Goal: Task Accomplishment & Management: Manage account settings

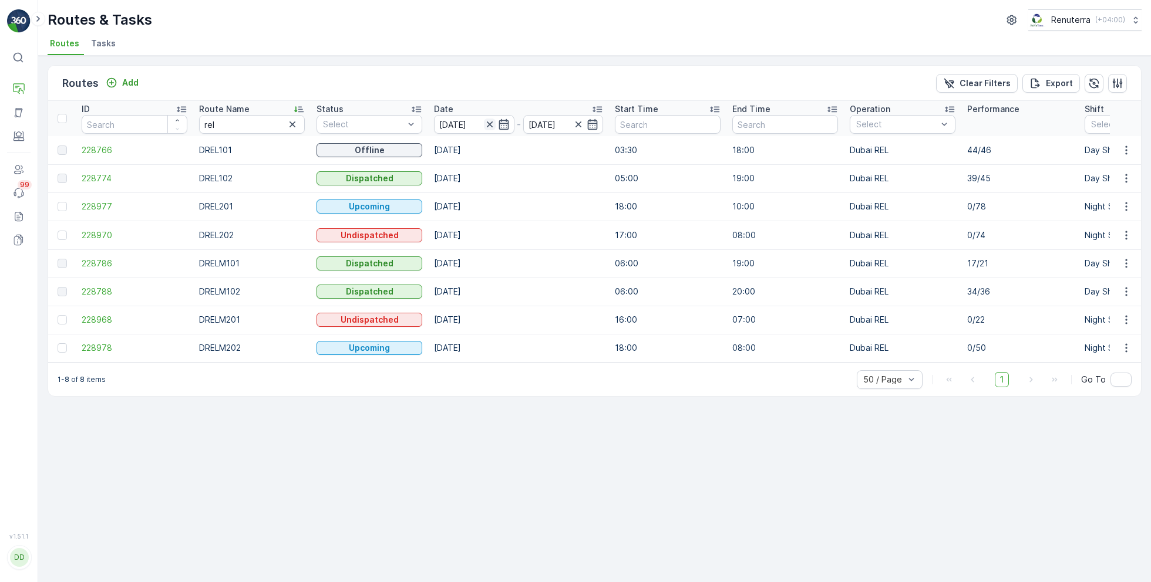
click at [488, 128] on icon "button" at bounding box center [490, 125] width 12 height 12
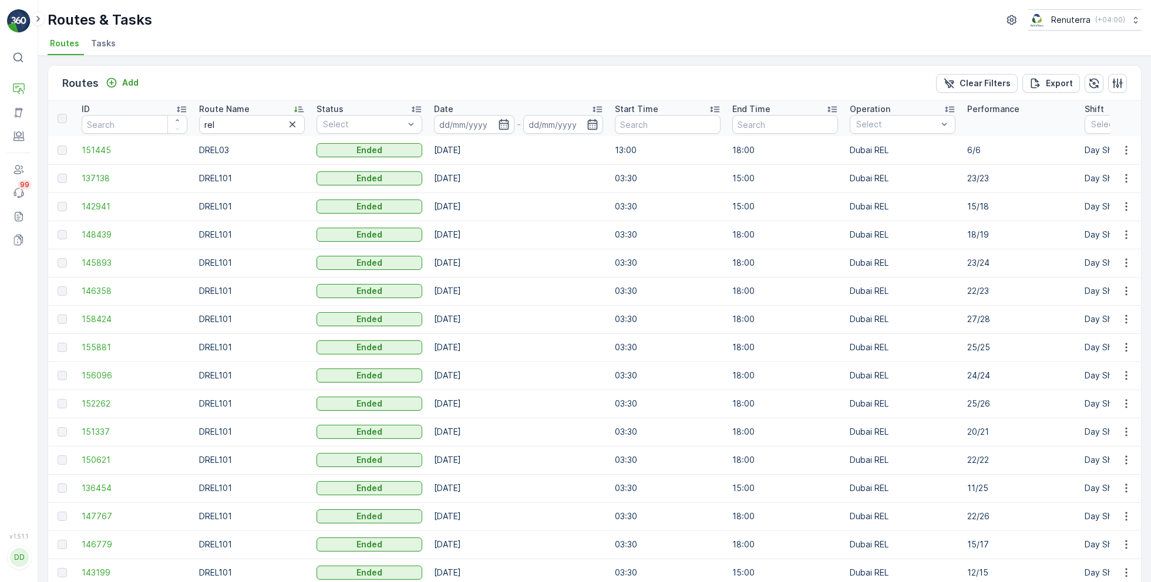
click at [488, 128] on input at bounding box center [474, 124] width 80 height 19
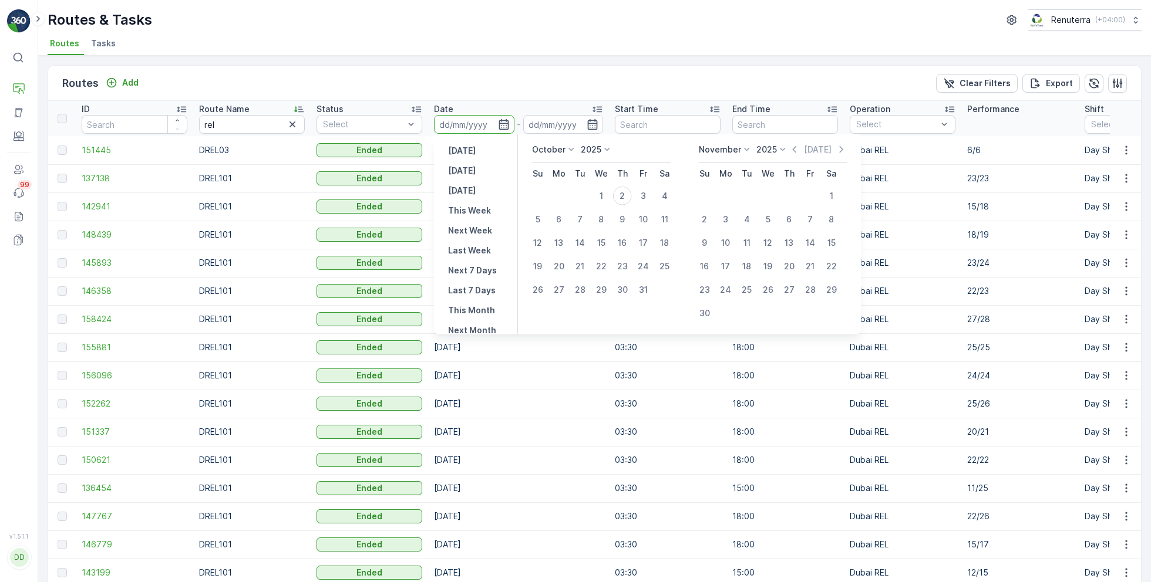
click at [99, 43] on span "Tasks" at bounding box center [103, 44] width 25 height 12
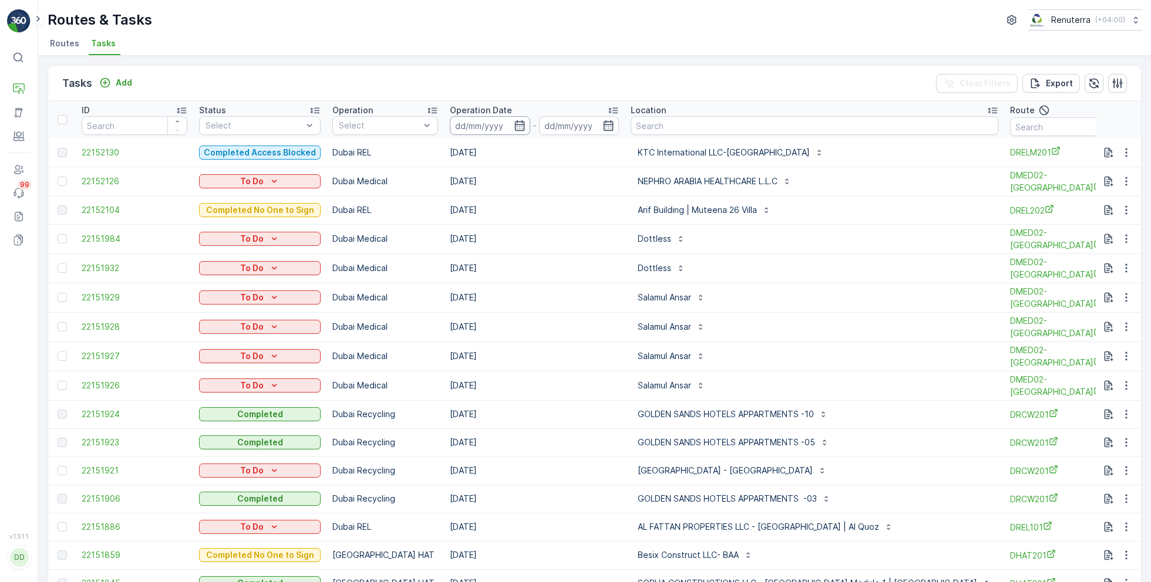
click at [501, 124] on input at bounding box center [490, 125] width 80 height 19
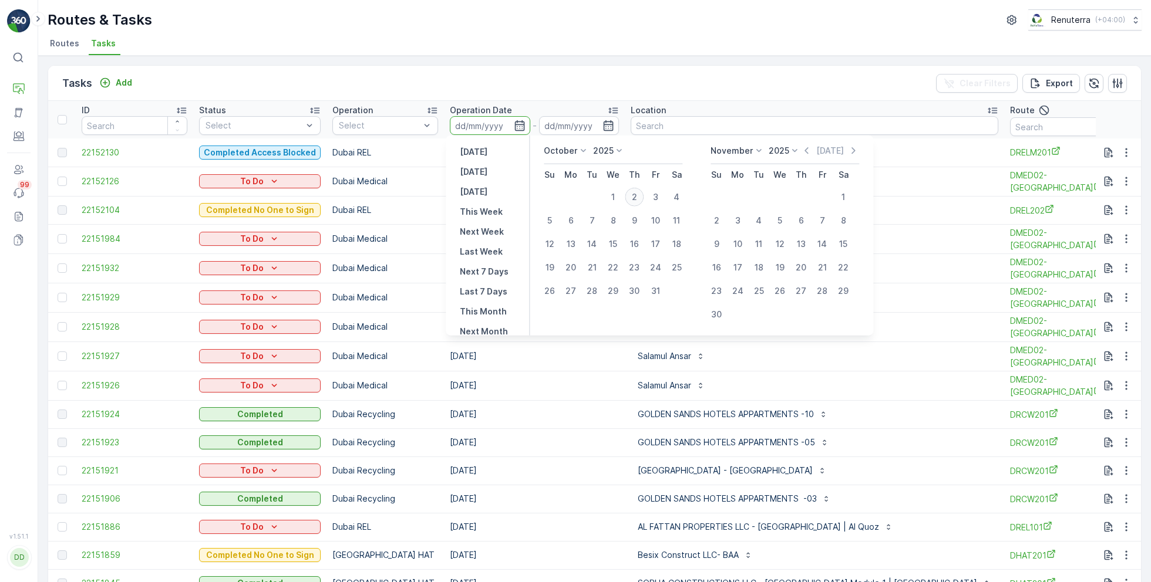
click at [636, 197] on div "2" at bounding box center [634, 197] width 19 height 19
type input "[DATE]"
click at [636, 197] on div "2" at bounding box center [634, 197] width 19 height 19
type input "[DATE]"
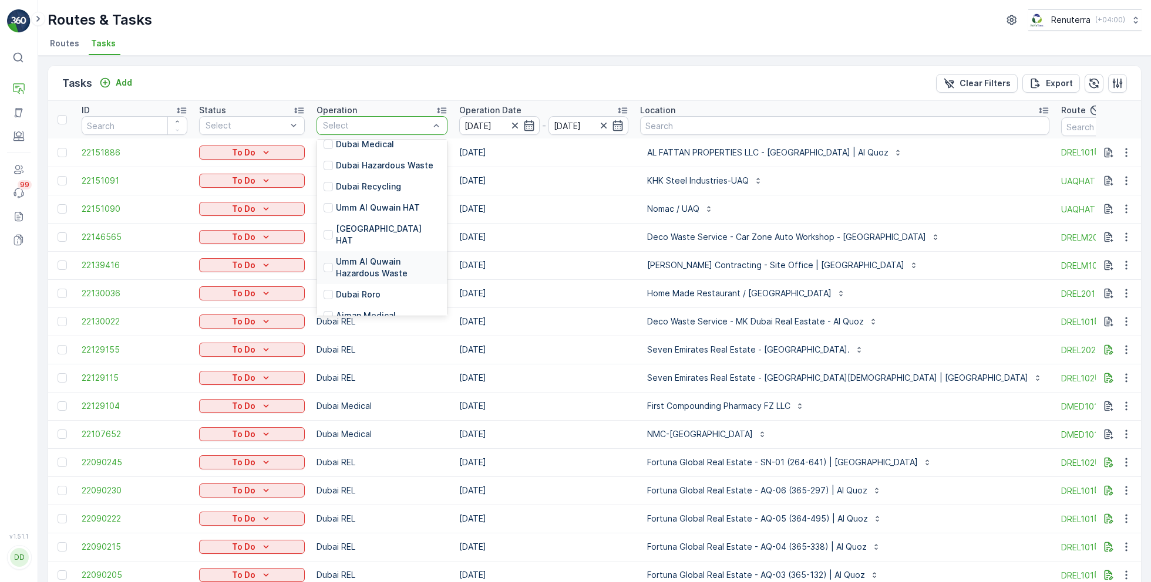
scroll to position [127, 0]
click at [366, 226] on p "[GEOGRAPHIC_DATA] HAT" at bounding box center [388, 232] width 104 height 23
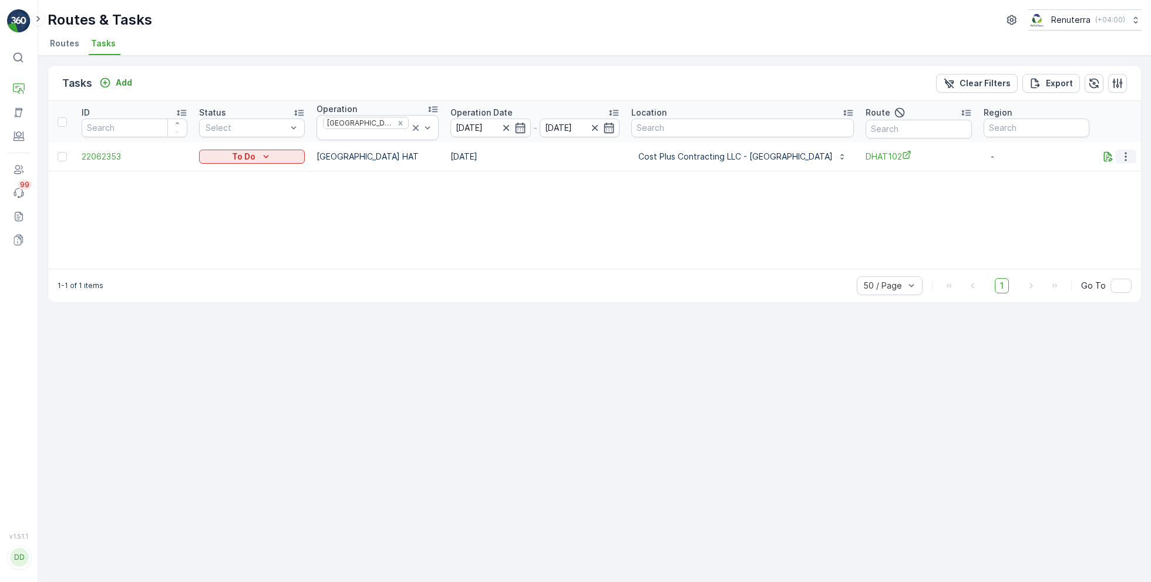
click at [1129, 154] on icon "button" at bounding box center [1125, 157] width 12 height 12
click at [1097, 228] on ul "See More Details History Change Route Remove from Route Delete" at bounding box center [1106, 205] width 93 height 92
click at [1089, 219] on span "Remove from Route" at bounding box center [1106, 219] width 79 height 12
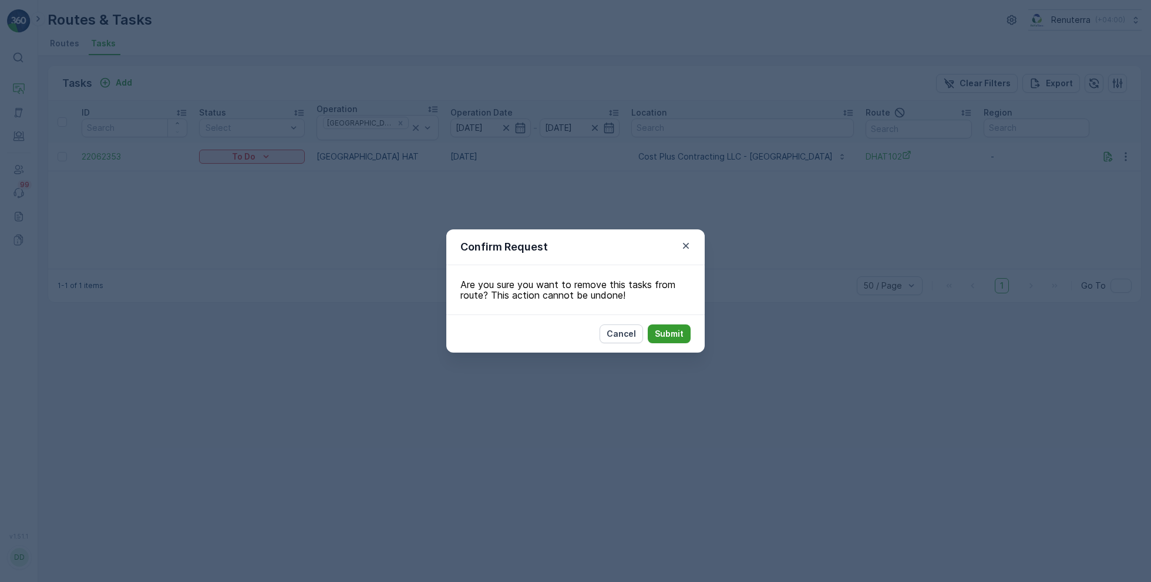
click at [664, 338] on p "Submit" at bounding box center [669, 334] width 29 height 12
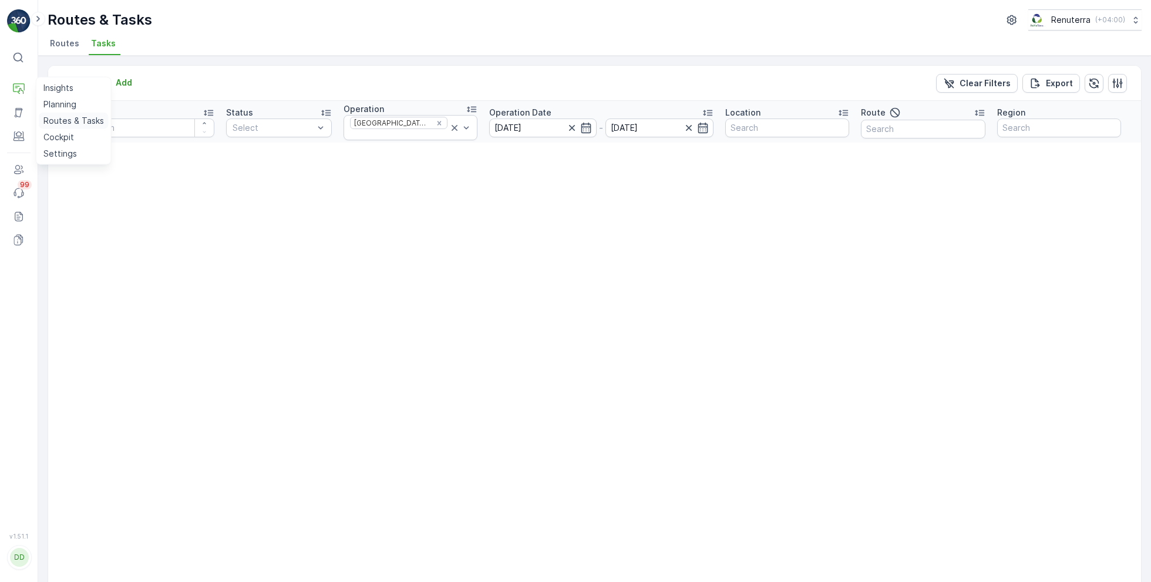
click at [78, 122] on p "Routes & Tasks" at bounding box center [73, 121] width 60 height 12
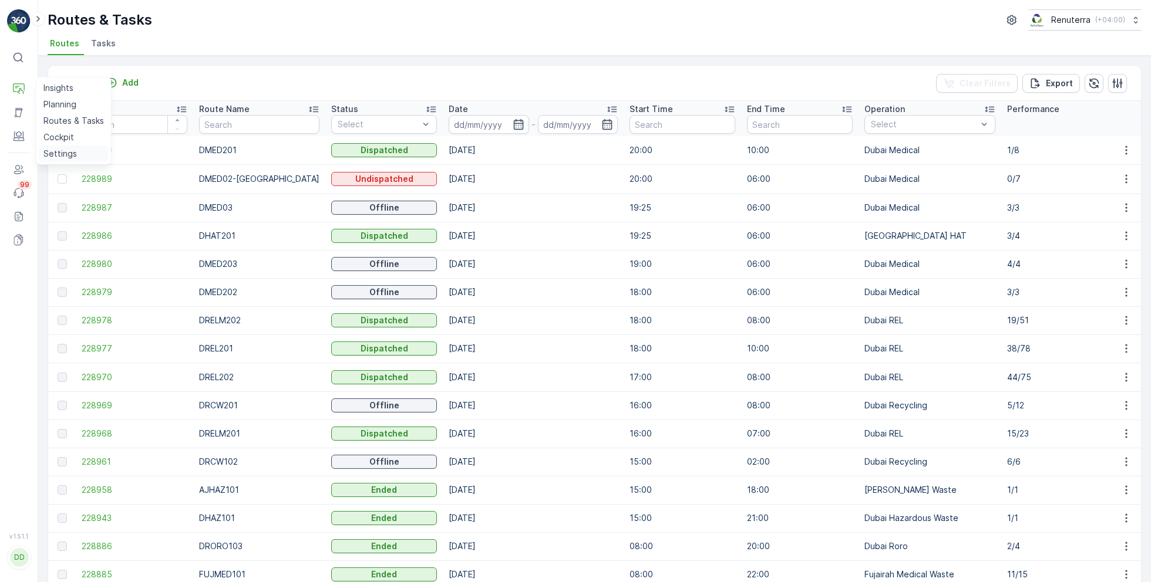
click at [65, 148] on p "Settings" at bounding box center [59, 154] width 33 height 12
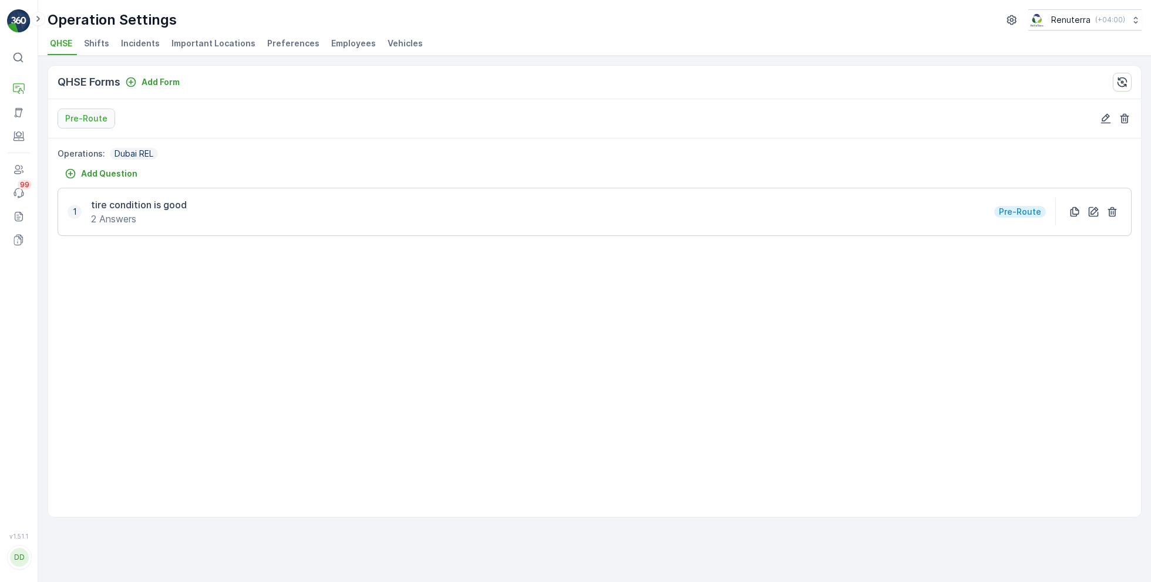
click at [104, 41] on span "Shifts" at bounding box center [96, 44] width 25 height 12
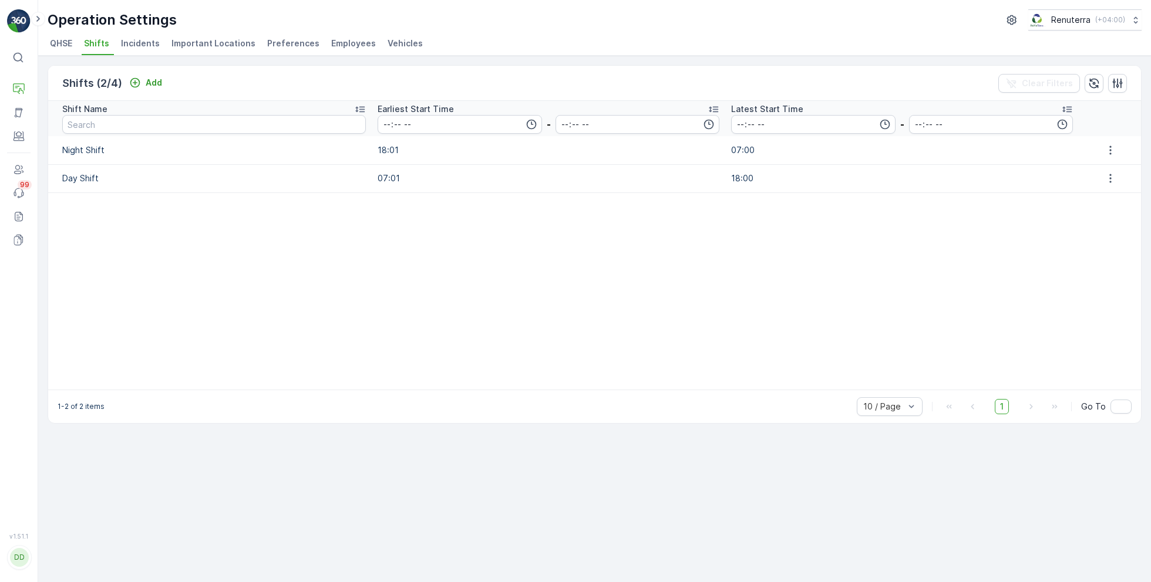
click at [139, 45] on span "Incidents" at bounding box center [140, 44] width 39 height 12
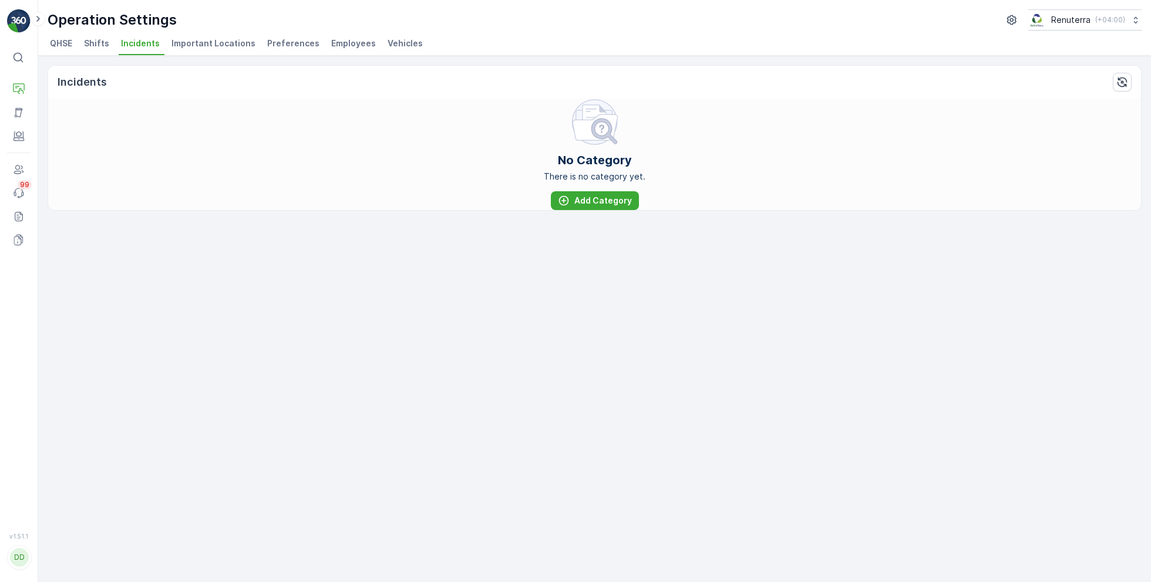
click at [194, 42] on span "Important Locations" at bounding box center [213, 44] width 84 height 12
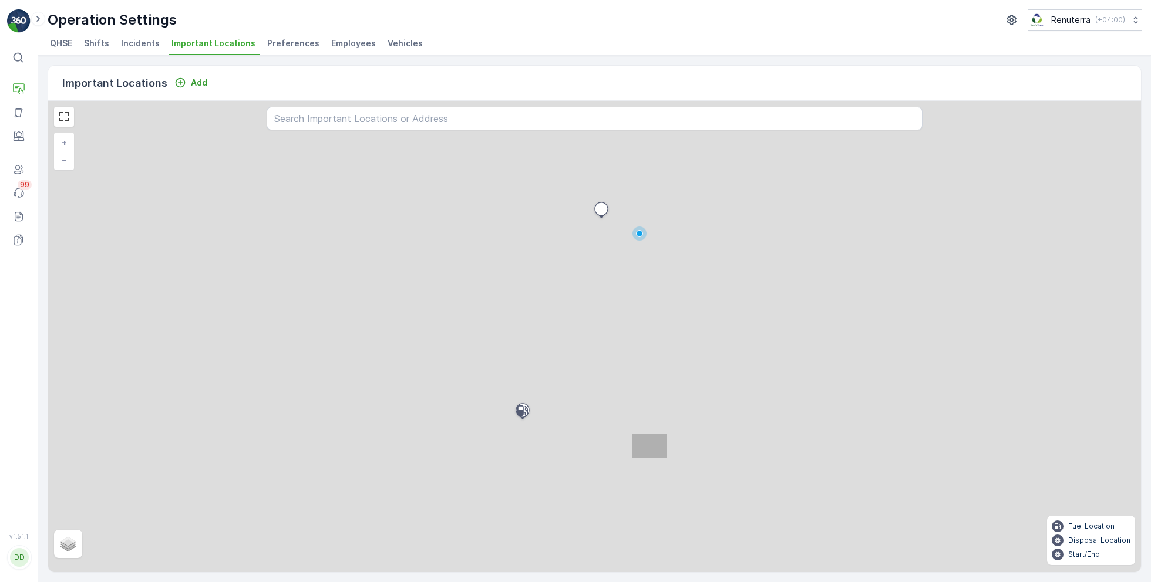
click at [279, 43] on span "Preferences" at bounding box center [293, 44] width 52 height 12
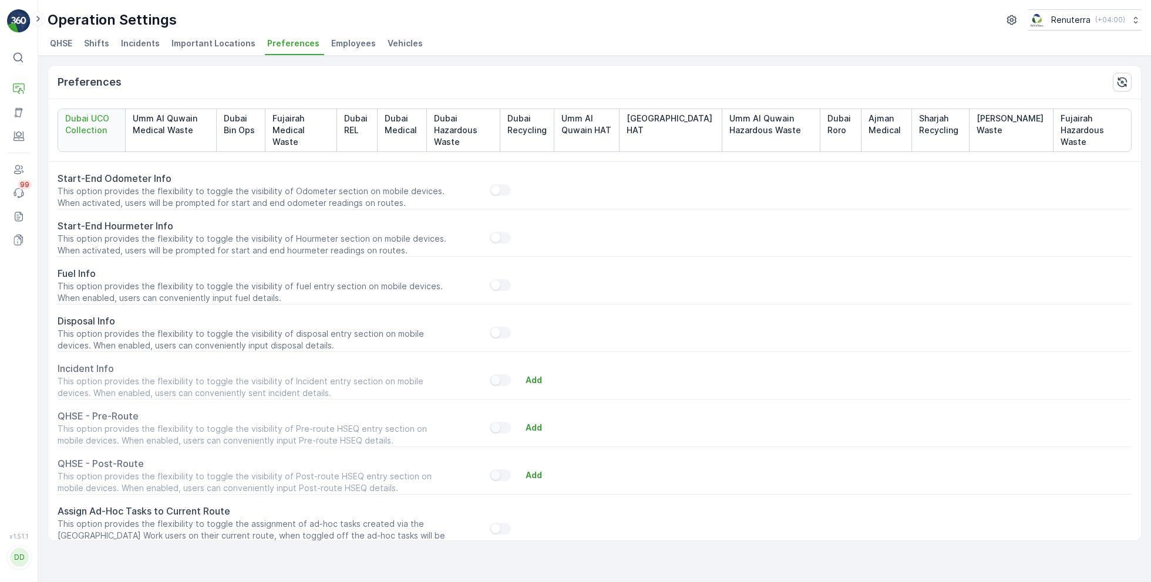
click at [350, 42] on span "Employees" at bounding box center [353, 44] width 45 height 12
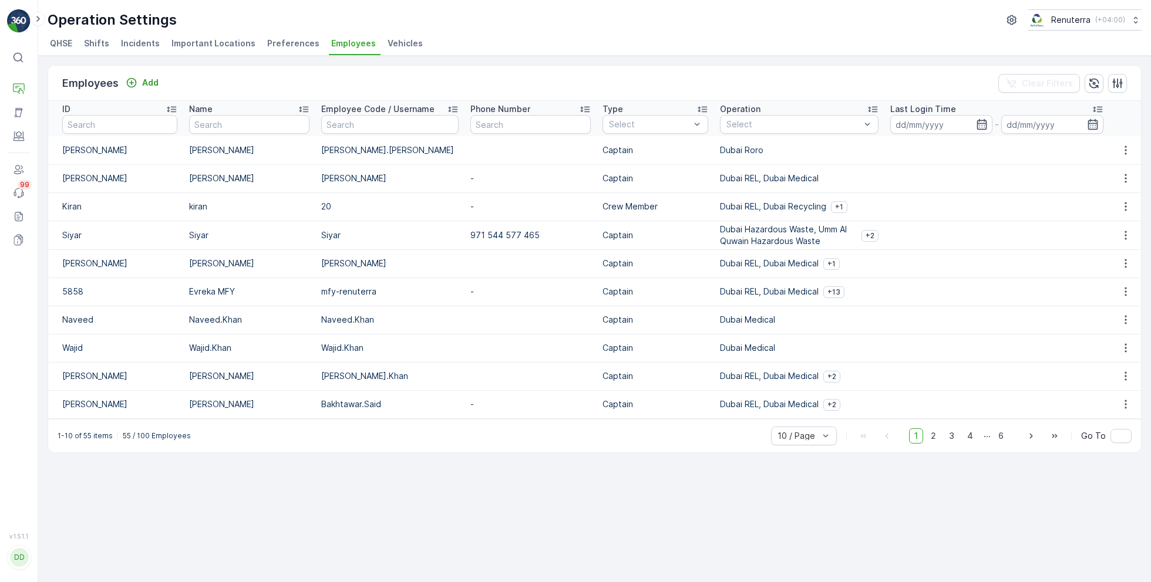
click at [394, 42] on span "Vehicles" at bounding box center [404, 44] width 35 height 12
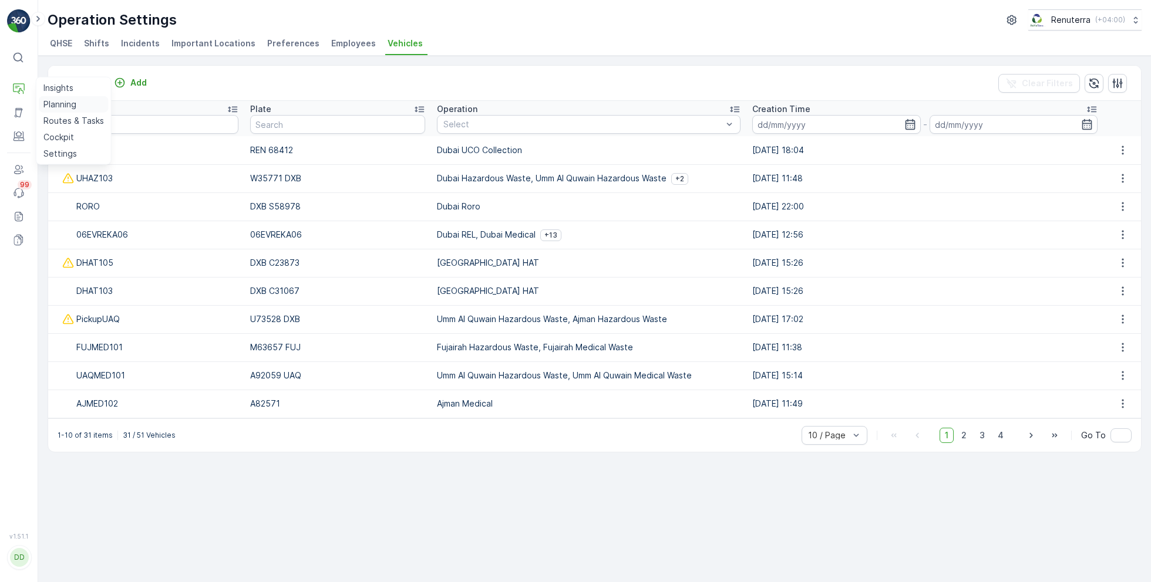
click at [65, 106] on p "Planning" at bounding box center [59, 105] width 33 height 12
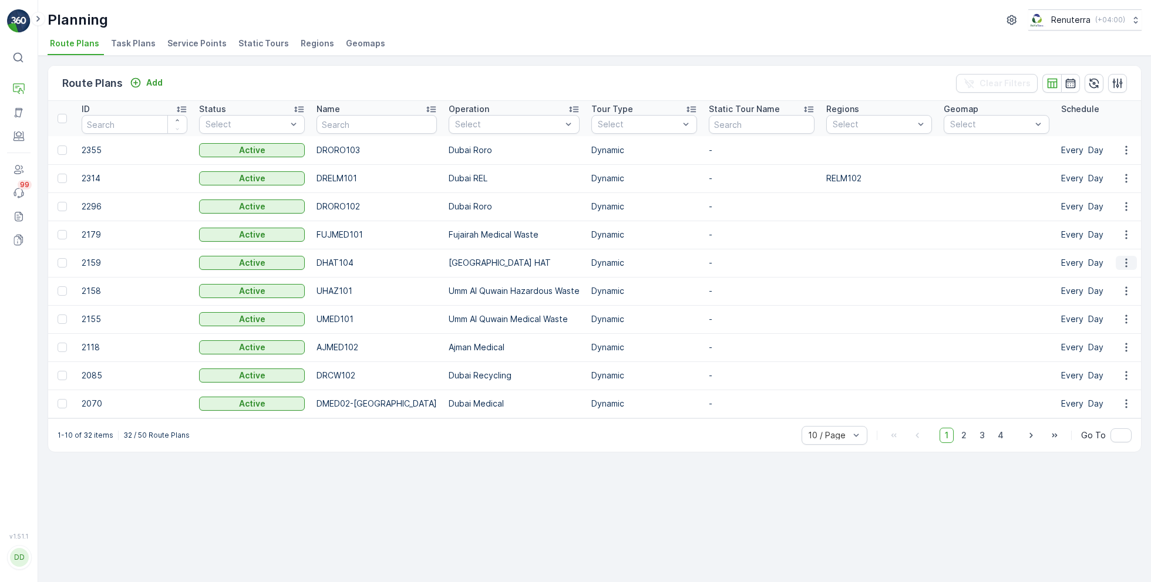
click at [1123, 262] on icon "button" at bounding box center [1126, 263] width 12 height 12
click at [1104, 281] on span "Edit Route Plan" at bounding box center [1115, 280] width 60 height 12
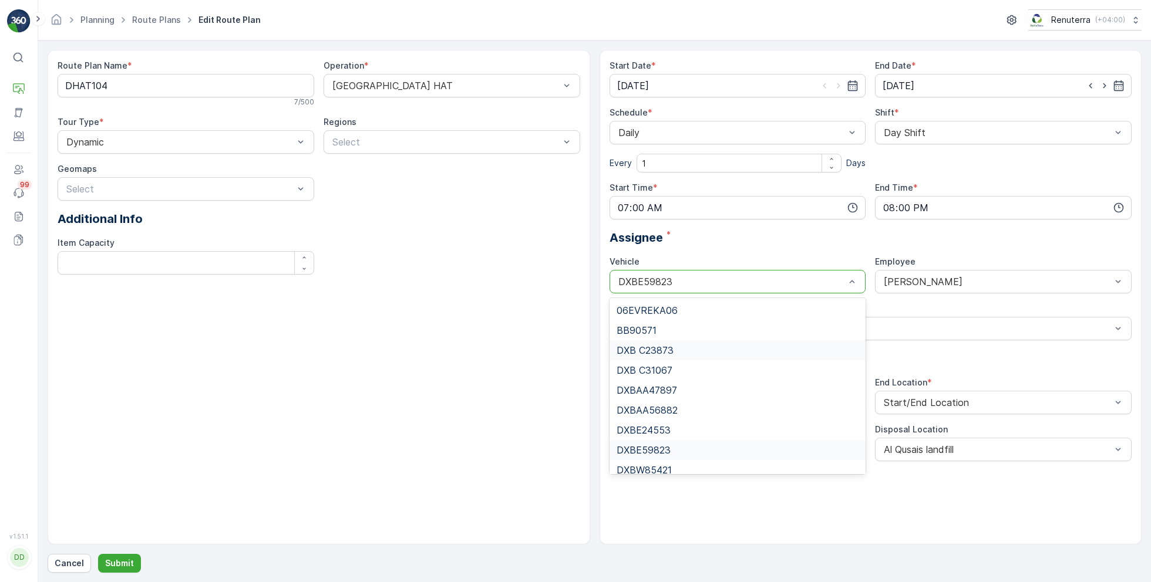
click at [671, 348] on span "DXB C23873" at bounding box center [644, 350] width 57 height 11
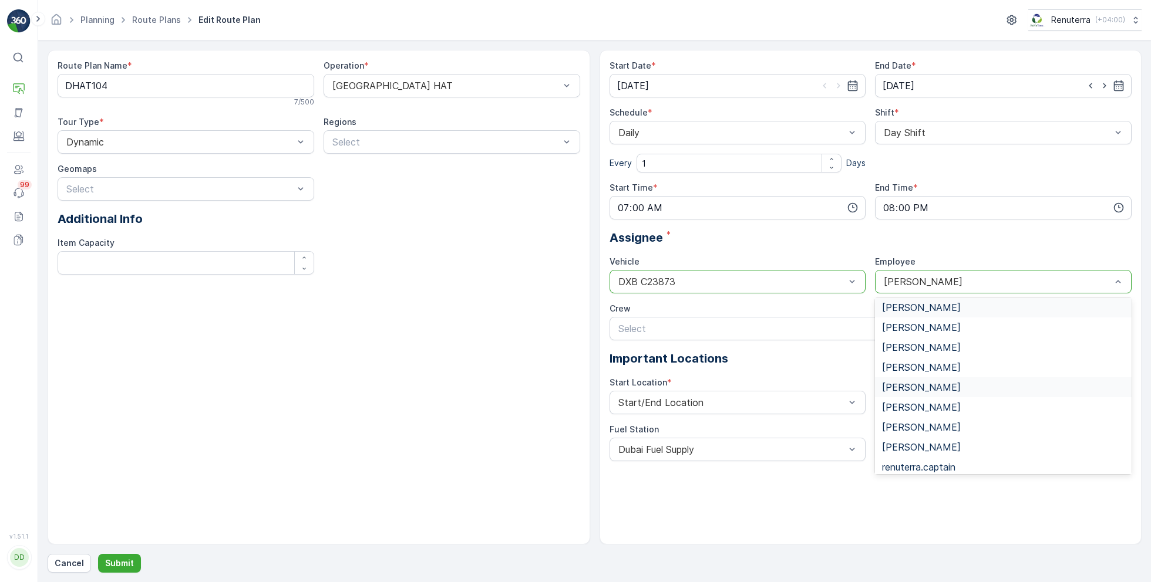
scroll to position [86, 0]
click at [920, 421] on span "[PERSON_NAME]" at bounding box center [921, 424] width 79 height 11
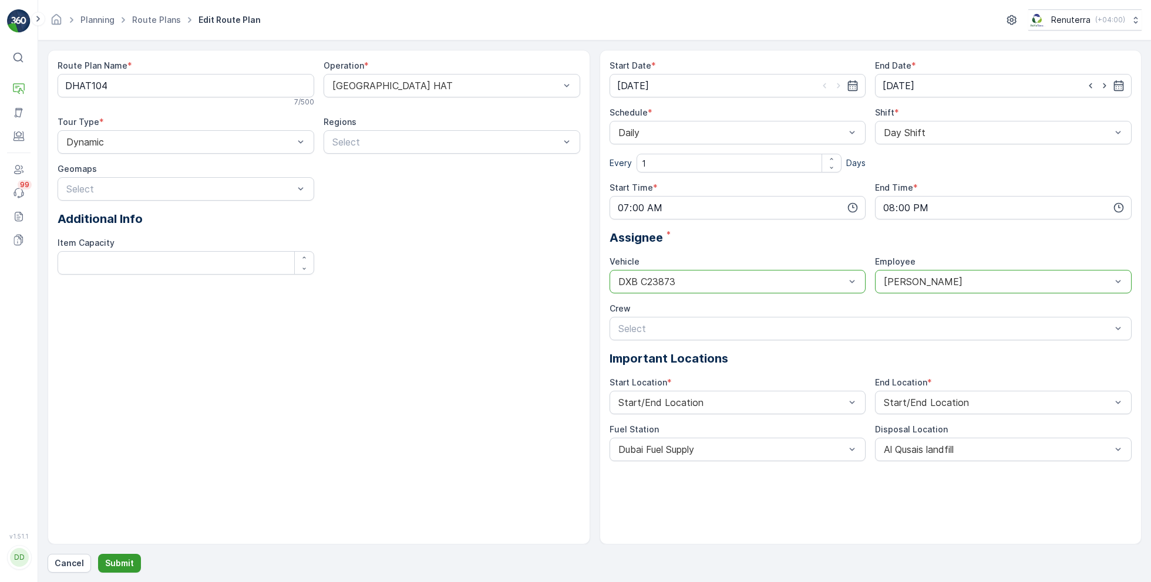
click at [127, 557] on button "Submit" at bounding box center [119, 563] width 43 height 19
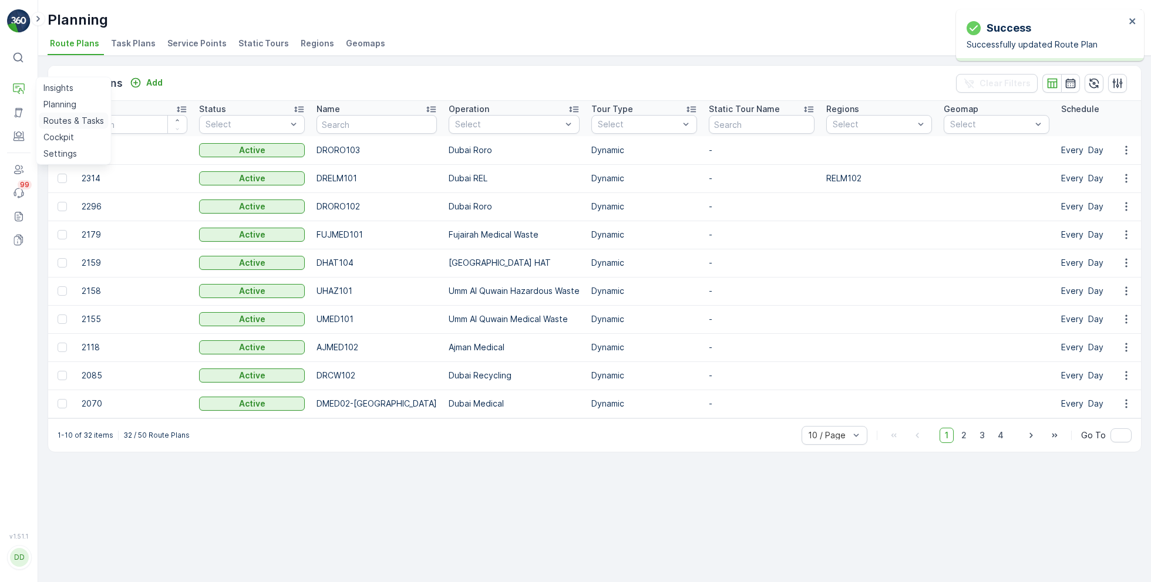
click at [75, 117] on p "Routes & Tasks" at bounding box center [73, 121] width 60 height 12
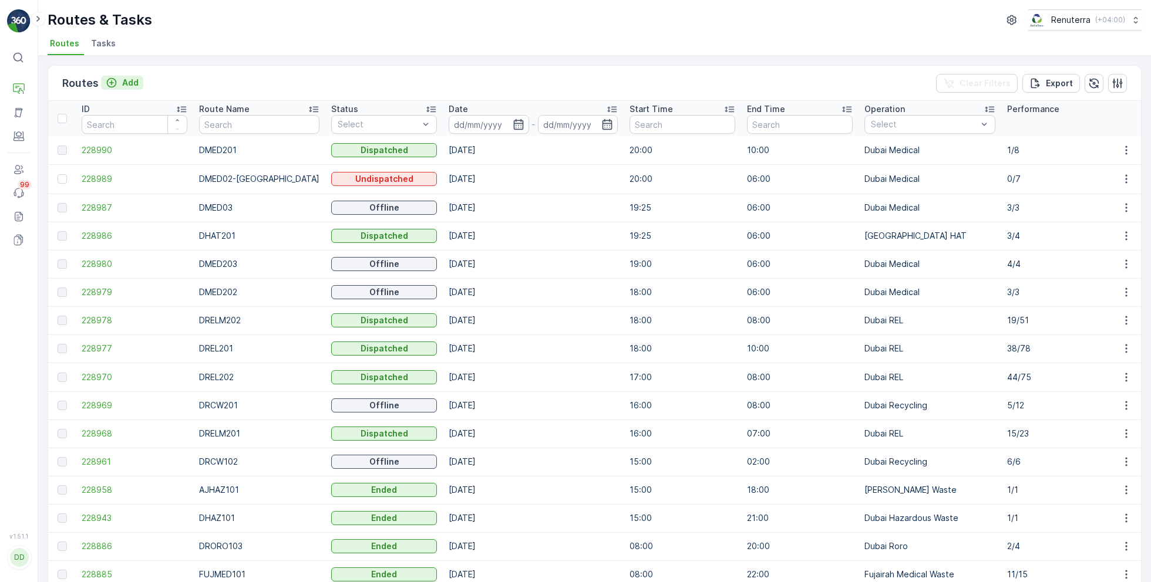
click at [130, 80] on p "Add" at bounding box center [130, 83] width 16 height 12
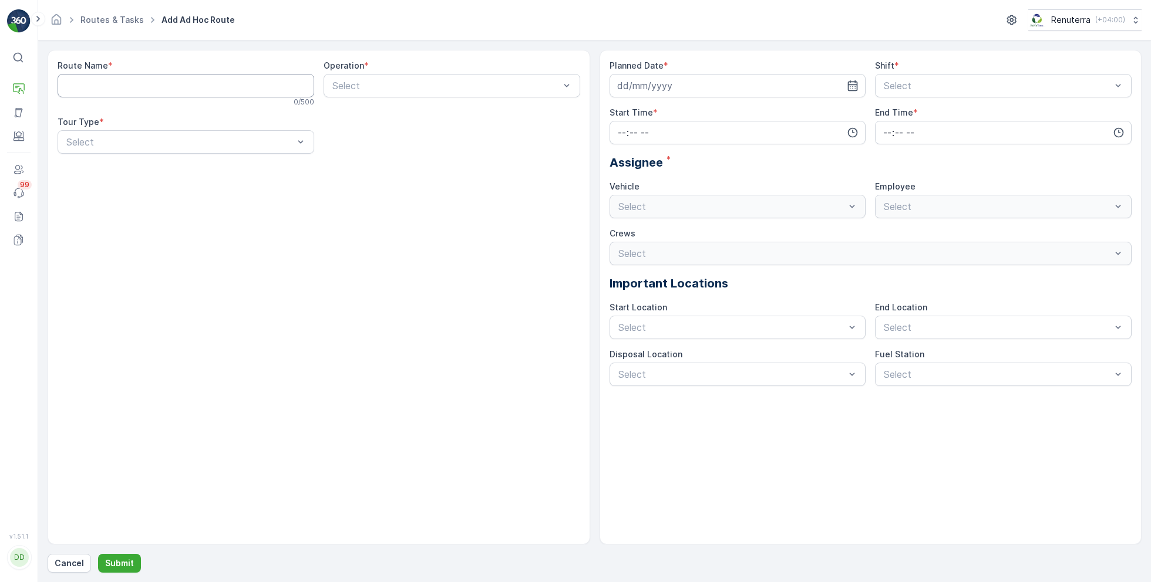
click at [153, 85] on Name "Route Name" at bounding box center [186, 85] width 257 height 23
type Name "DHAT105"
click at [394, 74] on div "Select" at bounding box center [451, 85] width 257 height 23
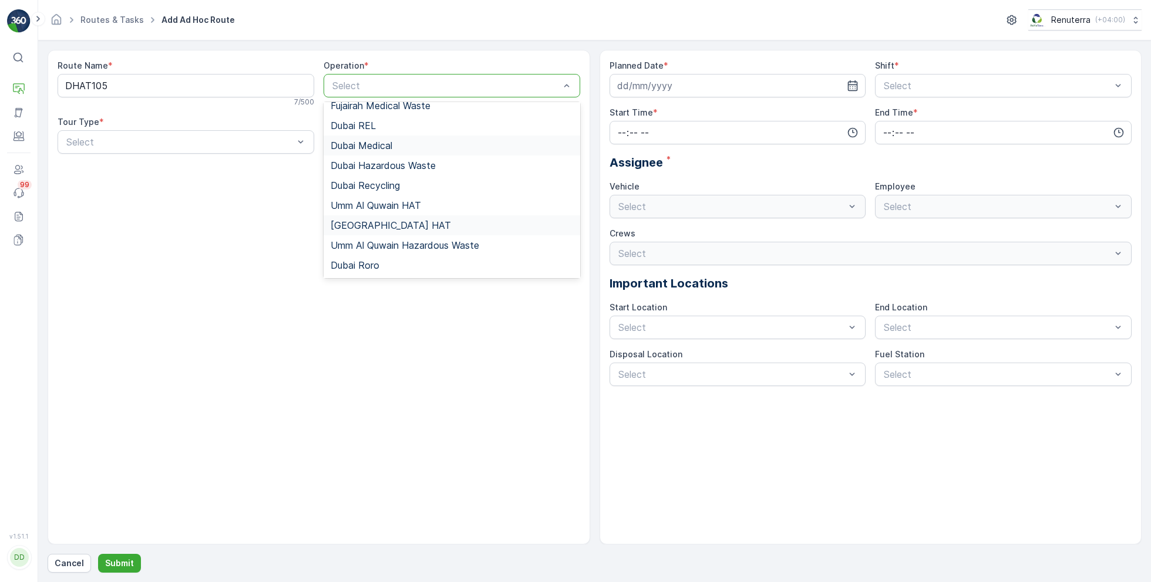
scroll to position [71, 0]
click at [361, 222] on span "[GEOGRAPHIC_DATA] HAT" at bounding box center [390, 223] width 120 height 11
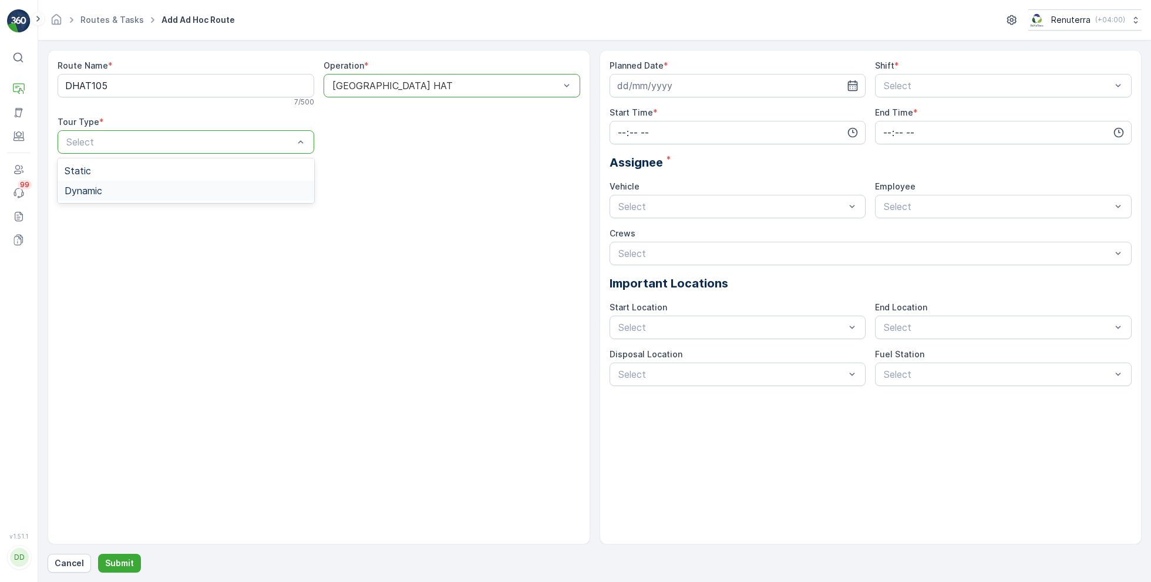
click at [115, 187] on div "Dynamic" at bounding box center [186, 190] width 242 height 11
click at [715, 90] on input at bounding box center [737, 85] width 257 height 23
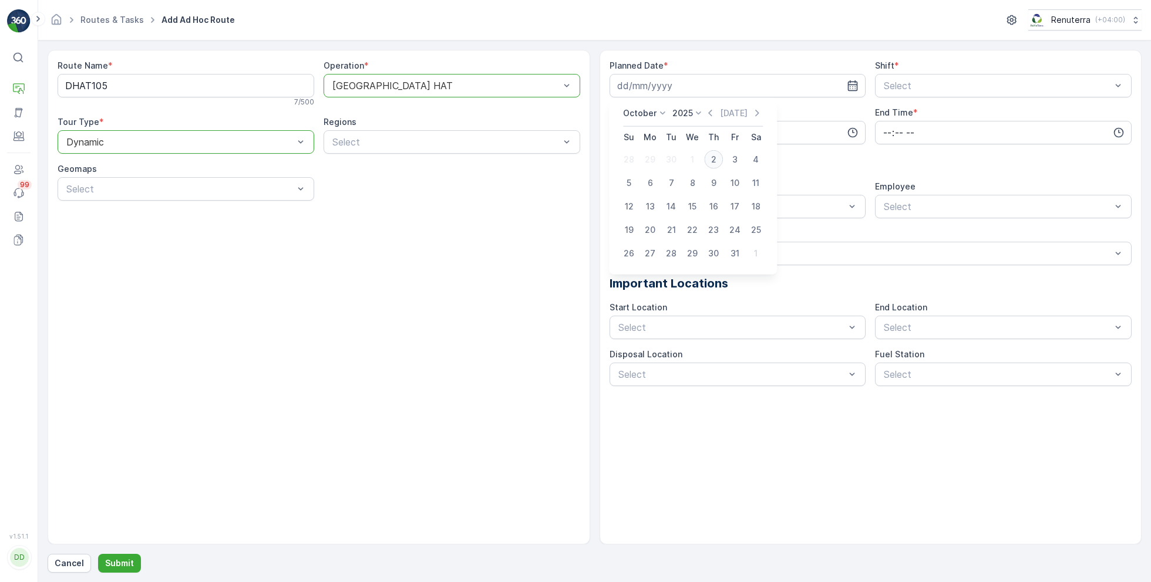
click at [716, 161] on div "2" at bounding box center [713, 159] width 19 height 19
type input "[DATE]"
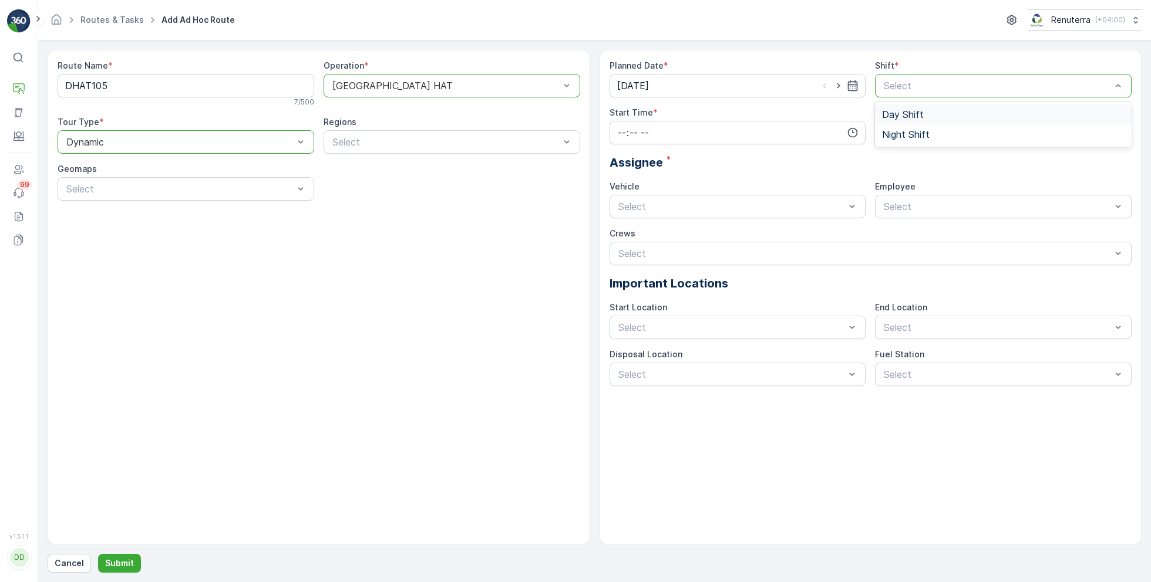
click at [894, 114] on span "Day Shift" at bounding box center [903, 114] width 42 height 11
click at [747, 130] on input "time" at bounding box center [737, 132] width 257 height 23
click at [620, 206] on span "08" at bounding box center [621, 209] width 11 height 12
type input "08:00"
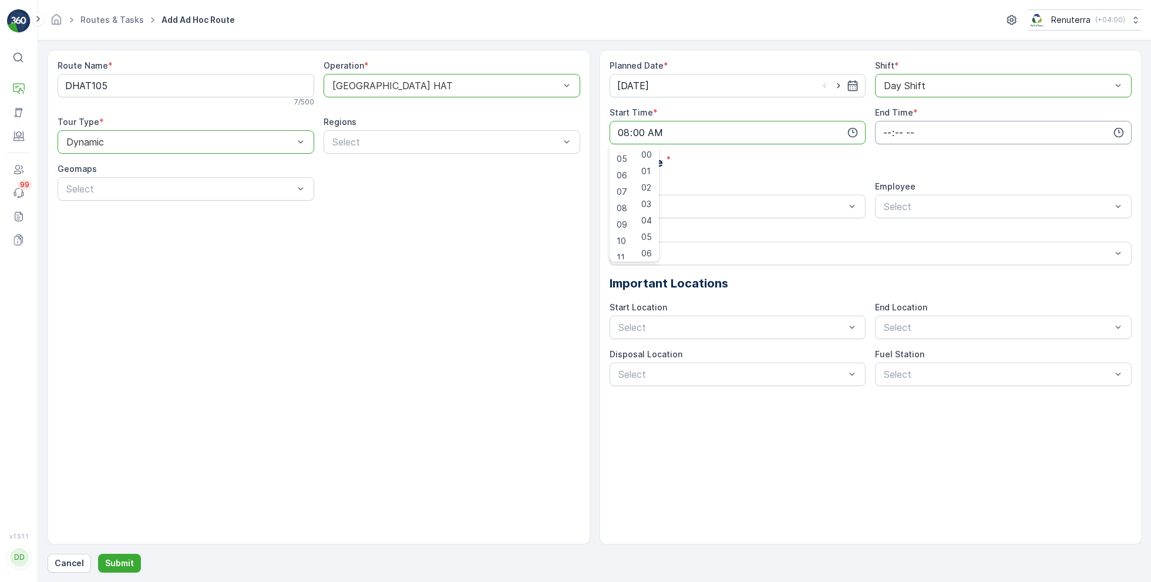
click at [915, 129] on input "time" at bounding box center [1003, 132] width 257 height 23
click at [889, 170] on span "18" at bounding box center [886, 169] width 9 height 12
click at [888, 186] on span "19" at bounding box center [886, 186] width 9 height 12
type input "19:00"
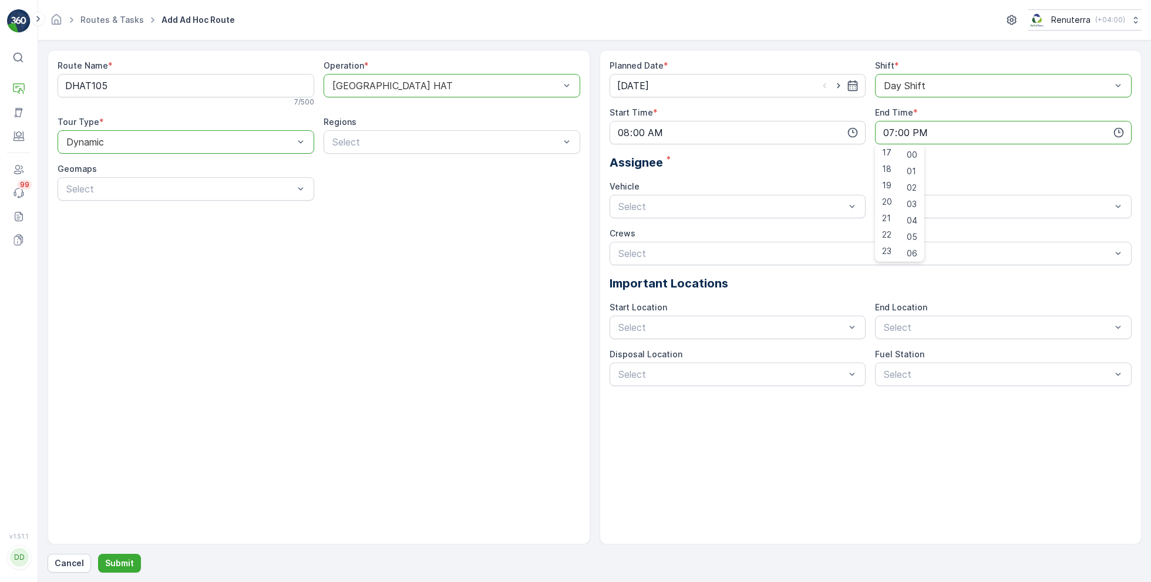
click at [798, 164] on div "Assignee *" at bounding box center [870, 163] width 522 height 18
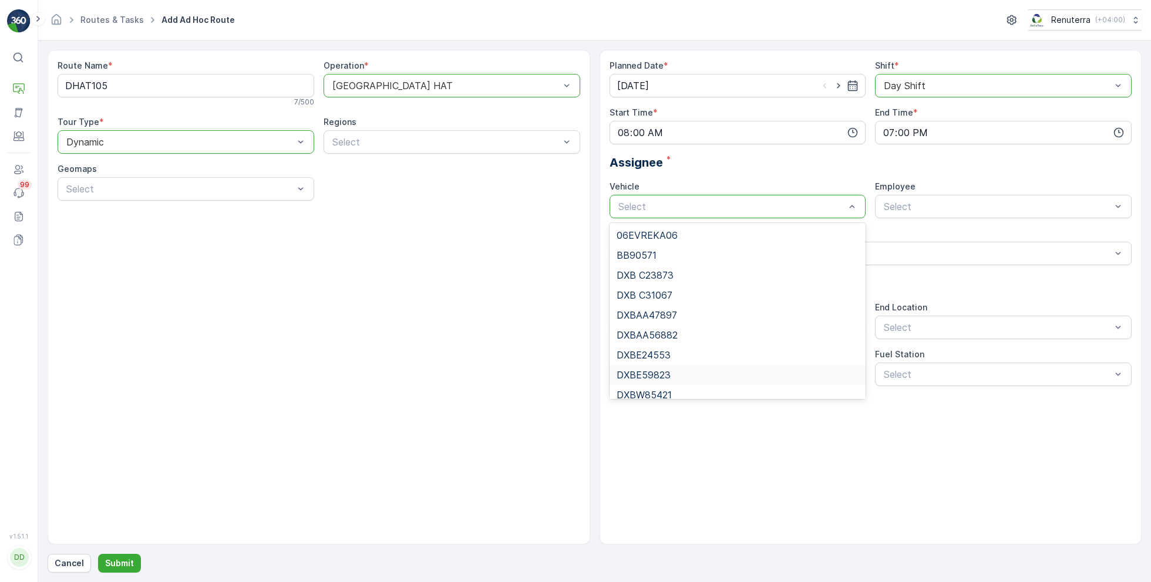
click at [662, 372] on span "DXBE59823" at bounding box center [643, 375] width 54 height 11
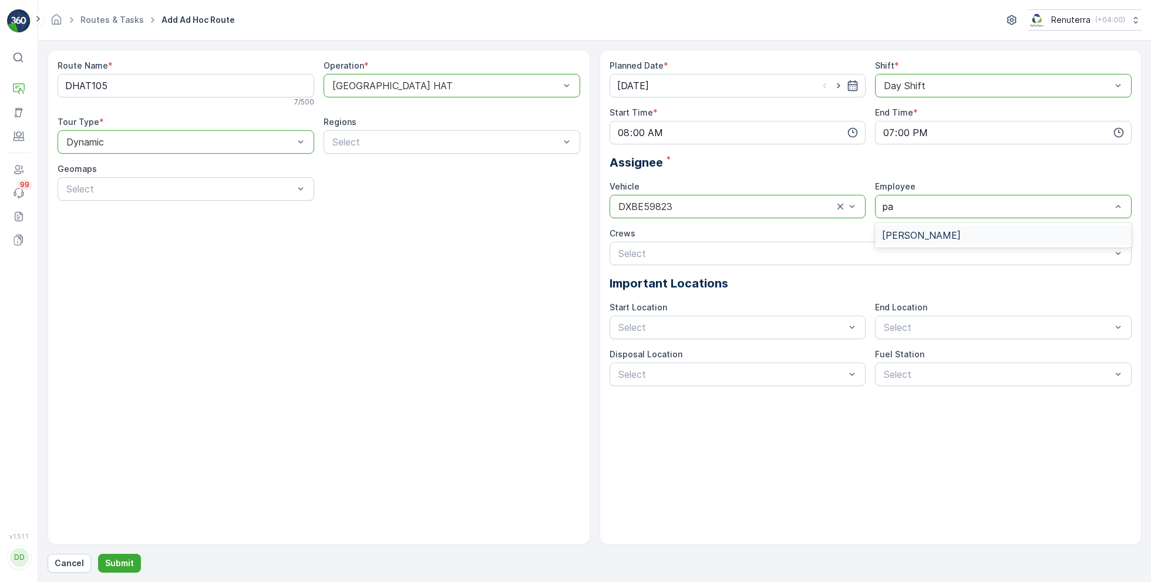
type input "par"
click at [932, 238] on div "Parvez" at bounding box center [1003, 235] width 242 height 11
click at [106, 561] on p "Submit" at bounding box center [119, 564] width 29 height 12
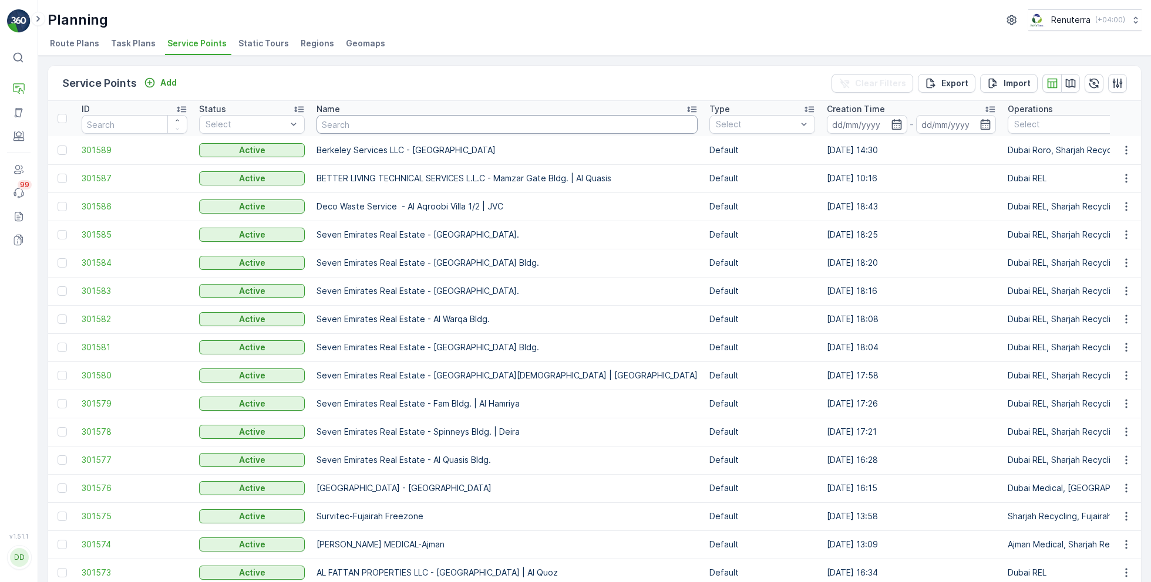
click at [402, 120] on input "text" at bounding box center [506, 124] width 381 height 19
paste input "Curoscape Landscaping & Pools"
type input "Curoscape Landscaping & Pools"
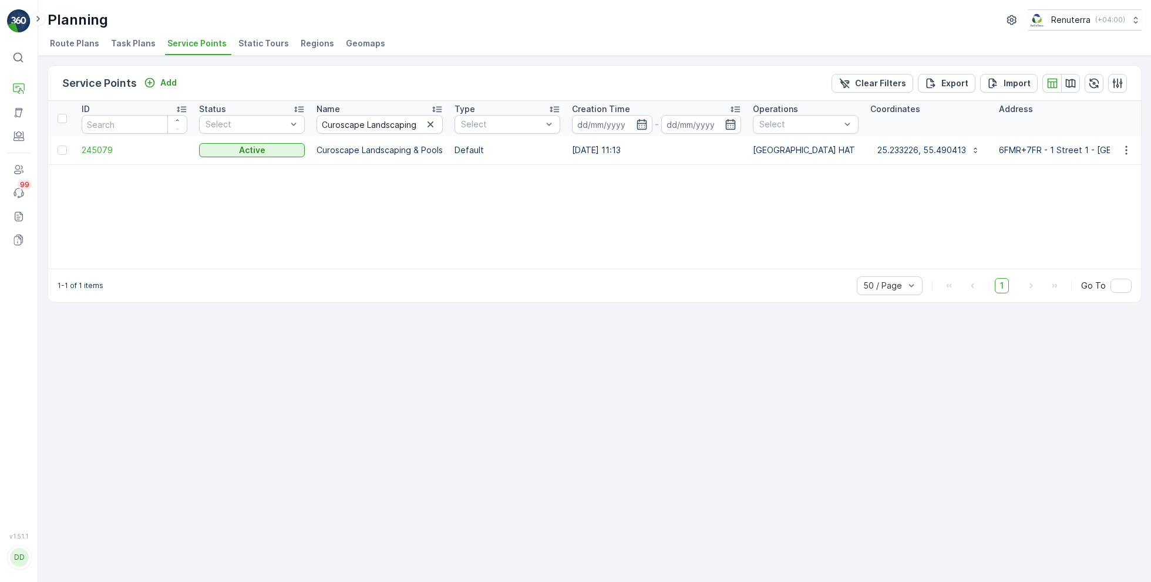
click at [100, 157] on td "245079" at bounding box center [134, 150] width 117 height 28
click at [96, 148] on span "245079" at bounding box center [135, 150] width 106 height 12
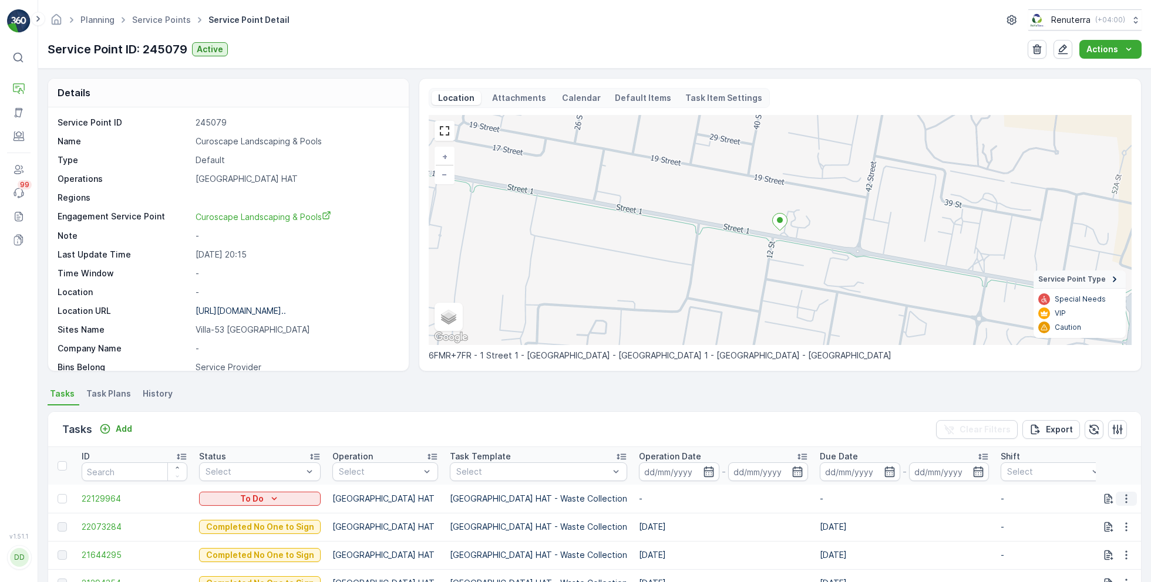
click at [1124, 503] on icon "button" at bounding box center [1126, 499] width 12 height 12
click at [1087, 439] on span "Change Route" at bounding box center [1095, 443] width 57 height 12
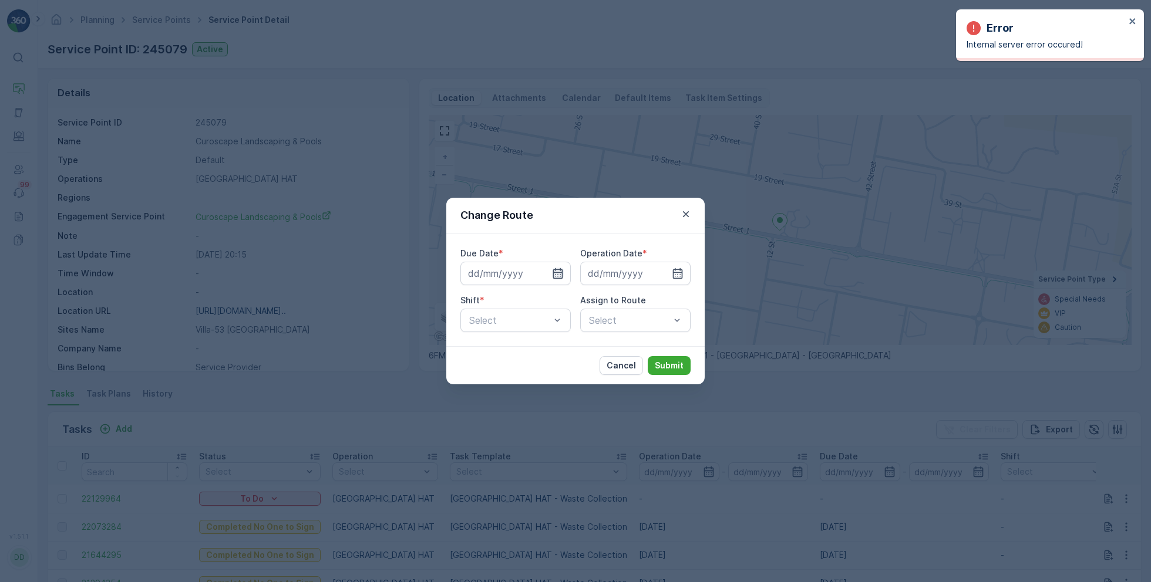
click at [558, 269] on icon "button" at bounding box center [558, 273] width 10 height 11
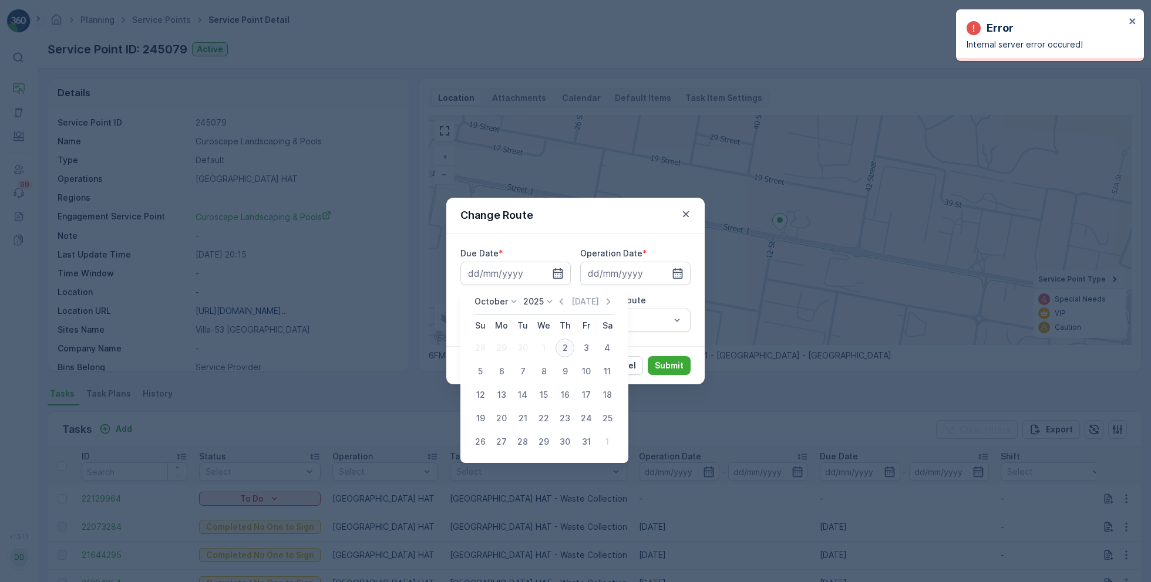
click at [560, 347] on div "2" at bounding box center [564, 348] width 19 height 19
type input "[DATE]"
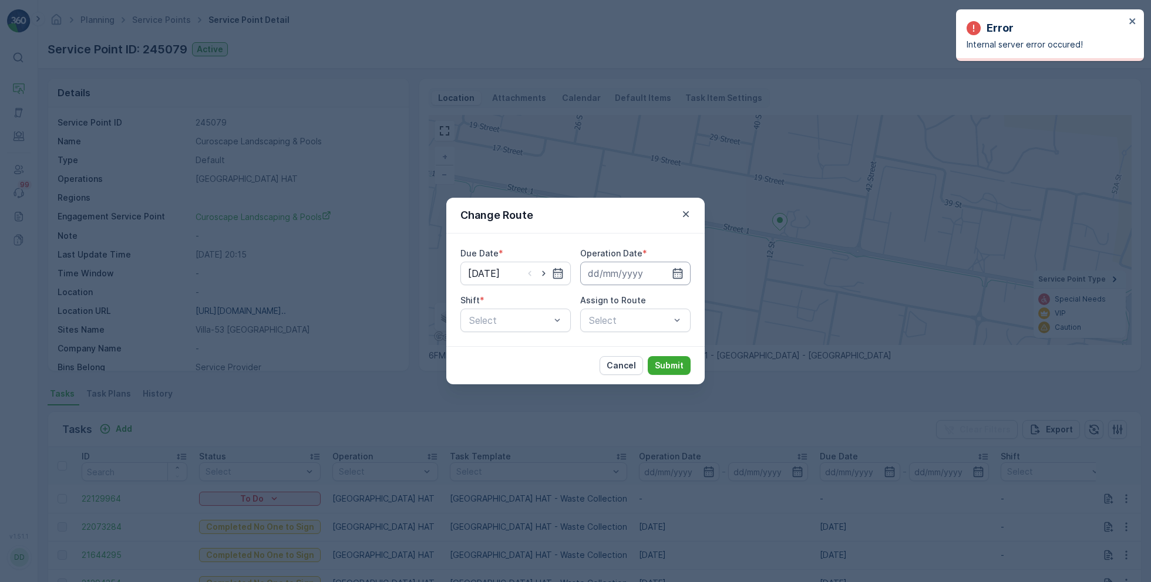
click at [647, 276] on input at bounding box center [635, 273] width 110 height 23
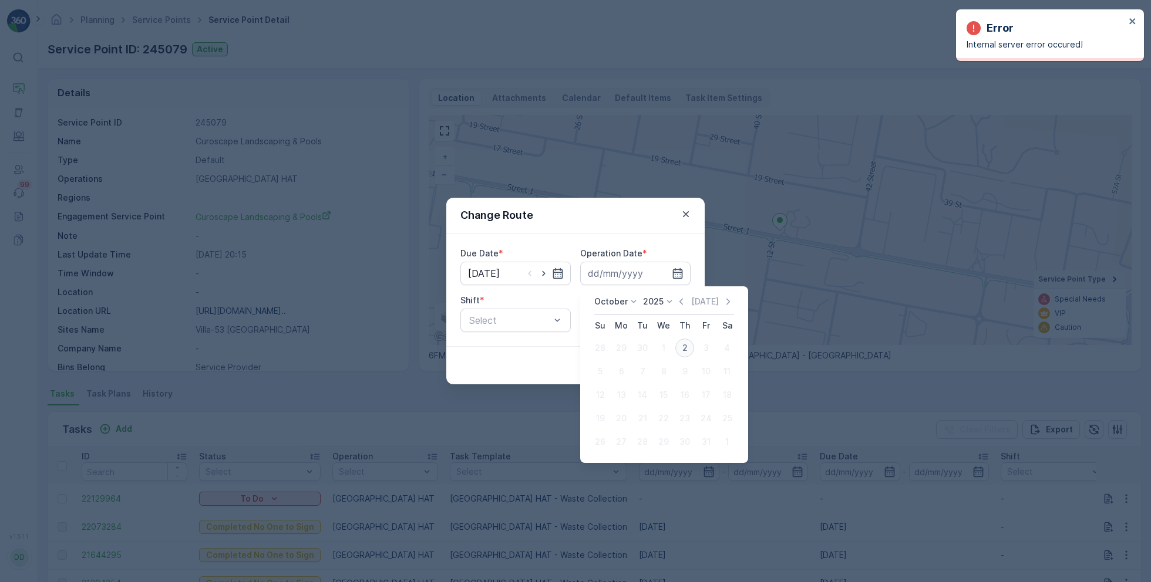
click at [685, 349] on div "2" at bounding box center [684, 348] width 19 height 19
type input "[DATE]"
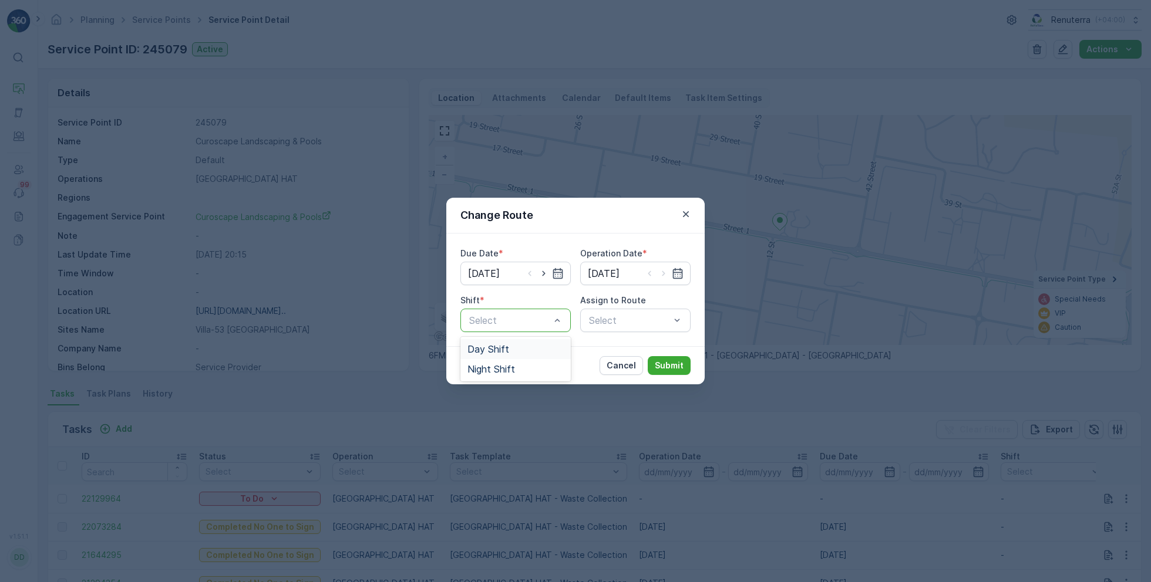
click at [497, 349] on span "Day Shift" at bounding box center [488, 349] width 42 height 11
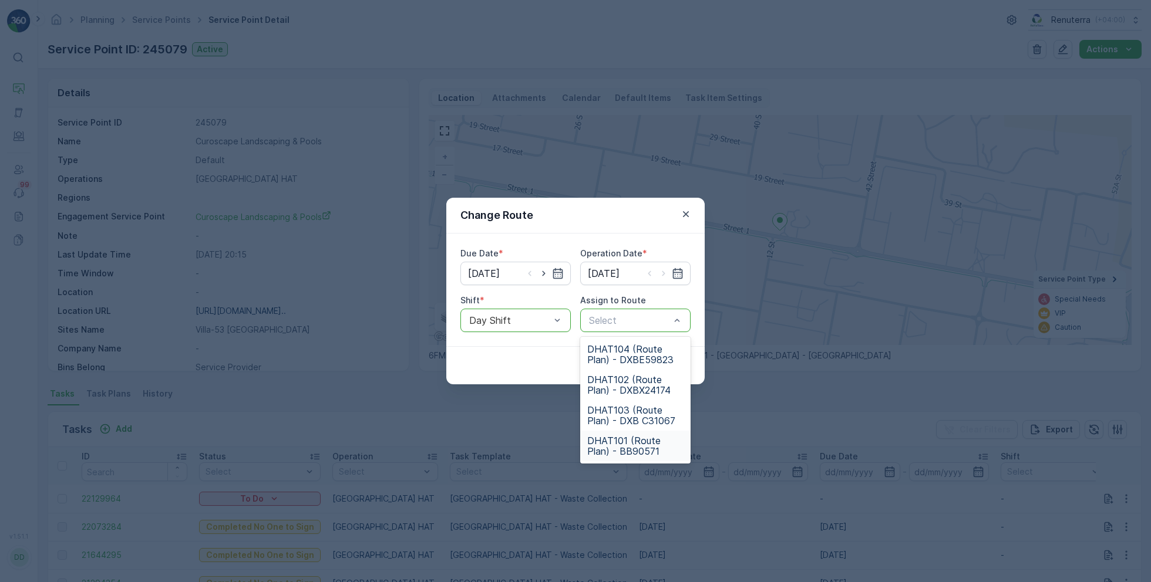
click at [616, 443] on span "DHAT101 (Route Plan) - BB90571" at bounding box center [635, 446] width 96 height 21
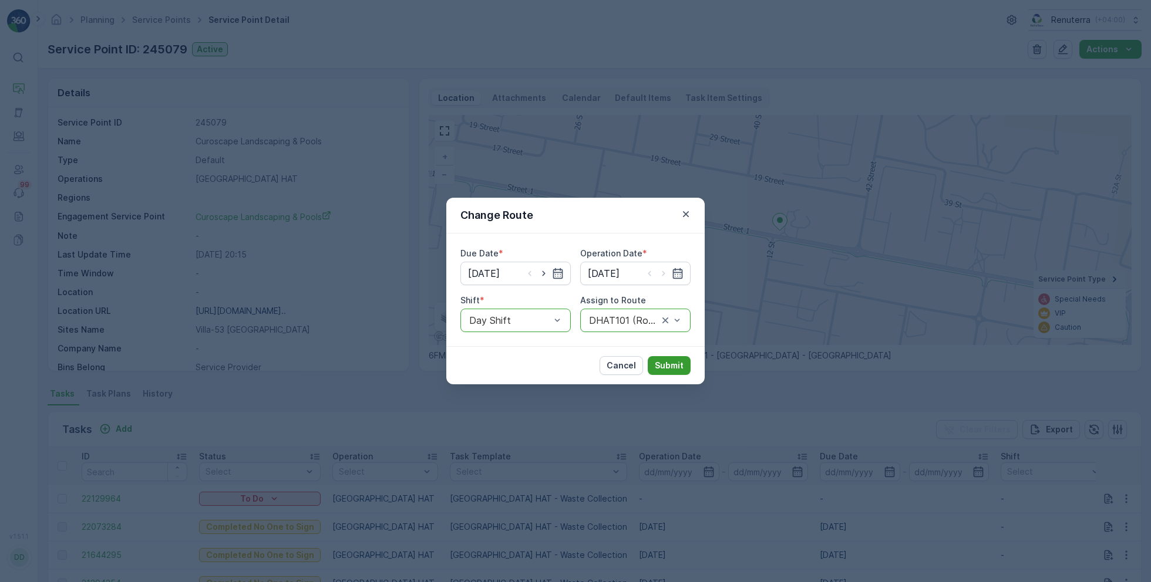
click at [666, 365] on p "Submit" at bounding box center [669, 366] width 29 height 12
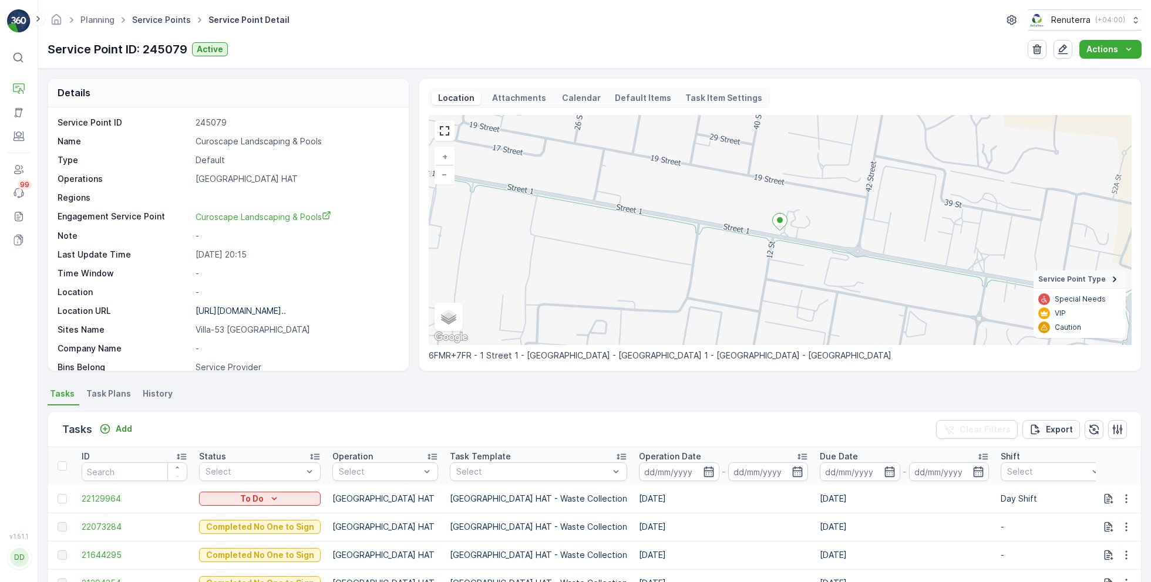
click at [166, 19] on link "Service Points" at bounding box center [161, 20] width 59 height 10
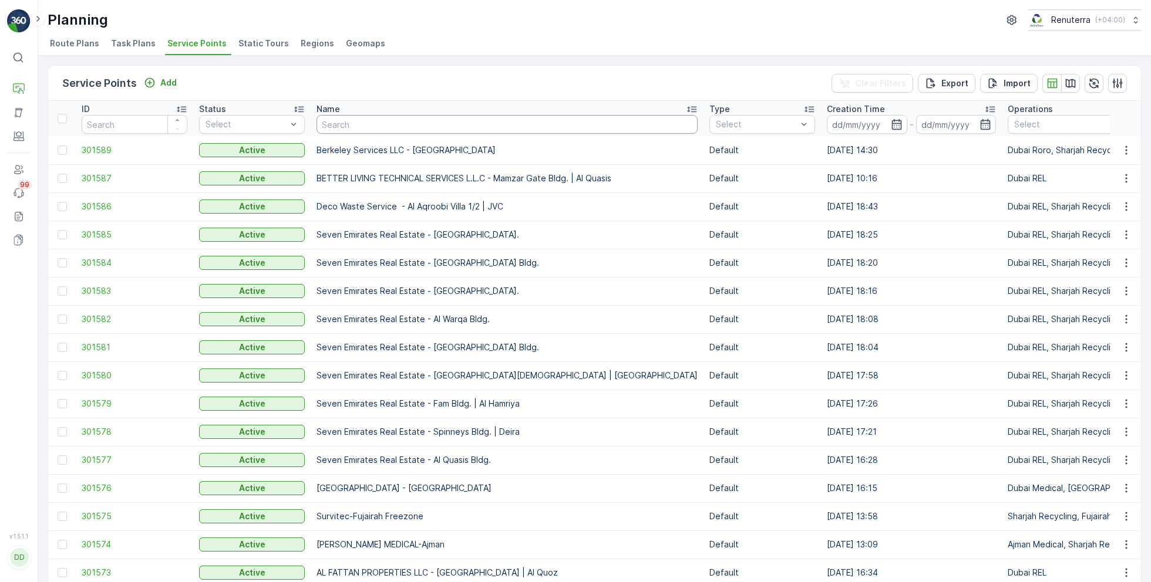
click at [350, 125] on input "text" at bounding box center [506, 124] width 381 height 19
paste input "Al Tayer Stocks (L.L.C.) - Umm Ramool"
type input "Al Tayer Stocks (L.L.C.) - Umm Ramool"
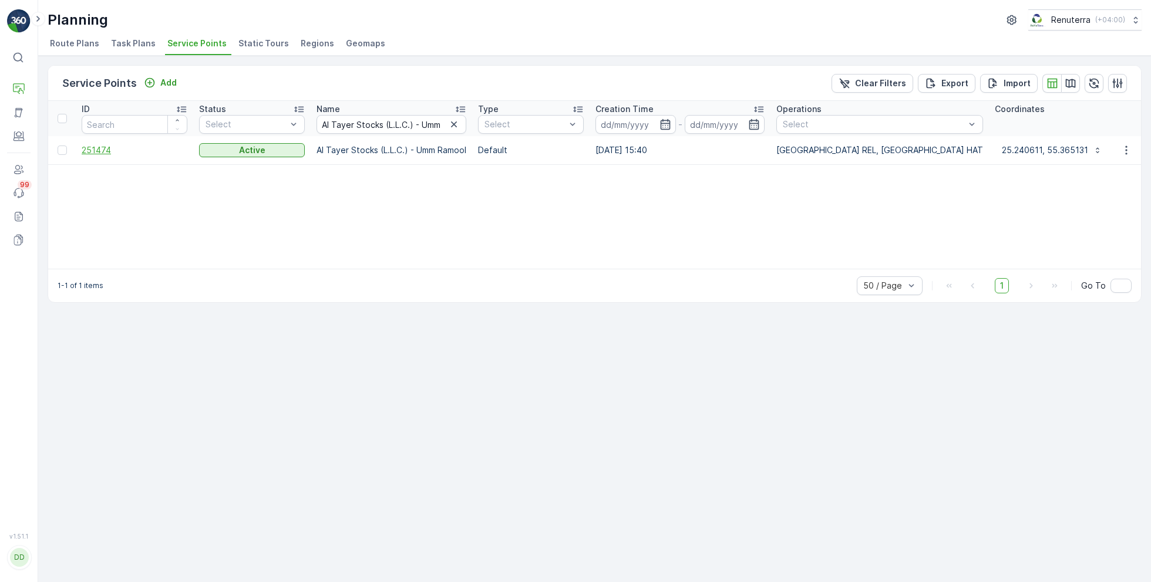
click at [92, 149] on span "251474" at bounding box center [135, 150] width 106 height 12
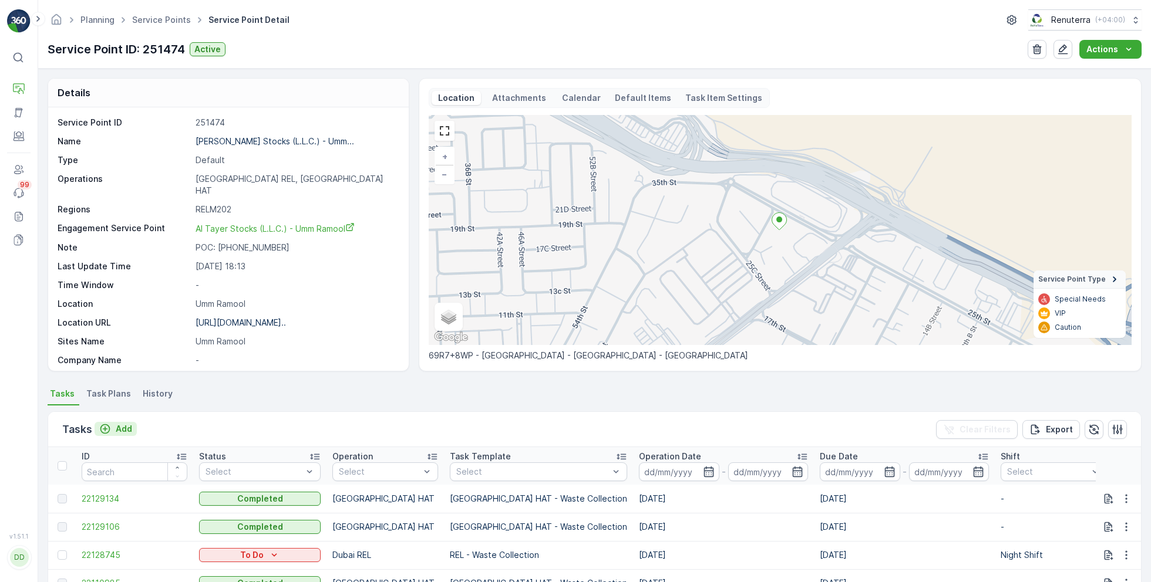
click at [107, 428] on icon "Add" at bounding box center [105, 429] width 12 height 12
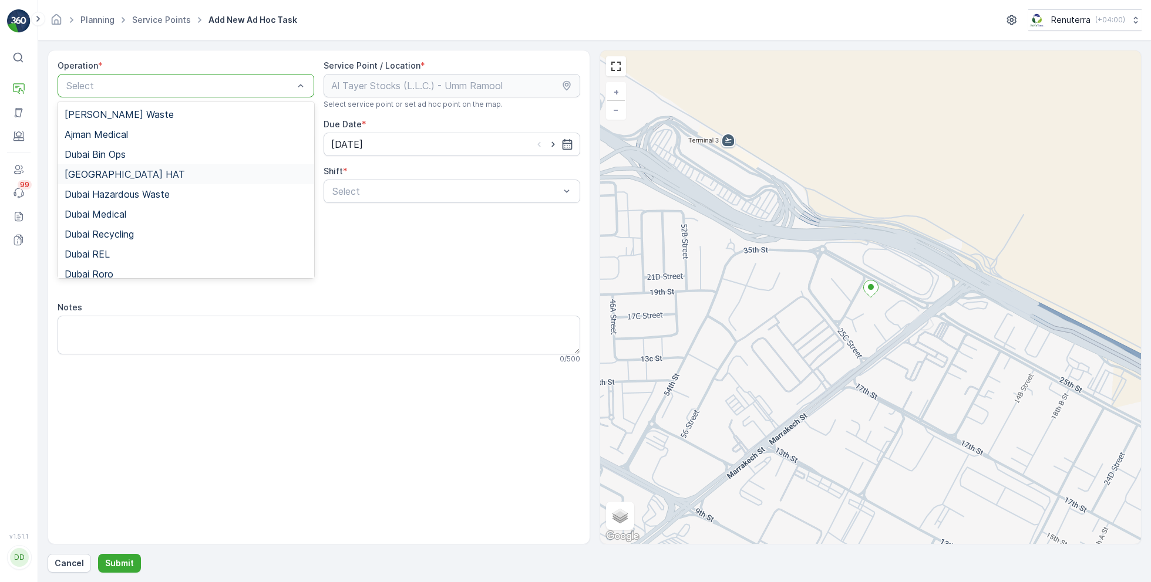
click at [116, 171] on div "[GEOGRAPHIC_DATA] HAT" at bounding box center [186, 174] width 242 height 11
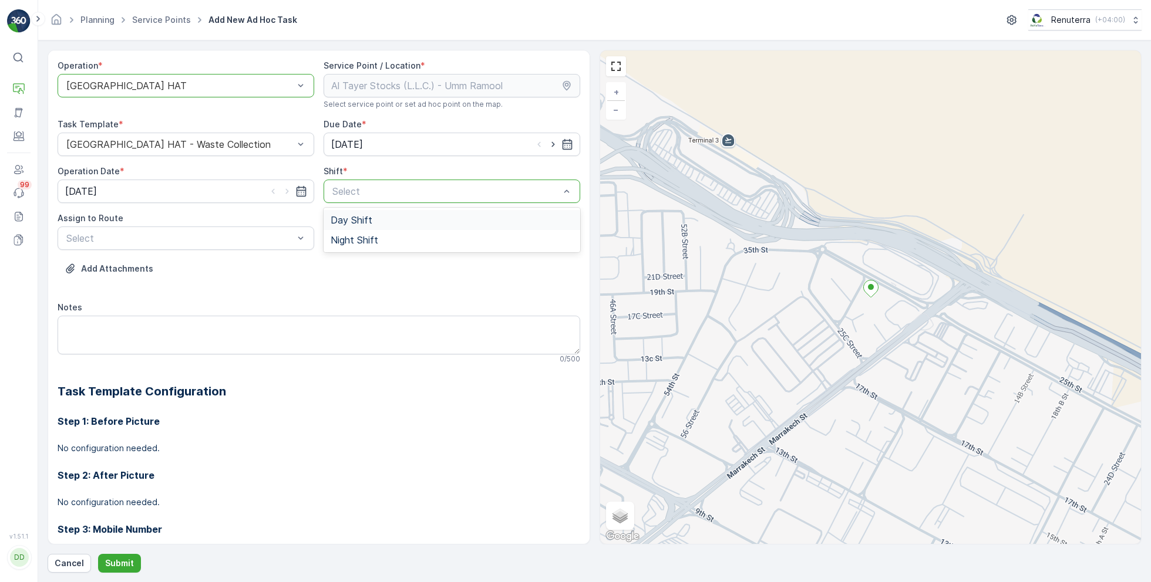
click at [353, 215] on span "Day Shift" at bounding box center [351, 220] width 42 height 11
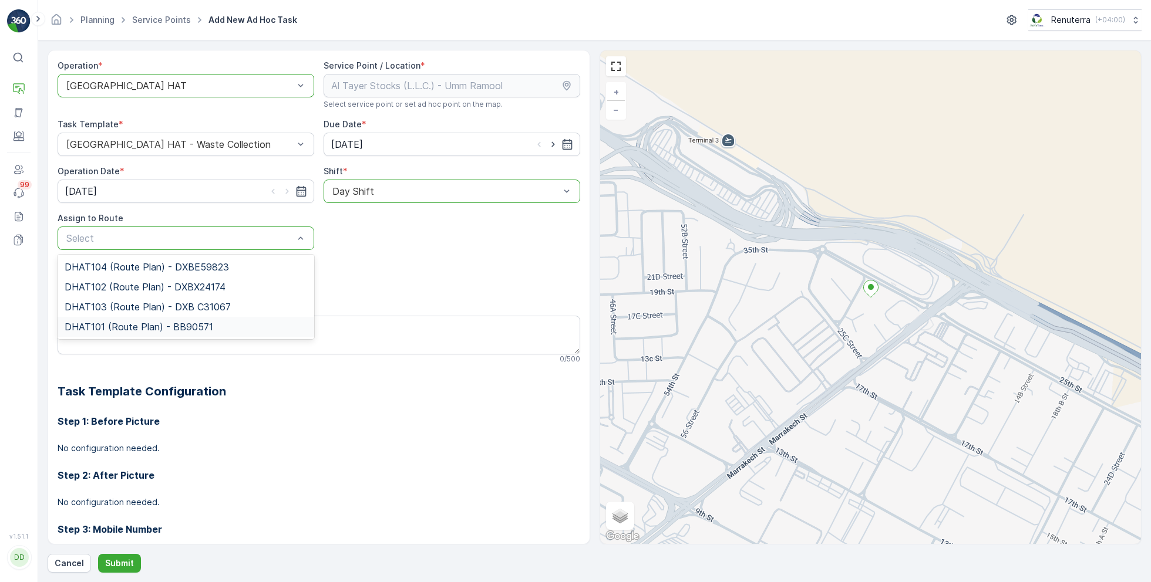
click at [110, 328] on span "DHAT101 (Route Plan) - BB90571" at bounding box center [139, 327] width 149 height 11
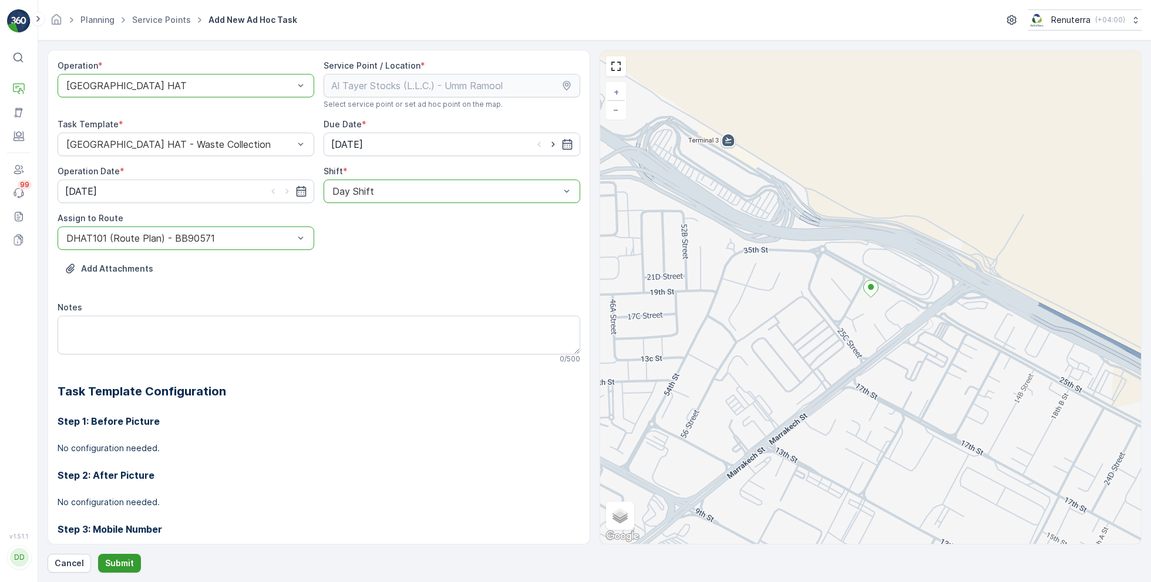
click at [122, 563] on p "Submit" at bounding box center [119, 564] width 29 height 12
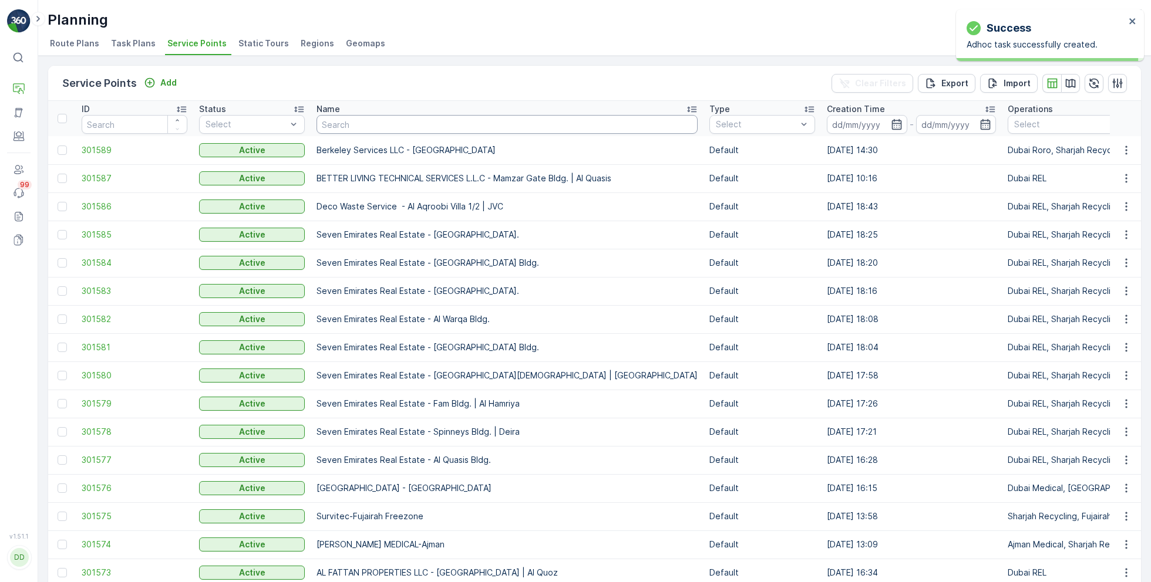
click at [470, 122] on input "text" at bounding box center [506, 124] width 381 height 19
paste input "Besix Construct LLC-1JC"
type input "Besix Construct LLC-1JC"
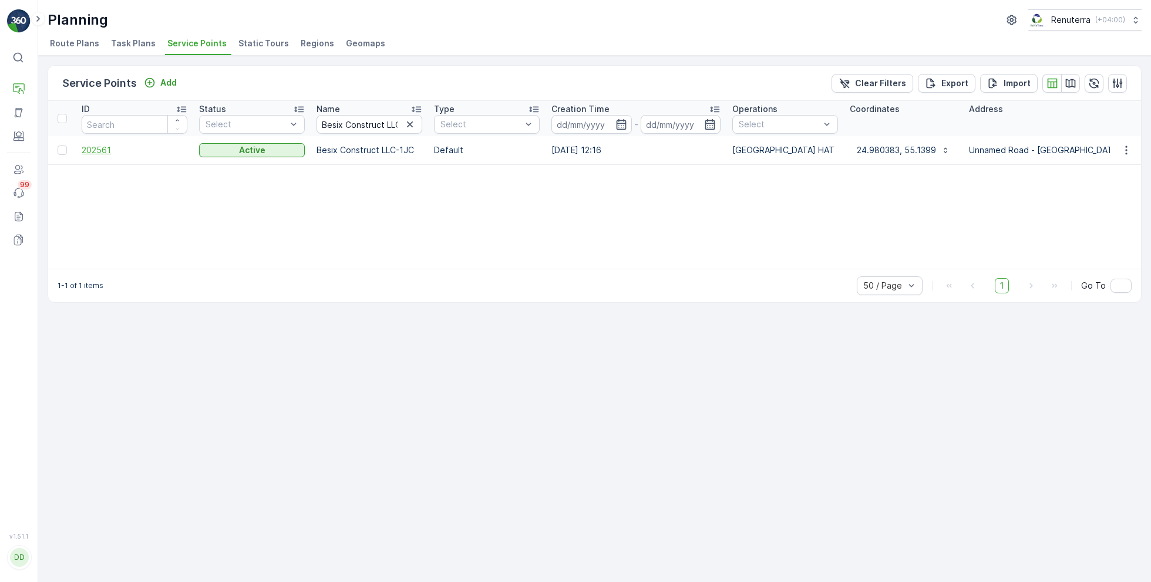
click at [105, 144] on span "202561" at bounding box center [135, 150] width 106 height 12
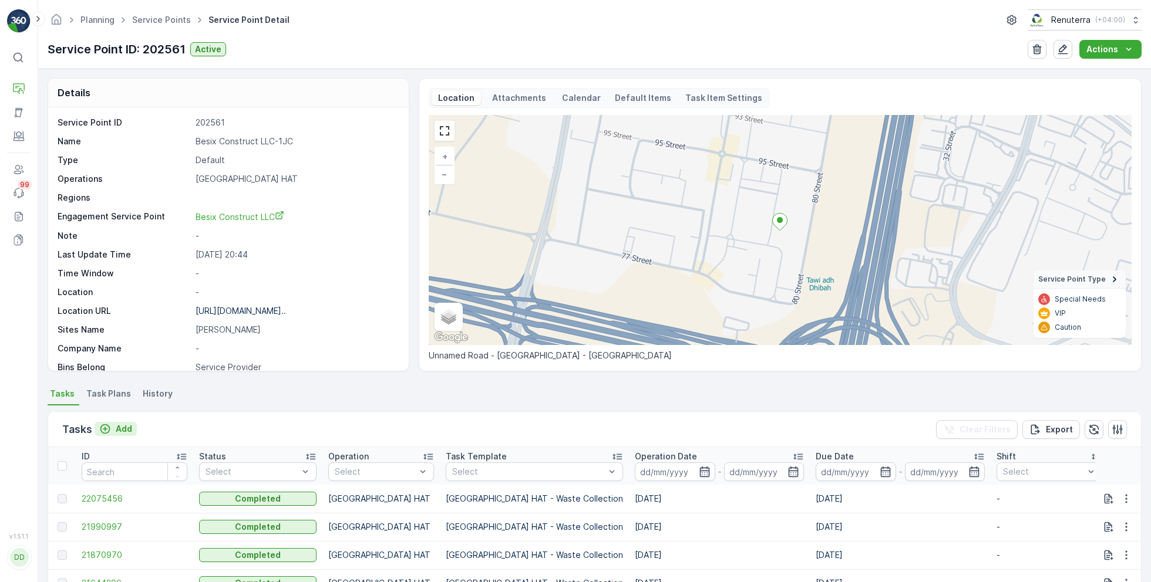
click at [127, 428] on p "Add" at bounding box center [124, 429] width 16 height 12
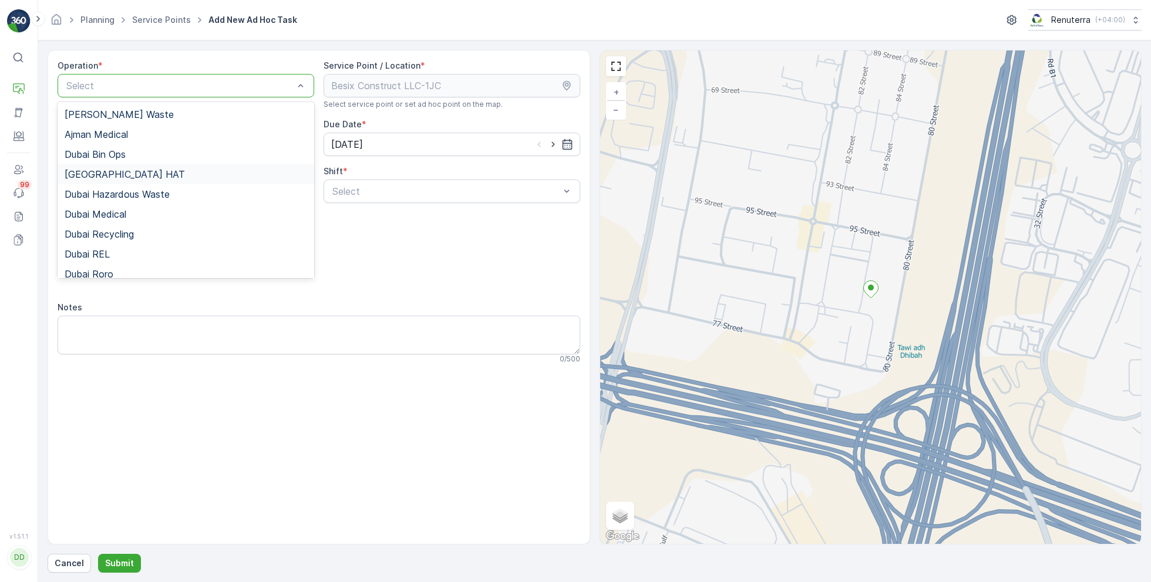
click at [123, 175] on div "[GEOGRAPHIC_DATA] HAT" at bounding box center [186, 174] width 242 height 11
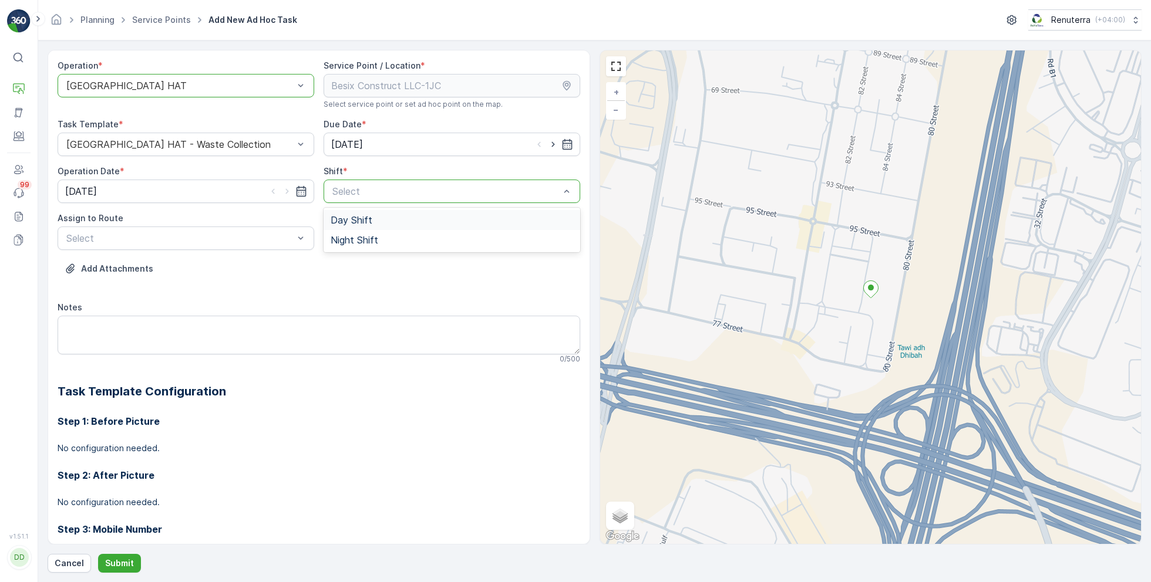
click at [357, 221] on span "Day Shift" at bounding box center [351, 220] width 42 height 11
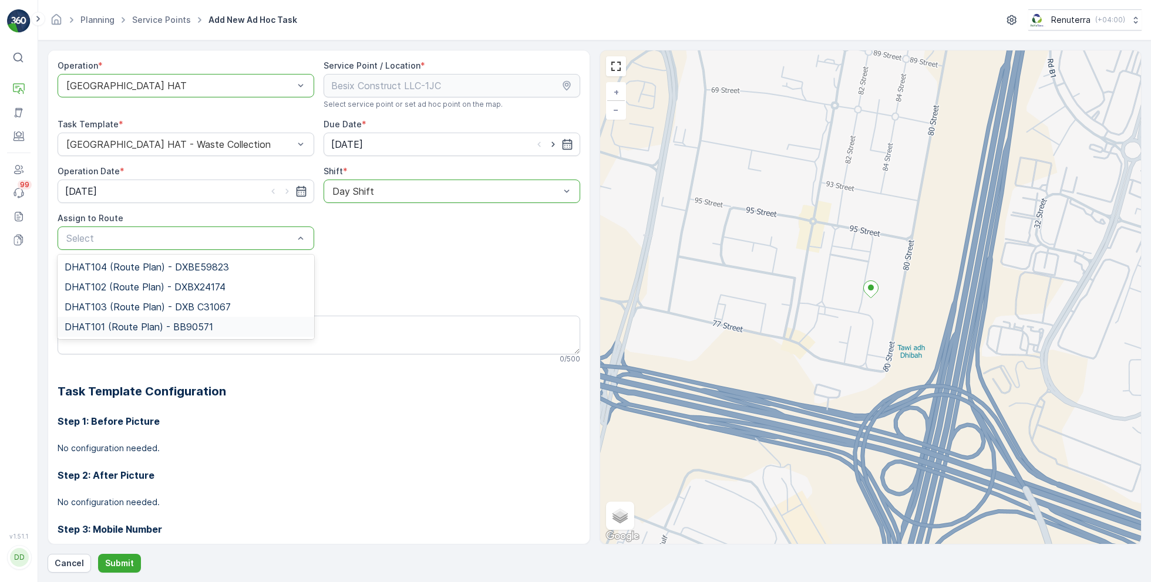
click at [137, 327] on span "DHAT101 (Route Plan) - BB90571" at bounding box center [139, 327] width 149 height 11
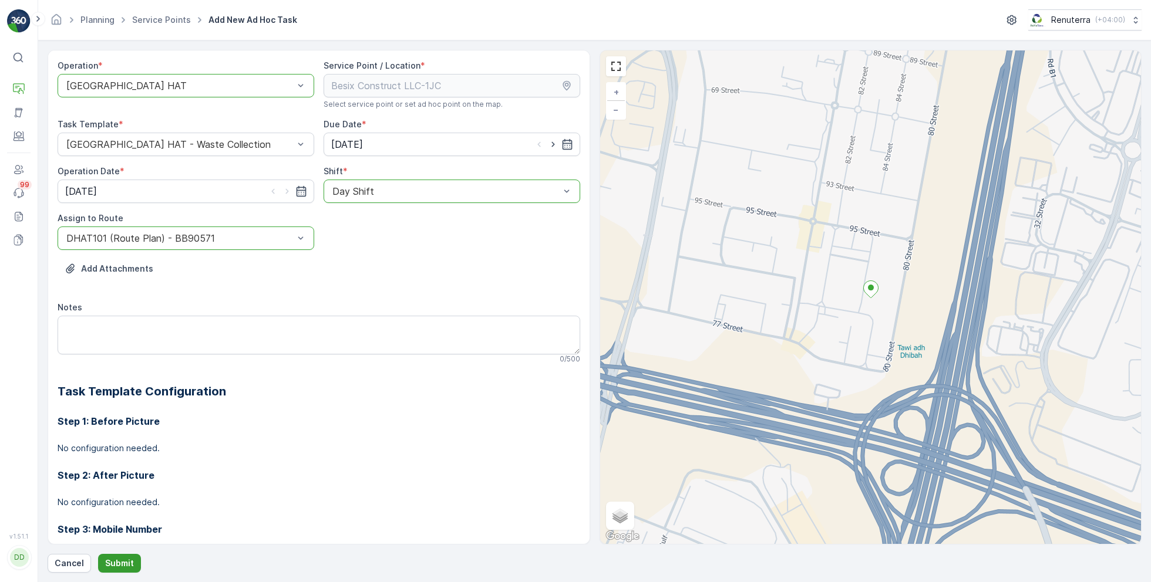
click at [117, 554] on button "Submit" at bounding box center [119, 563] width 43 height 19
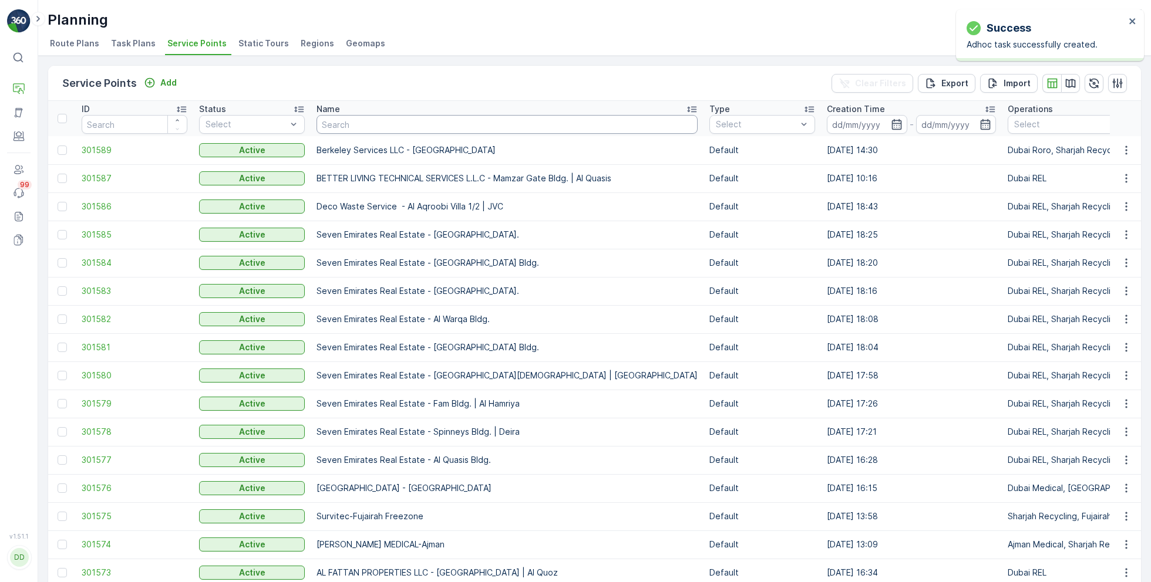
click at [394, 124] on input "text" at bounding box center [506, 124] width 381 height 19
paste input "Technical Glass & Aluminium Co. LLC - Factory 2 | [PERSON_NAME]"
type input "Technical Glass & Aluminium Co. LLC - Factory 2 | [PERSON_NAME]"
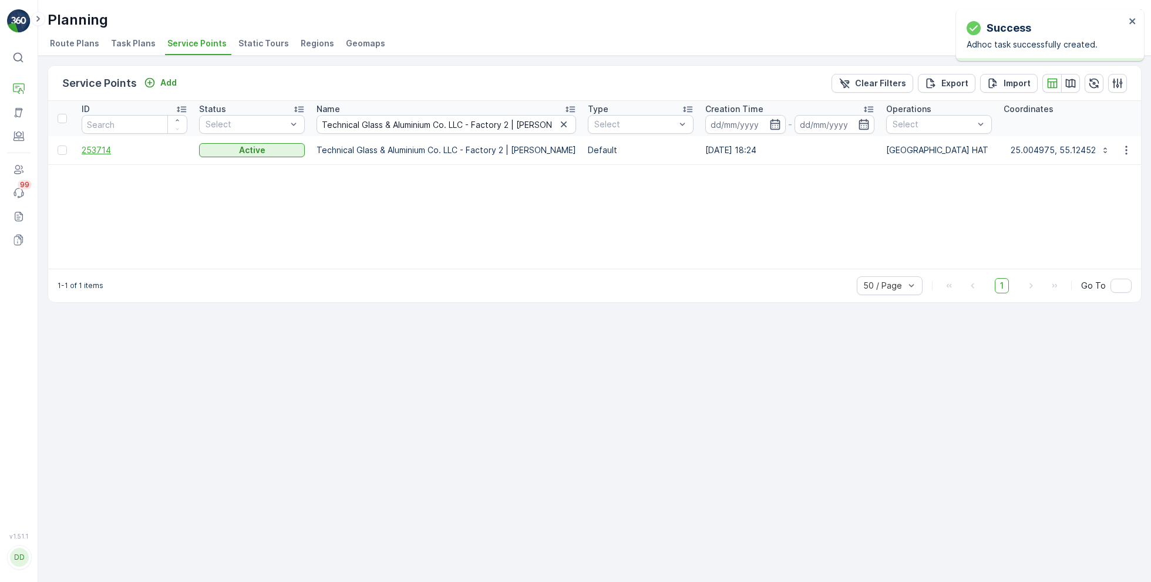
click at [100, 151] on span "253714" at bounding box center [135, 150] width 106 height 12
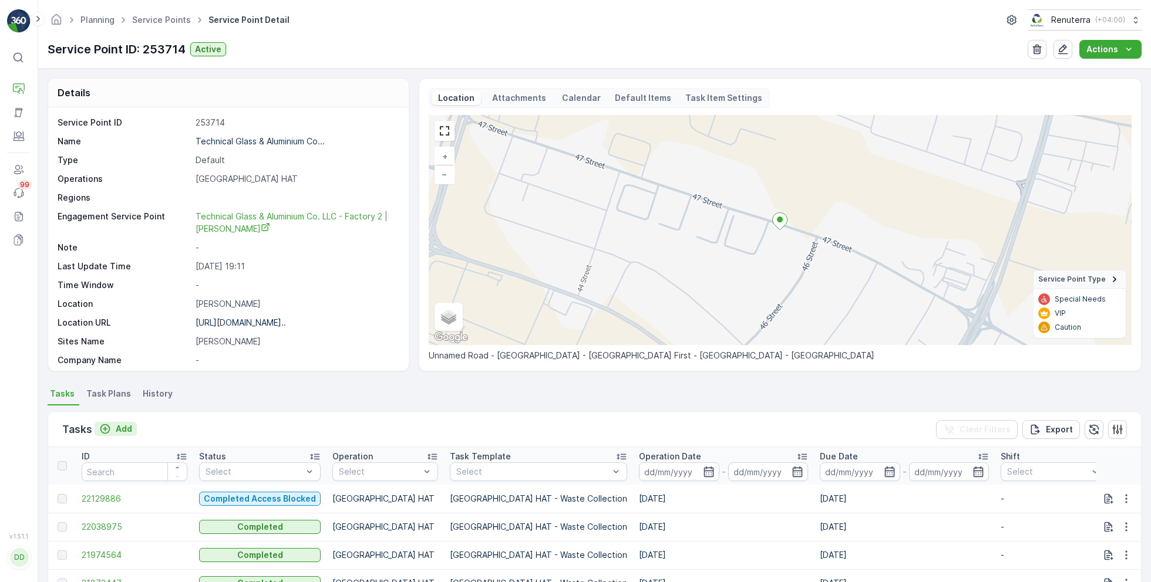
click at [122, 428] on p "Add" at bounding box center [124, 429] width 16 height 12
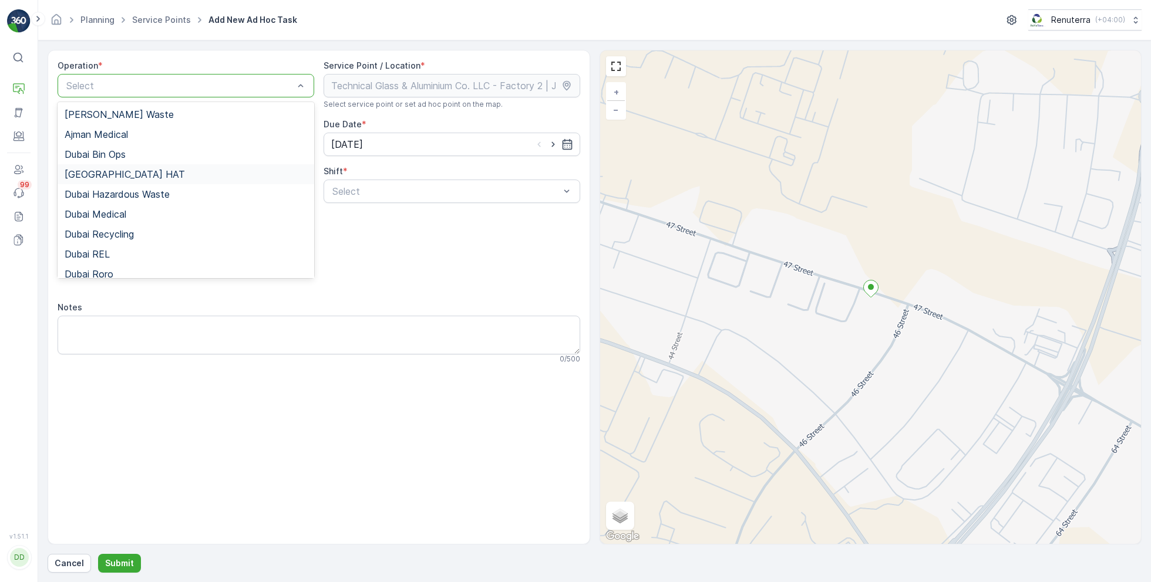
click at [116, 173] on div "[GEOGRAPHIC_DATA] HAT" at bounding box center [186, 174] width 242 height 11
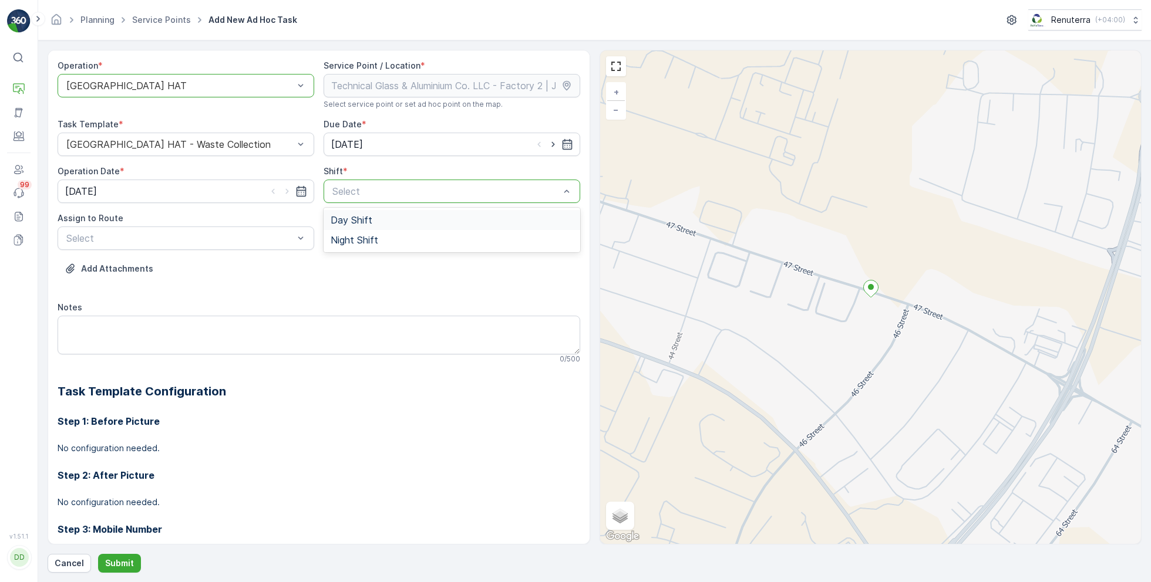
click at [384, 217] on div "Day Shift" at bounding box center [451, 220] width 242 height 11
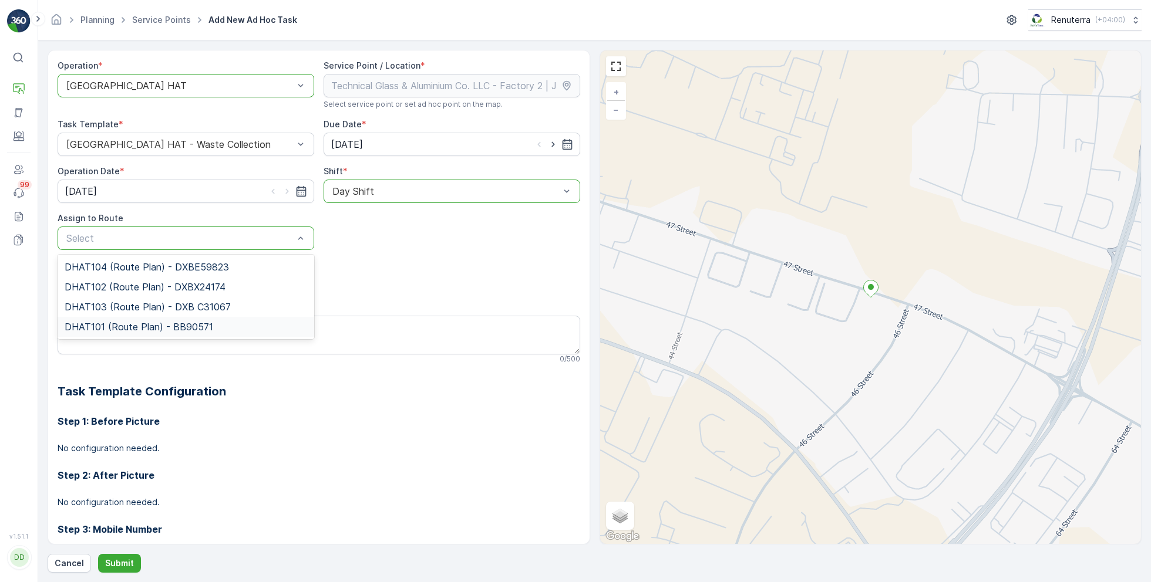
click at [173, 328] on span "DHAT101 (Route Plan) - BB90571" at bounding box center [139, 327] width 149 height 11
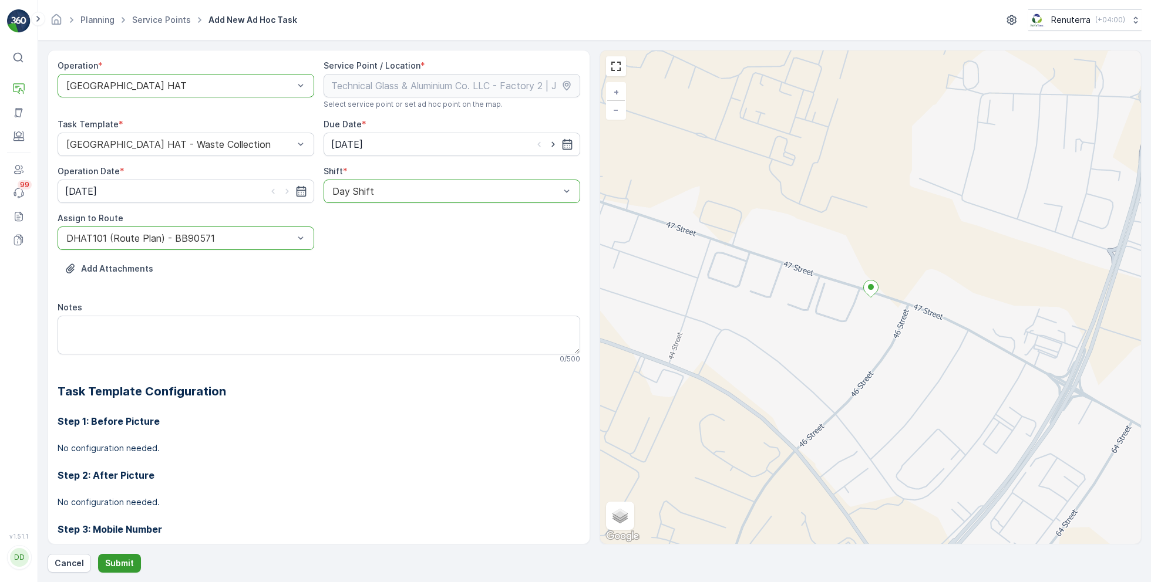
click at [121, 559] on p "Submit" at bounding box center [119, 564] width 29 height 12
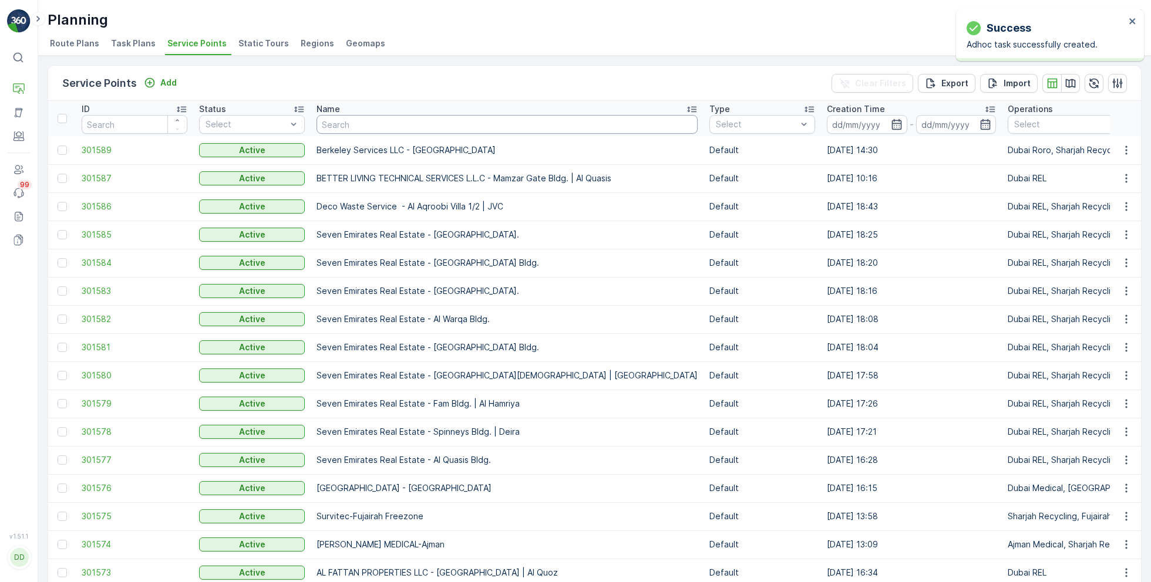
click at [379, 130] on input "text" at bounding box center [506, 124] width 381 height 19
paste input "Italian Planters L.L.C - Casa Family | [GEOGRAPHIC_DATA]"
type input "Italian Planters L.L.C - Casa Family | [GEOGRAPHIC_DATA]"
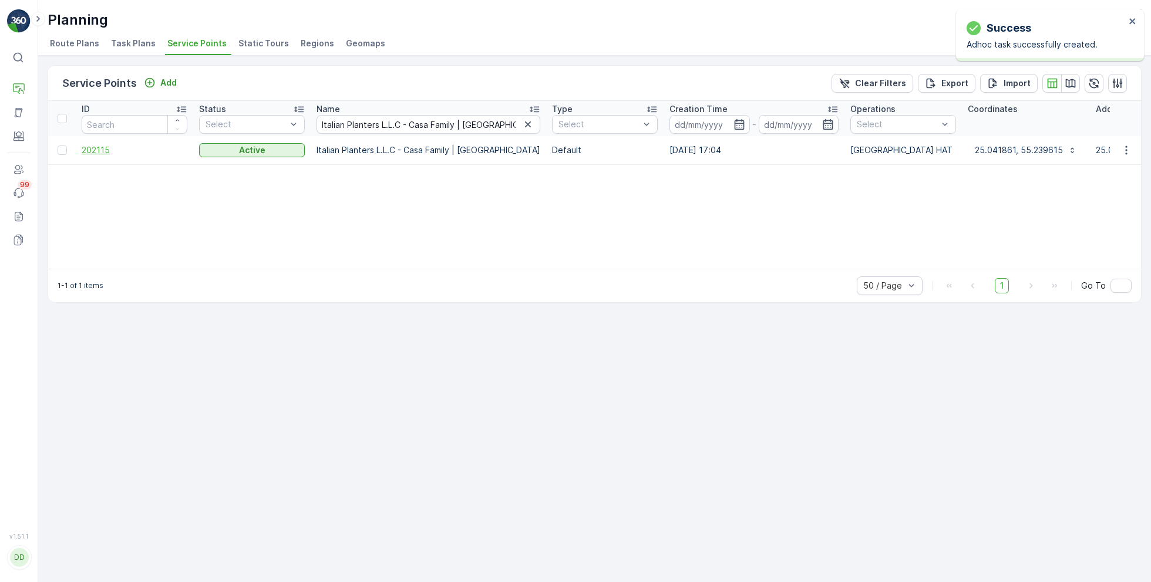
click at [102, 149] on span "202115" at bounding box center [135, 150] width 106 height 12
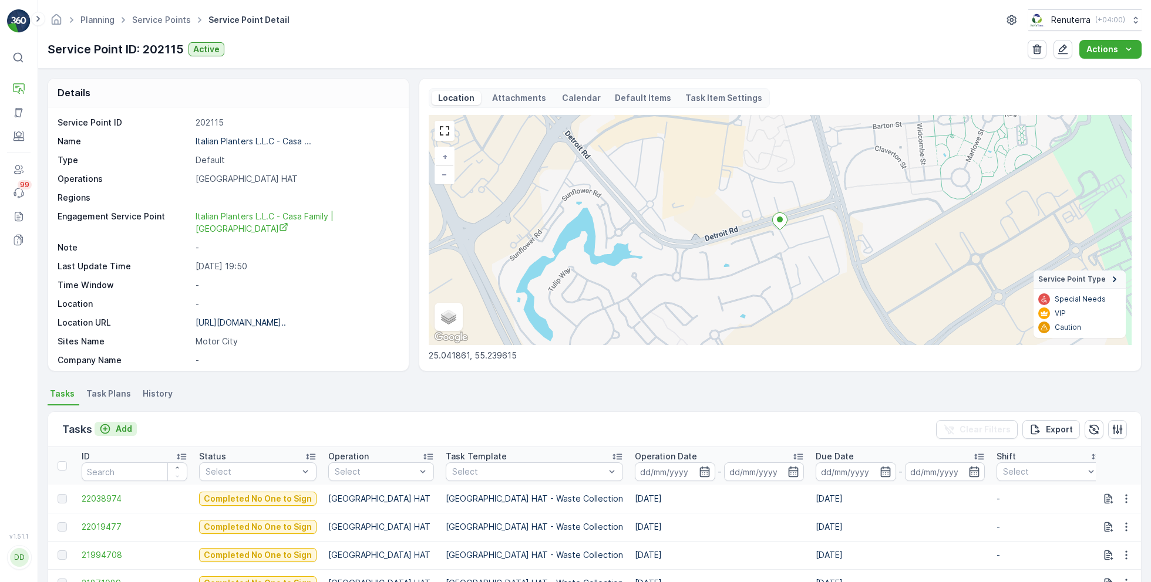
click at [117, 428] on p "Add" at bounding box center [124, 429] width 16 height 12
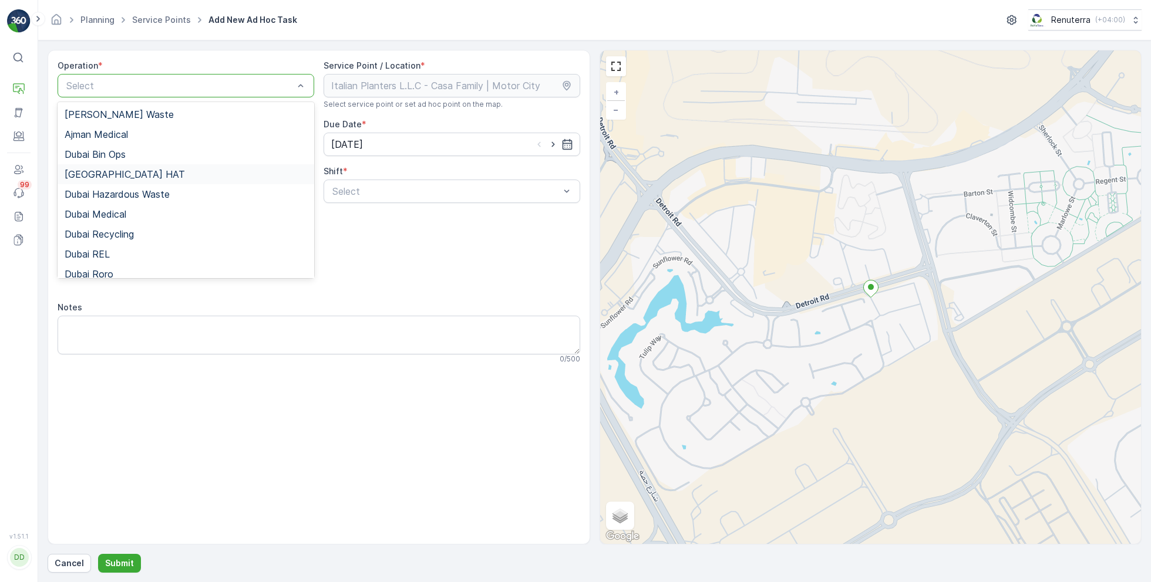
click at [116, 174] on div "[GEOGRAPHIC_DATA] HAT" at bounding box center [186, 174] width 242 height 11
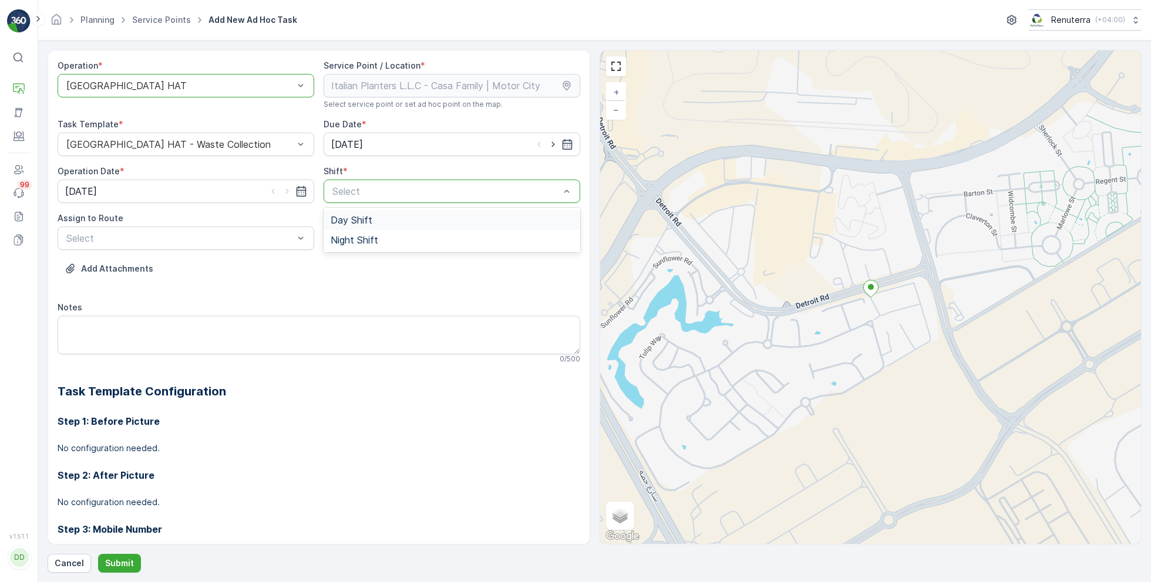
click at [368, 217] on span "Day Shift" at bounding box center [351, 220] width 42 height 11
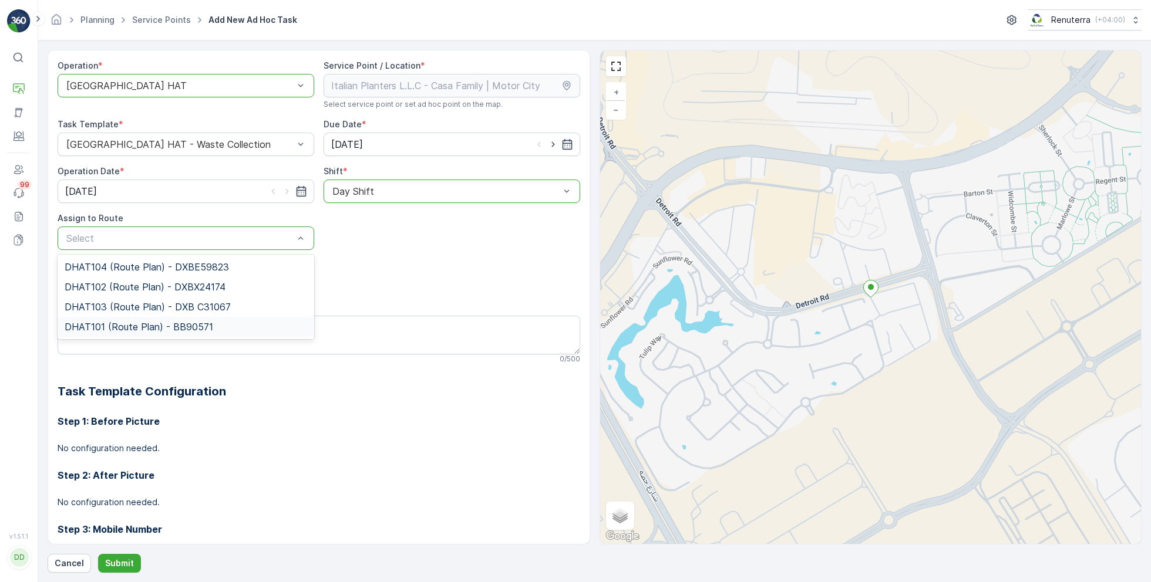
click at [134, 323] on span "DHAT101 (Route Plan) - BB90571" at bounding box center [139, 327] width 149 height 11
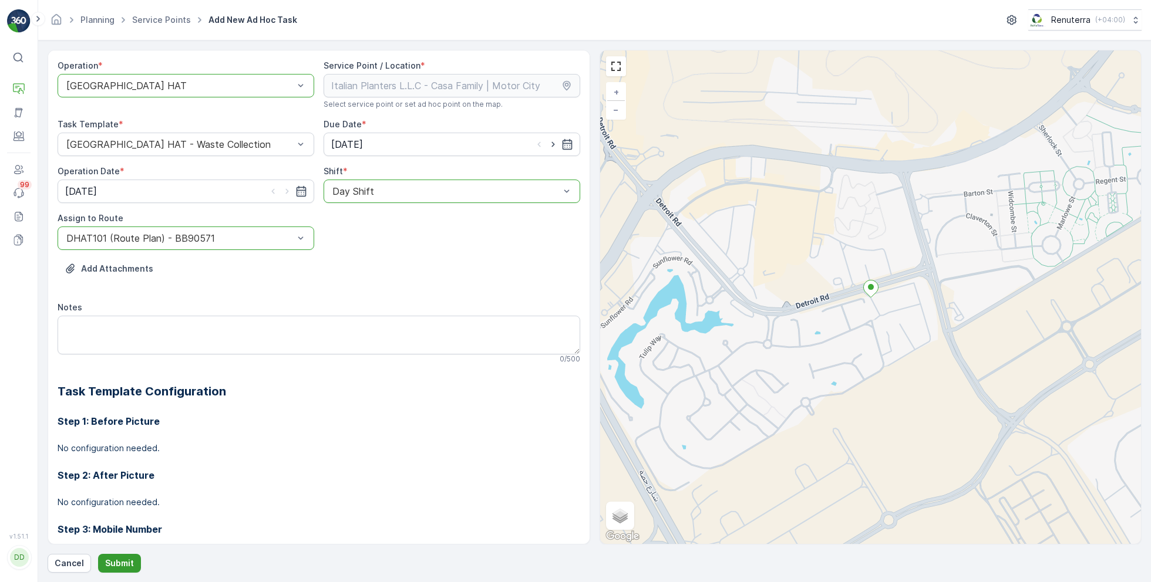
click at [112, 565] on p "Submit" at bounding box center [119, 564] width 29 height 12
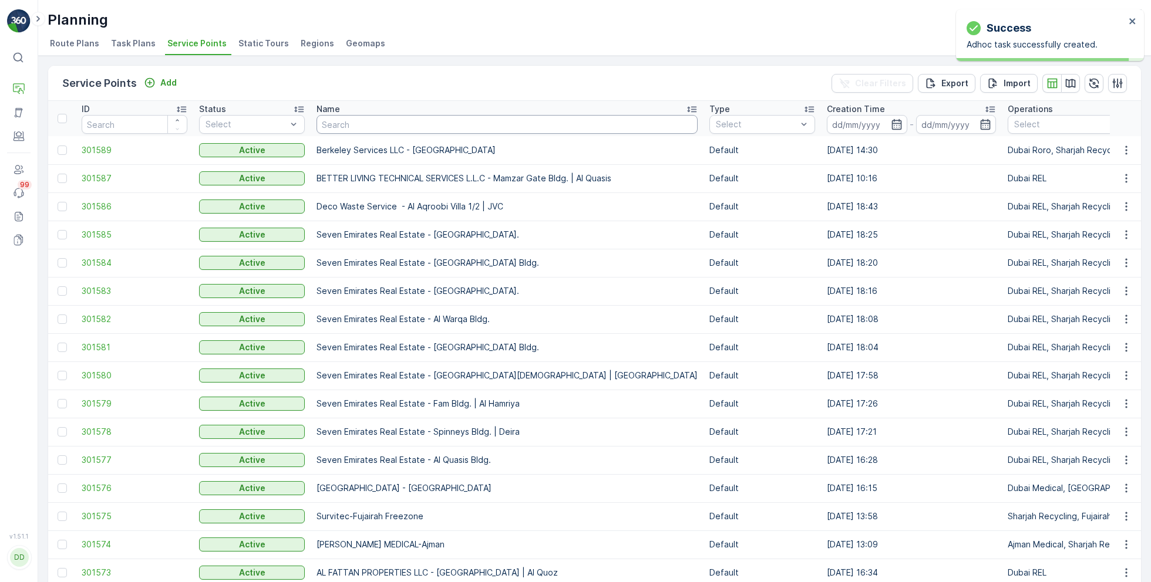
click at [378, 127] on input "text" at bounding box center [506, 124] width 381 height 19
paste input "Italian Planters L.L.C - Rukan Community - Phase 01"
type input "Italian Planters L.L.C - Rukan Community - Phase 01"
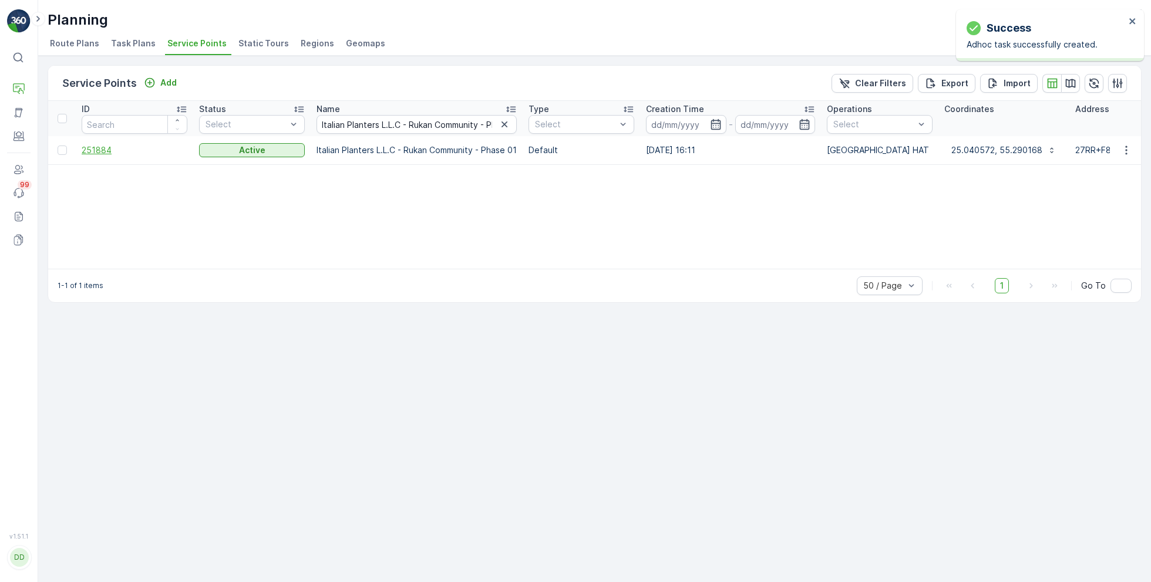
click at [109, 147] on span "251884" at bounding box center [135, 150] width 106 height 12
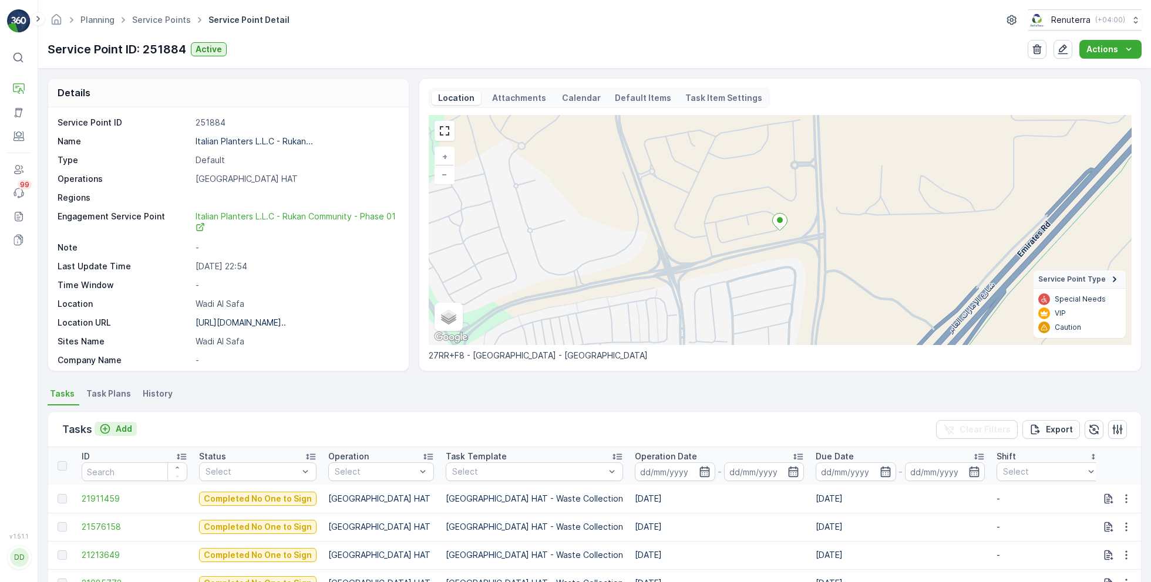
click at [124, 427] on p "Add" at bounding box center [124, 429] width 16 height 12
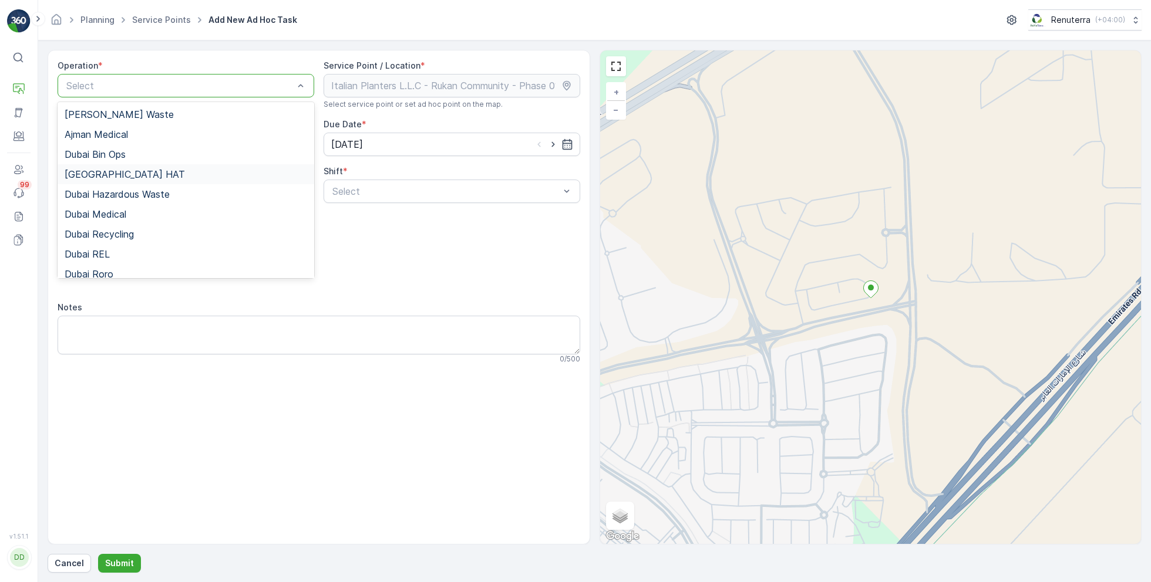
click at [118, 176] on div "[GEOGRAPHIC_DATA] HAT" at bounding box center [186, 174] width 242 height 11
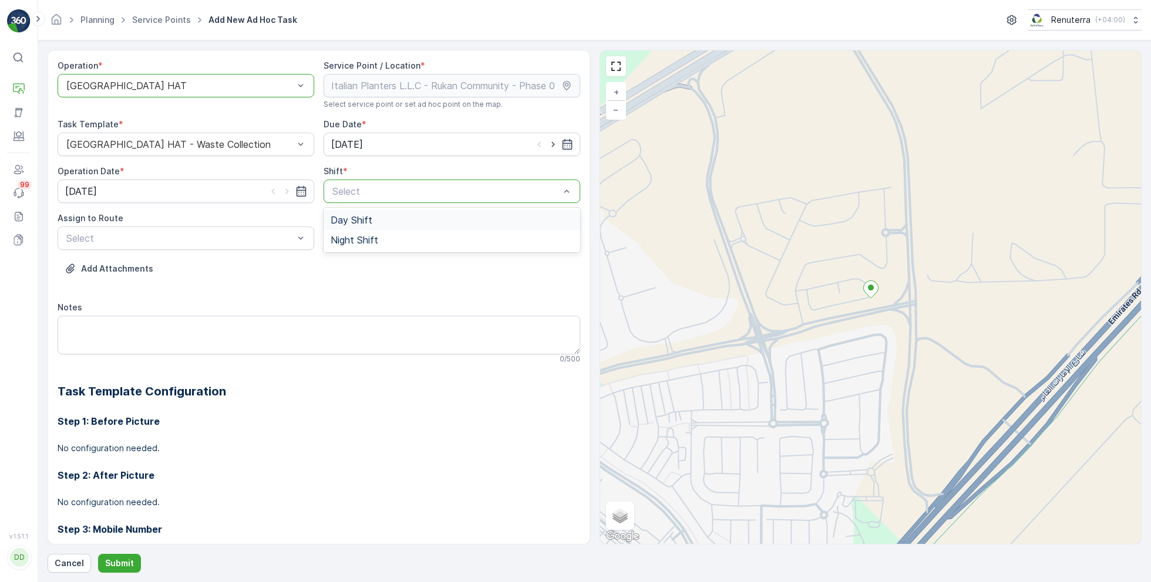
click at [365, 215] on span "Day Shift" at bounding box center [351, 220] width 42 height 11
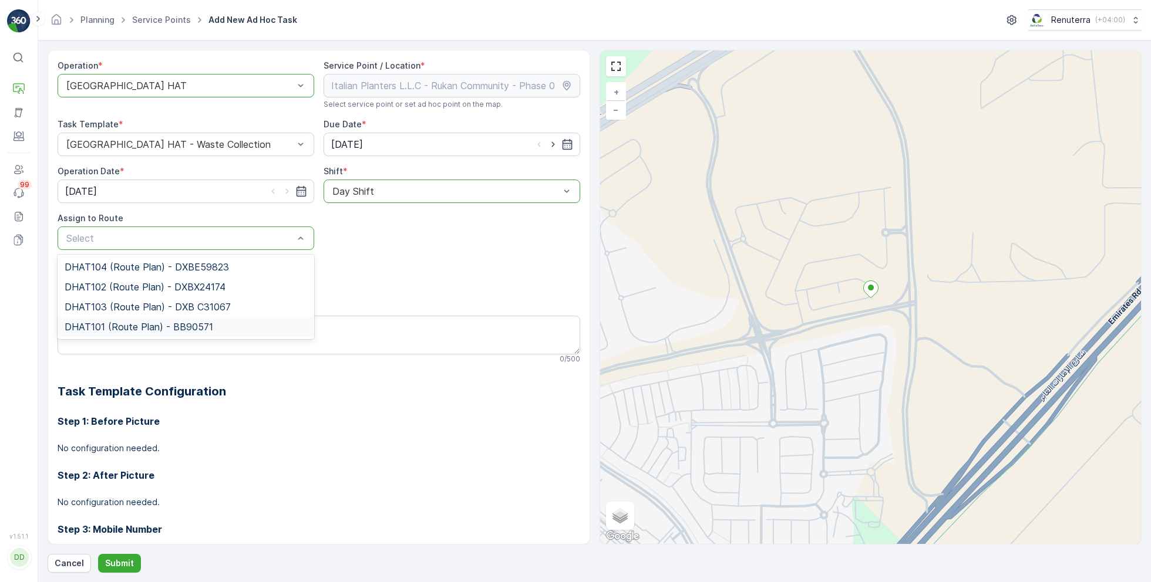
click at [130, 323] on span "DHAT101 (Route Plan) - BB90571" at bounding box center [139, 327] width 149 height 11
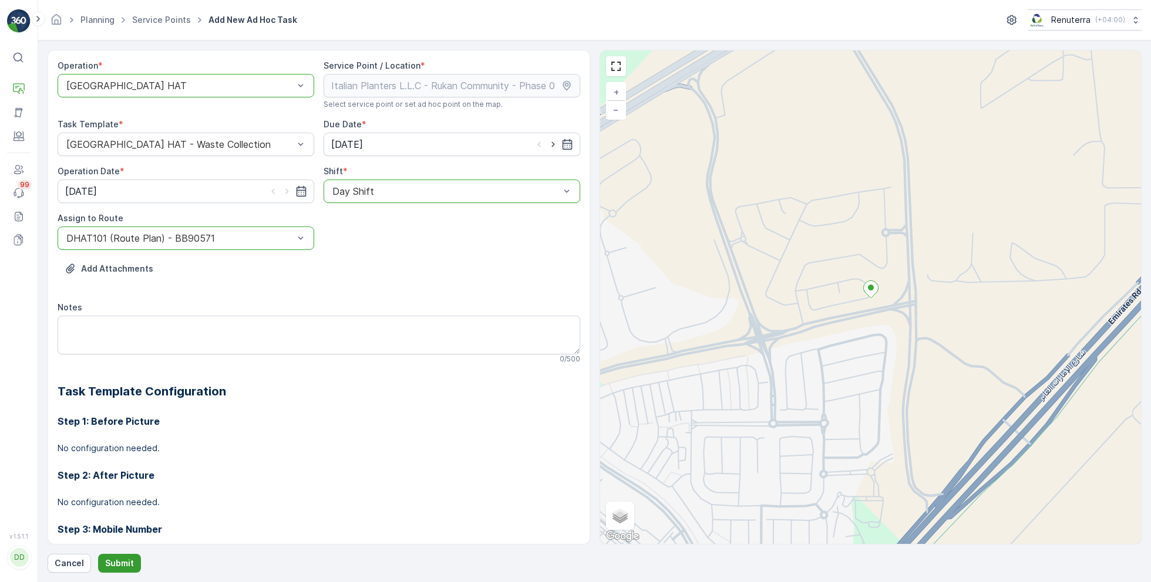
click at [117, 559] on p "Submit" at bounding box center [119, 564] width 29 height 12
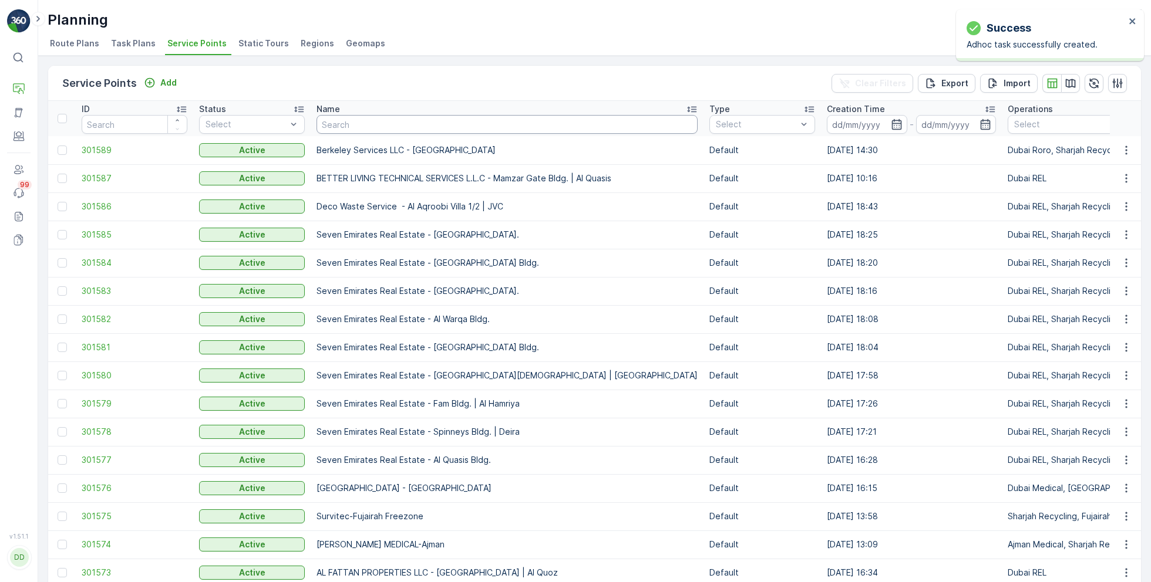
click at [369, 129] on input "text" at bounding box center [506, 124] width 381 height 19
paste input "MAQAD BUILDING CONTRACTING L.L.C - Villa E-39 | Peral Jumeriah"
type input "MAQAD BUILDING CONTRACTING L.L.C - Villa E-39 | Peral Jumeriah"
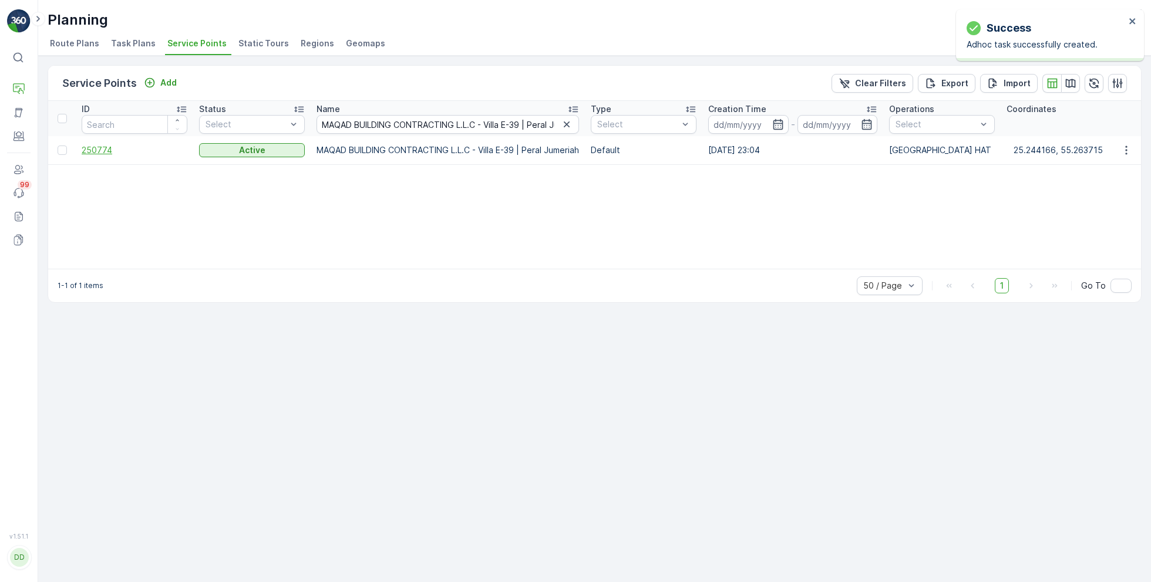
click at [102, 146] on span "250774" at bounding box center [135, 150] width 106 height 12
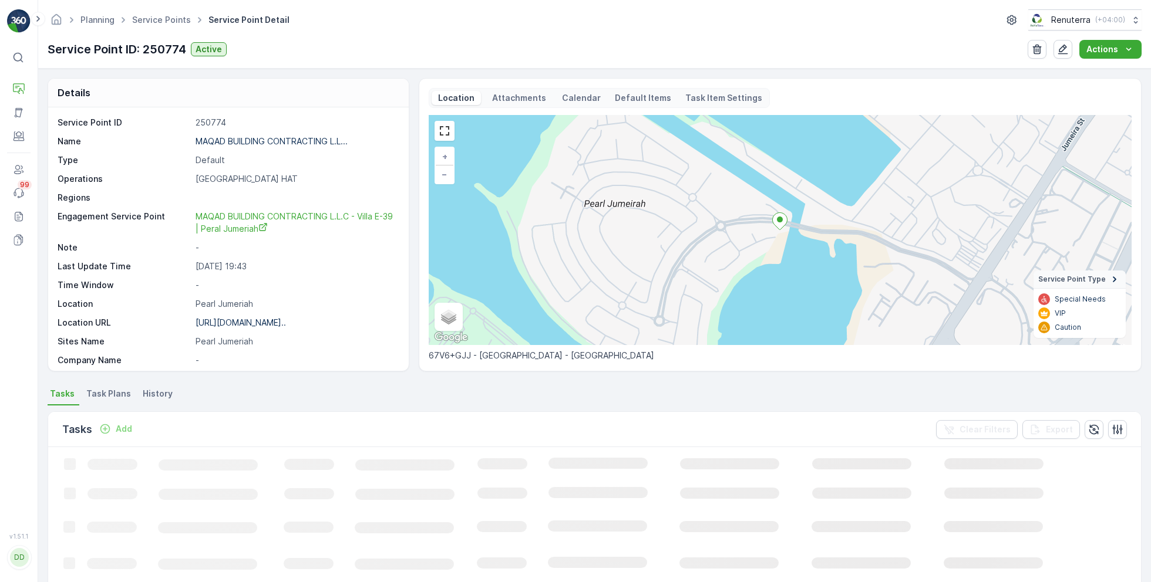
click at [124, 431] on p "Add" at bounding box center [124, 429] width 16 height 12
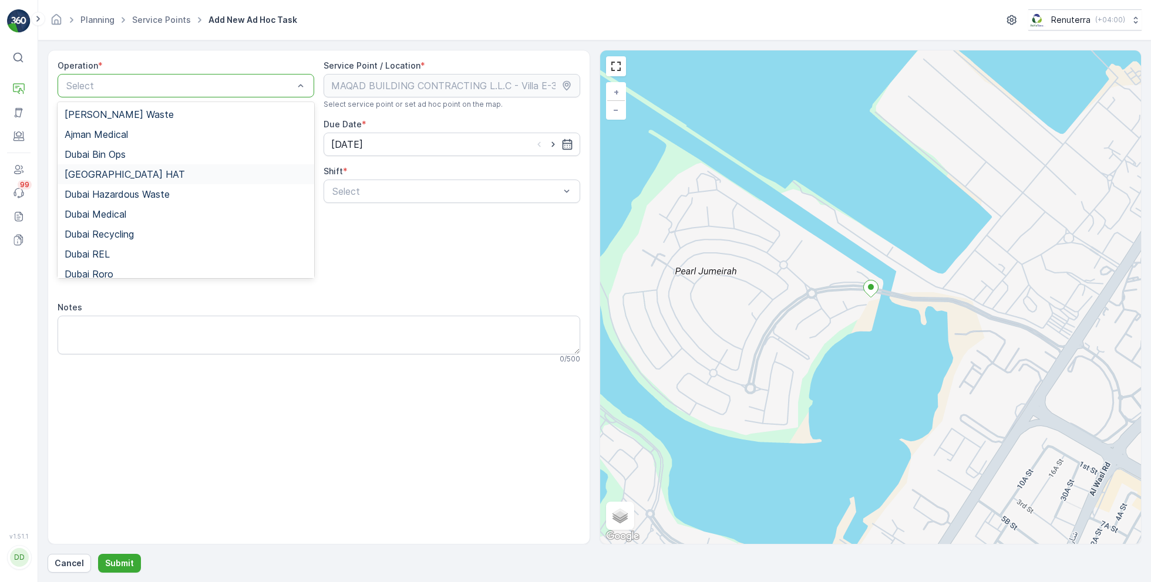
click at [113, 177] on div "[GEOGRAPHIC_DATA] HAT" at bounding box center [186, 174] width 242 height 11
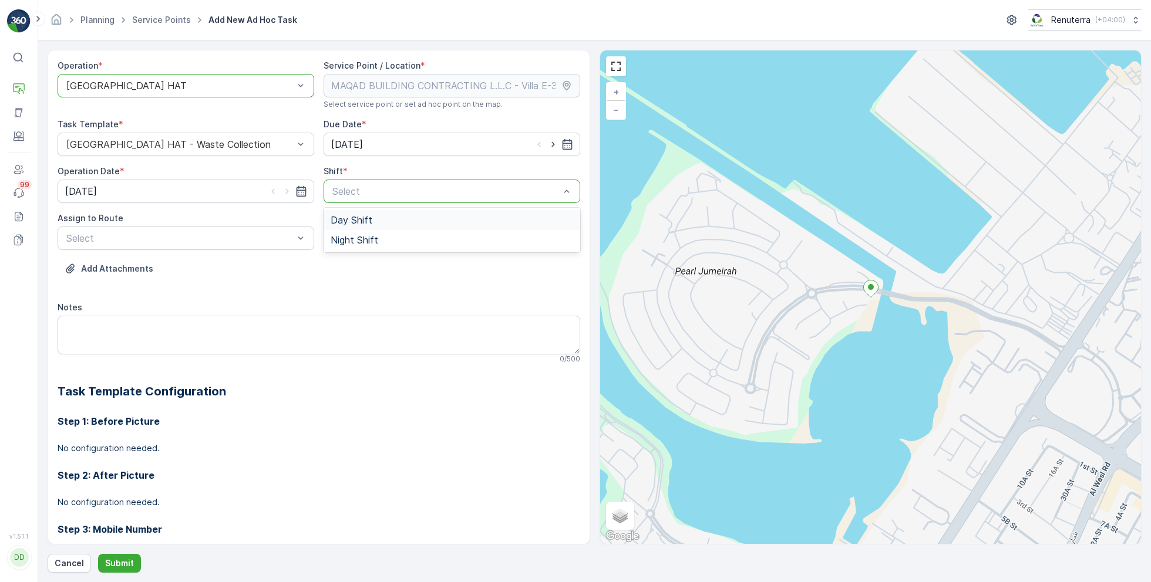
click at [352, 220] on span "Day Shift" at bounding box center [351, 220] width 42 height 11
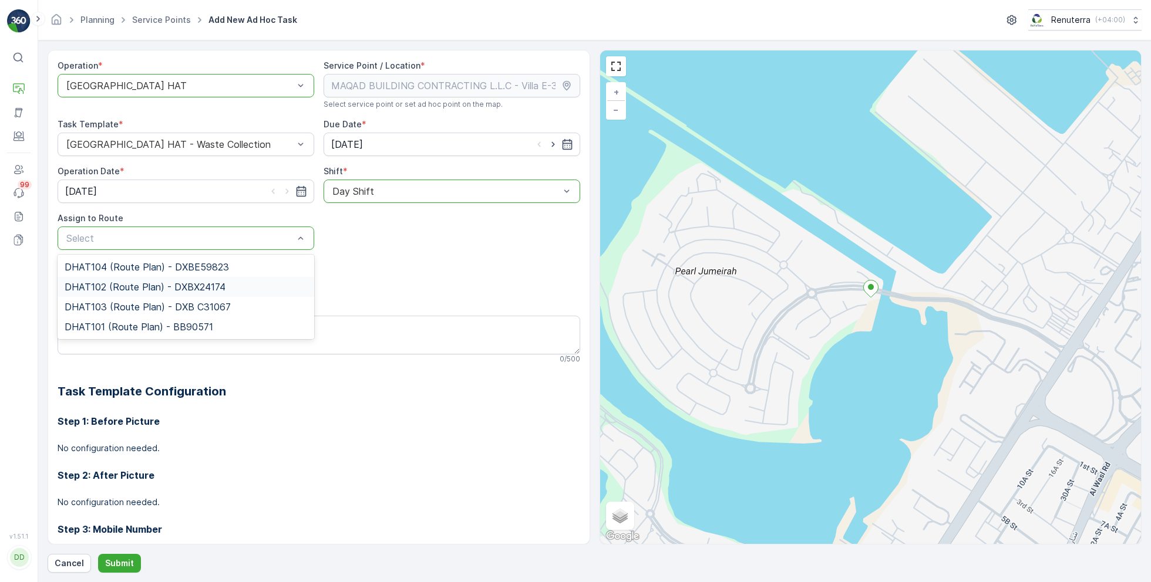
click at [134, 285] on span "DHAT102 (Route Plan) - DXBX24174" at bounding box center [145, 287] width 161 height 11
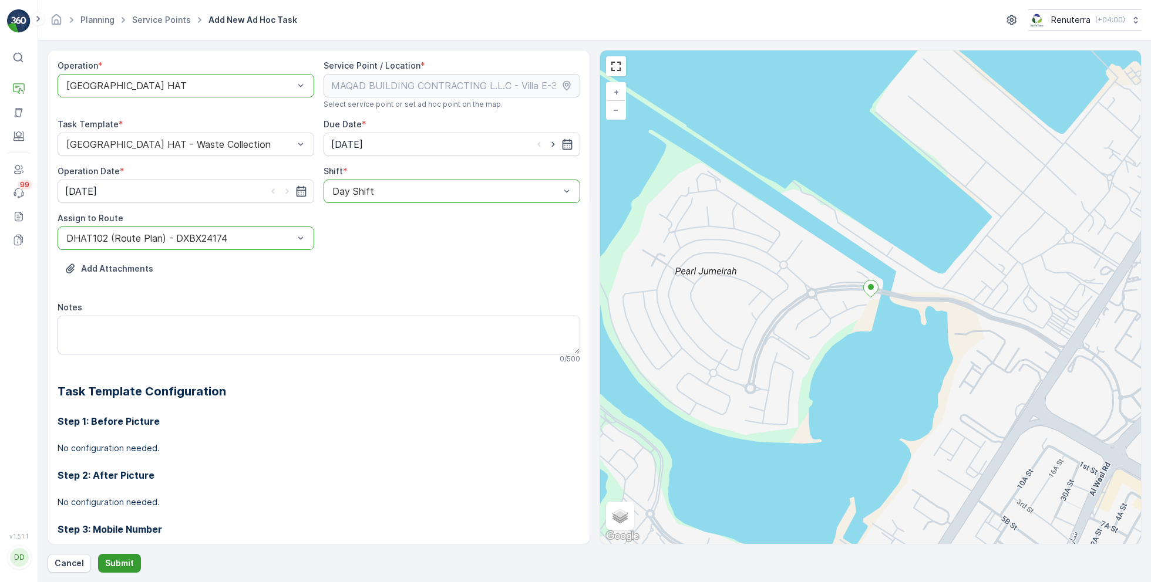
click at [119, 565] on p "Submit" at bounding box center [119, 564] width 29 height 12
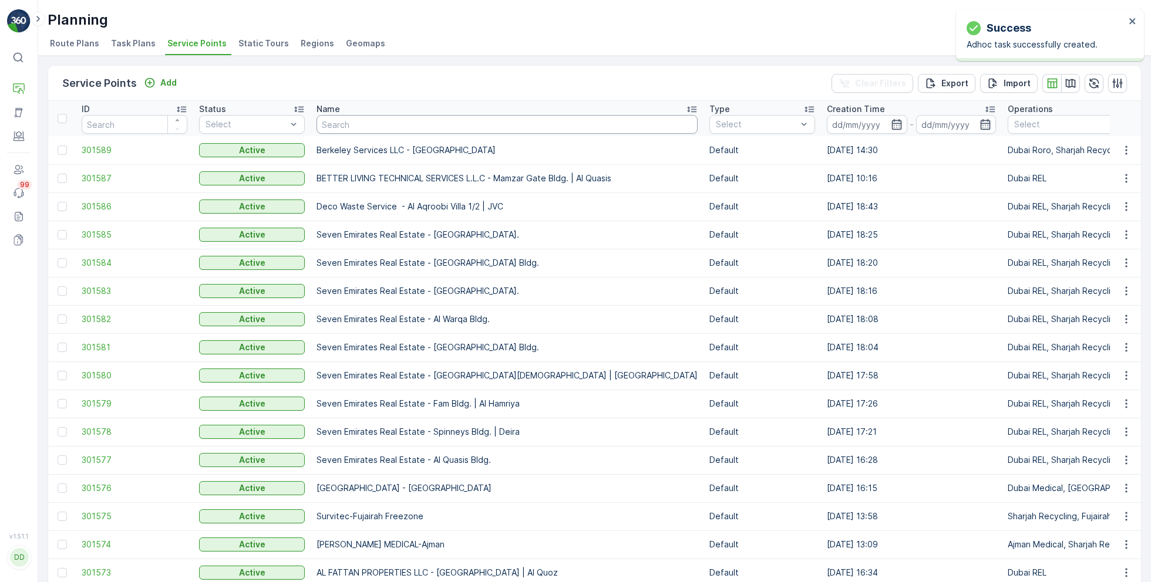
click at [355, 126] on input "text" at bounding box center [506, 124] width 381 height 19
paste input "NABC Building Contracting - [PERSON_NAME]"
type input "NABC Building Contracting - [PERSON_NAME]"
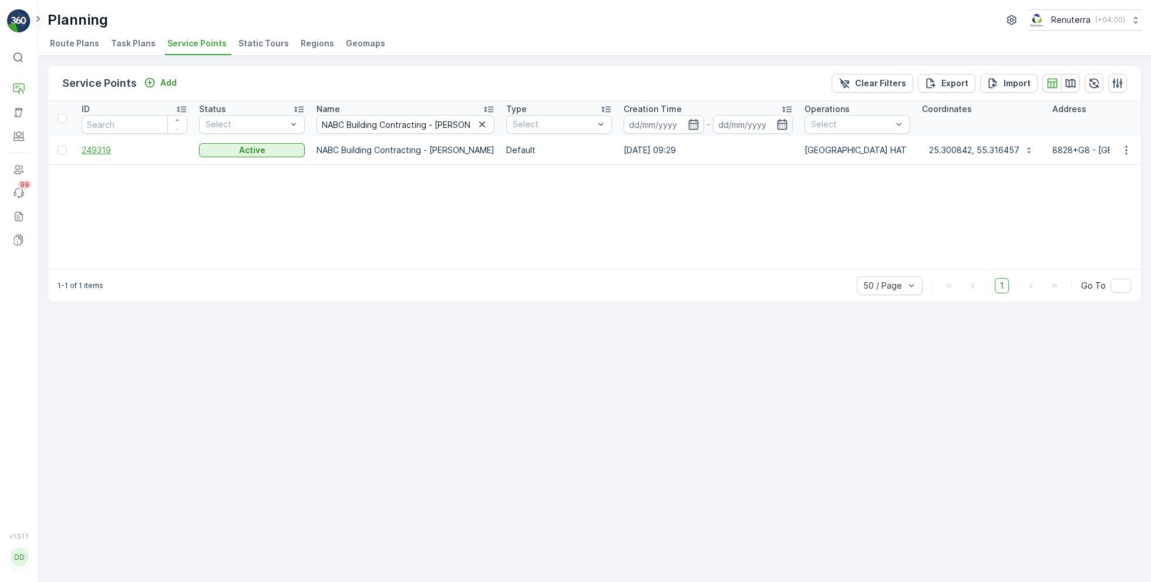
click at [99, 152] on span "249319" at bounding box center [135, 150] width 106 height 12
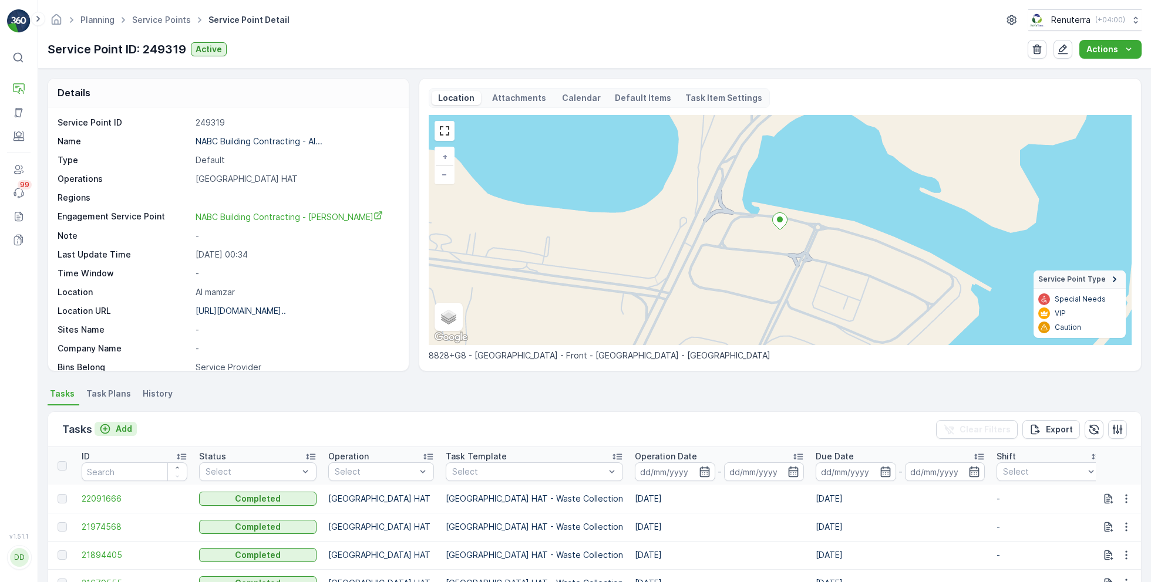
click at [123, 427] on p "Add" at bounding box center [124, 429] width 16 height 12
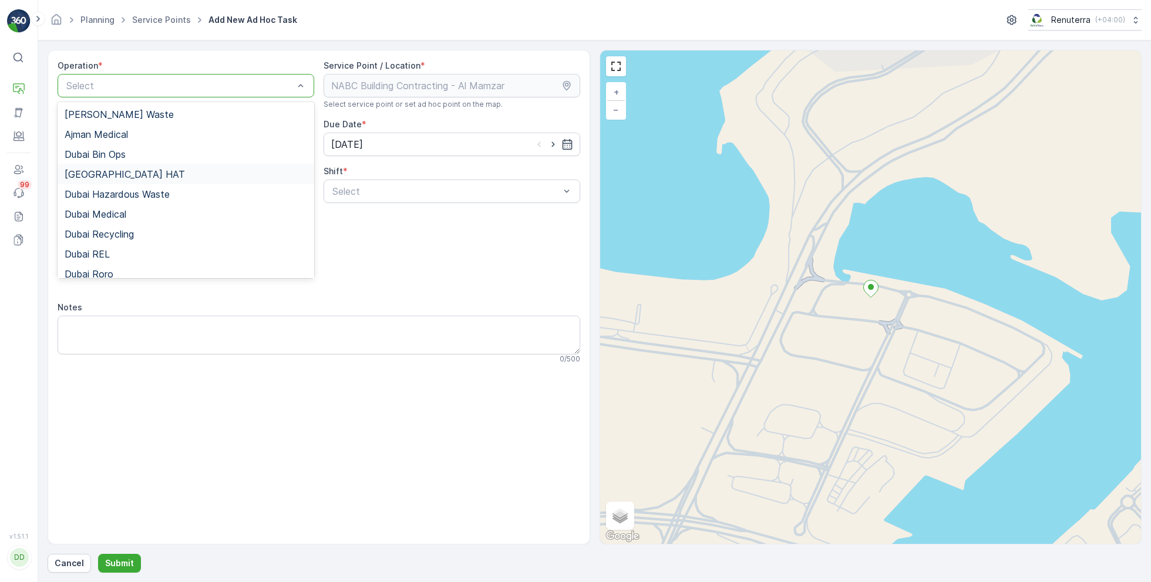
click at [107, 171] on span "[GEOGRAPHIC_DATA] HAT" at bounding box center [125, 174] width 120 height 11
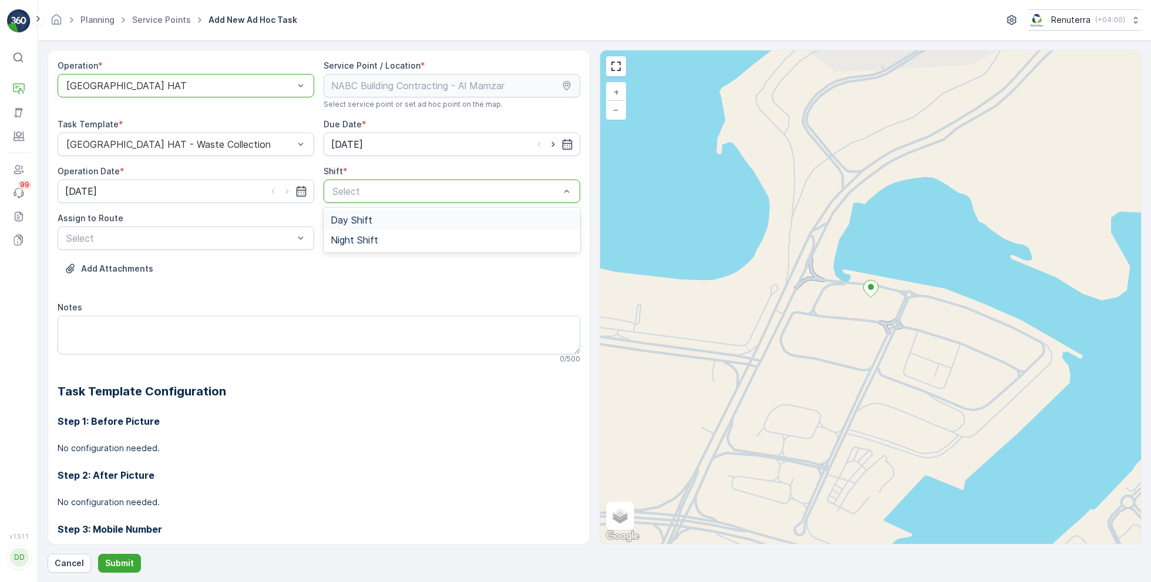
click at [354, 217] on span "Day Shift" at bounding box center [351, 220] width 42 height 11
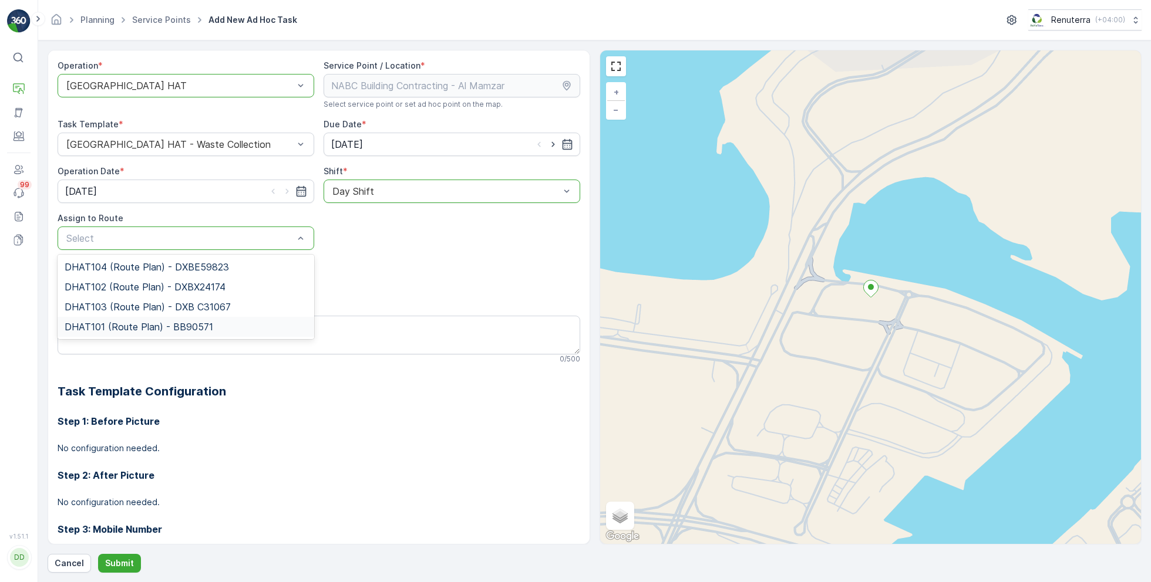
click at [124, 326] on span "DHAT101 (Route Plan) - BB90571" at bounding box center [139, 327] width 149 height 11
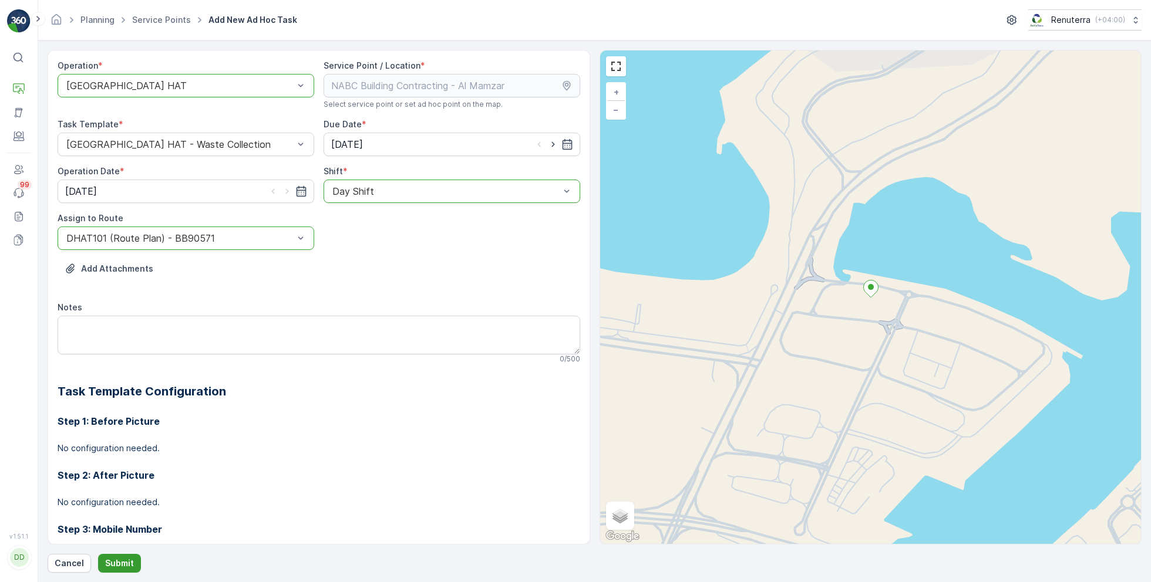
click at [119, 559] on p "Submit" at bounding box center [119, 564] width 29 height 12
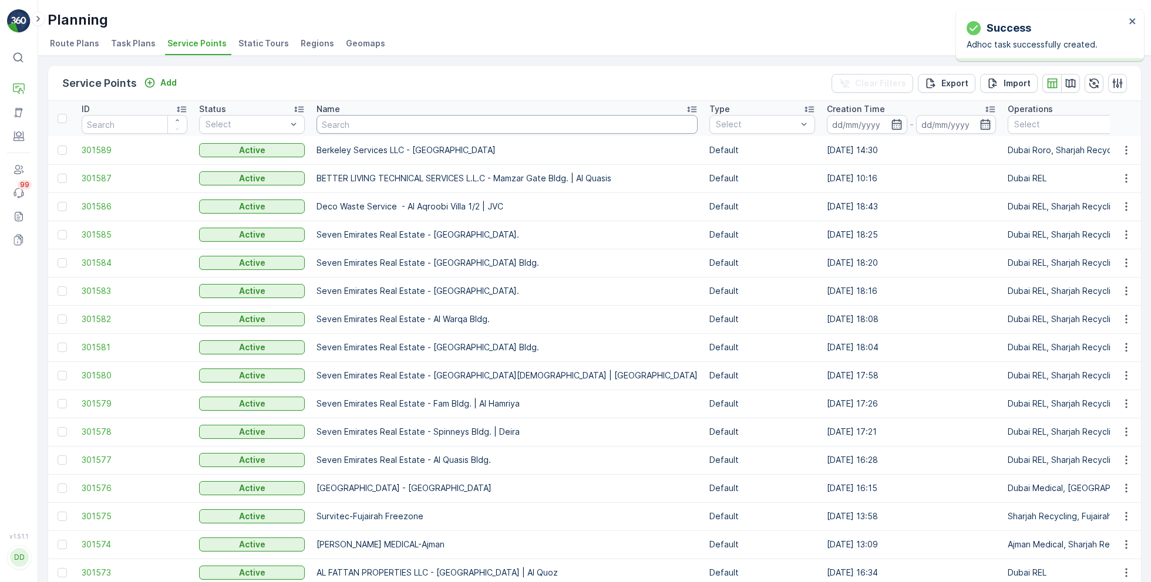
click at [394, 122] on input "text" at bounding box center [506, 124] width 381 height 19
paste input "NABC Building Contracting - [PERSON_NAME]"
type input "NABC Building Contracting - [PERSON_NAME]"
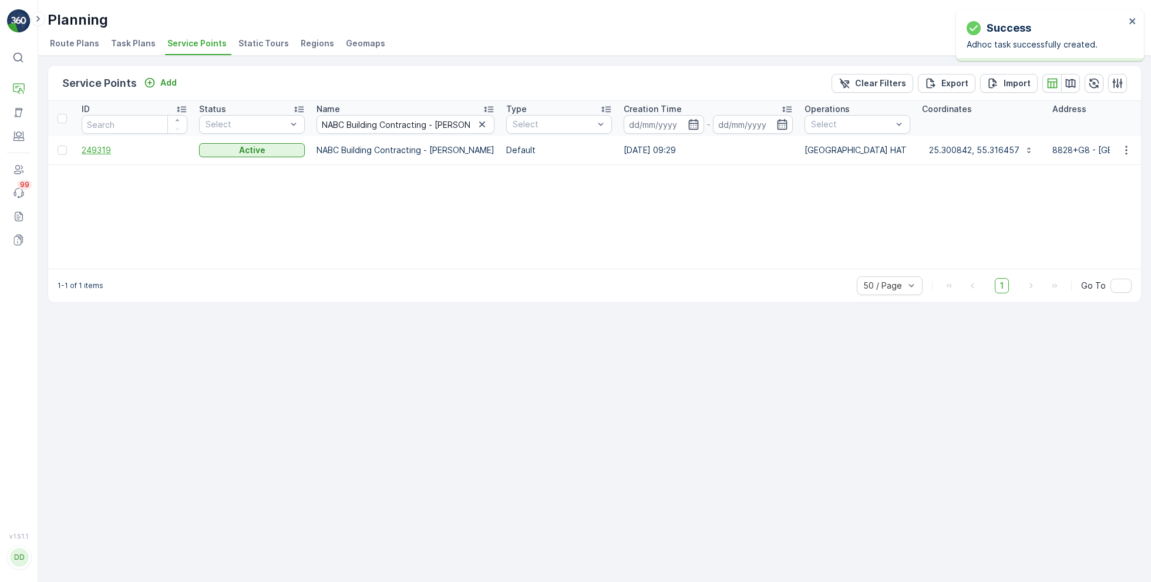
click at [109, 144] on span "249319" at bounding box center [135, 150] width 106 height 12
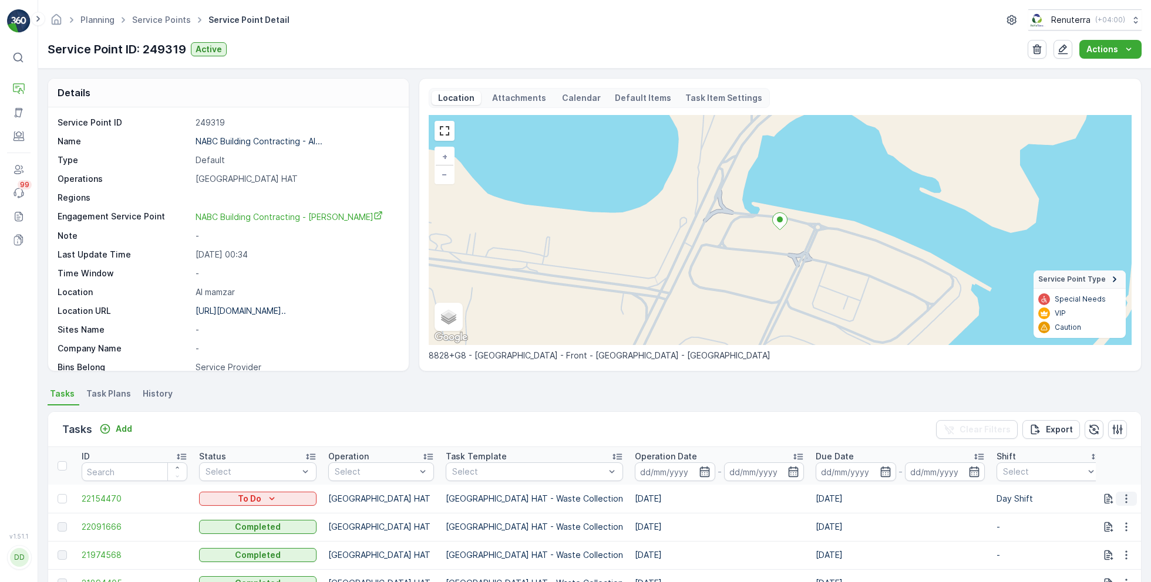
click at [1122, 498] on icon "button" at bounding box center [1126, 499] width 12 height 12
click at [1086, 441] on span "Change Route" at bounding box center [1095, 443] width 57 height 12
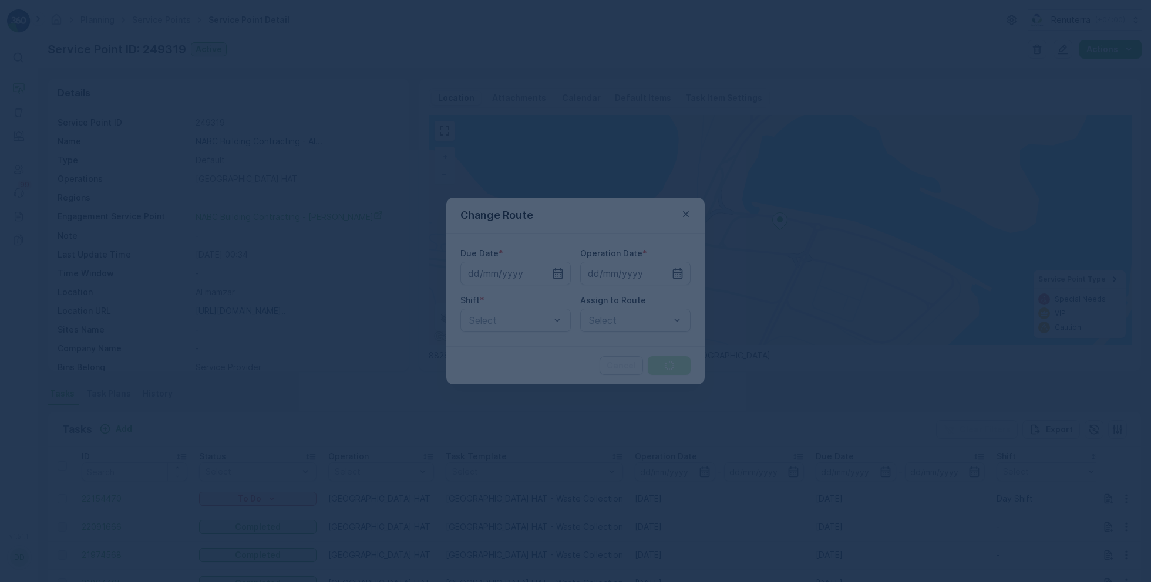
type input "[DATE]"
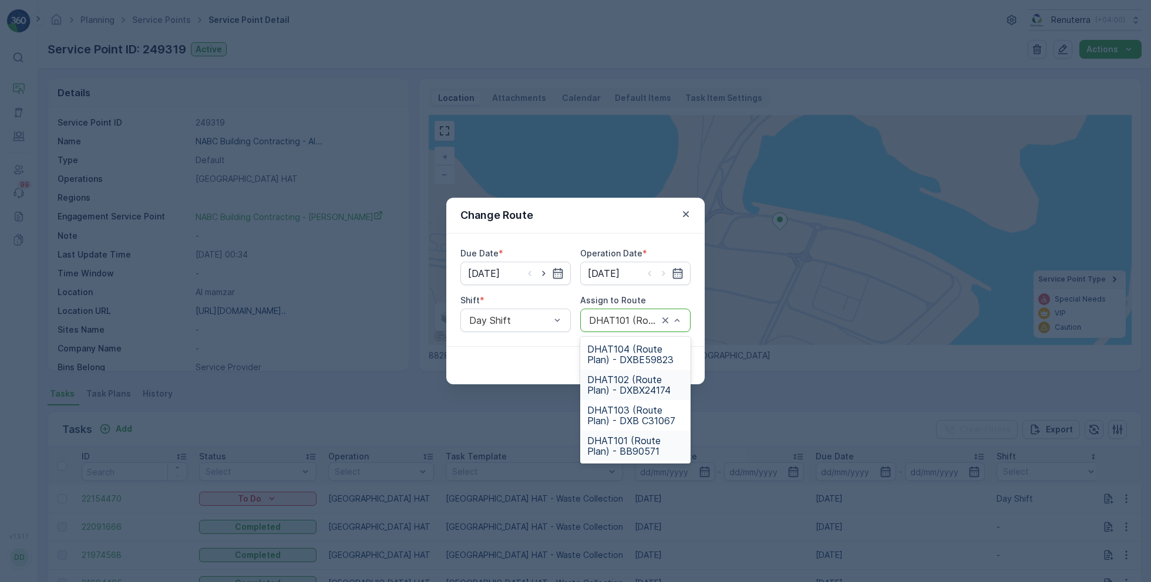
click at [624, 390] on span "DHAT102 (Route Plan) - DXBX24174" at bounding box center [635, 385] width 96 height 21
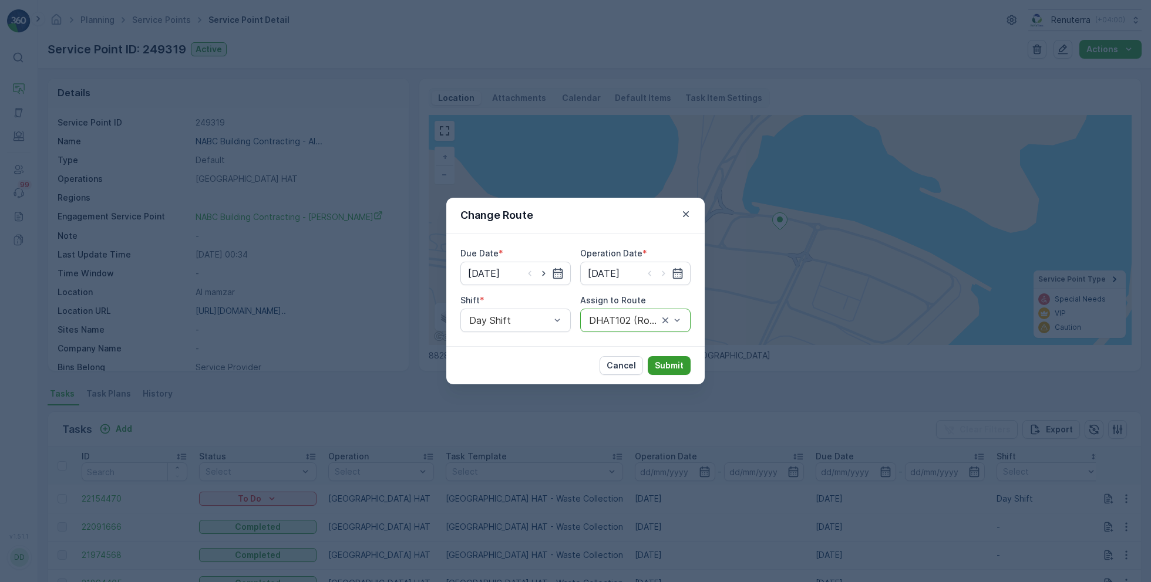
click at [664, 360] on p "Submit" at bounding box center [669, 366] width 29 height 12
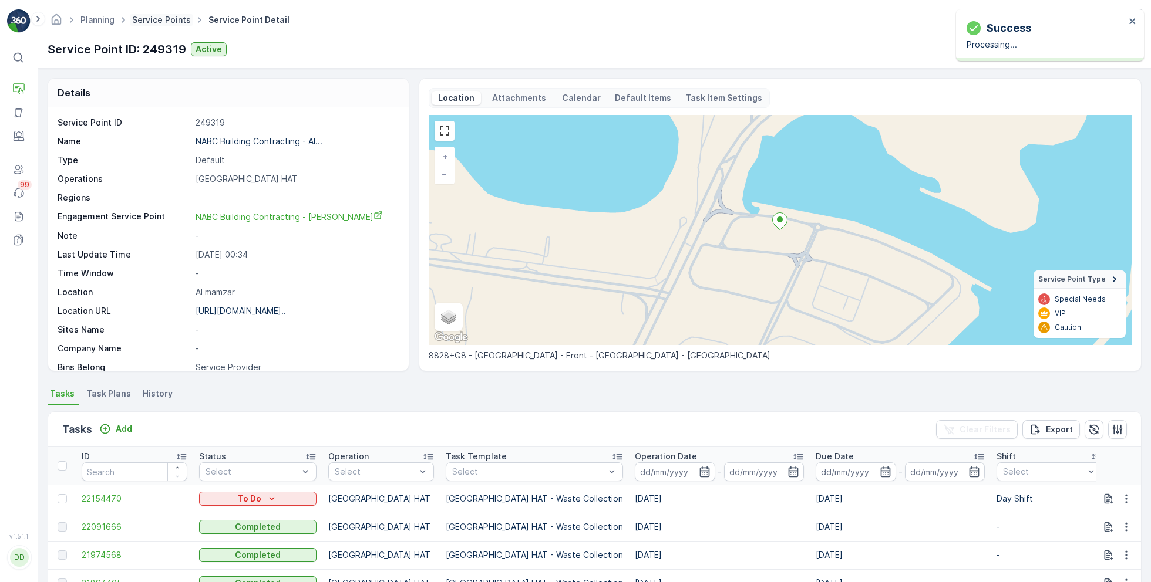
click at [158, 21] on link "Service Points" at bounding box center [161, 20] width 59 height 10
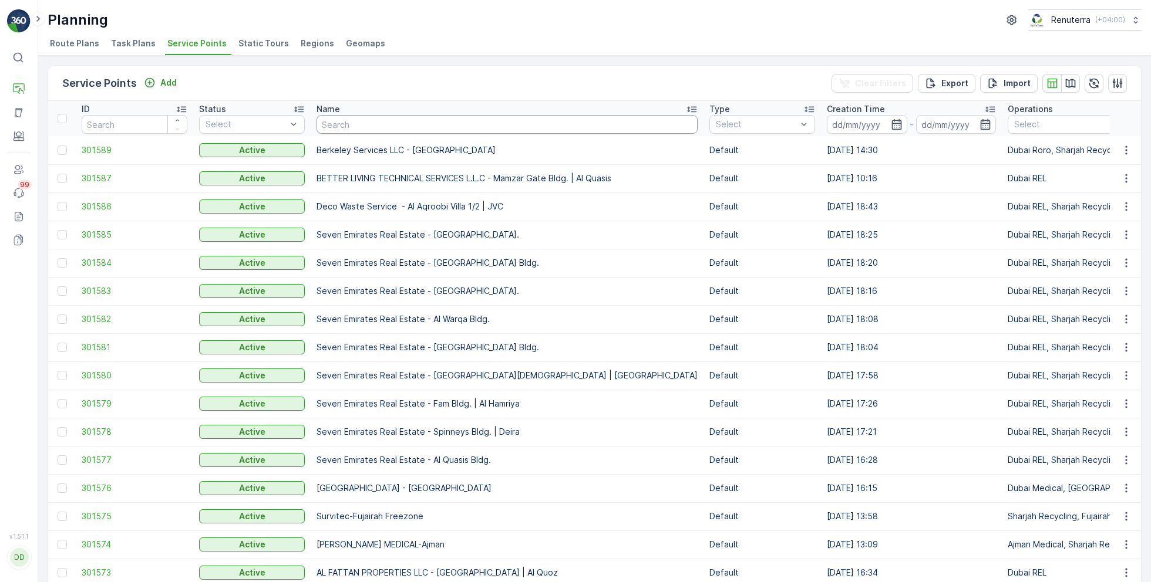
click at [404, 124] on input "text" at bounding box center [506, 124] width 381 height 19
paste input "Mega Hotel Management - FZE | [GEOGRAPHIC_DATA]"
type input "Mega Hotel Management - FZE | [GEOGRAPHIC_DATA]"
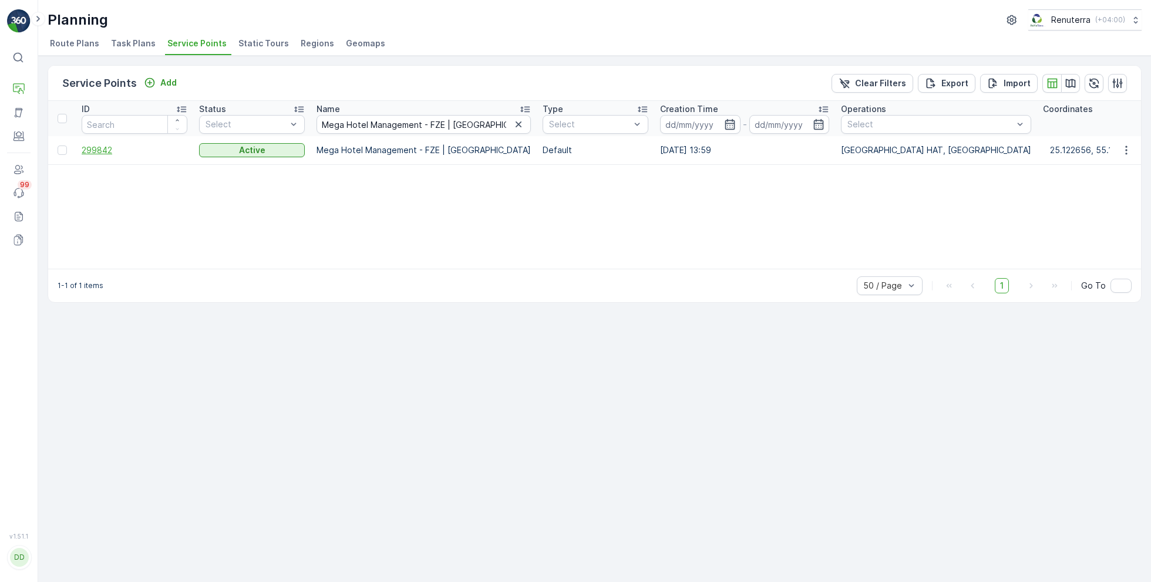
click at [83, 150] on span "299842" at bounding box center [135, 150] width 106 height 12
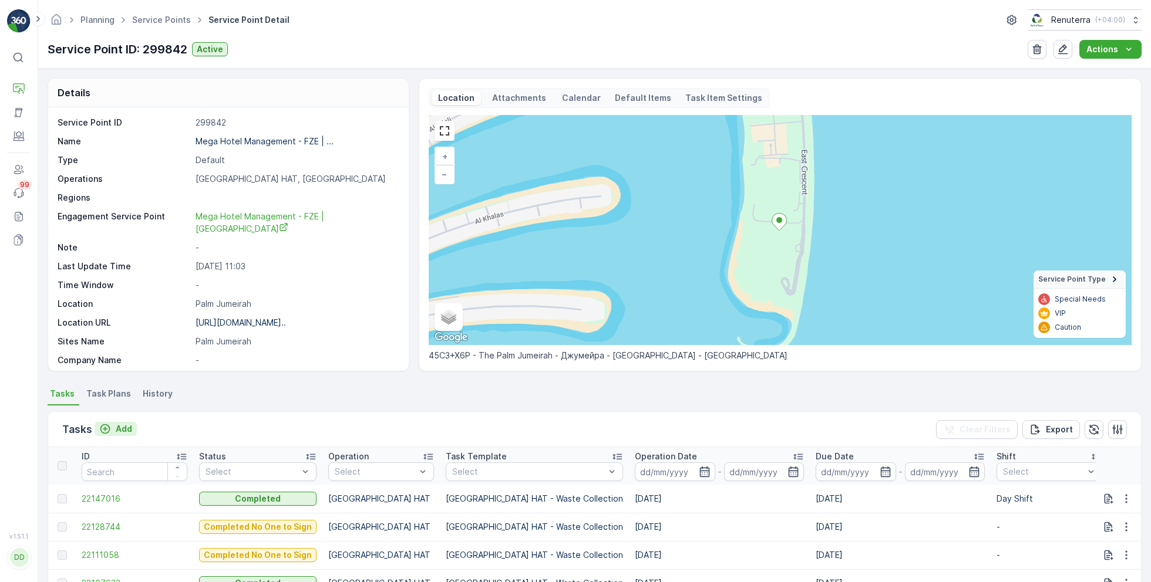
click at [121, 424] on p "Add" at bounding box center [124, 429] width 16 height 12
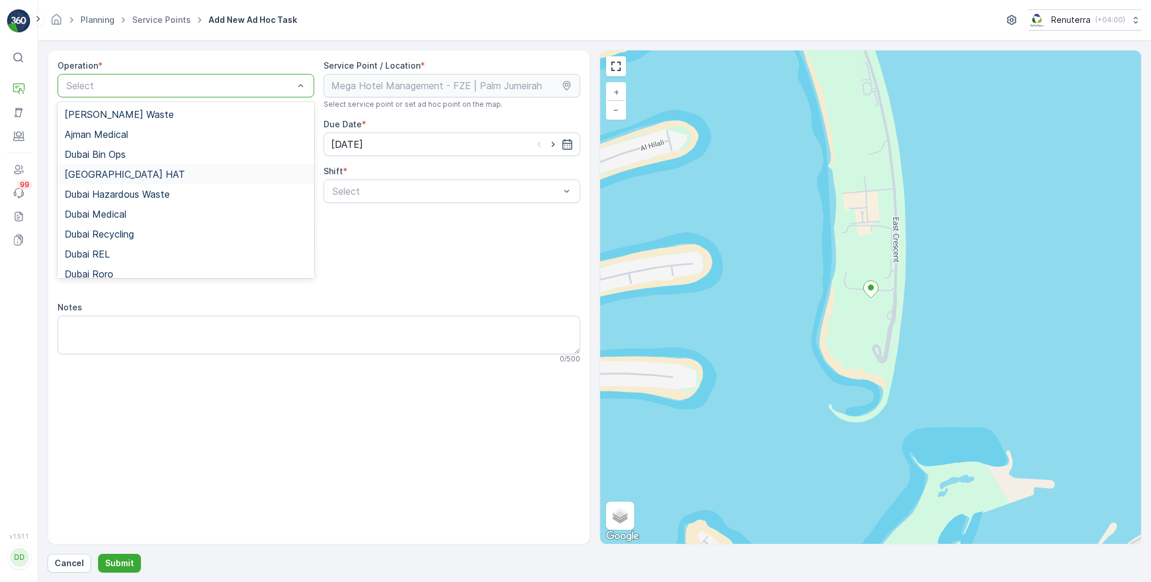
click at [117, 176] on div "[GEOGRAPHIC_DATA] HAT" at bounding box center [186, 174] width 242 height 11
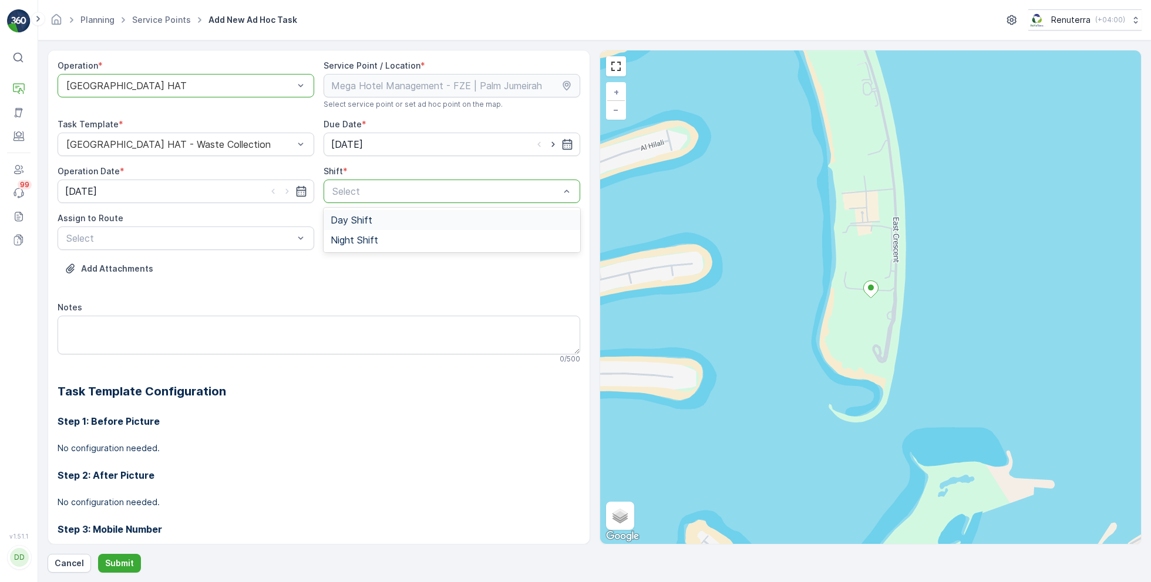
click at [351, 221] on span "Day Shift" at bounding box center [351, 220] width 42 height 11
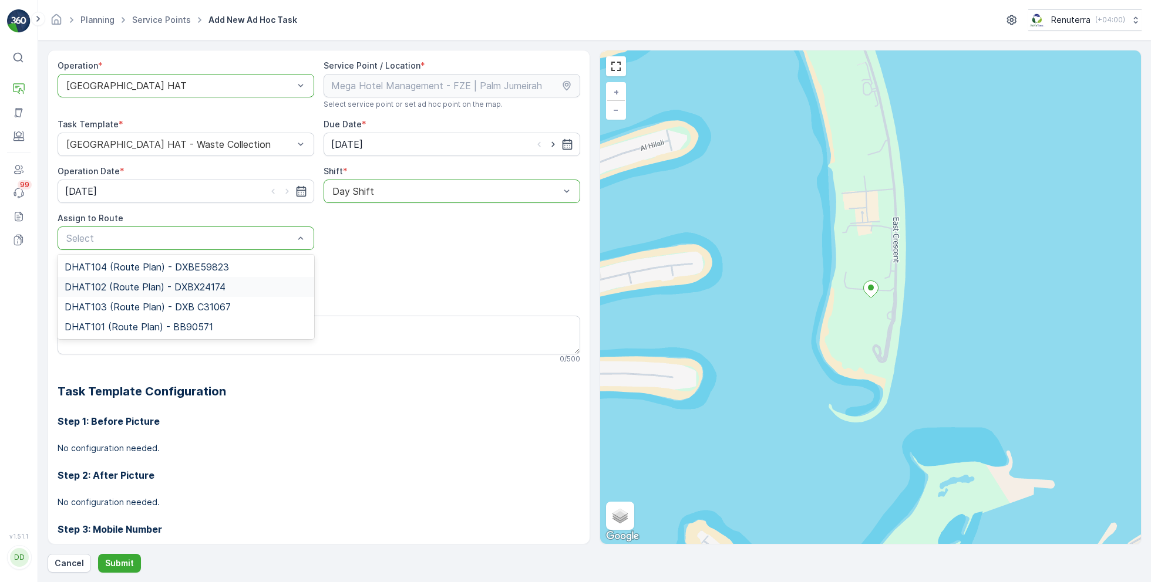
click at [128, 285] on span "DHAT102 (Route Plan) - DXBX24174" at bounding box center [145, 287] width 161 height 11
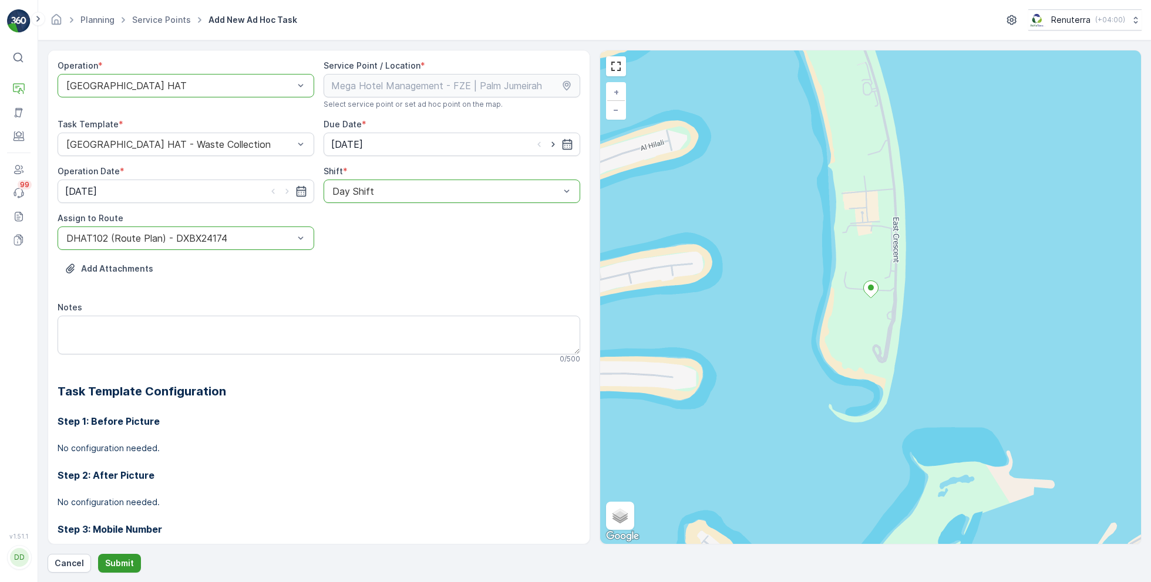
click at [116, 564] on p "Submit" at bounding box center [119, 564] width 29 height 12
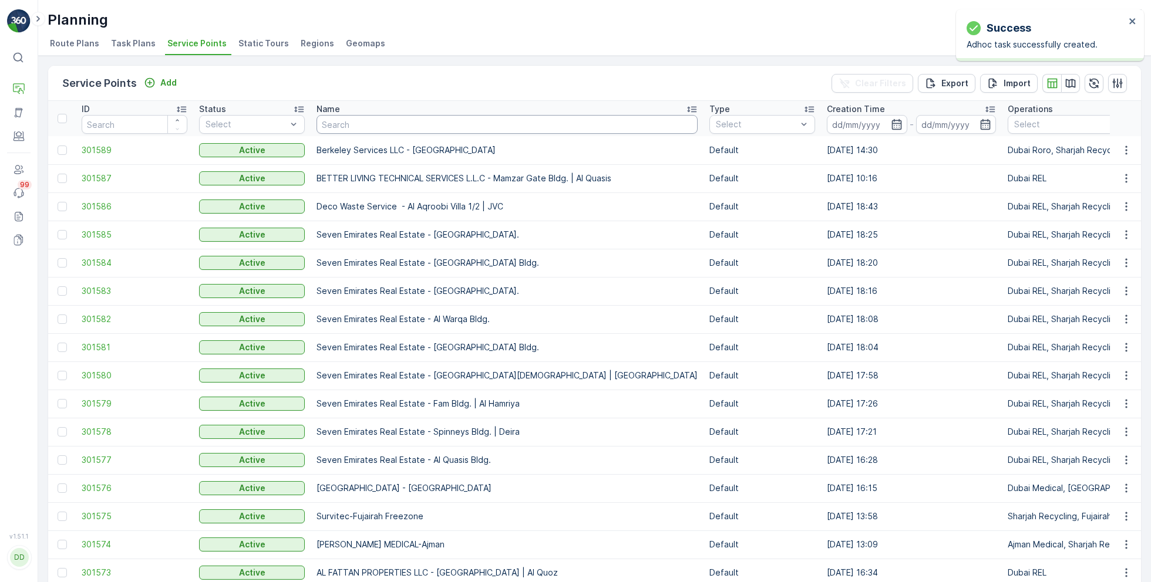
click at [357, 127] on input "text" at bounding box center [506, 124] width 381 height 19
paste input "ARABIAN CONSTRUCTION COMPANY L.L.C. - OMNIYAT | [GEOGRAPHIC_DATA]"
type input "ARABIAN CONSTRUCTION COMPANY L.L.C. - OMNIYAT | [GEOGRAPHIC_DATA]"
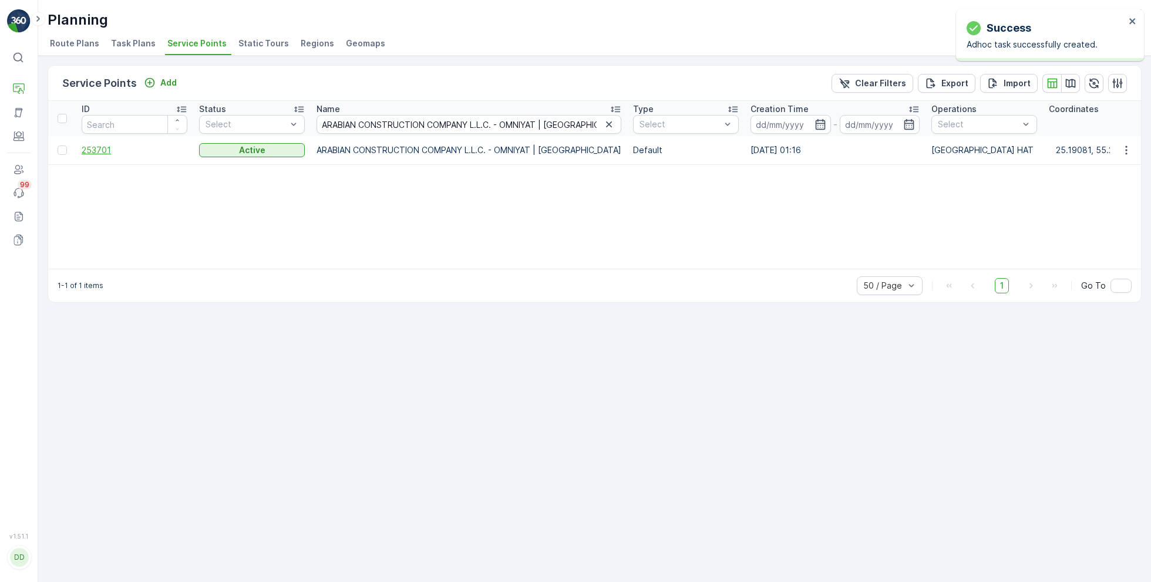
click at [107, 151] on span "253701" at bounding box center [135, 150] width 106 height 12
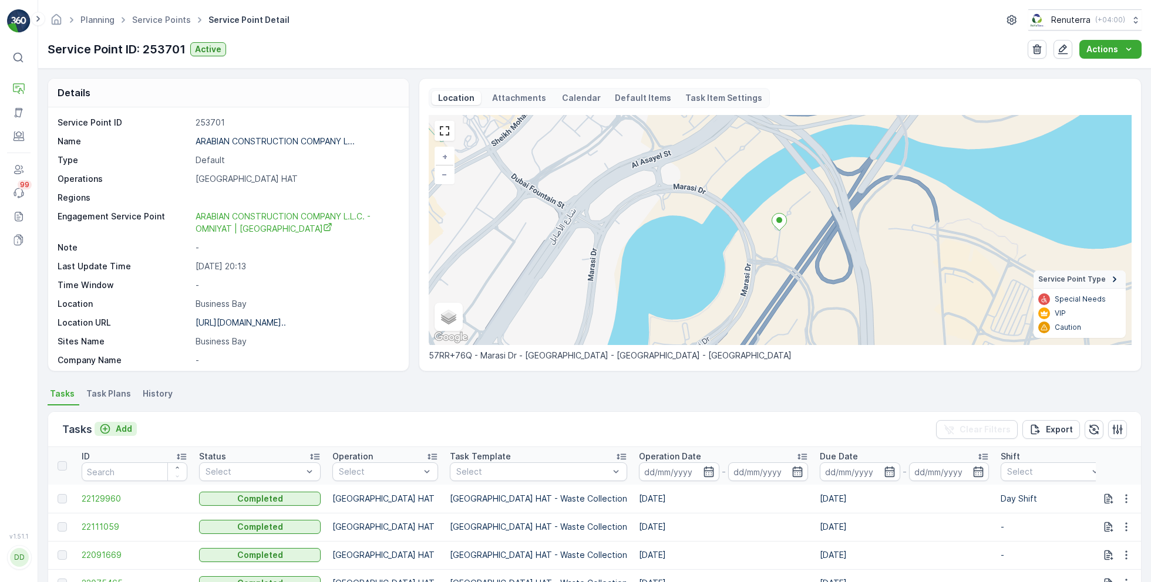
click at [125, 429] on p "Add" at bounding box center [124, 429] width 16 height 12
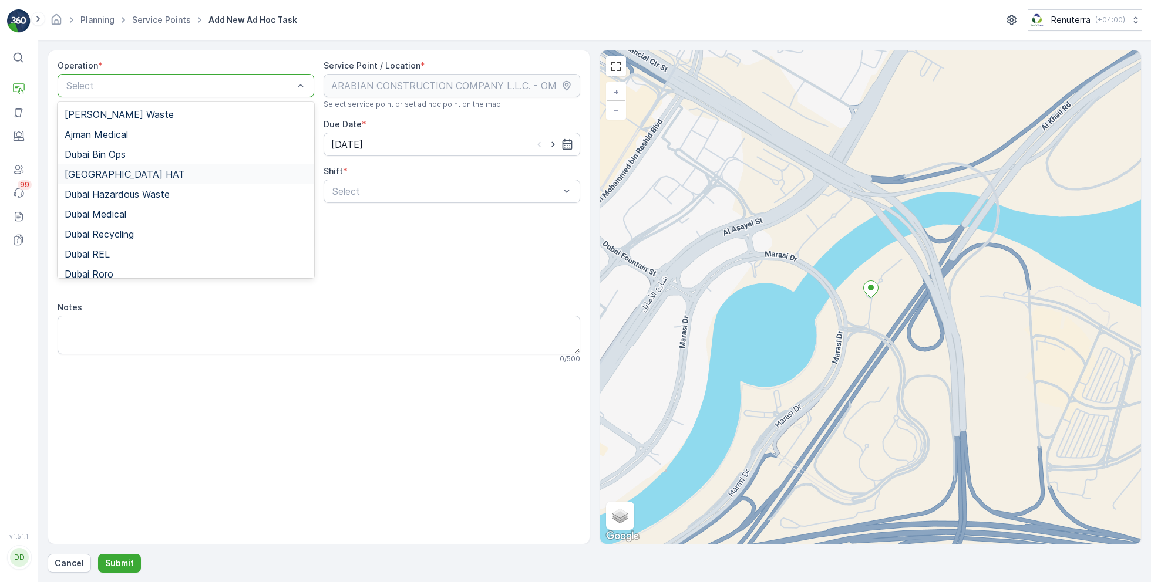
click at [116, 176] on div "[GEOGRAPHIC_DATA] HAT" at bounding box center [186, 174] width 242 height 11
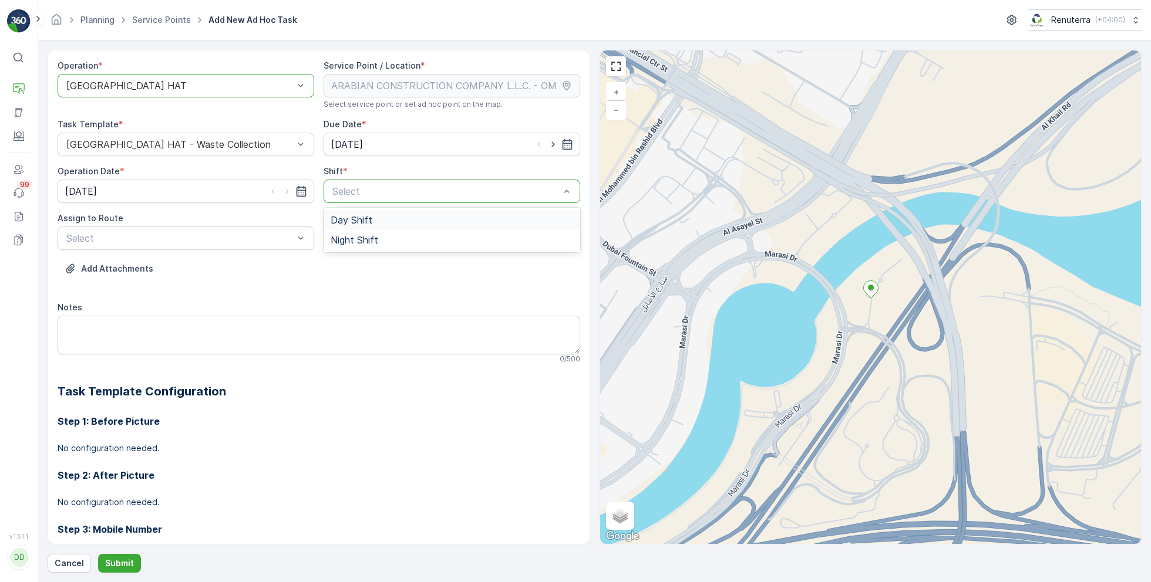
click at [351, 218] on span "Day Shift" at bounding box center [351, 220] width 42 height 11
click at [259, 230] on div "Select" at bounding box center [186, 238] width 257 height 23
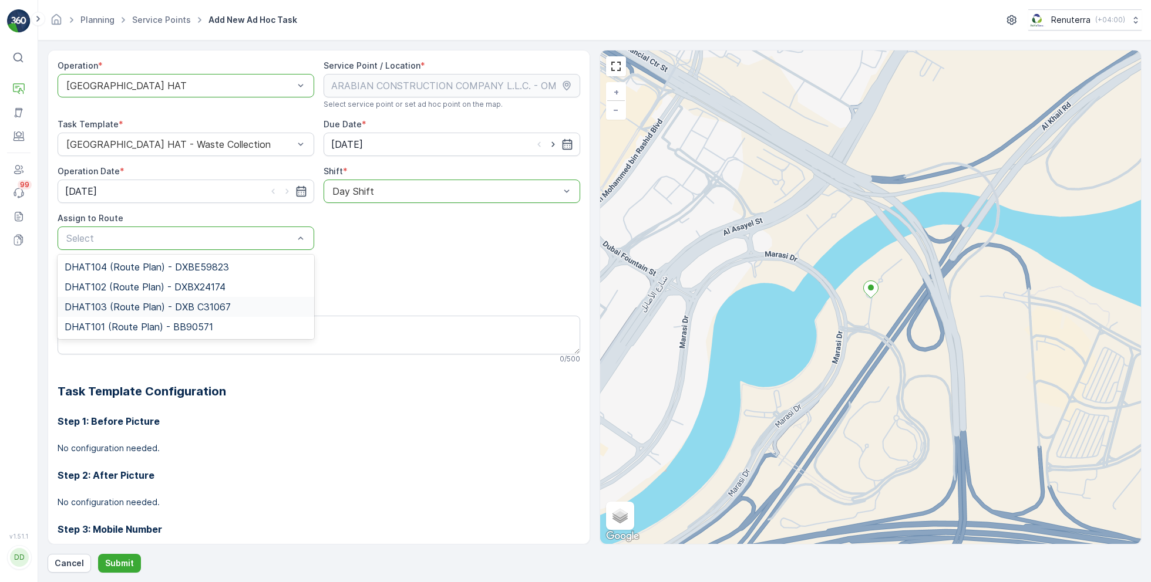
click at [124, 306] on span "DHAT103 (Route Plan) - DXB C31067" at bounding box center [148, 307] width 166 height 11
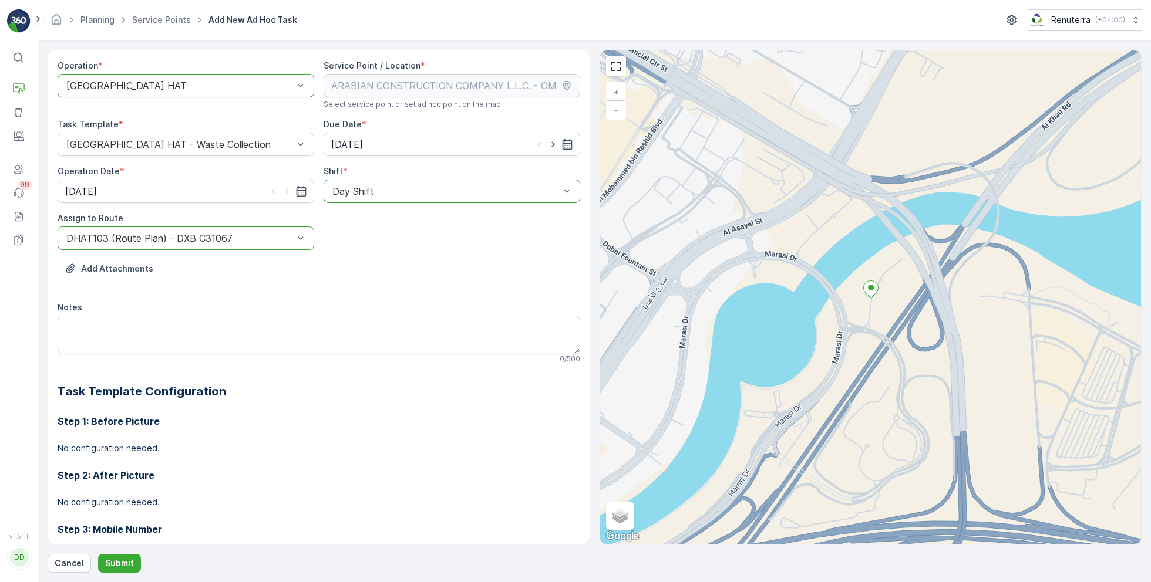
click at [115, 554] on div "Operation * option Dubai HAT, selected. Dubai HAT Service Point / Location * Se…" at bounding box center [595, 311] width 1094 height 523
click at [116, 566] on p "Submit" at bounding box center [119, 564] width 29 height 12
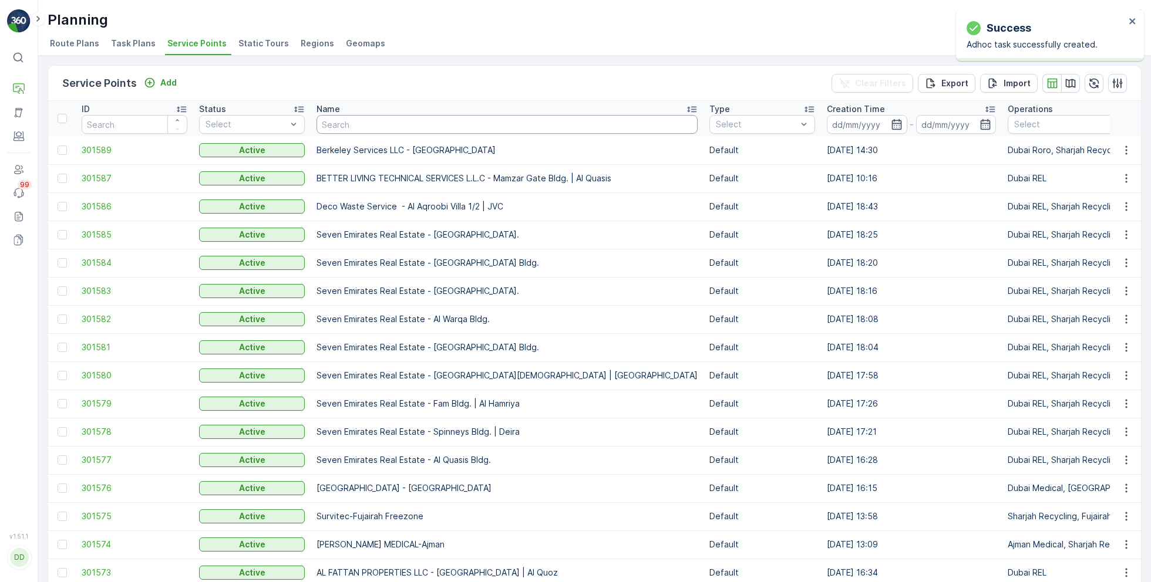
click at [384, 119] on input "text" at bounding box center [506, 124] width 381 height 19
paste input "Dupod Industires LLC"
type input "Dupod Industires LLC"
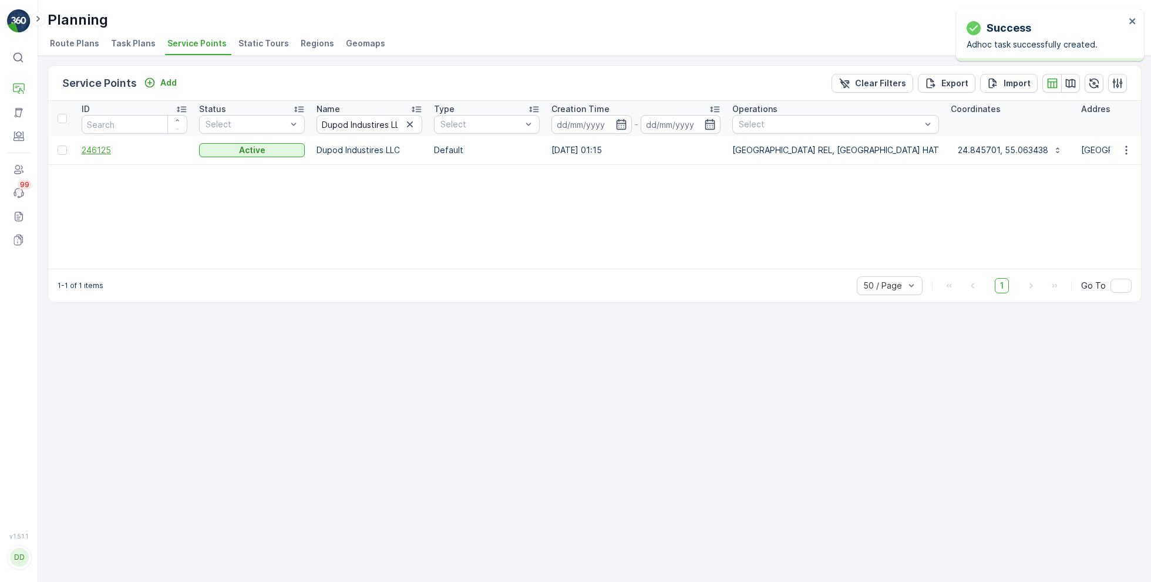
click at [103, 146] on span "246125" at bounding box center [135, 150] width 106 height 12
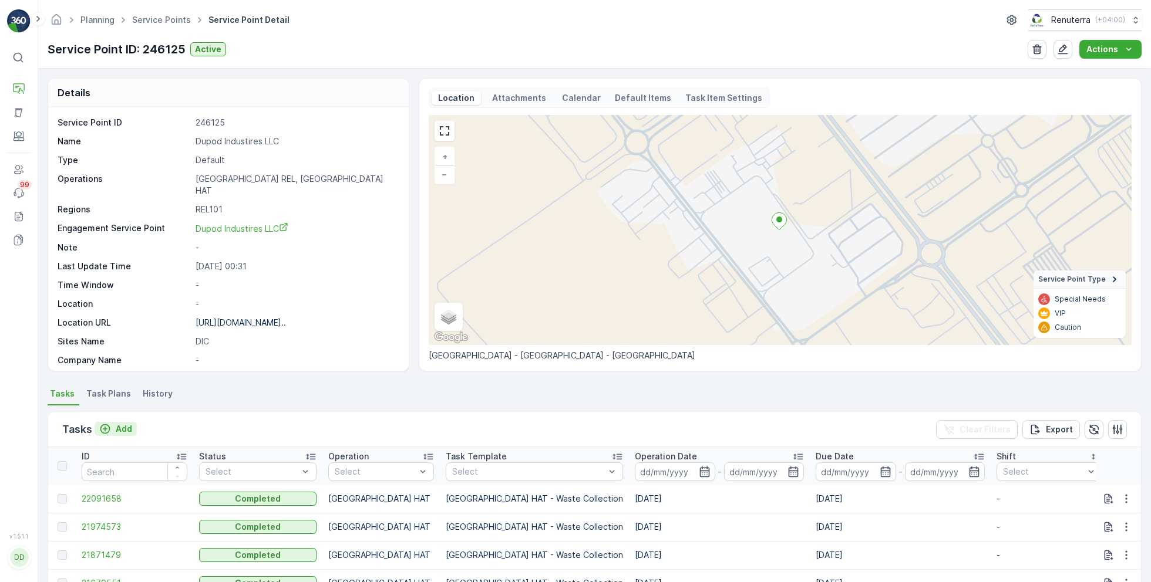
click at [119, 428] on p "Add" at bounding box center [124, 429] width 16 height 12
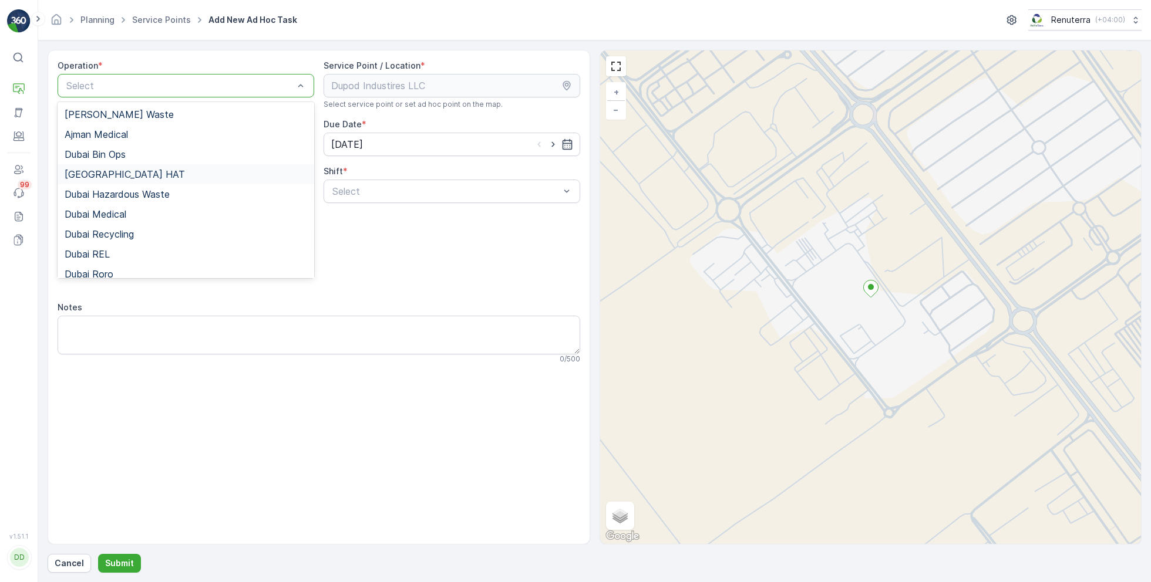
click at [116, 174] on div "[GEOGRAPHIC_DATA] HAT" at bounding box center [186, 174] width 242 height 11
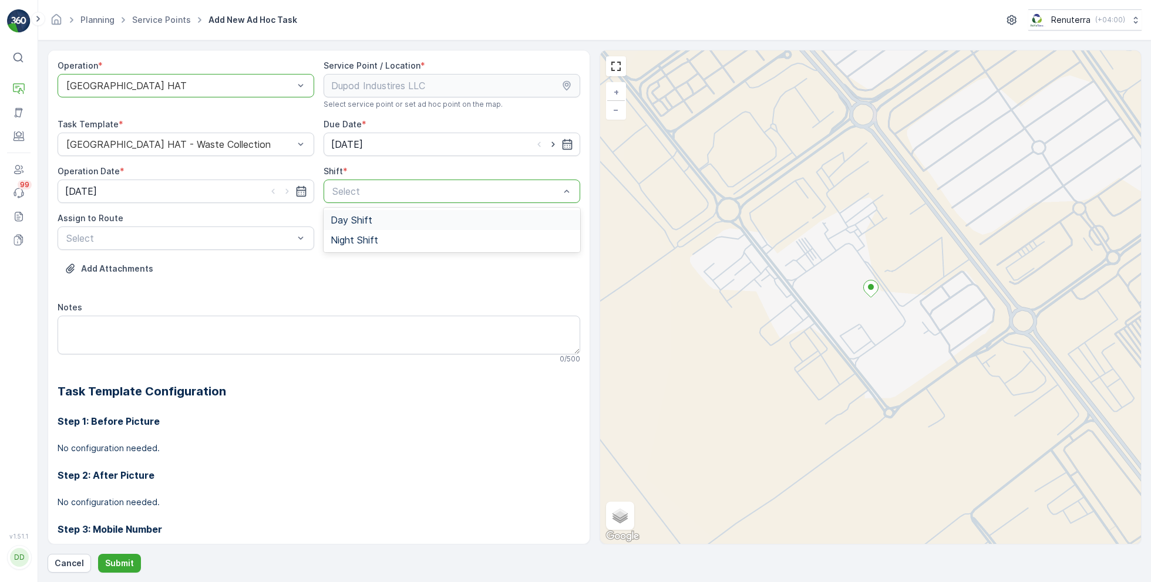
click at [360, 222] on span "Day Shift" at bounding box center [351, 220] width 42 height 11
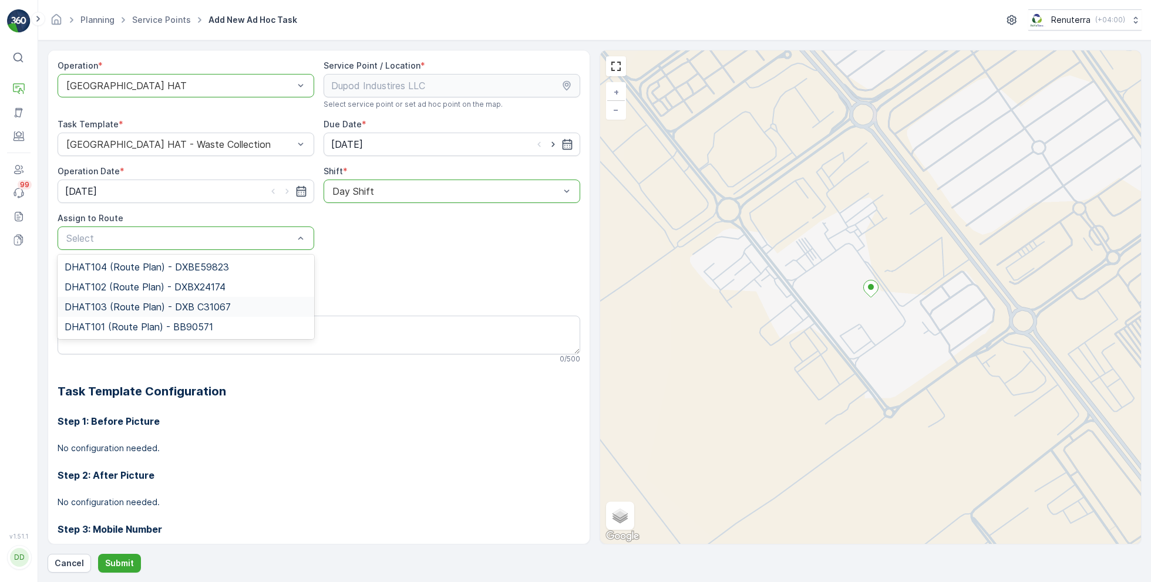
click at [122, 302] on span "DHAT103 (Route Plan) - DXB C31067" at bounding box center [148, 307] width 166 height 11
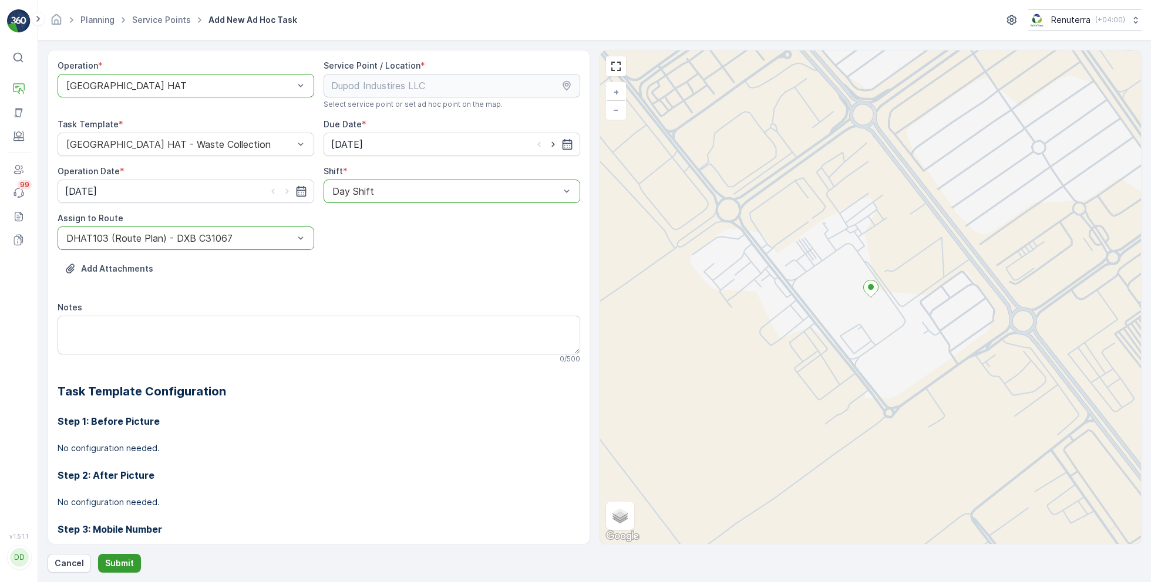
click at [113, 559] on p "Submit" at bounding box center [119, 564] width 29 height 12
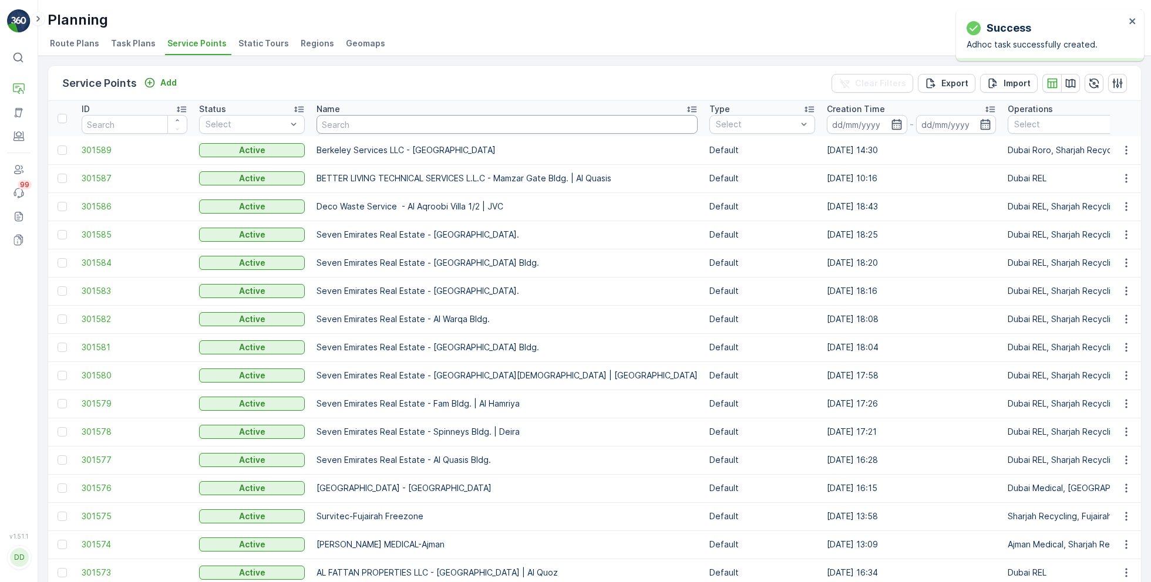
click at [407, 124] on input "text" at bounding box center [506, 124] width 381 height 19
paste input "Modern Building Contracting LLC"
type input "Modern Building Contracting LLC"
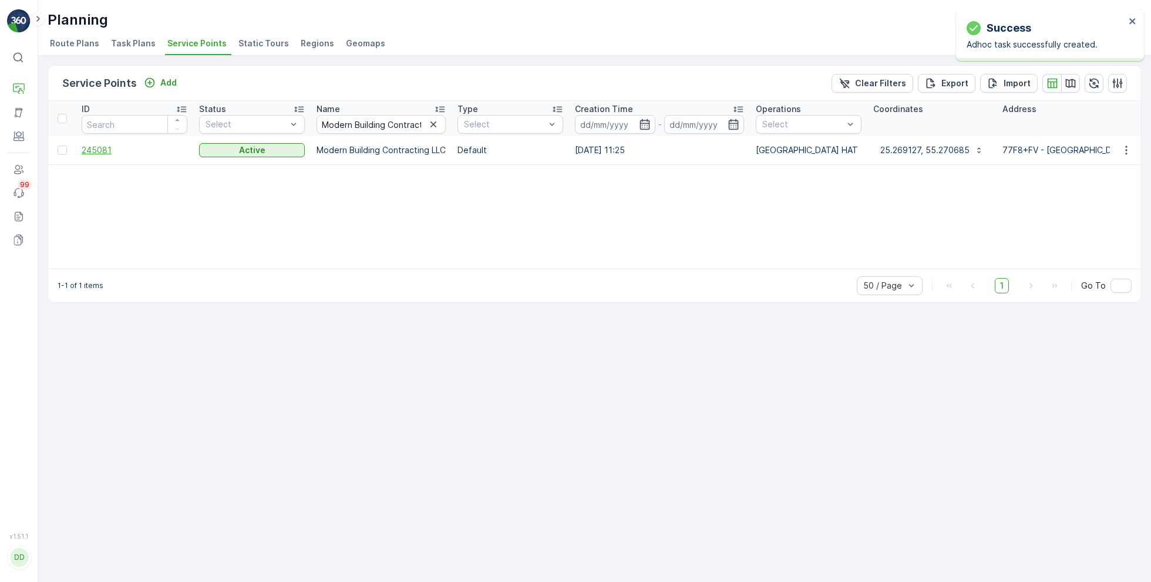
click at [102, 151] on span "245081" at bounding box center [135, 150] width 106 height 12
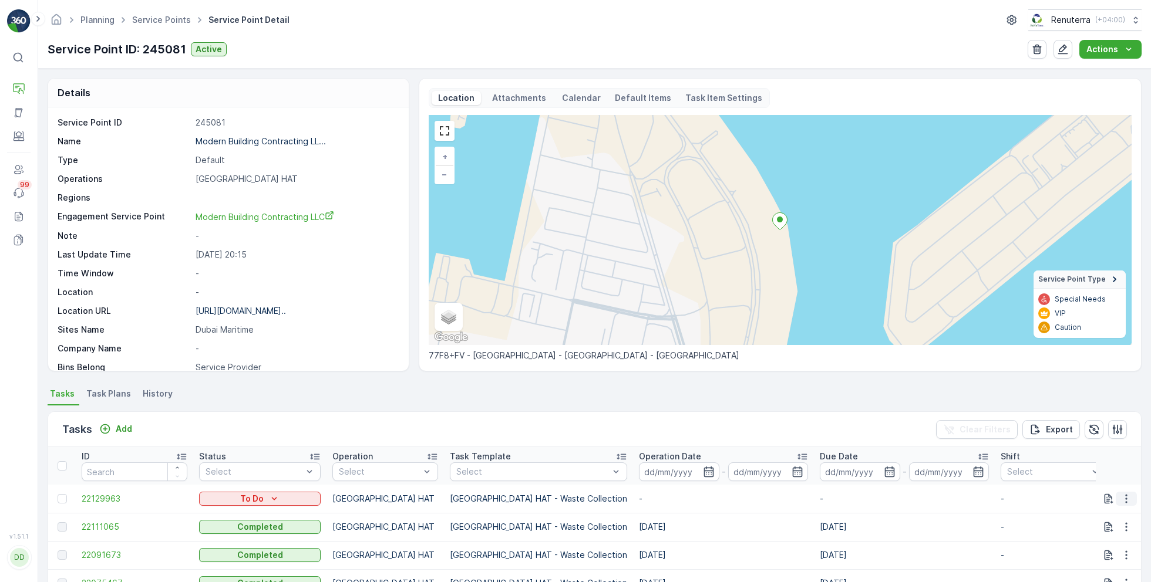
click at [1122, 498] on icon "button" at bounding box center [1126, 499] width 12 height 12
click at [1086, 443] on span "Change Route" at bounding box center [1095, 443] width 57 height 12
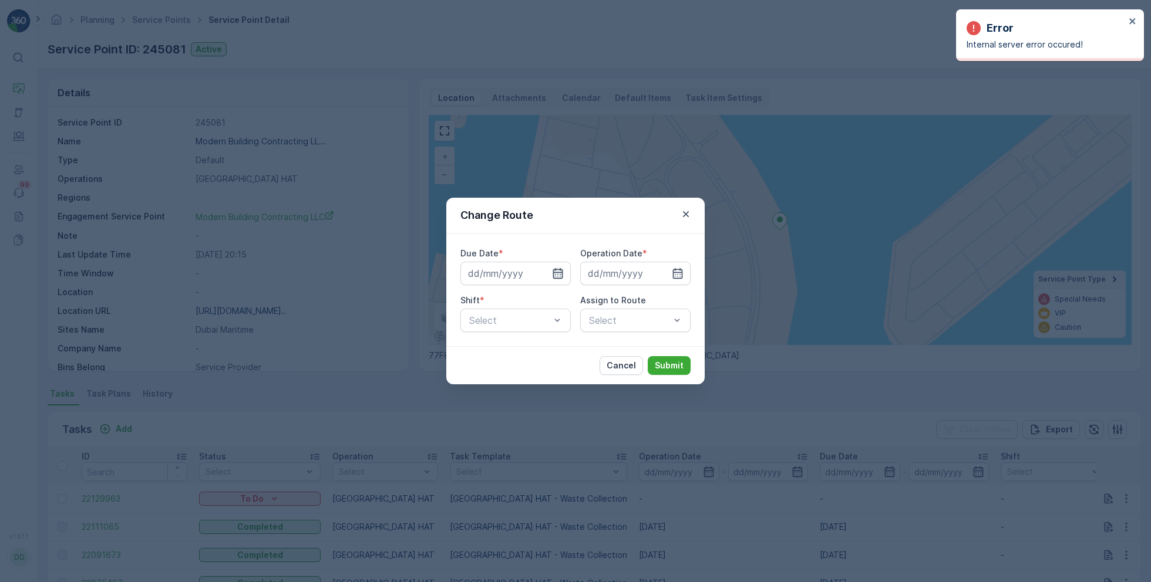
click at [555, 275] on icon "button" at bounding box center [558, 273] width 10 height 11
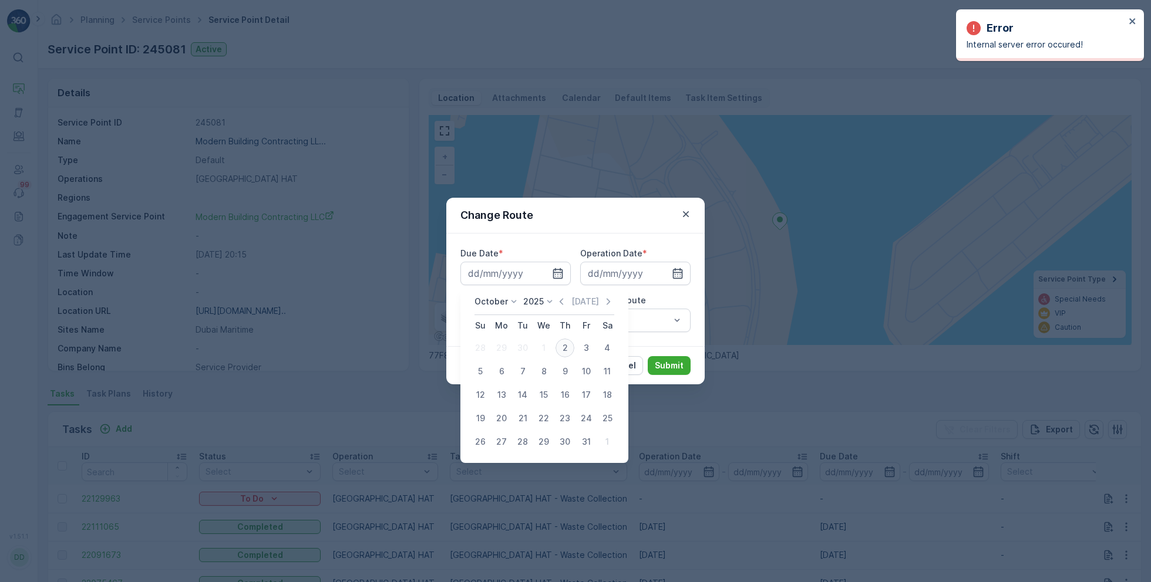
click at [566, 353] on div "2" at bounding box center [564, 348] width 19 height 19
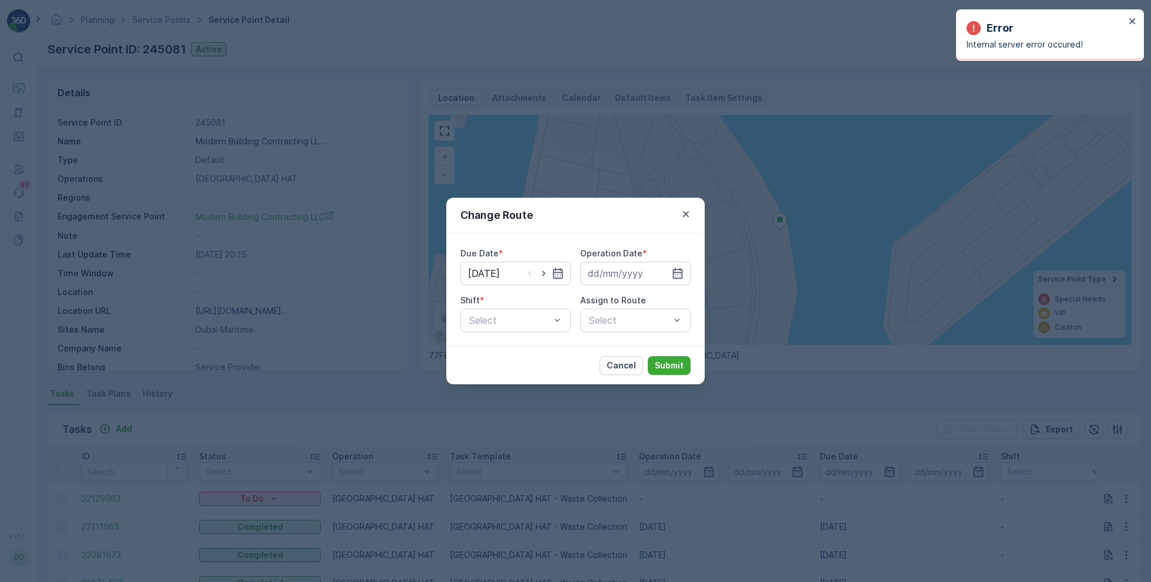
type input "[DATE]"
click at [634, 274] on input at bounding box center [635, 273] width 110 height 23
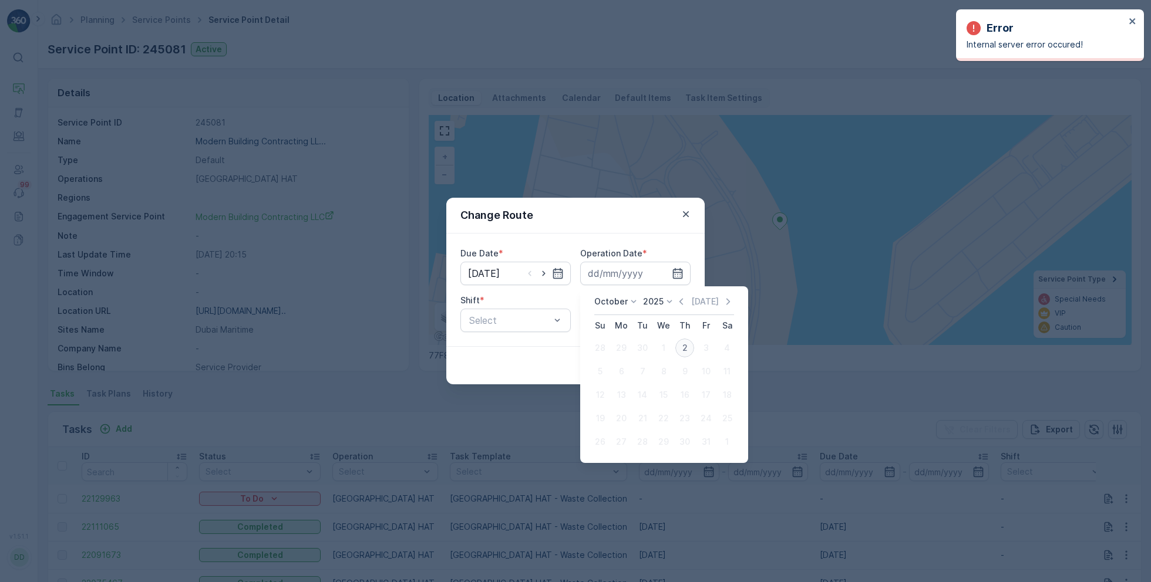
click at [685, 346] on div "2" at bounding box center [684, 348] width 19 height 19
type input "[DATE]"
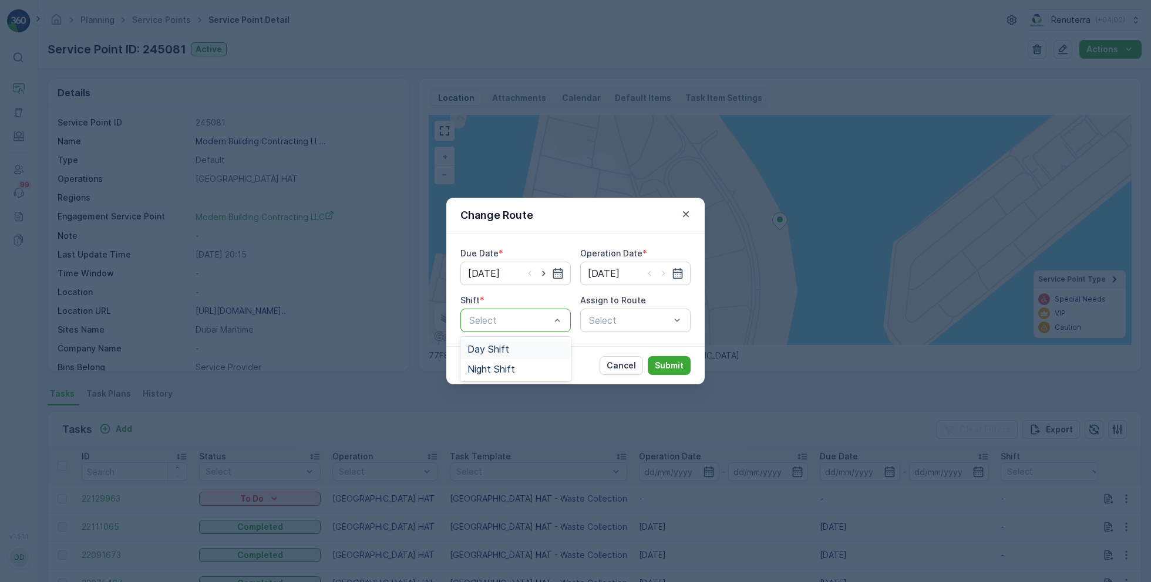
click at [508, 349] on div "Day Shift" at bounding box center [515, 349] width 96 height 11
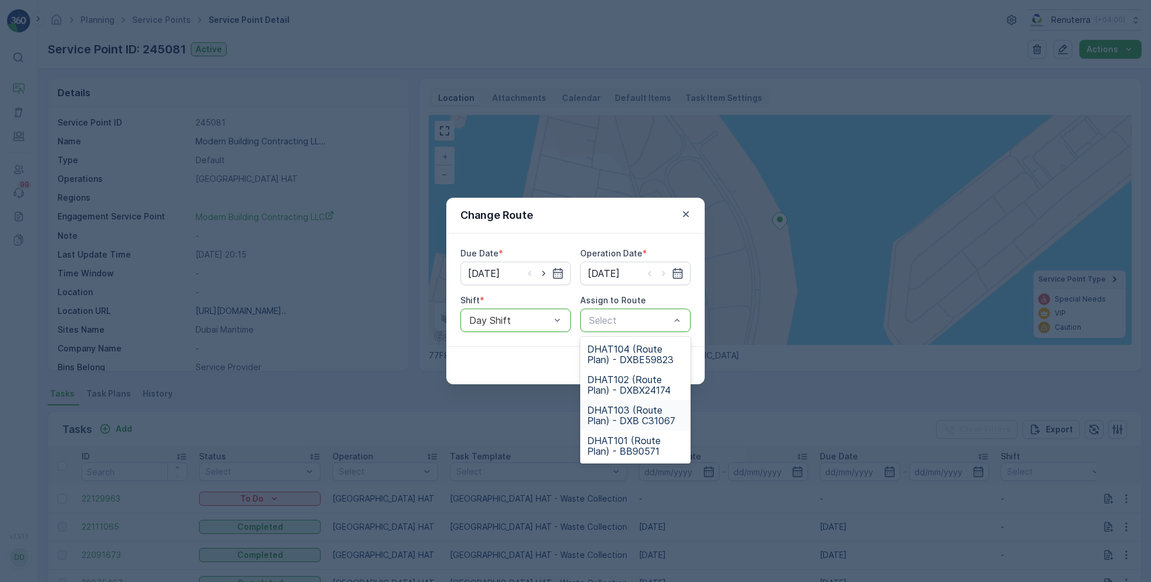
click at [621, 414] on span "DHAT103 (Route Plan) - DXB C31067" at bounding box center [635, 415] width 96 height 21
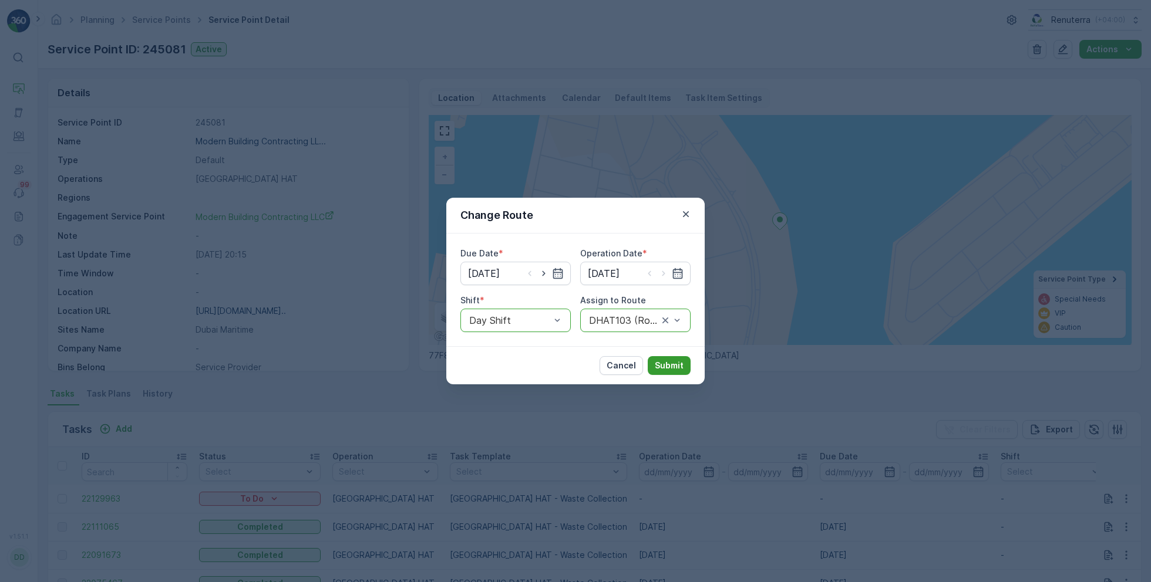
click at [677, 364] on p "Submit" at bounding box center [669, 366] width 29 height 12
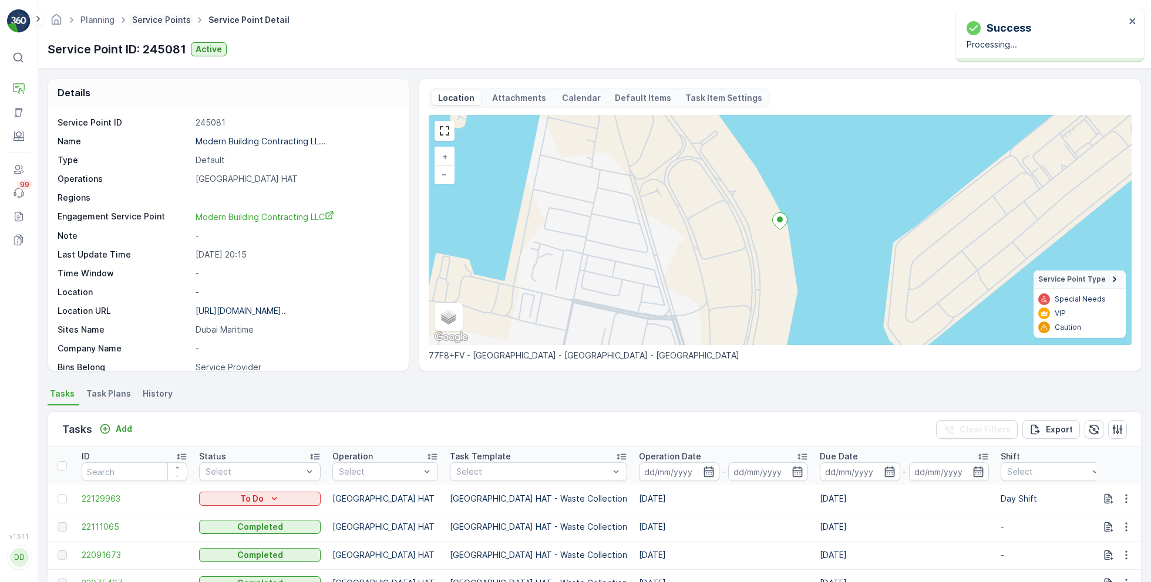
click at [165, 24] on link "Service Points" at bounding box center [161, 20] width 59 height 10
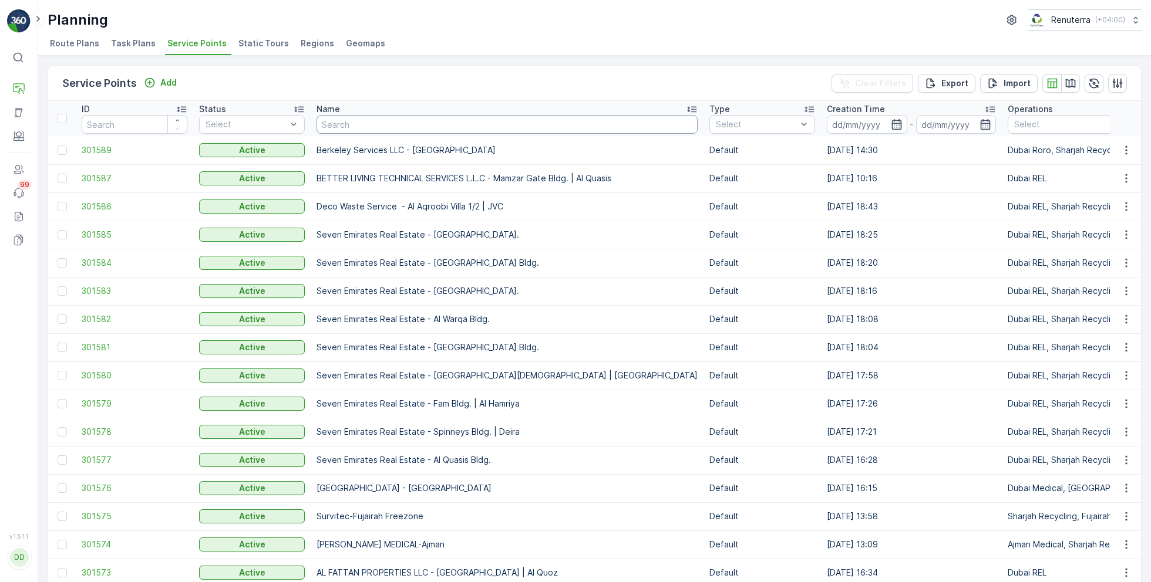
click at [383, 127] on input "text" at bounding box center [506, 124] width 381 height 19
paste input "DELTA AL WADI CONTRACTING (L.L.C)"
type input "DELTA AL WADI CONTRACTING (L.L.C)"
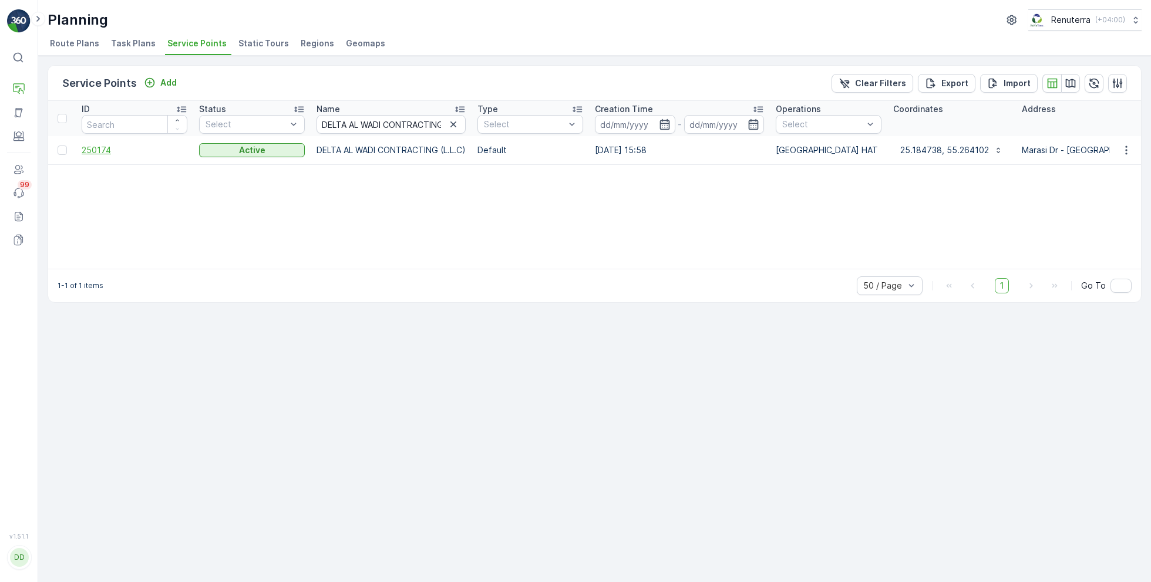
click at [93, 147] on span "250174" at bounding box center [135, 150] width 106 height 12
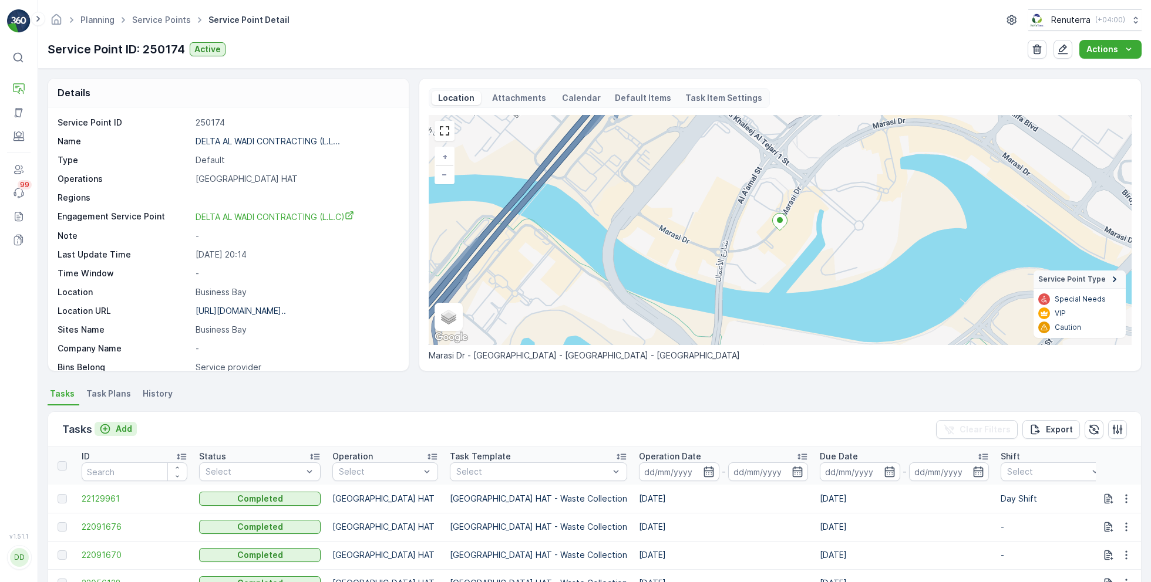
click at [123, 427] on p "Add" at bounding box center [124, 429] width 16 height 12
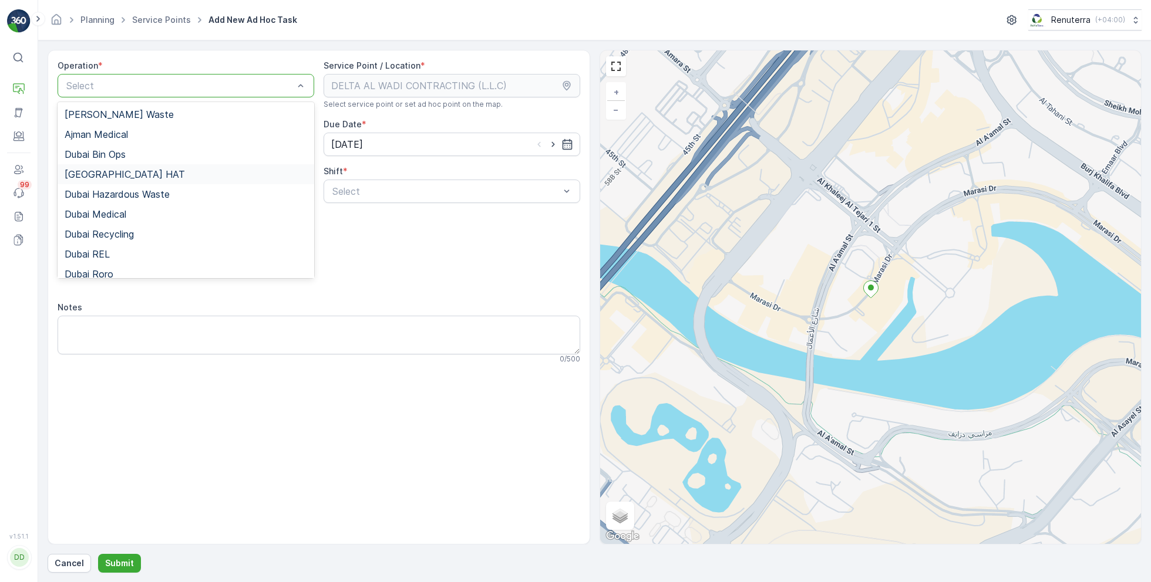
click at [110, 174] on span "[GEOGRAPHIC_DATA] HAT" at bounding box center [125, 174] width 120 height 11
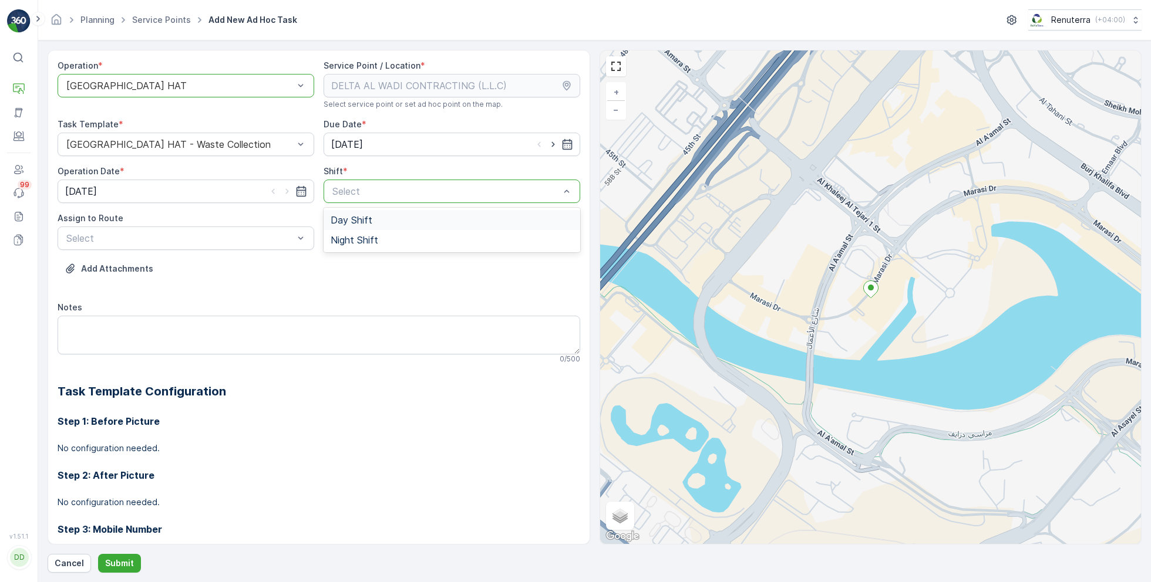
click at [362, 217] on span "Day Shift" at bounding box center [351, 220] width 42 height 11
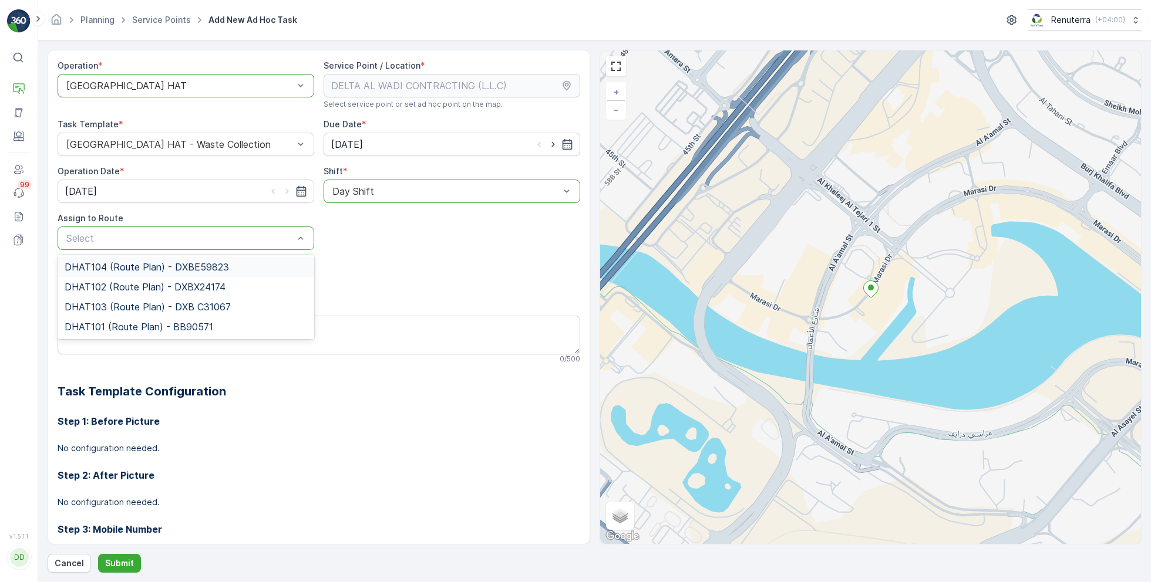
click at [129, 268] on span "DHAT104 (Route Plan) - DXBE59823" at bounding box center [147, 267] width 164 height 11
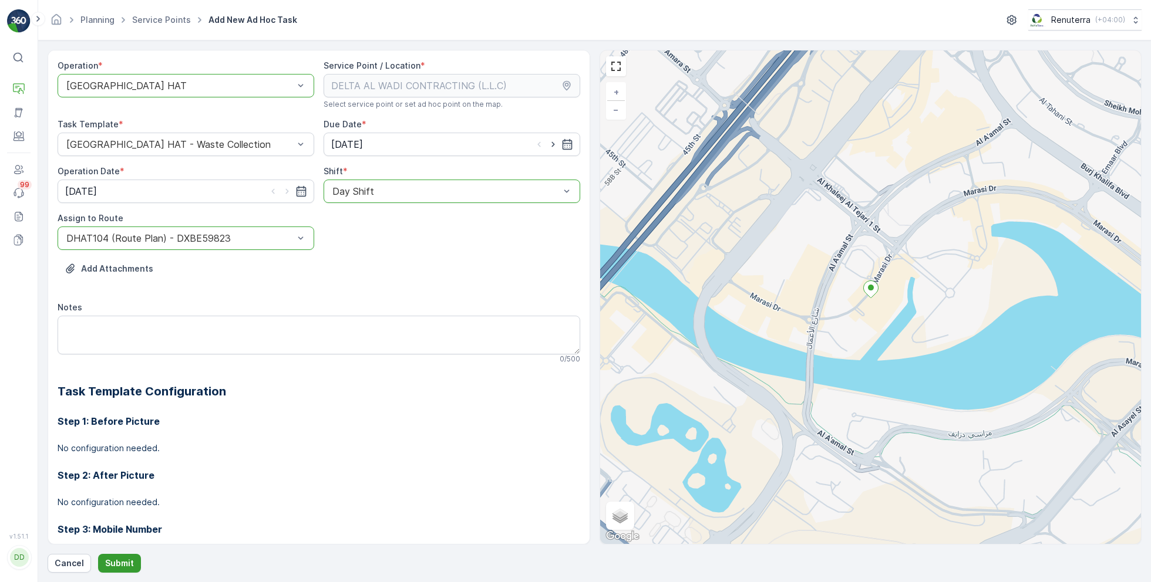
click at [112, 566] on p "Submit" at bounding box center [119, 564] width 29 height 12
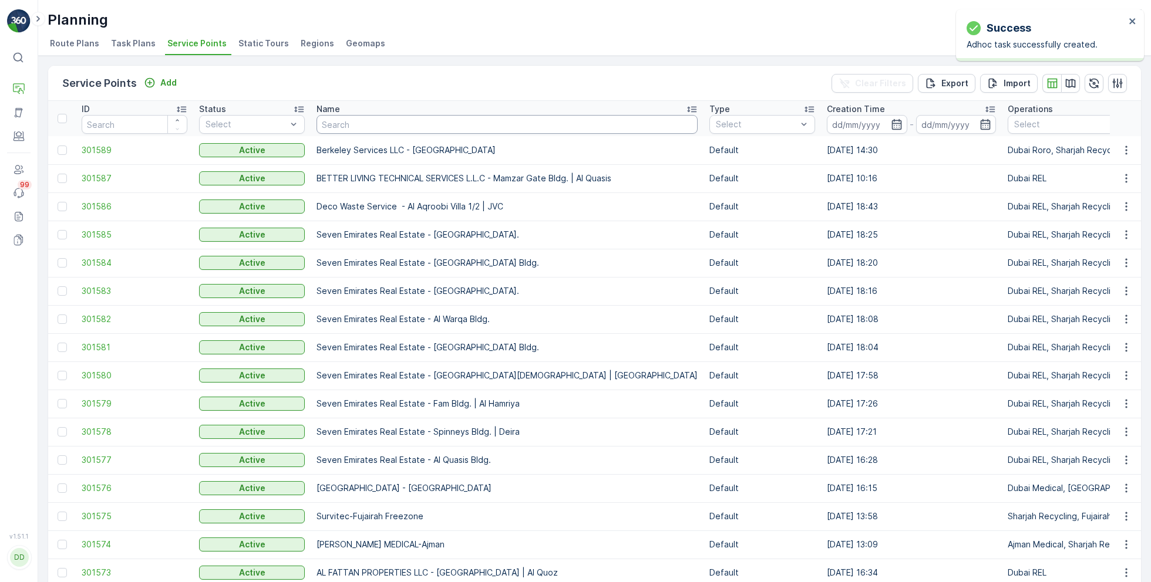
click at [389, 124] on input "text" at bounding box center [506, 124] width 381 height 19
paste input "SOBHA CONSTRUCTIONS LLC-SeaHaven"
type input "SOBHA CONSTRUCTIONS LLC-SeaHaven"
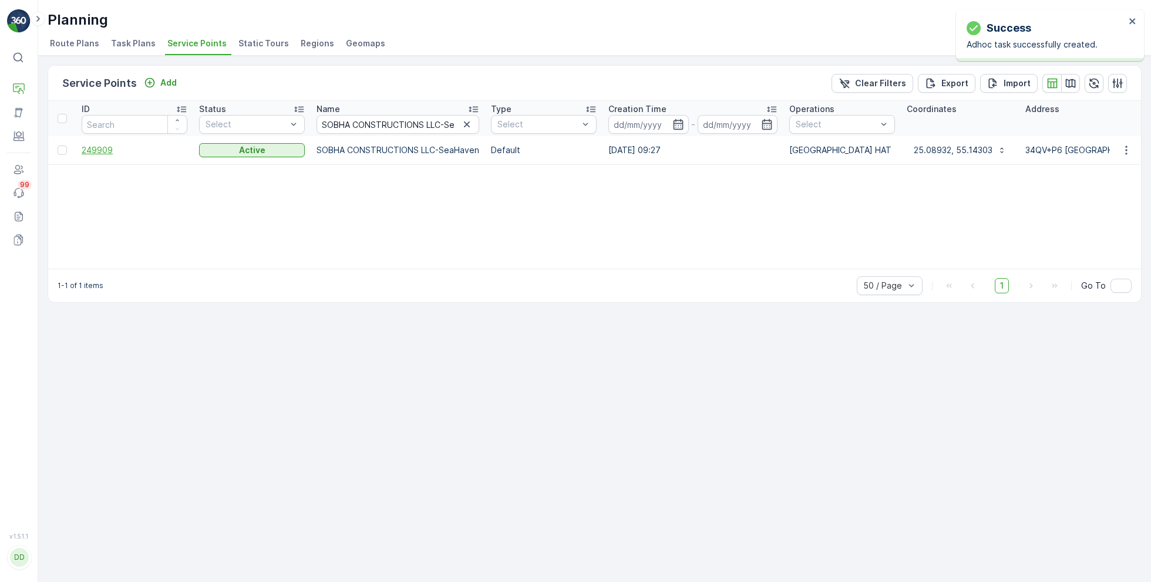
click at [103, 147] on span "249909" at bounding box center [135, 150] width 106 height 12
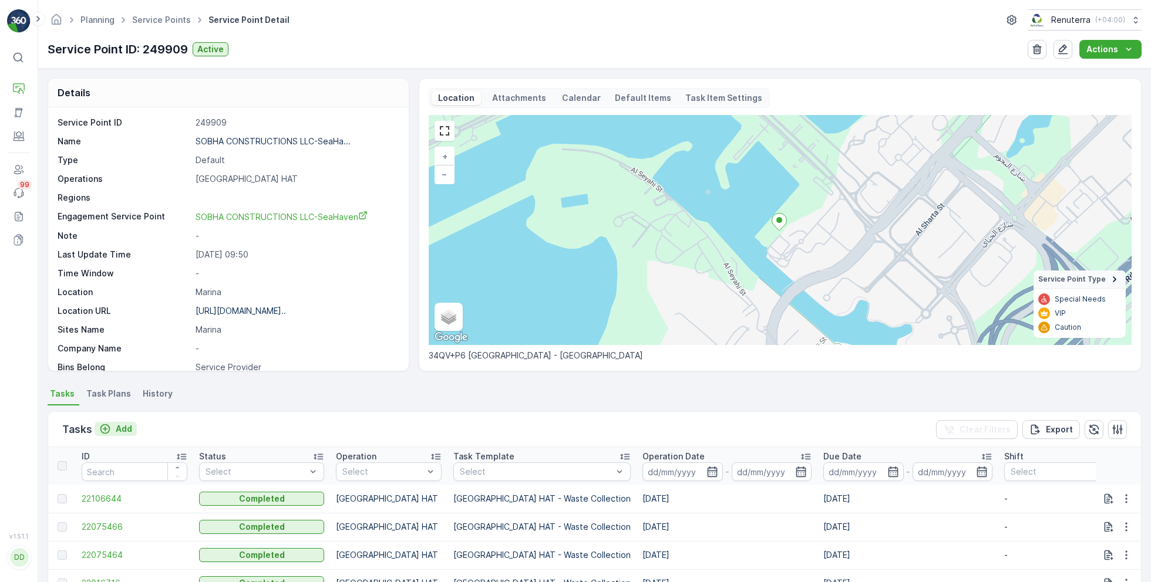
click at [124, 426] on p "Add" at bounding box center [124, 429] width 16 height 12
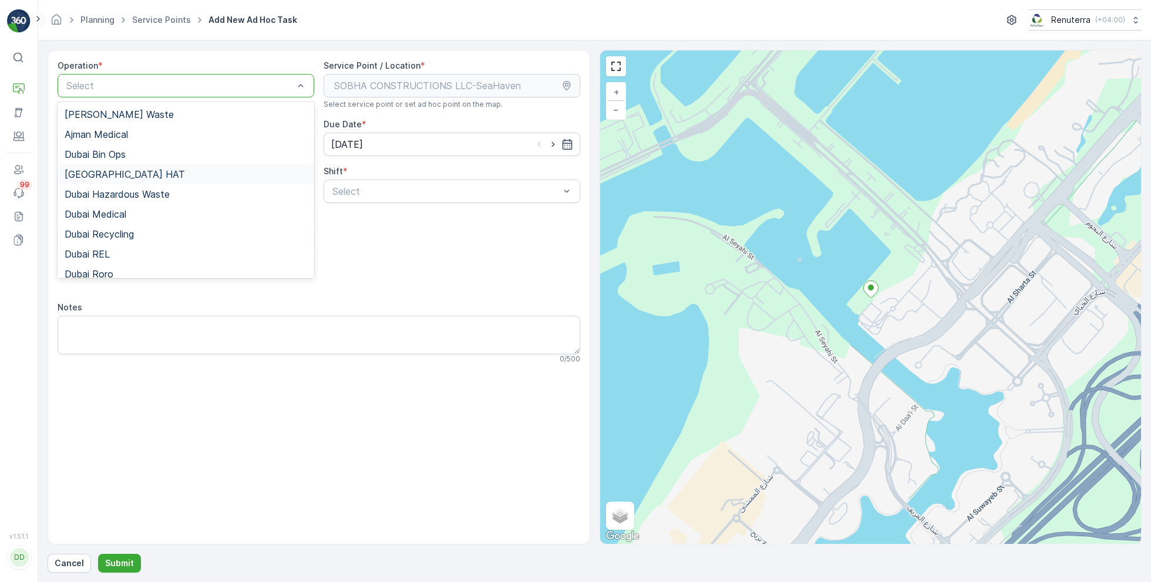
click at [113, 169] on div "[GEOGRAPHIC_DATA] HAT" at bounding box center [186, 174] width 242 height 11
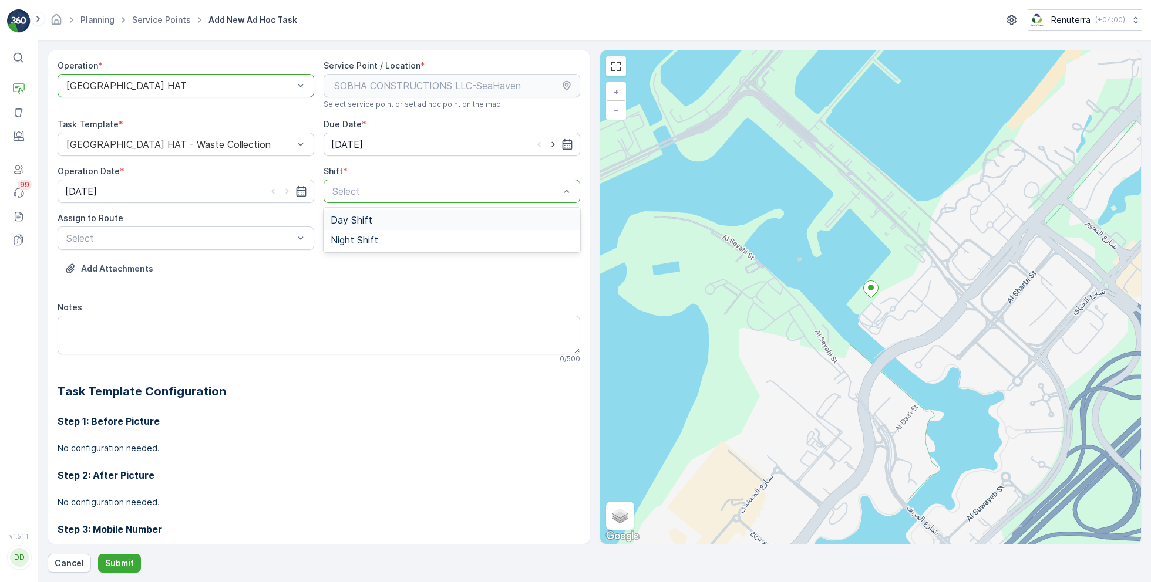
click at [352, 221] on span "Day Shift" at bounding box center [351, 220] width 42 height 11
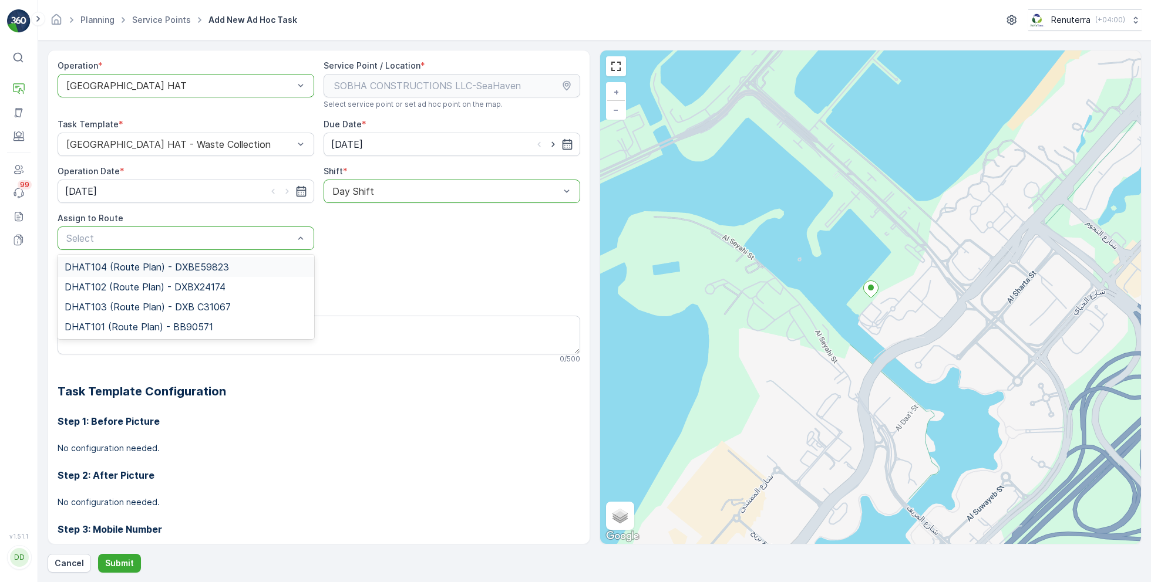
click at [130, 271] on span "DHAT104 (Route Plan) - DXBE59823" at bounding box center [147, 267] width 164 height 11
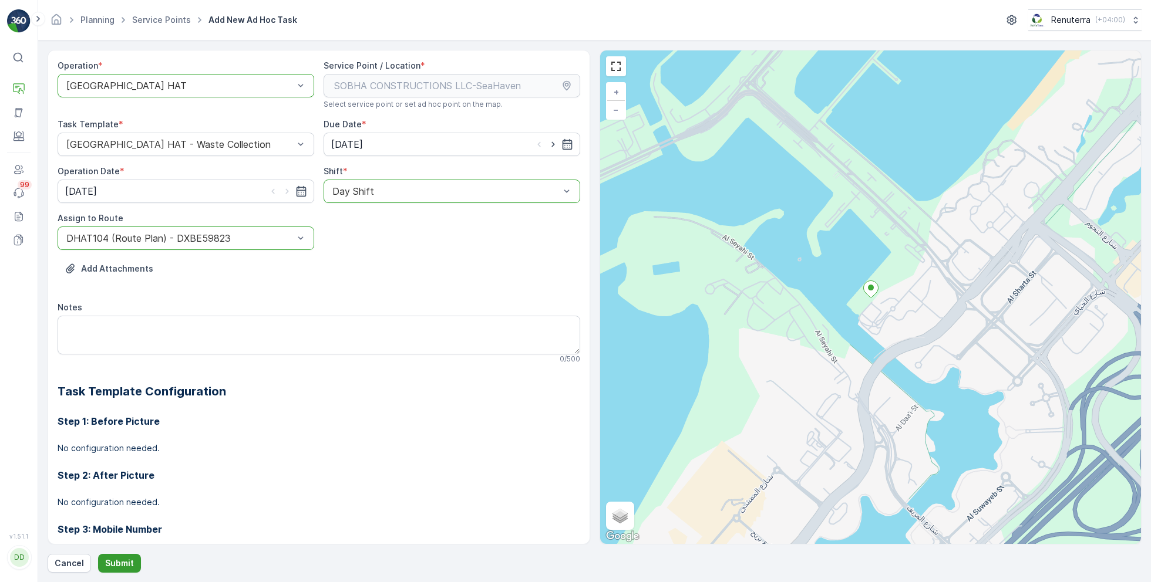
click at [123, 554] on button "Submit" at bounding box center [119, 563] width 43 height 19
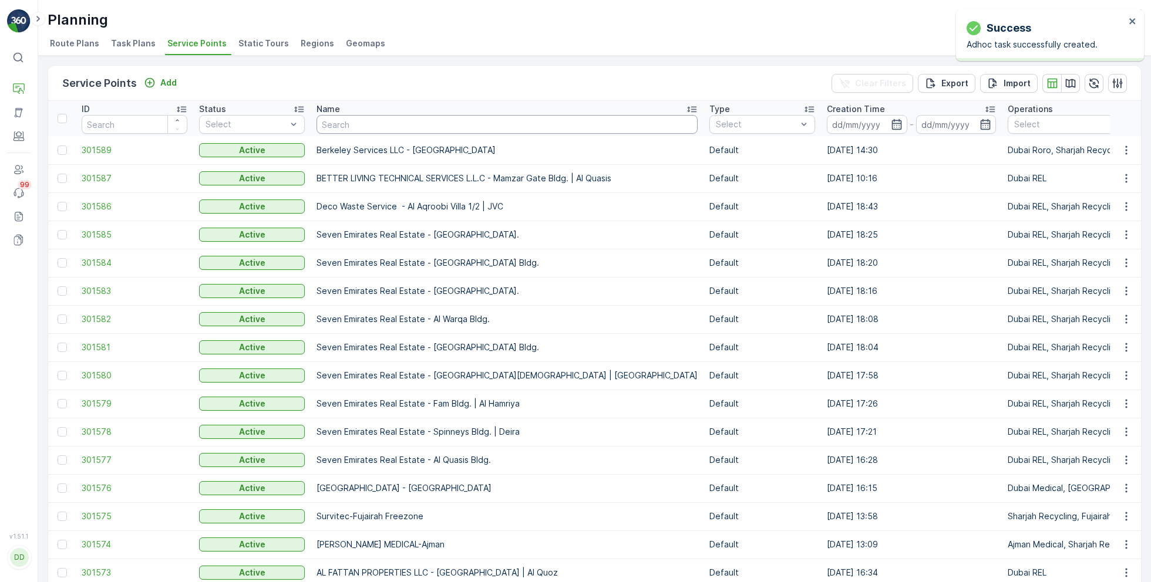
click at [344, 130] on input "text" at bounding box center [506, 124] width 381 height 19
paste input "Al Tayer Stocks (L.L.C.) - DIP"
type input "Al Tayer Stocks (L.L.C.) - DIP"
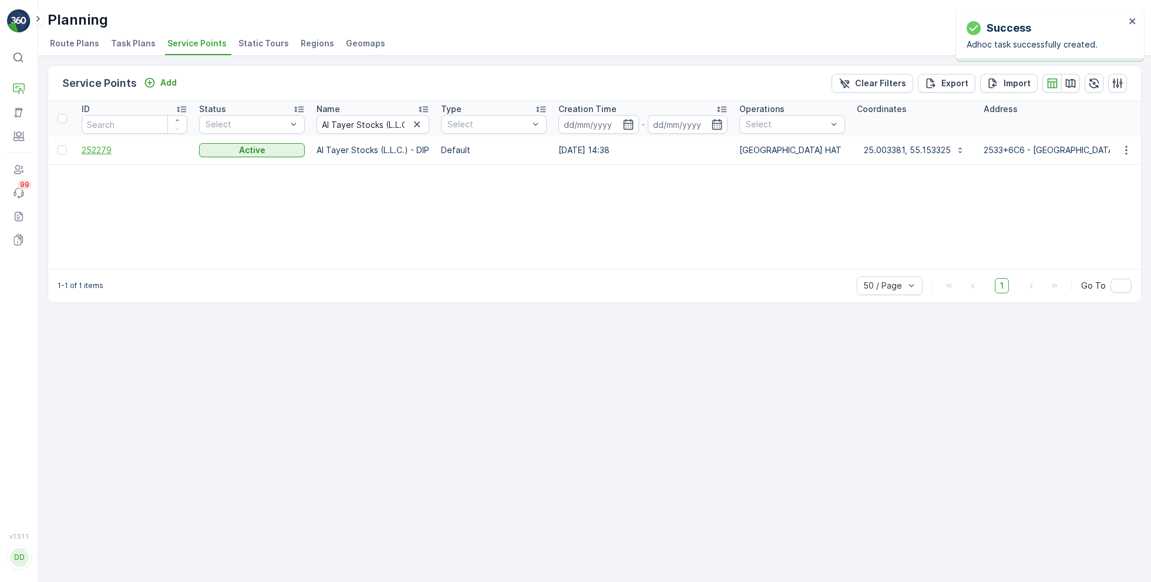
click at [104, 146] on span "252279" at bounding box center [135, 150] width 106 height 12
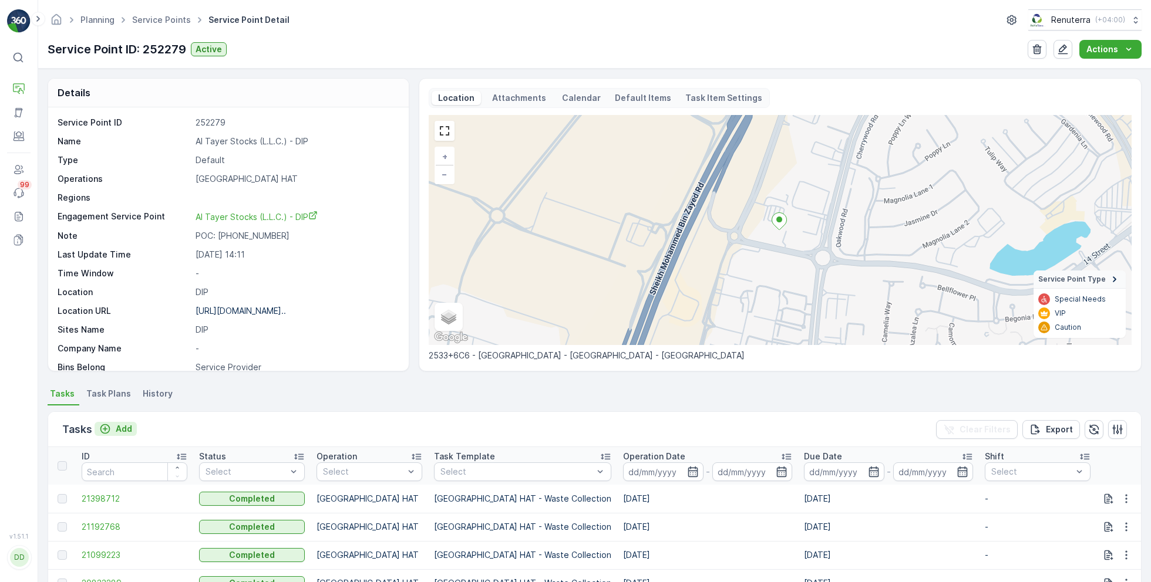
click at [124, 428] on p "Add" at bounding box center [124, 429] width 16 height 12
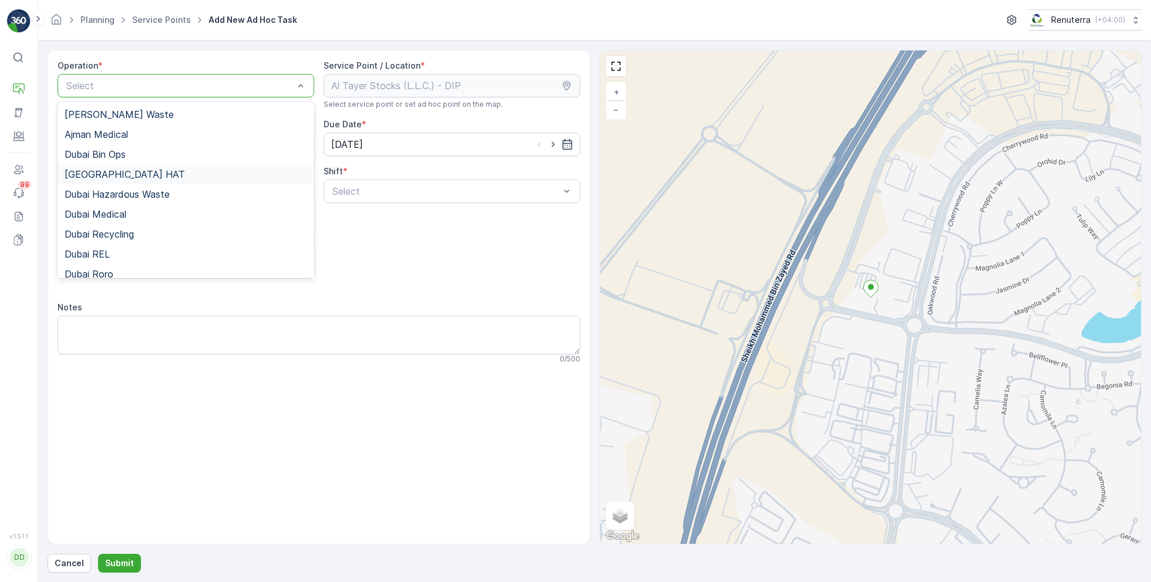
click at [107, 177] on span "[GEOGRAPHIC_DATA] HAT" at bounding box center [125, 174] width 120 height 11
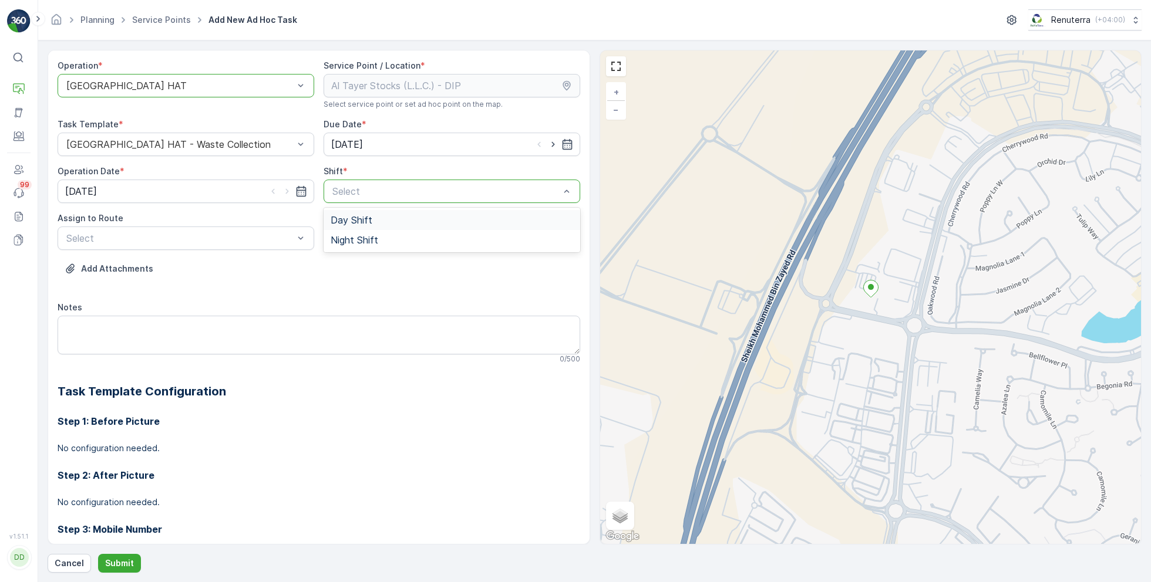
click at [348, 220] on span "Day Shift" at bounding box center [351, 220] width 42 height 11
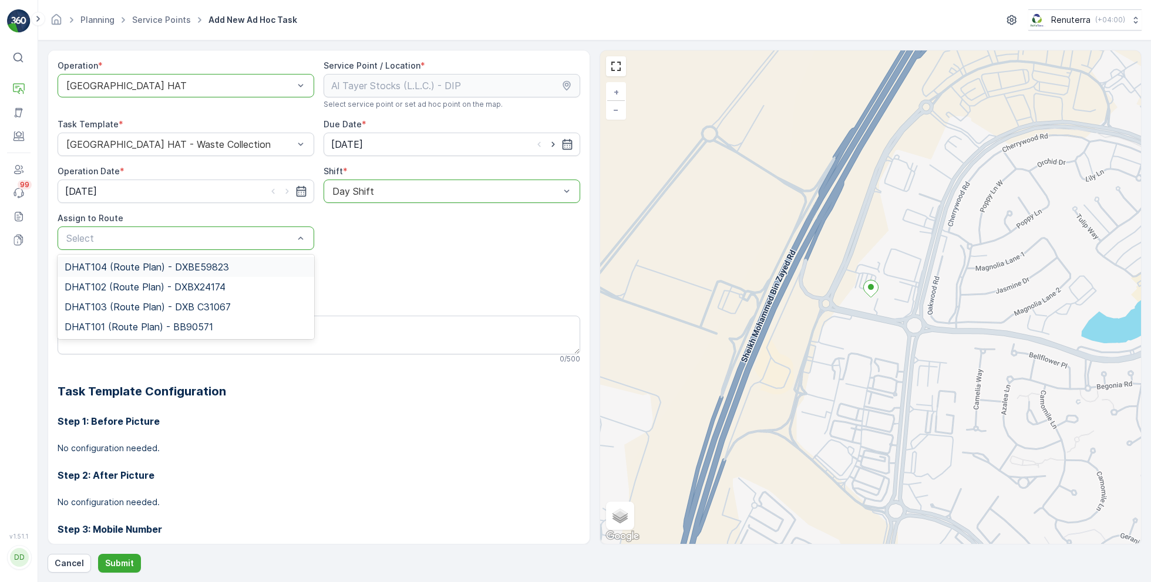
click at [133, 264] on span "DHAT104 (Route Plan) - DXBE59823" at bounding box center [147, 267] width 164 height 11
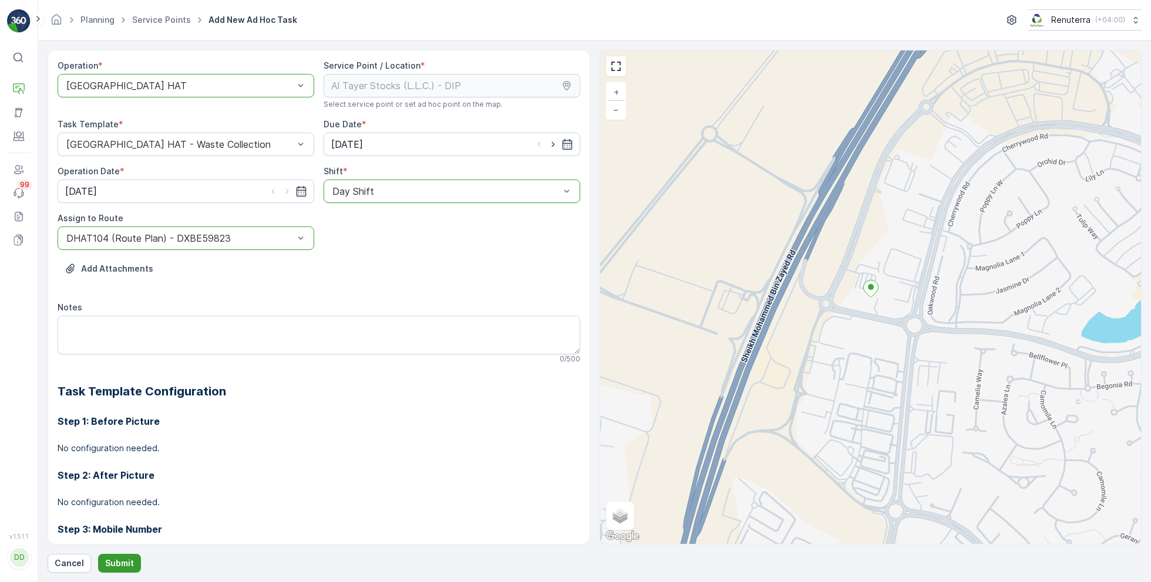
click at [113, 569] on p "Submit" at bounding box center [119, 564] width 29 height 12
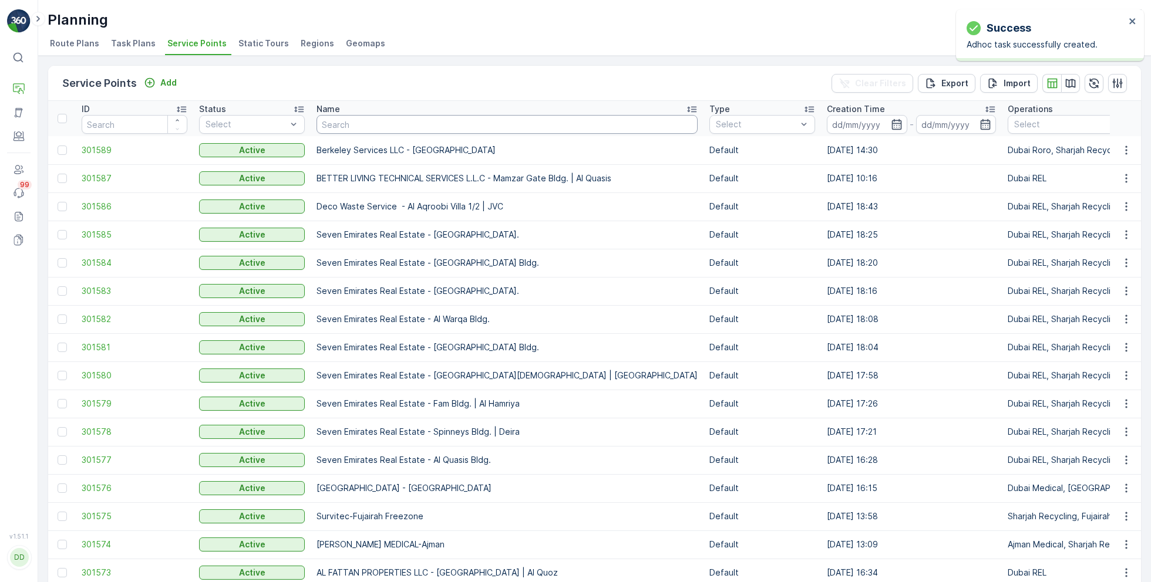
click at [363, 123] on input "text" at bounding box center [506, 124] width 381 height 19
paste input "ZABEEL CONTRACTING COMPANY LLC - DWC"
type input "ZABEEL CONTRACTING COMPANY LLC - DWC"
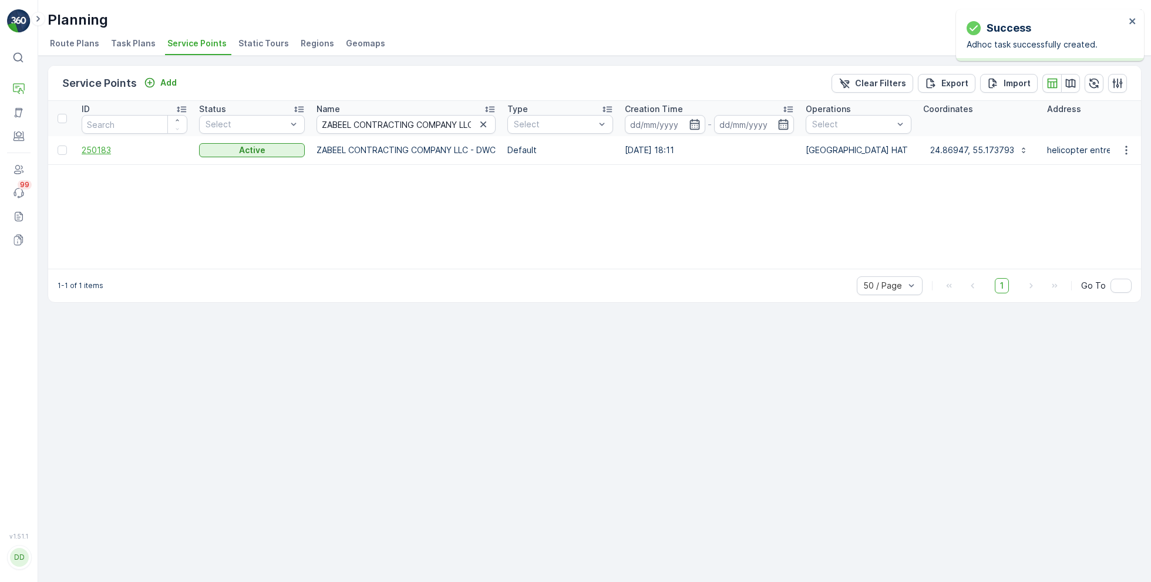
click at [98, 151] on span "250183" at bounding box center [135, 150] width 106 height 12
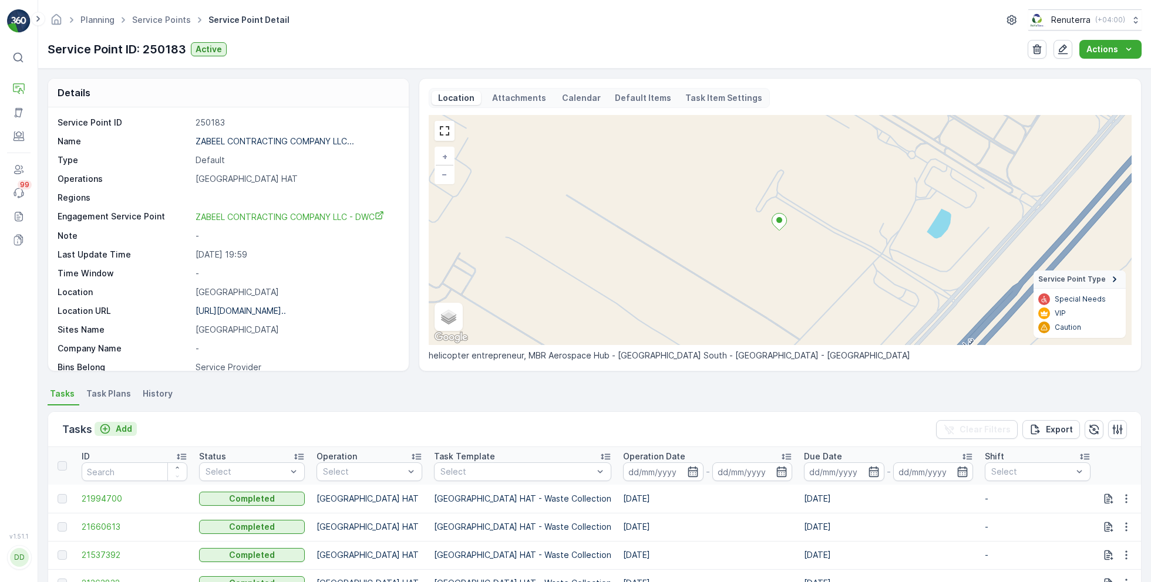
click at [117, 424] on p "Add" at bounding box center [124, 429] width 16 height 12
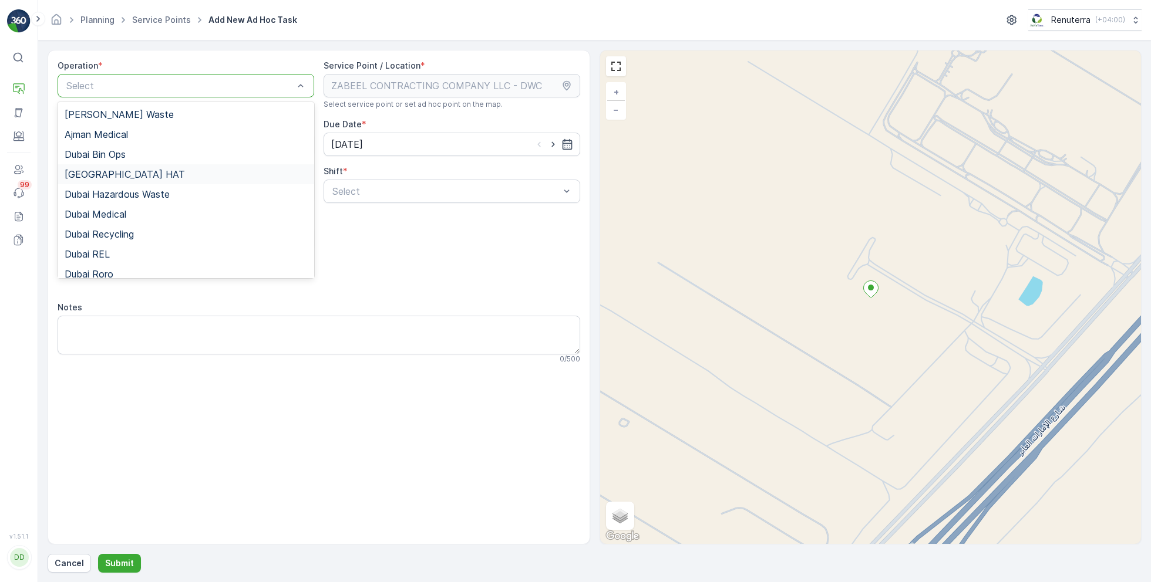
click at [114, 171] on div "[GEOGRAPHIC_DATA] HAT" at bounding box center [186, 174] width 242 height 11
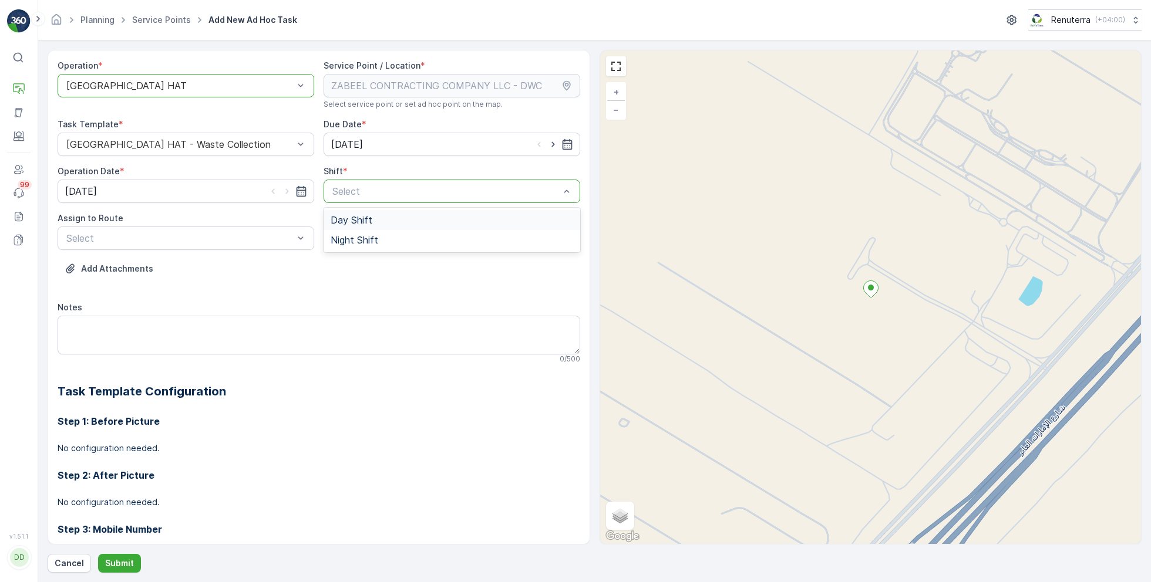
click at [348, 221] on span "Day Shift" at bounding box center [351, 220] width 42 height 11
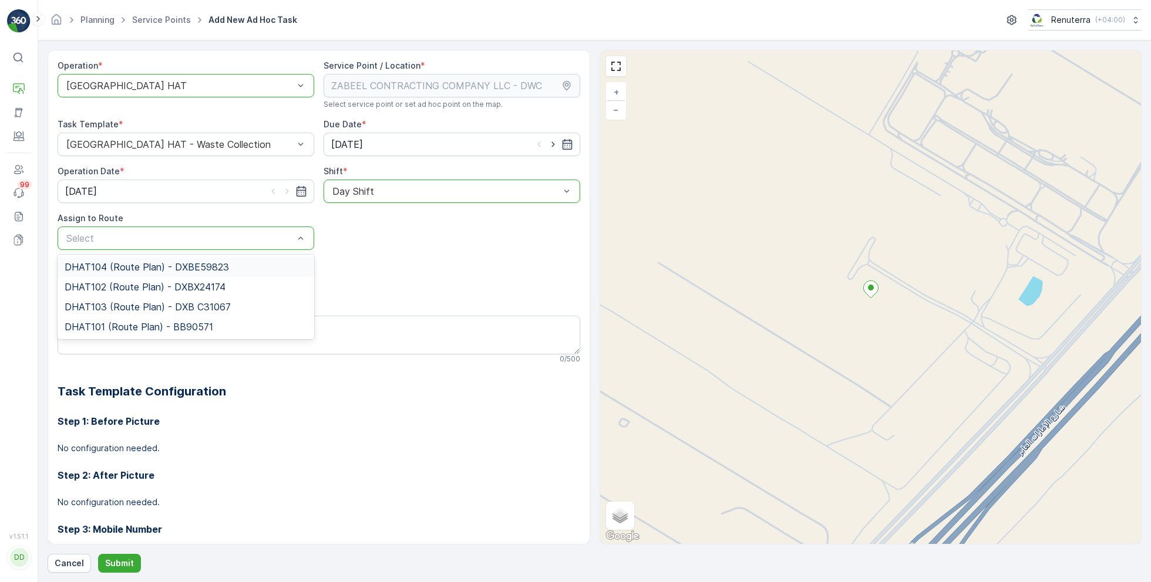
click at [153, 268] on span "DHAT104 (Route Plan) - DXBE59823" at bounding box center [147, 267] width 164 height 11
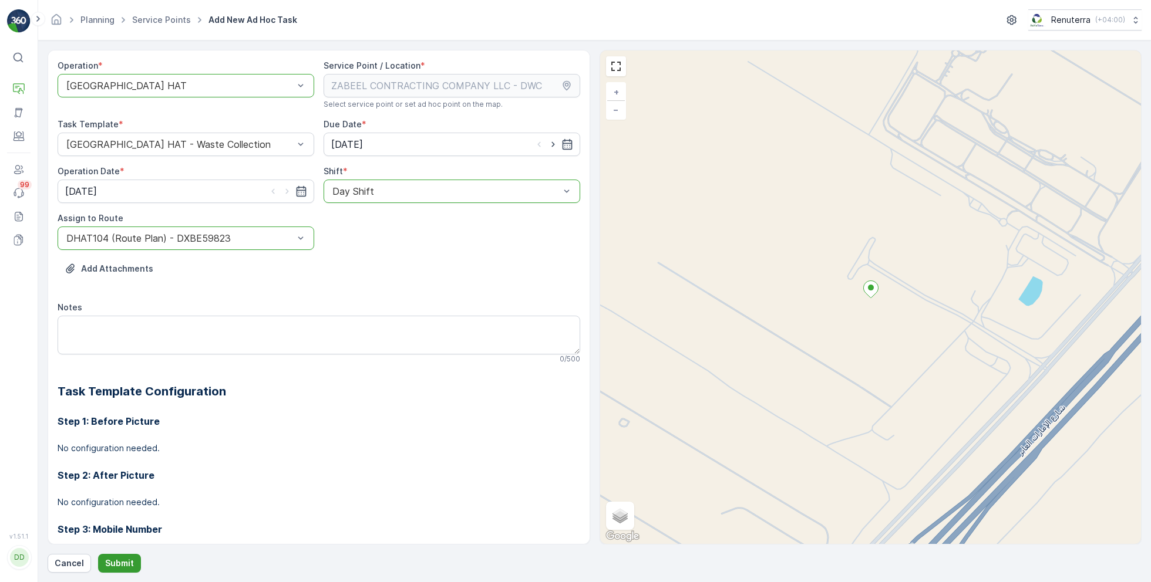
click at [120, 565] on p "Submit" at bounding box center [119, 564] width 29 height 12
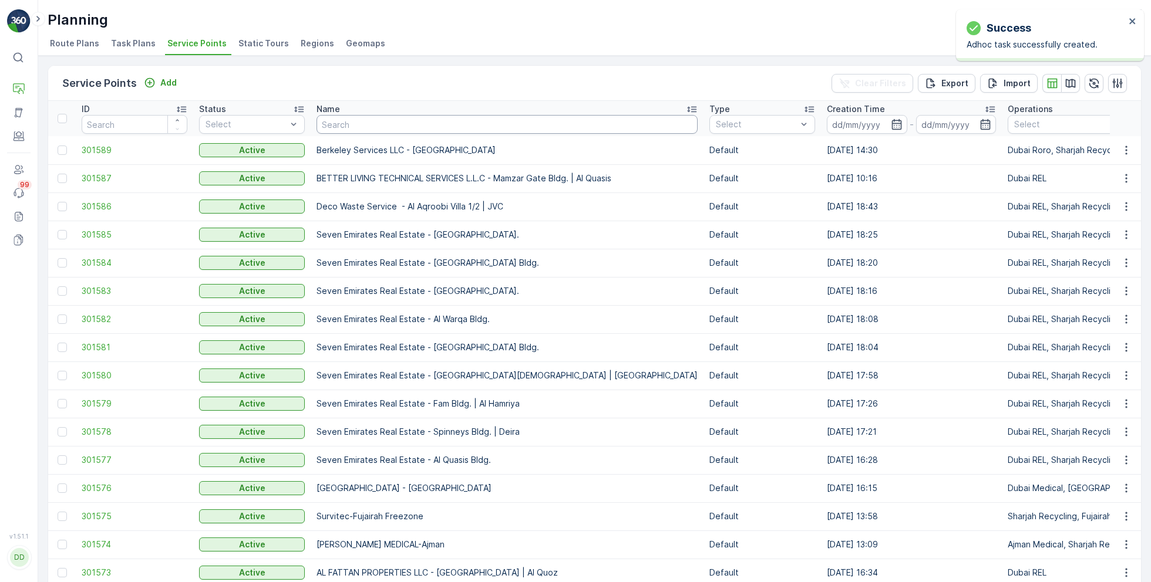
click at [356, 122] on input "text" at bounding box center [506, 124] width 381 height 19
paste input "Berkeley - Gaff Wood | Global Village"
type input "Berkeley - Gaff Wood | Global Village"
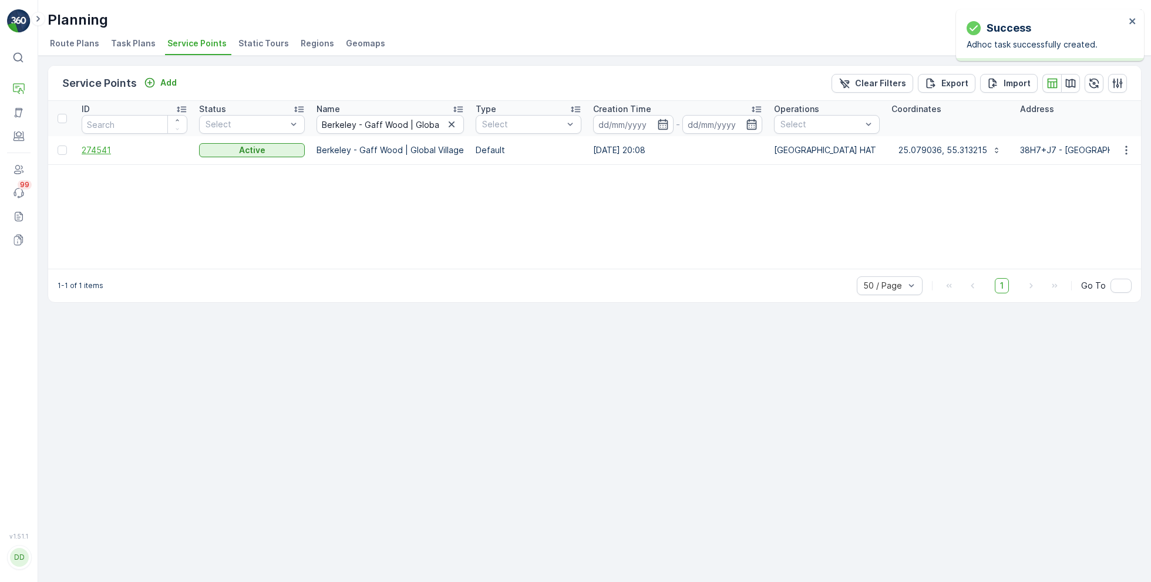
click at [103, 146] on span "274541" at bounding box center [135, 150] width 106 height 12
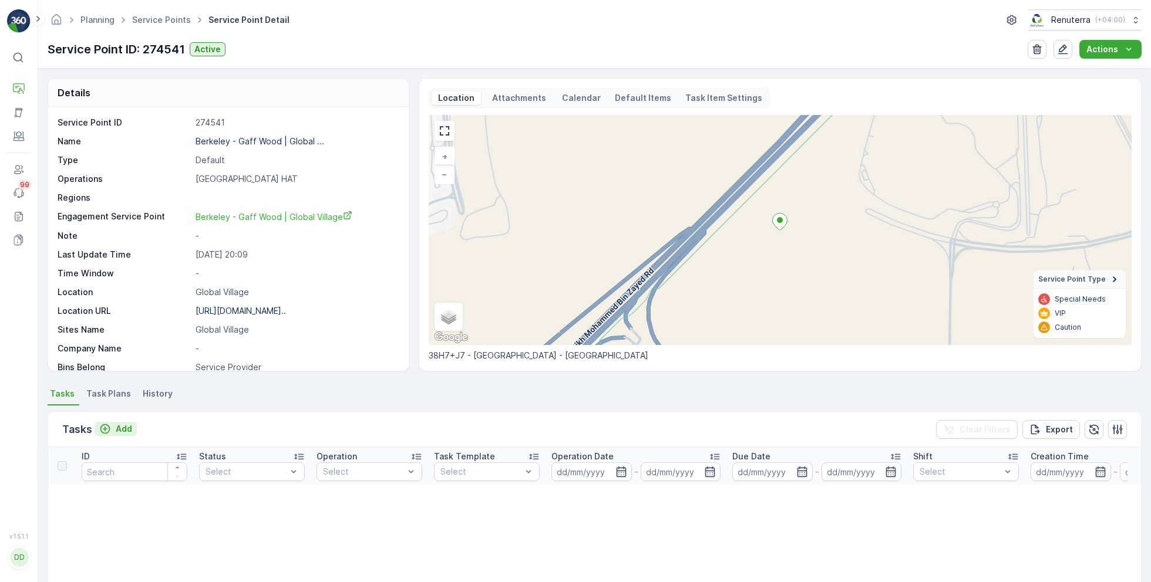
click at [121, 427] on p "Add" at bounding box center [124, 429] width 16 height 12
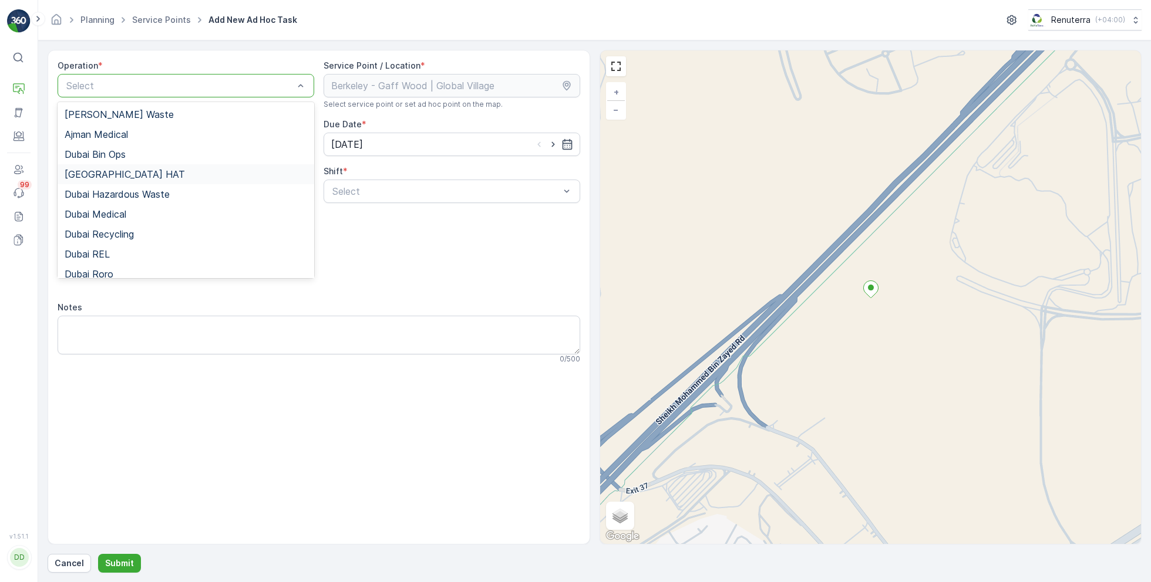
click at [117, 178] on div "[GEOGRAPHIC_DATA] HAT" at bounding box center [186, 174] width 242 height 11
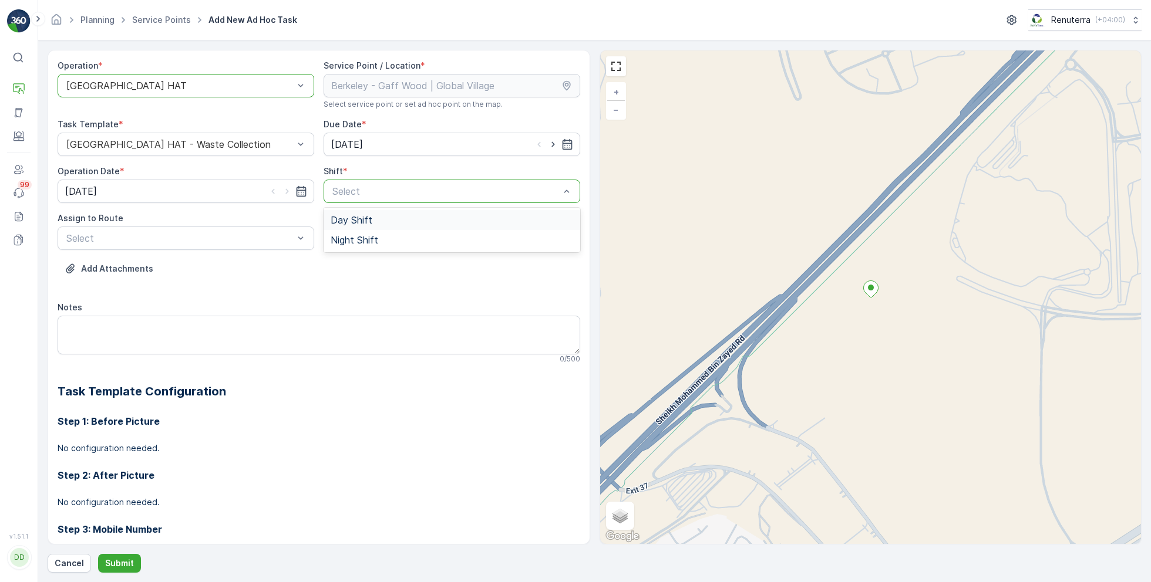
click at [350, 219] on span "Day Shift" at bounding box center [351, 220] width 42 height 11
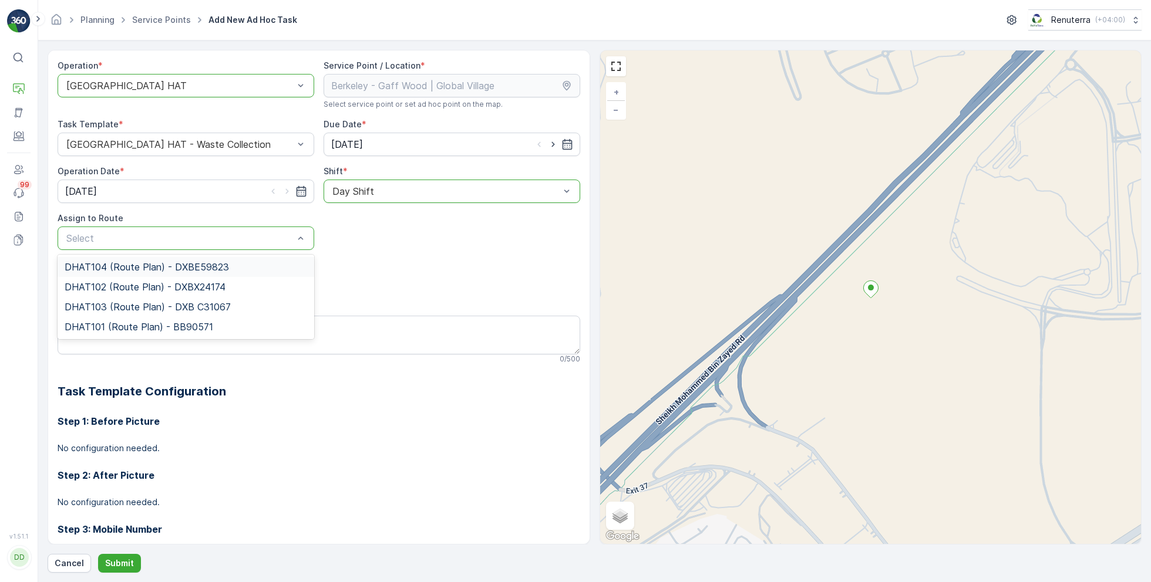
click at [361, 270] on div "Add Attachments" at bounding box center [319, 275] width 522 height 33
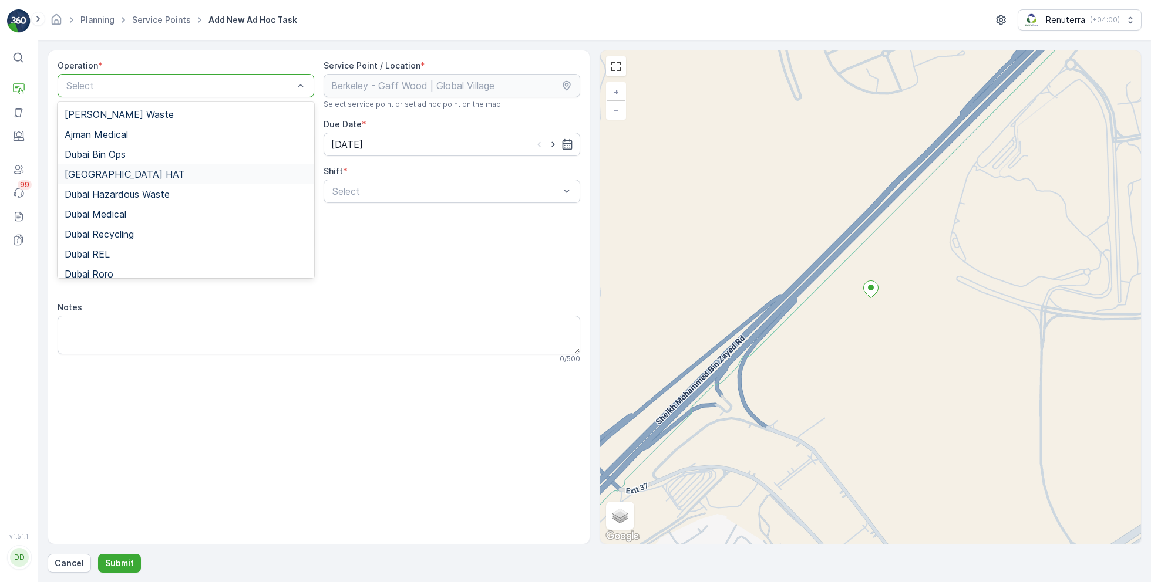
click at [122, 173] on div "[GEOGRAPHIC_DATA] HAT" at bounding box center [186, 174] width 242 height 11
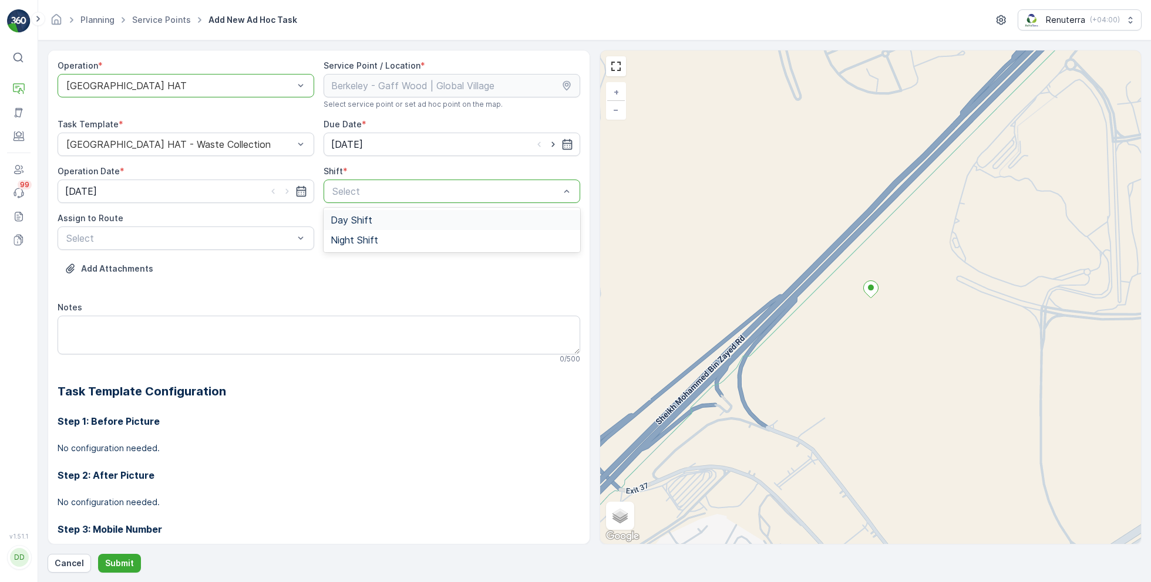
click at [352, 217] on span "Day Shift" at bounding box center [351, 220] width 42 height 11
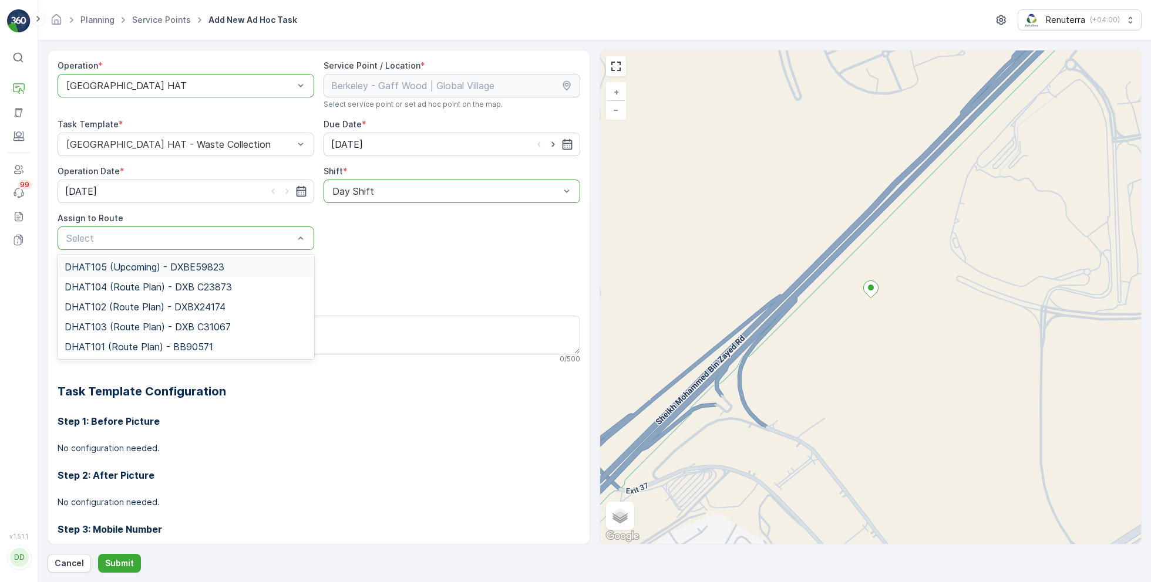
click at [137, 268] on span "DHAT105 (Upcoming) - DXBE59823" at bounding box center [145, 267] width 160 height 11
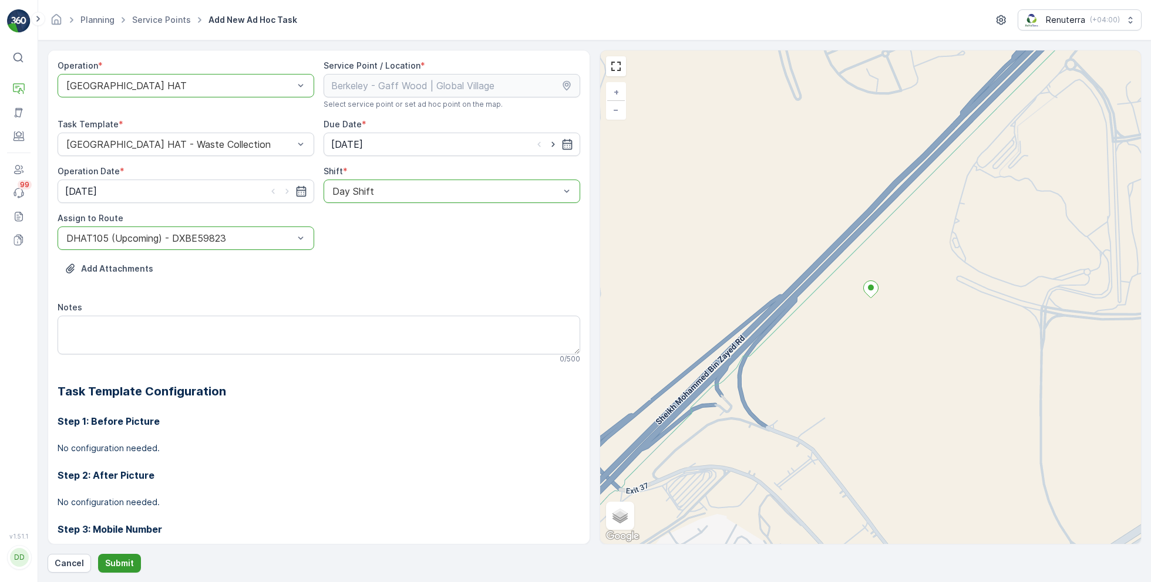
click at [116, 562] on p "Submit" at bounding box center [119, 564] width 29 height 12
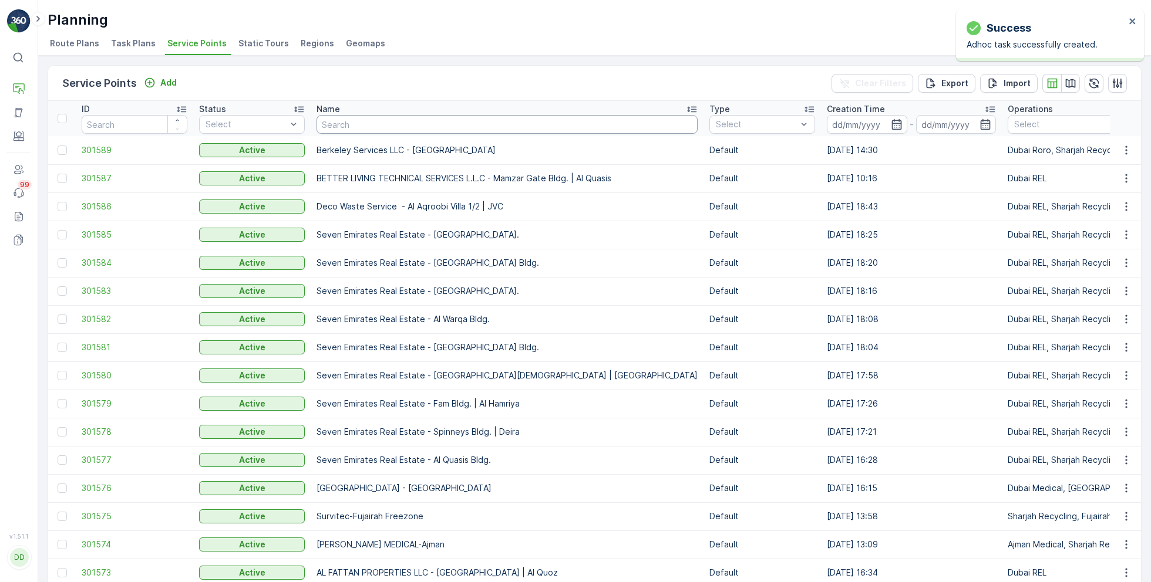
click at [443, 123] on input "text" at bounding box center [506, 124] width 381 height 19
paste input "[PERSON_NAME] Stocks (L.L.C.) - [GEOGRAPHIC_DATA]"
type input "Al Tayer Stocks (L.L.C.) - Qudra Road"
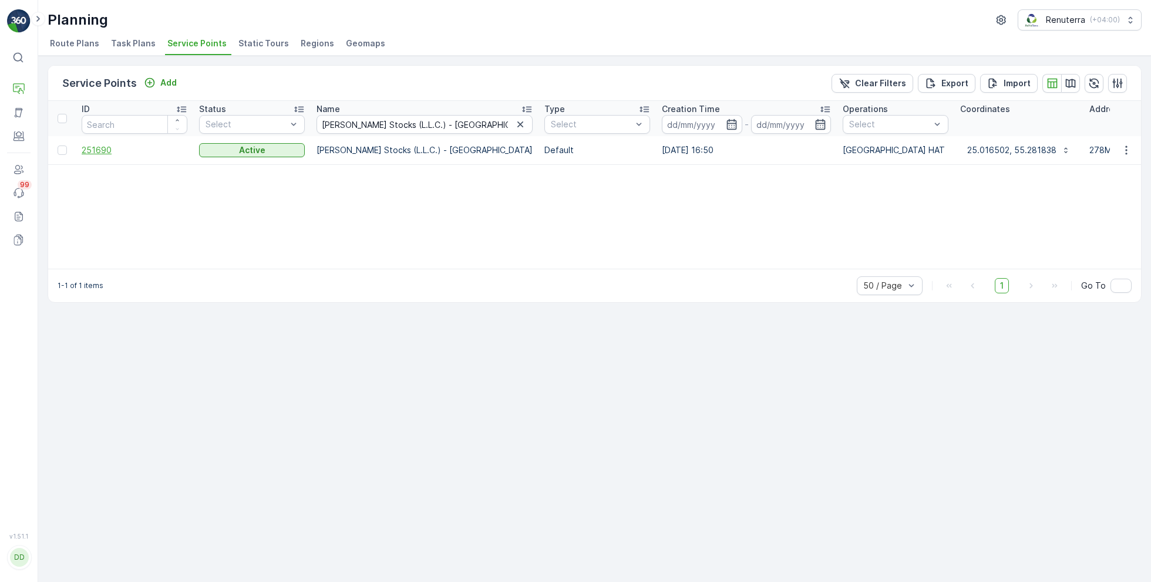
click at [110, 147] on span "251690" at bounding box center [135, 150] width 106 height 12
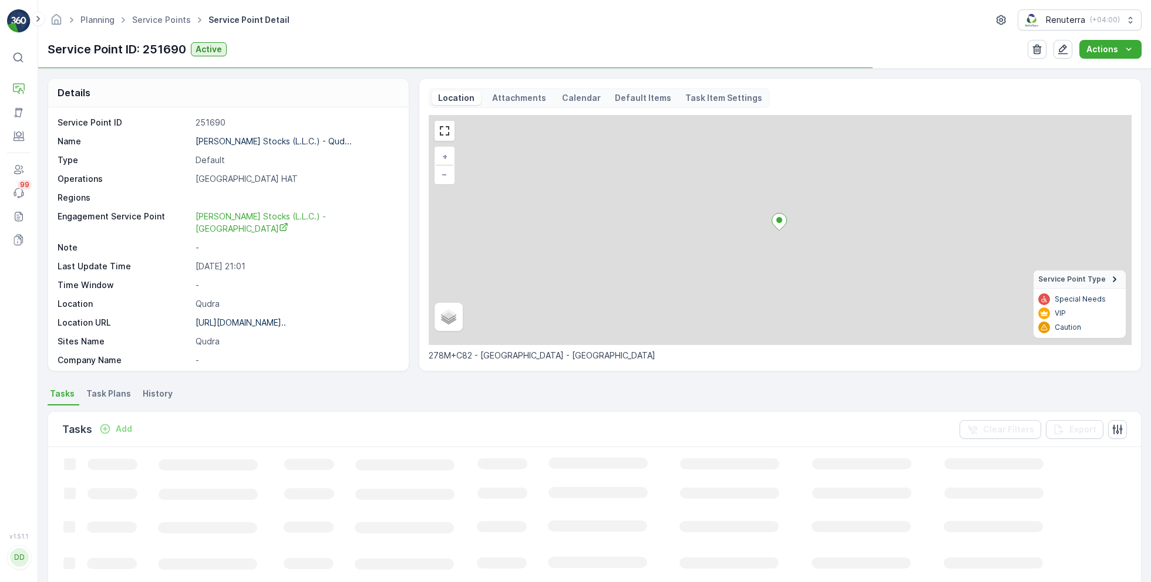
scroll to position [180, 0]
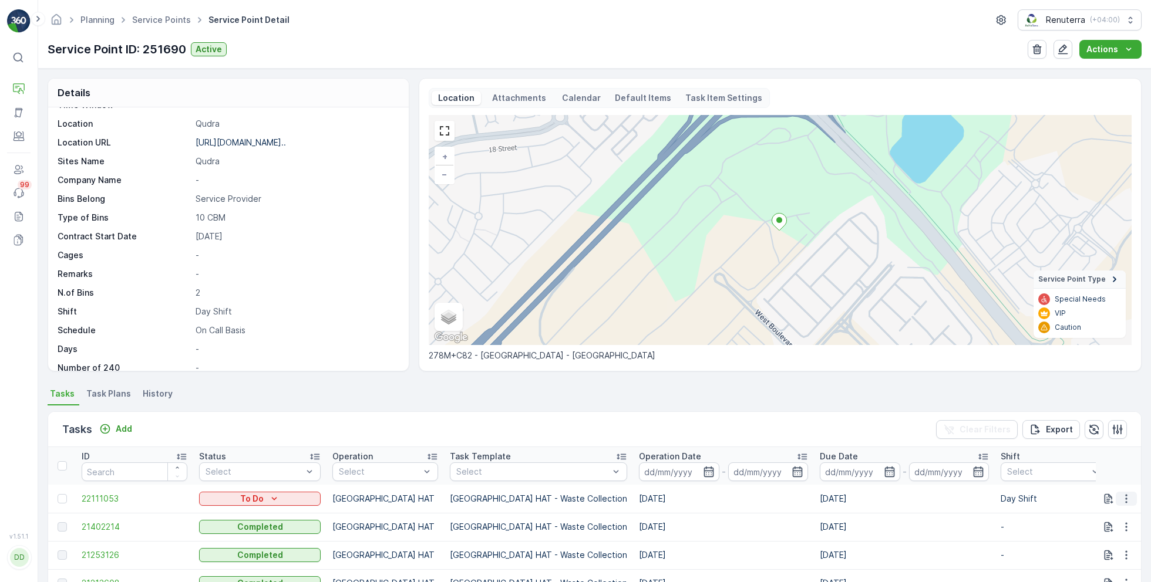
click at [1127, 501] on icon "button" at bounding box center [1126, 499] width 12 height 12
click at [1088, 442] on span "Change Route" at bounding box center [1095, 443] width 57 height 12
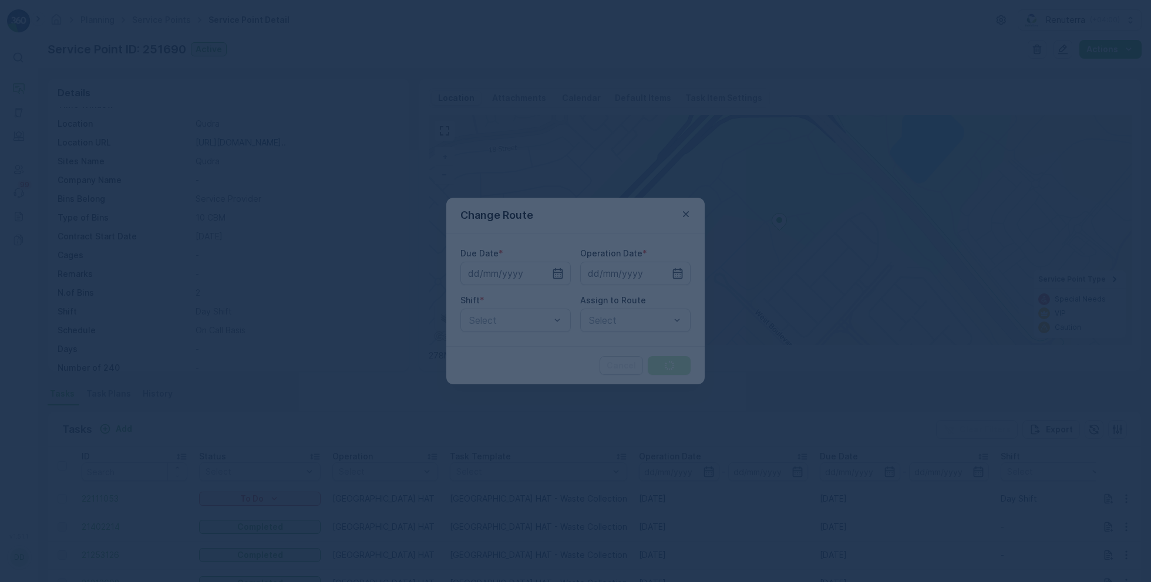
type input "[DATE]"
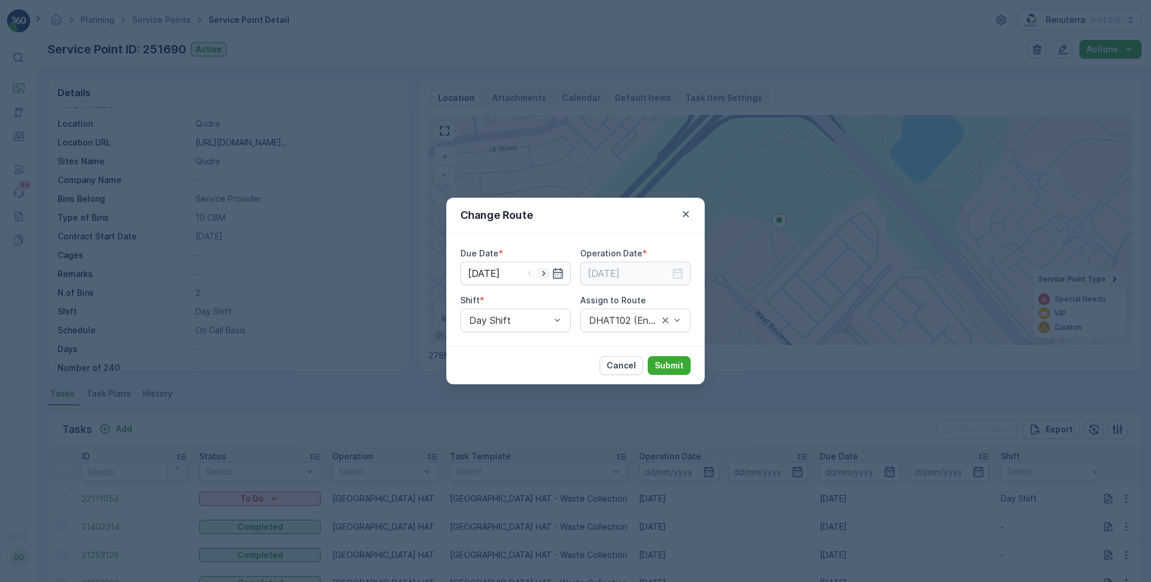
click at [549, 271] on icon "button" at bounding box center [544, 274] width 12 height 12
type input "[DATE]"
click at [627, 272] on input at bounding box center [635, 273] width 110 height 23
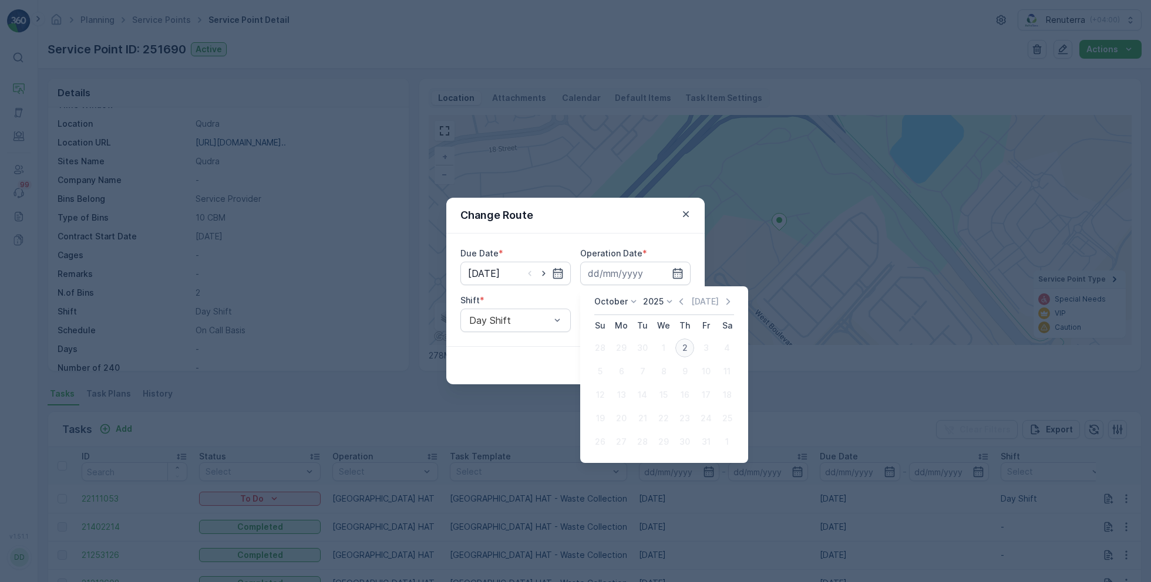
click at [690, 352] on div "2" at bounding box center [684, 348] width 19 height 19
type input "[DATE]"
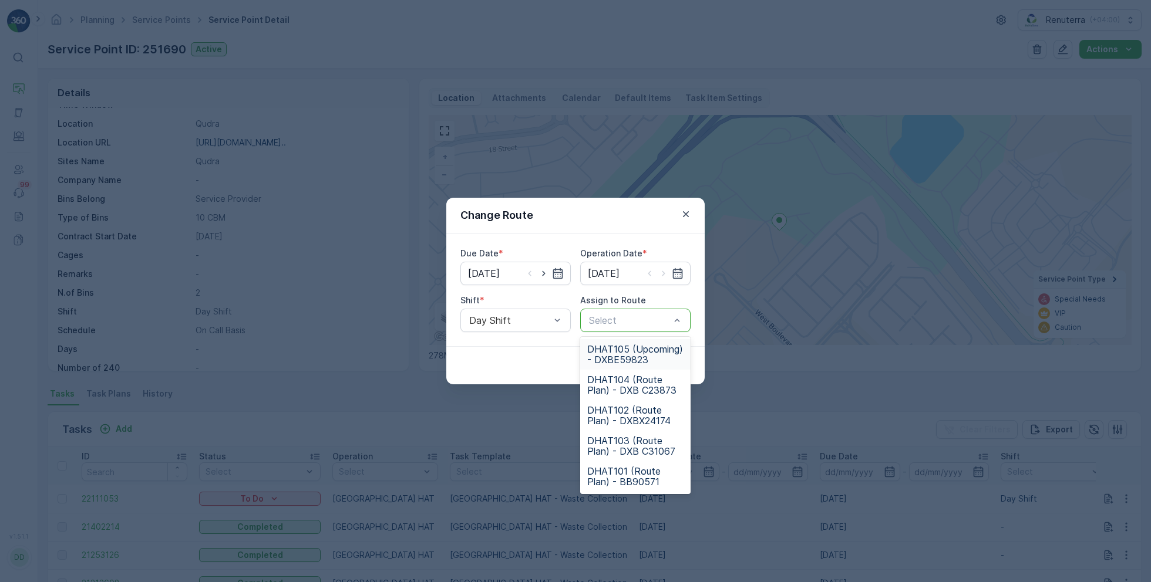
click at [623, 355] on span "DHAT105 (Upcoming) - DXBE59823" at bounding box center [635, 354] width 96 height 21
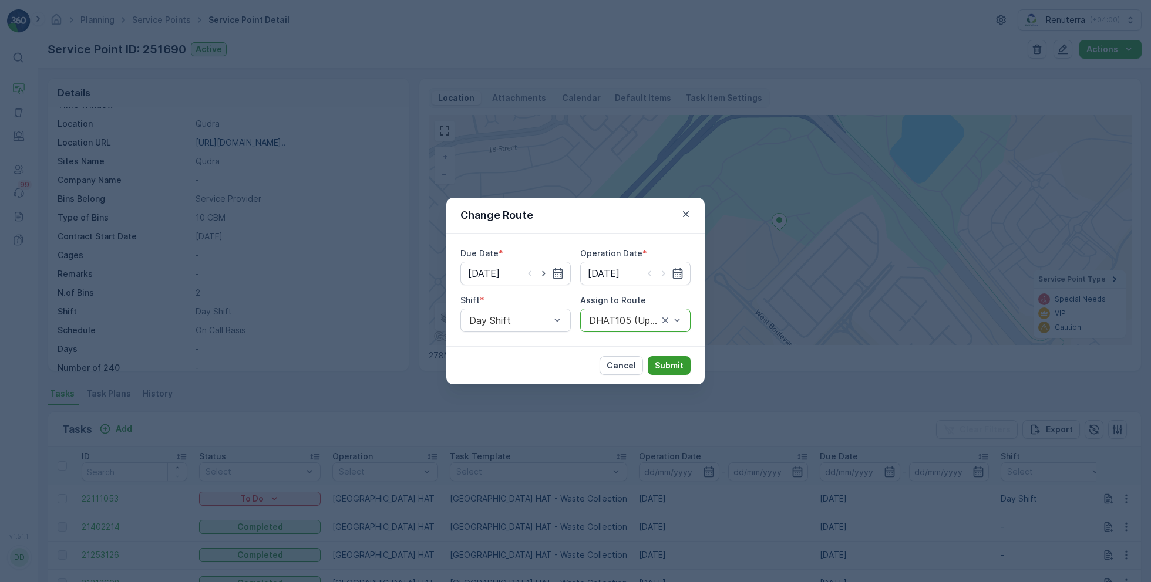
click at [664, 363] on p "Submit" at bounding box center [669, 366] width 29 height 12
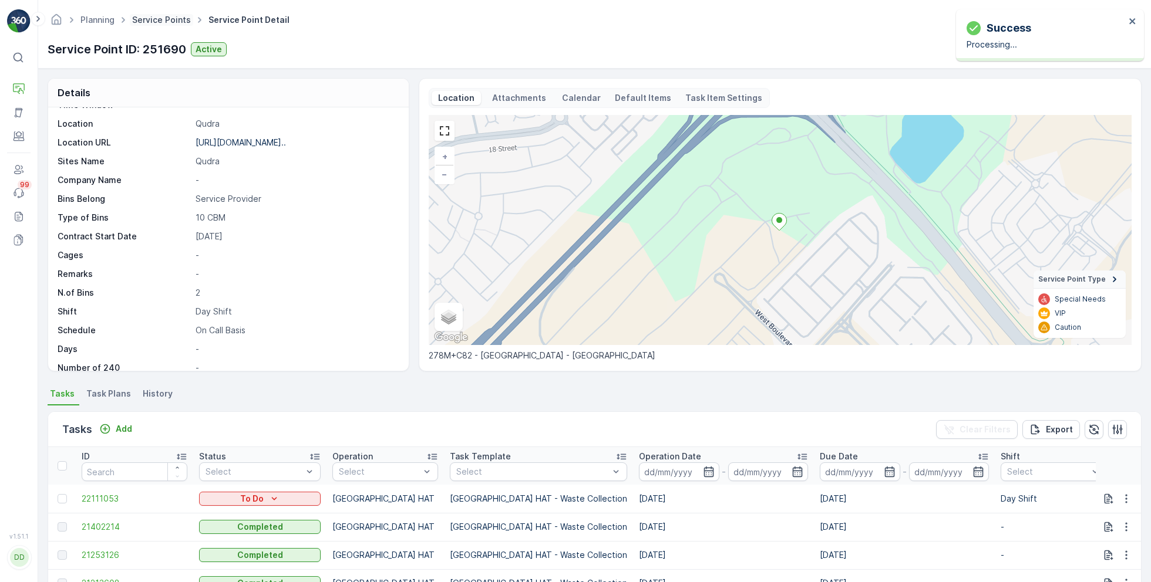
click at [181, 23] on link "Service Points" at bounding box center [161, 20] width 59 height 10
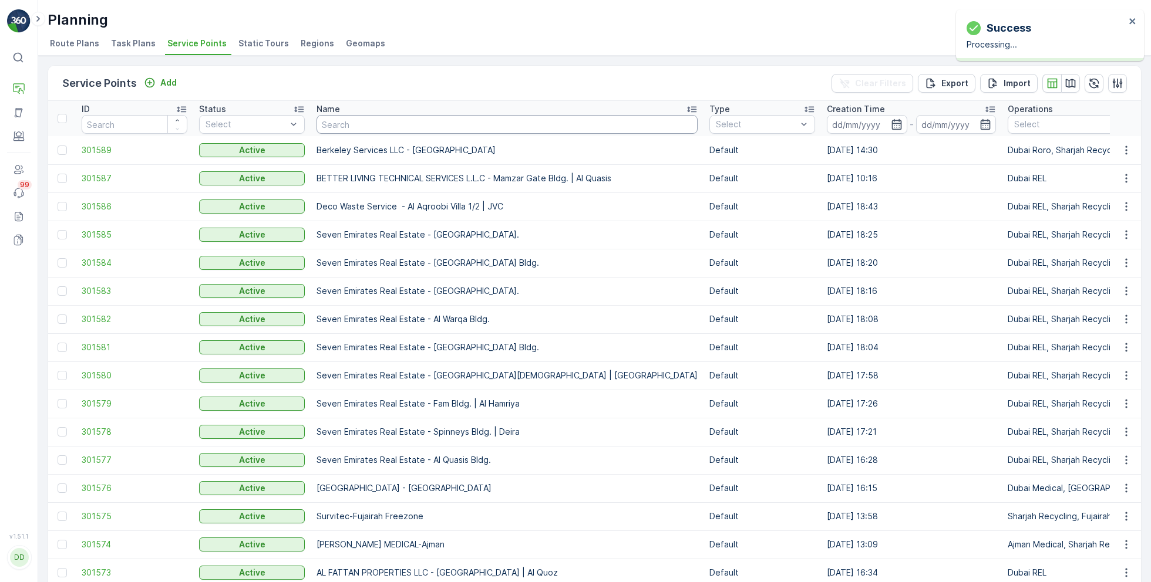
click at [416, 126] on input "text" at bounding box center [506, 124] width 381 height 19
paste input "Al Tayer Stocks (L.L.C.) - Dubai College | Al Sufouh"
type input "Al Tayer Stocks (L.L.C.) - Dubai College | Al Sufouh"
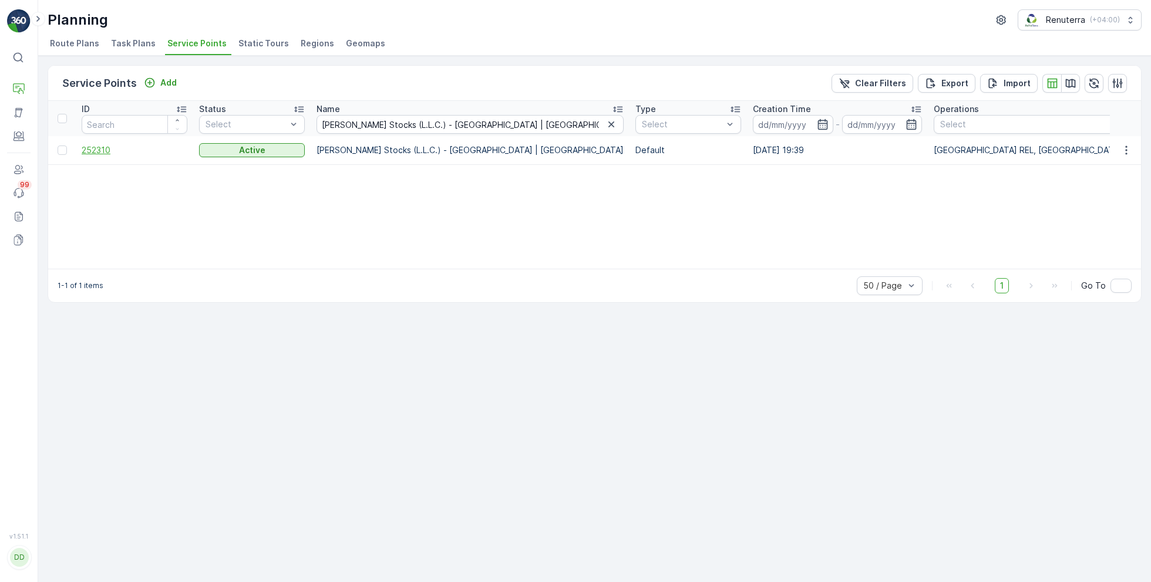
click at [102, 150] on span "252310" at bounding box center [135, 150] width 106 height 12
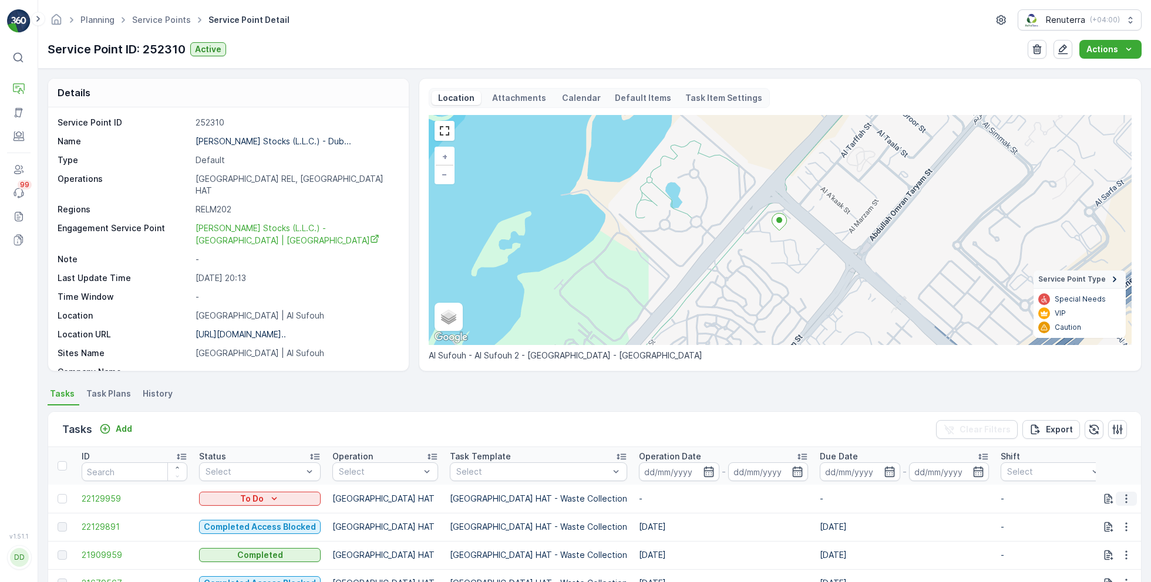
click at [1120, 501] on icon "button" at bounding box center [1126, 499] width 12 height 12
click at [1088, 441] on span "Change Route" at bounding box center [1095, 443] width 57 height 12
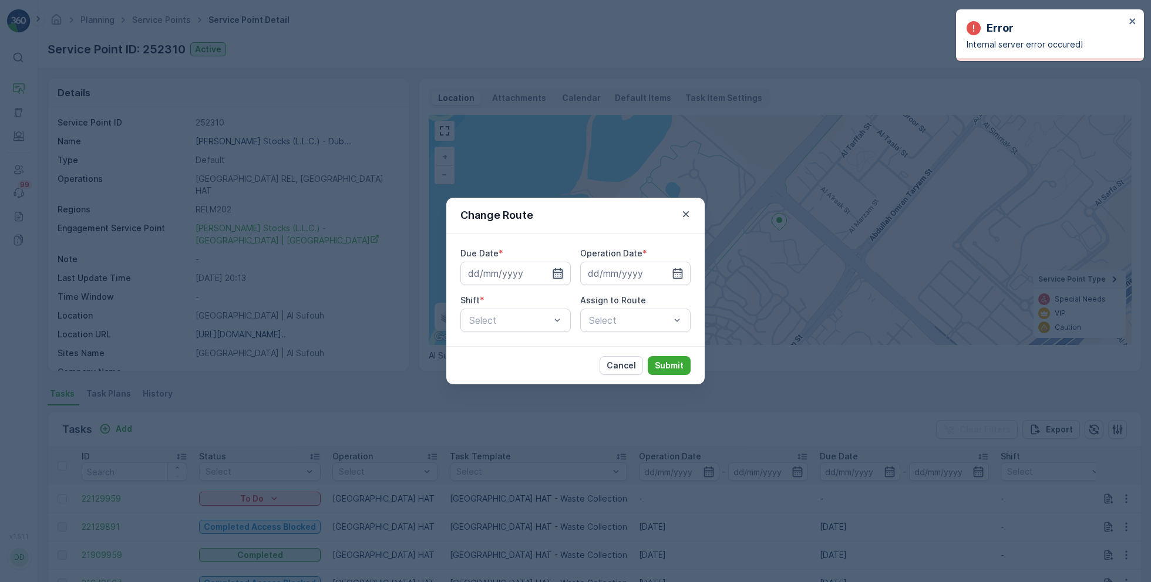
click at [558, 270] on icon "button" at bounding box center [558, 274] width 12 height 12
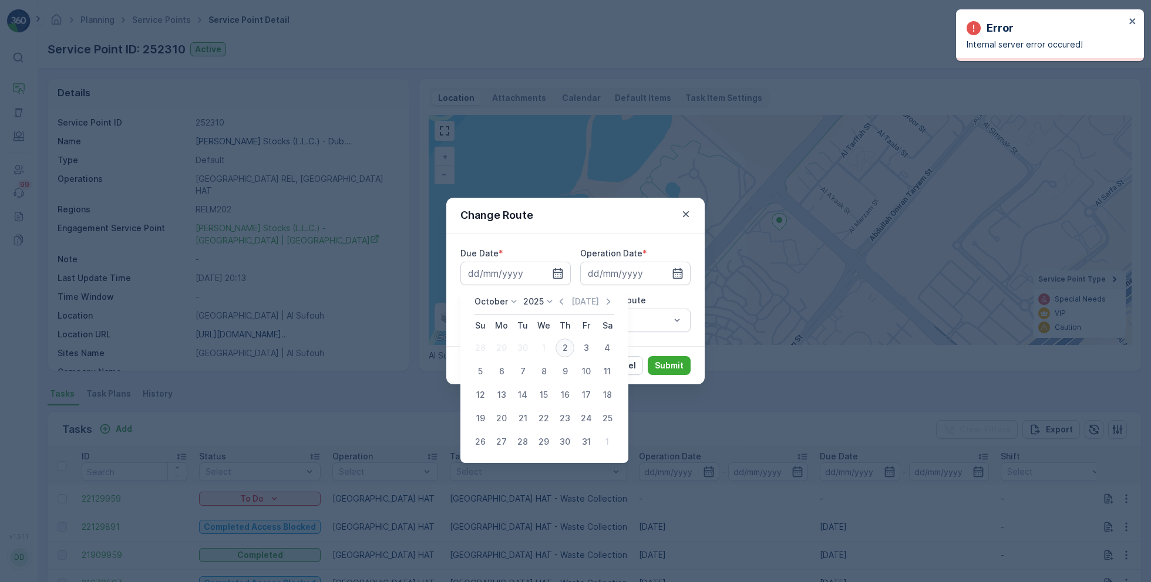
click at [567, 347] on div "2" at bounding box center [564, 348] width 19 height 19
type input "[DATE]"
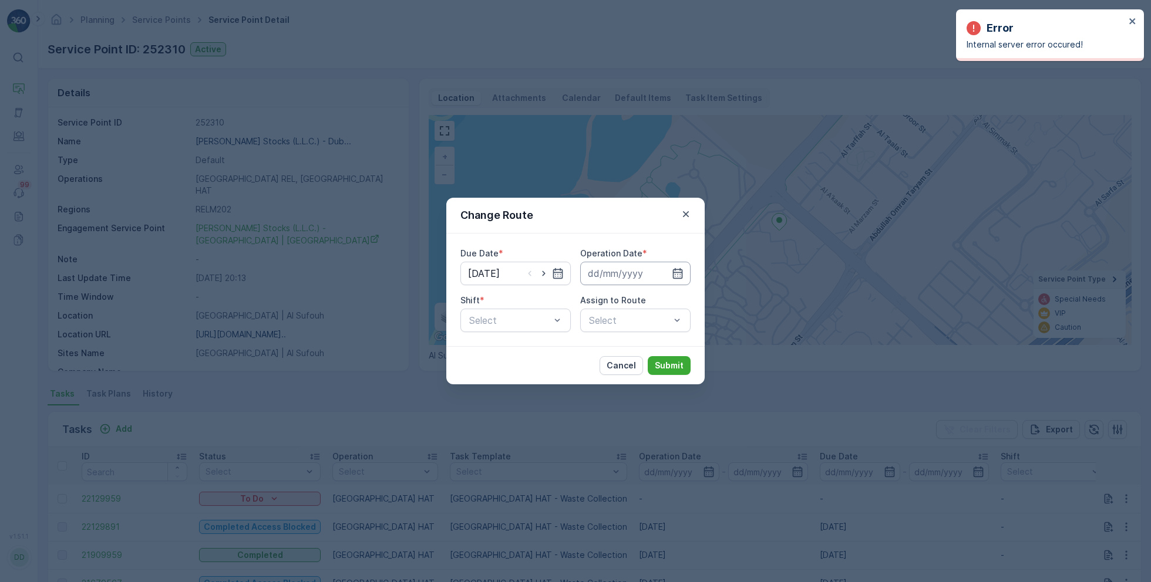
click at [632, 276] on input at bounding box center [635, 273] width 110 height 23
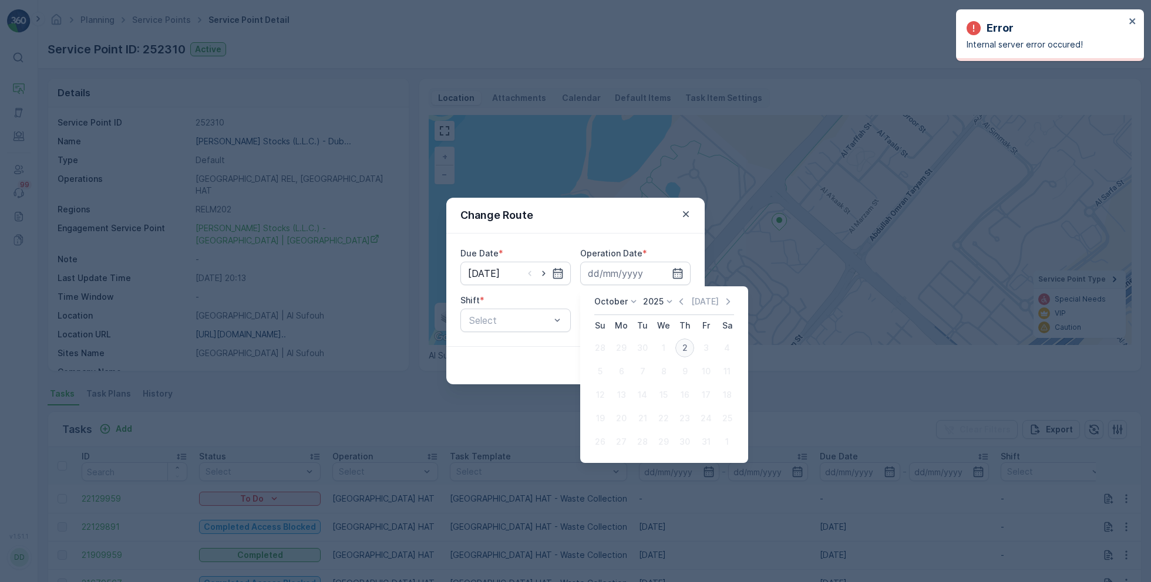
click at [686, 344] on div "2" at bounding box center [684, 348] width 19 height 19
type input "[DATE]"
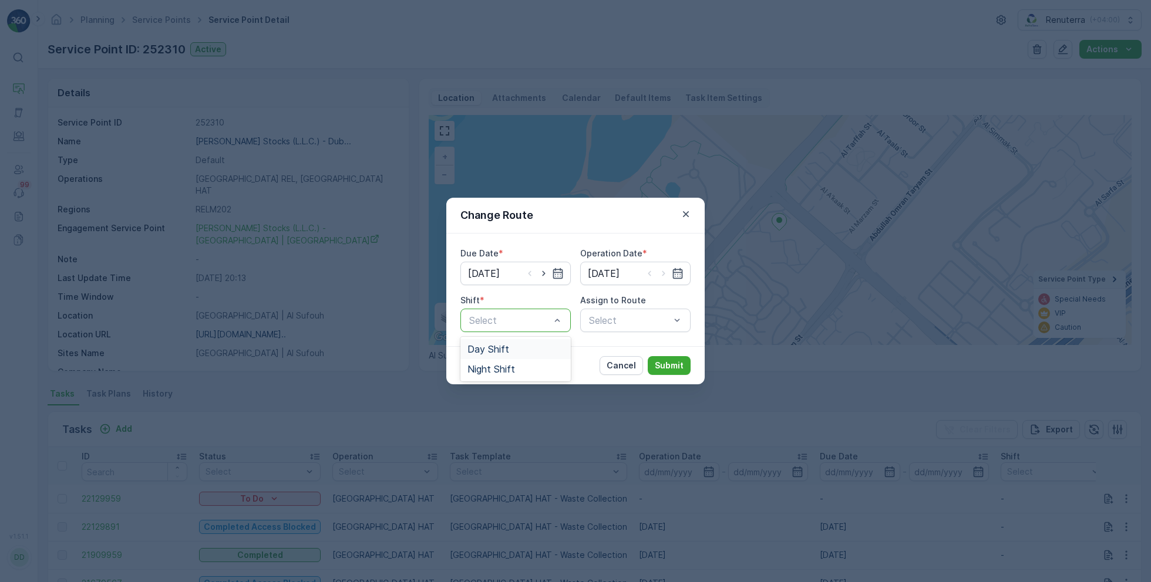
click at [507, 349] on span "Day Shift" at bounding box center [488, 349] width 42 height 11
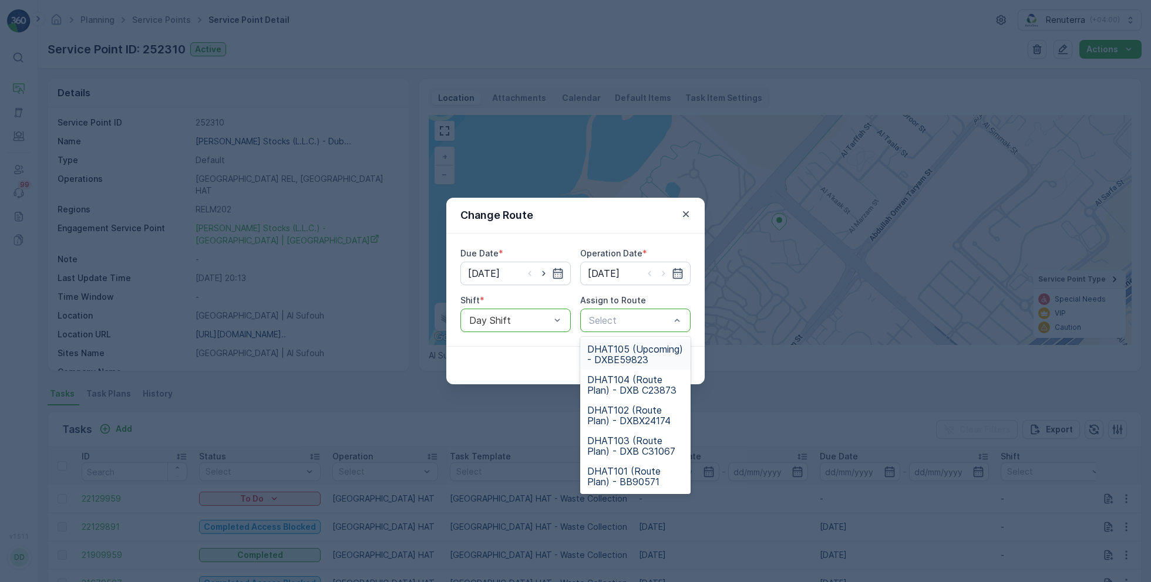
click at [628, 356] on span "DHAT105 (Upcoming) - DXBE59823" at bounding box center [635, 354] width 96 height 21
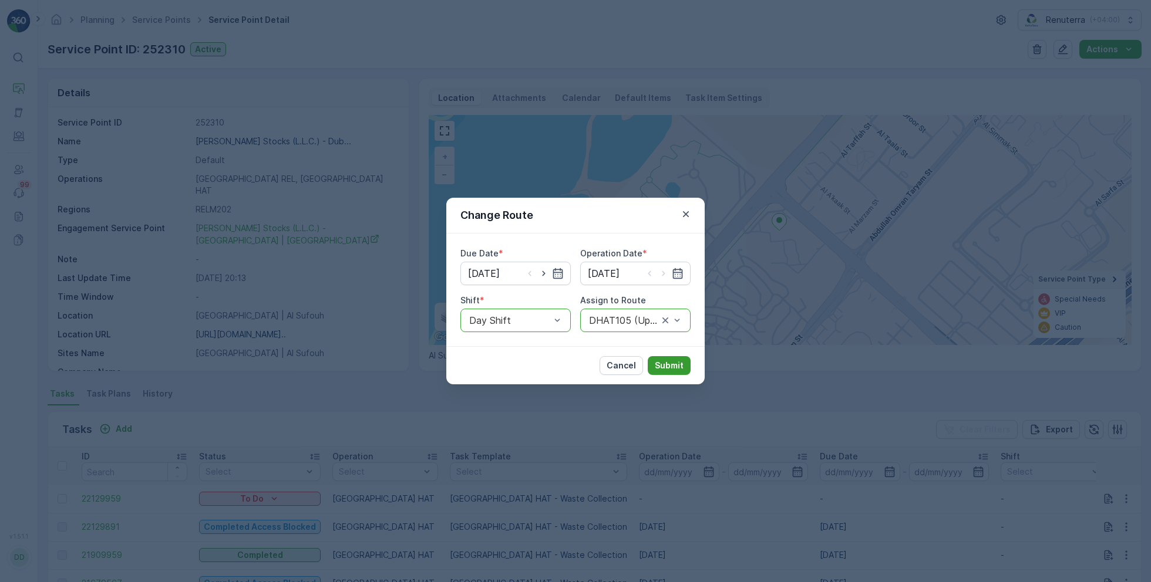
click at [678, 363] on p "Submit" at bounding box center [669, 366] width 29 height 12
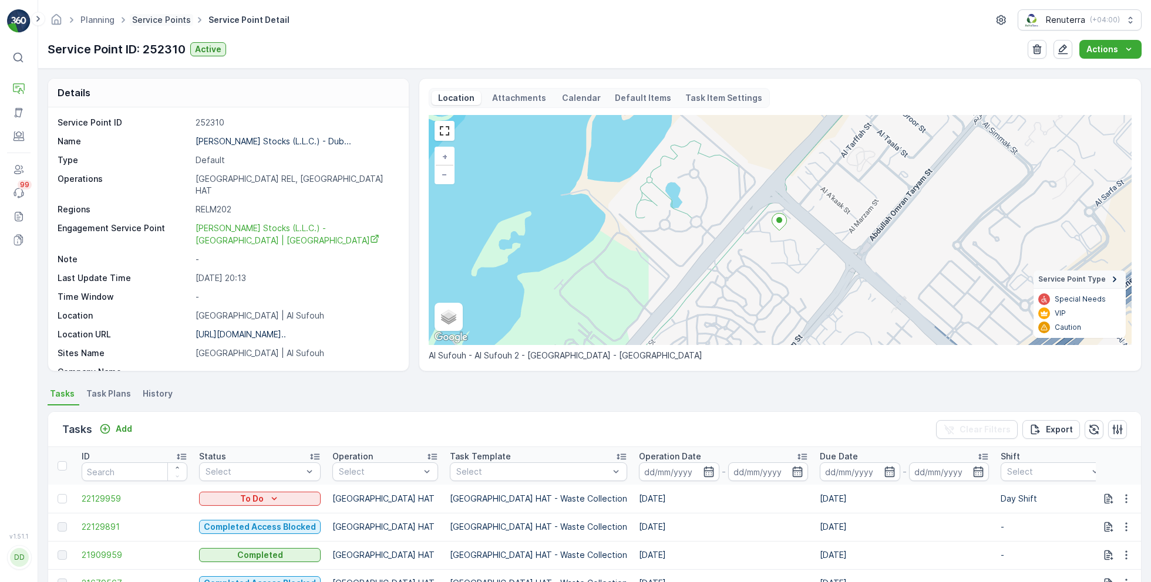
click at [176, 20] on link "Service Points" at bounding box center [161, 20] width 59 height 10
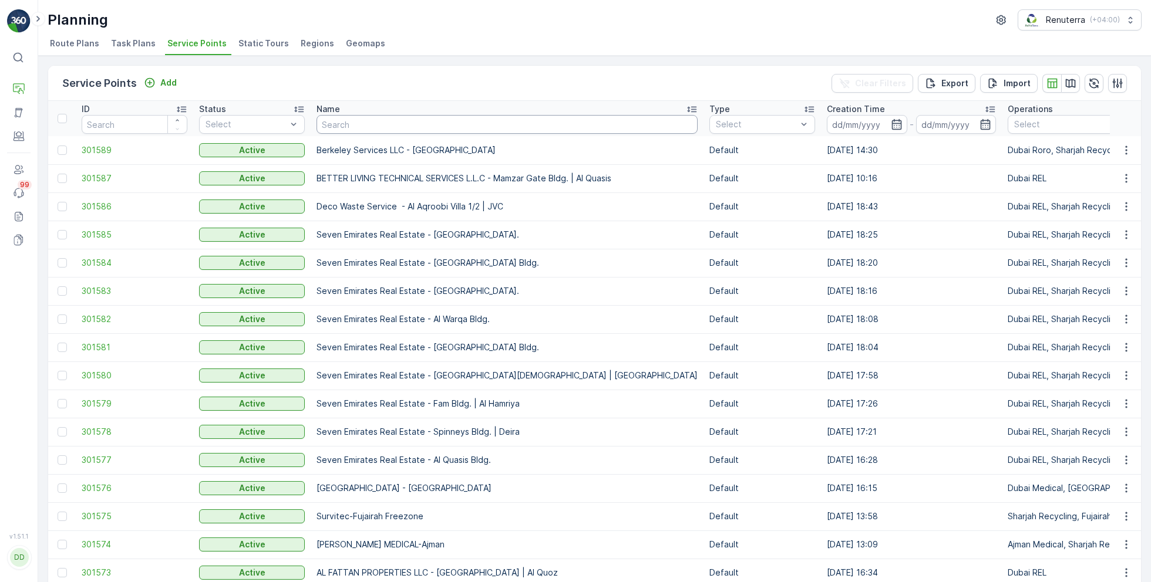
click at [417, 126] on input "text" at bounding box center [506, 124] width 381 height 19
paste input "Deco Waste Service - Shredex | Al Quoz"
type input "Deco Waste Service - Shredex | Al Quoz"
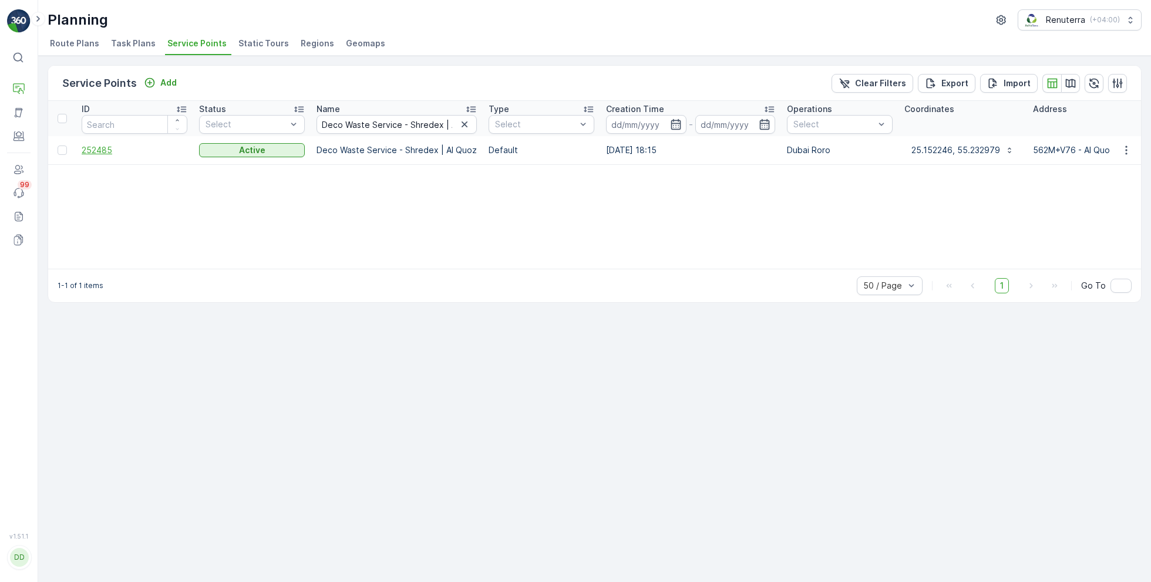
click at [102, 149] on span "252485" at bounding box center [135, 150] width 106 height 12
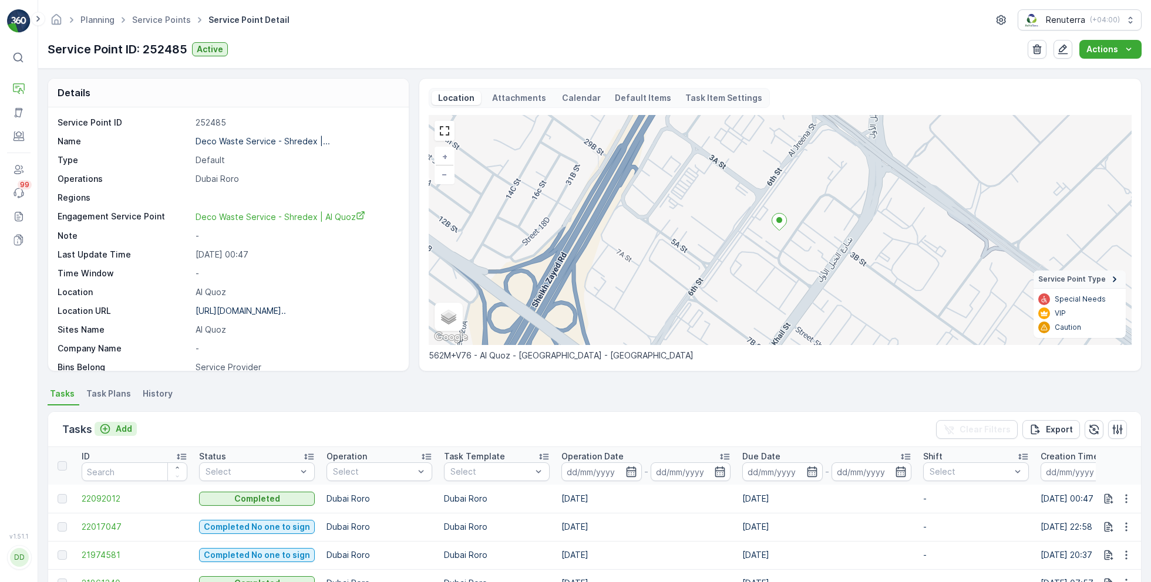
click at [128, 430] on p "Add" at bounding box center [124, 429] width 16 height 12
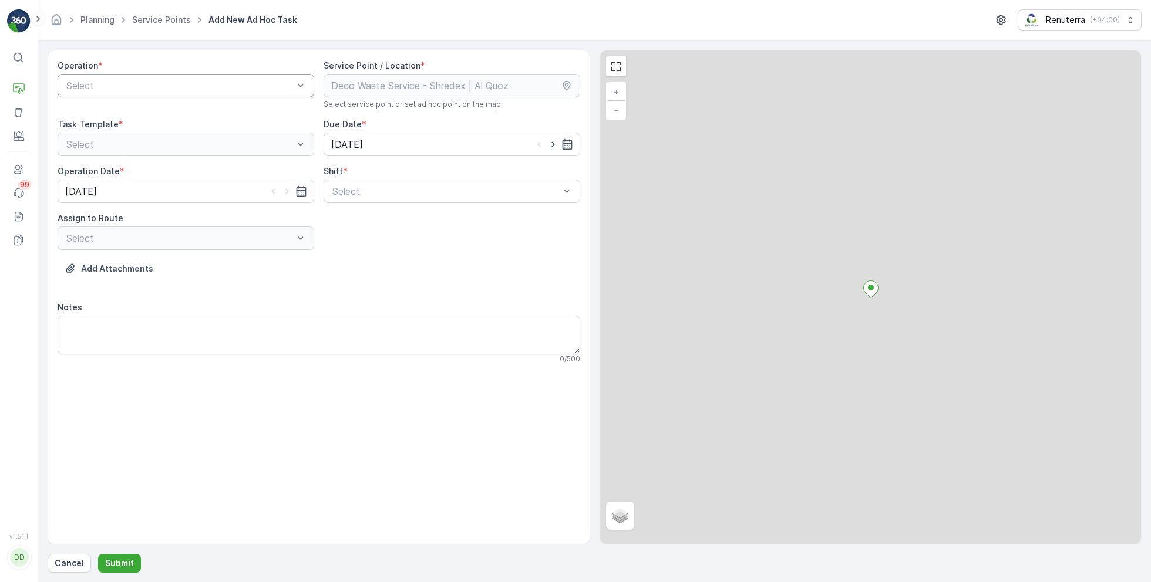
click at [176, 92] on div "Select" at bounding box center [186, 85] width 257 height 23
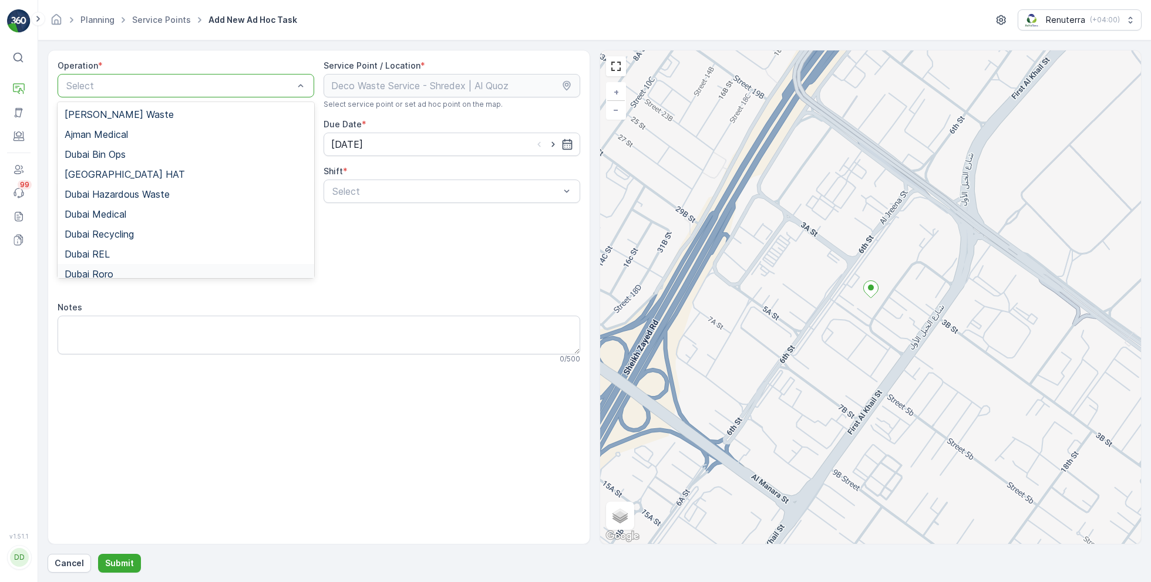
click at [124, 269] on div "Dubai Roro" at bounding box center [186, 274] width 242 height 11
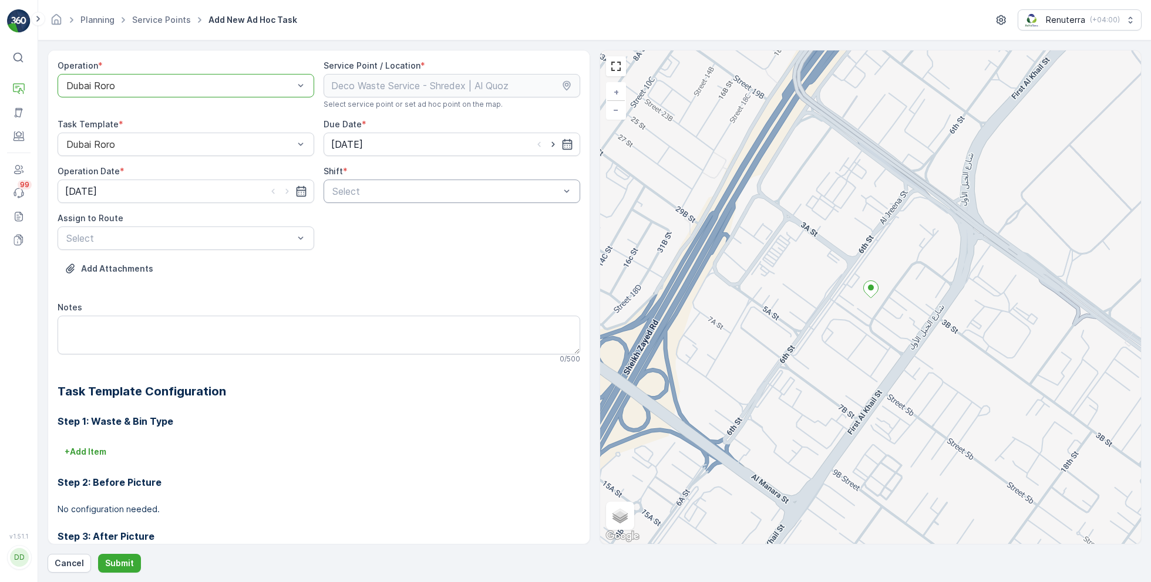
click at [417, 182] on div "Select" at bounding box center [451, 191] width 257 height 23
click at [362, 222] on span "Day Shift" at bounding box center [351, 220] width 42 height 11
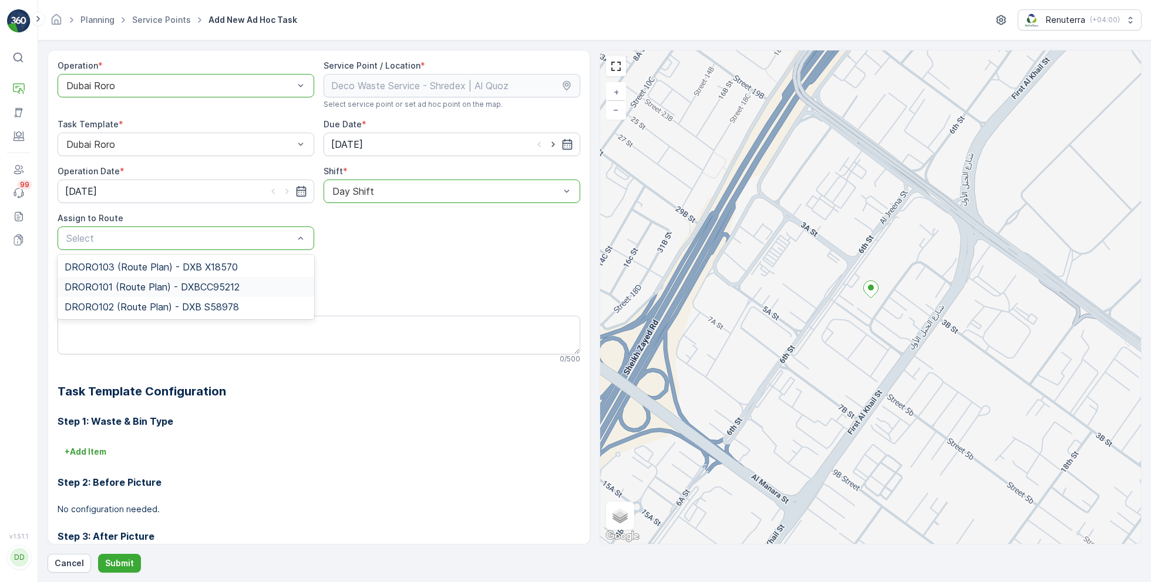
click at [150, 284] on span "DRORO101 (Route Plan) - DXBCC95212" at bounding box center [152, 287] width 175 height 11
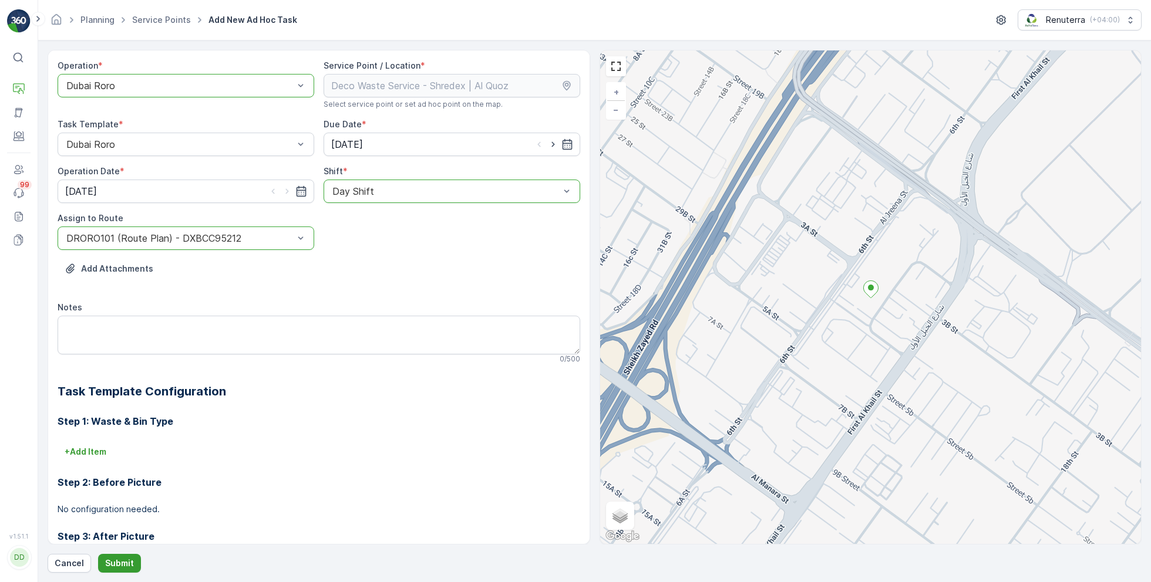
click at [123, 555] on button "Submit" at bounding box center [119, 563] width 43 height 19
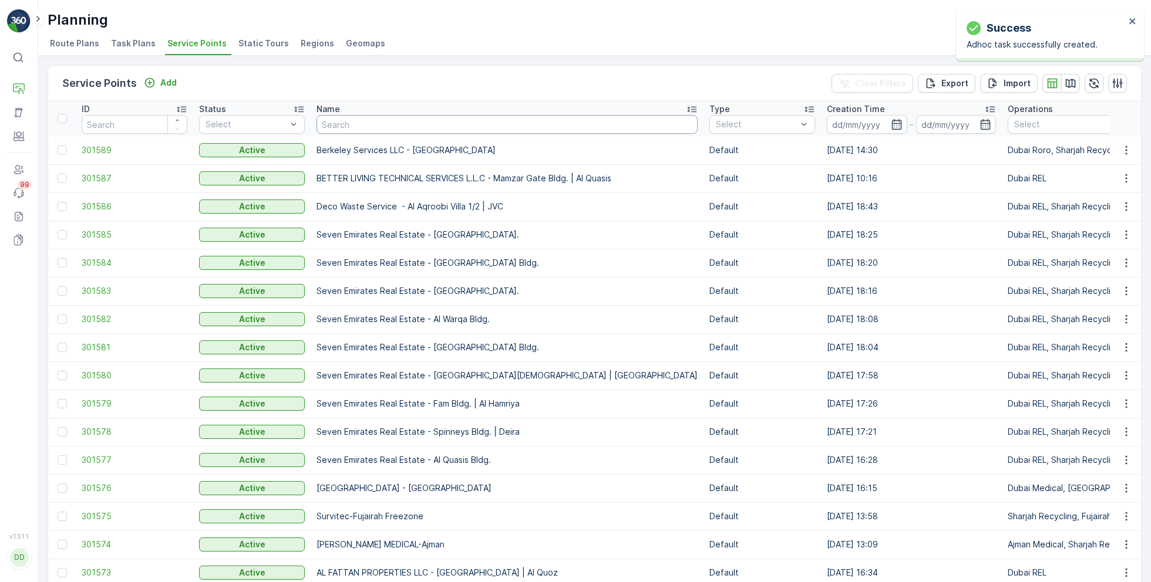
click at [362, 121] on input "text" at bounding box center [506, 124] width 381 height 19
paste input "KTC INTERNATIONAL LANDSCAPING - [GEOGRAPHIC_DATA] - SZR"
type input "KTC INTERNATIONAL LANDSCAPING - [GEOGRAPHIC_DATA] - SZR"
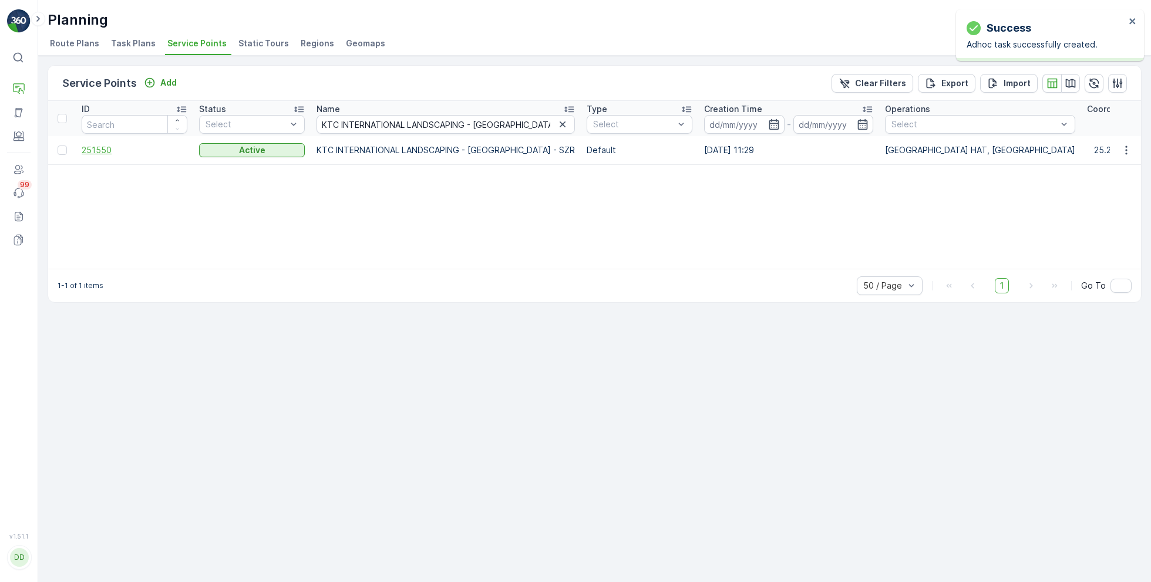
click at [107, 149] on span "251550" at bounding box center [135, 150] width 106 height 12
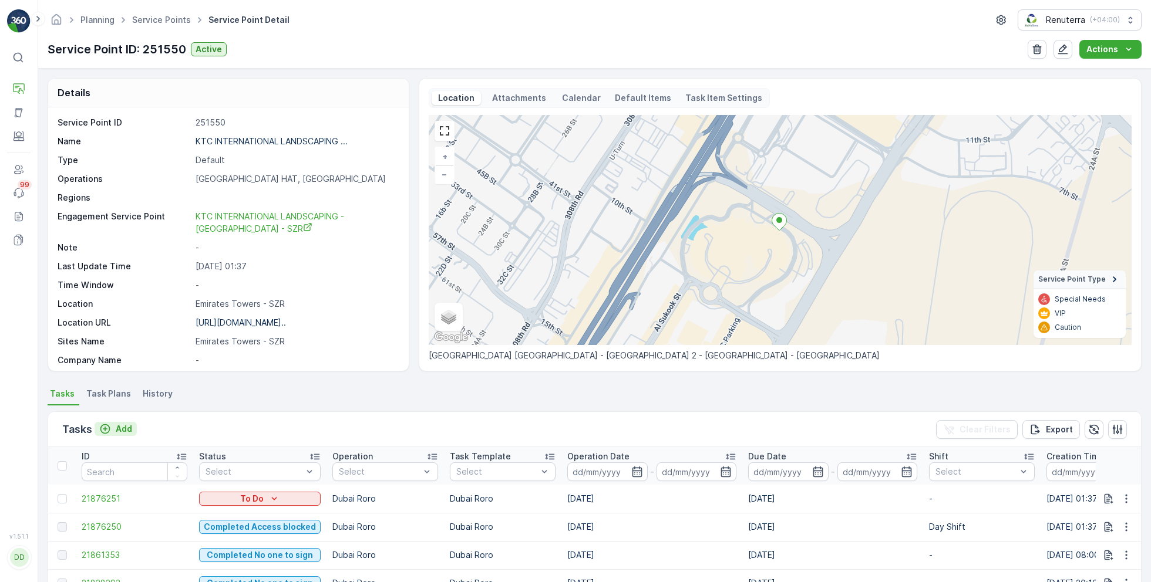
click at [124, 429] on p "Add" at bounding box center [124, 429] width 16 height 12
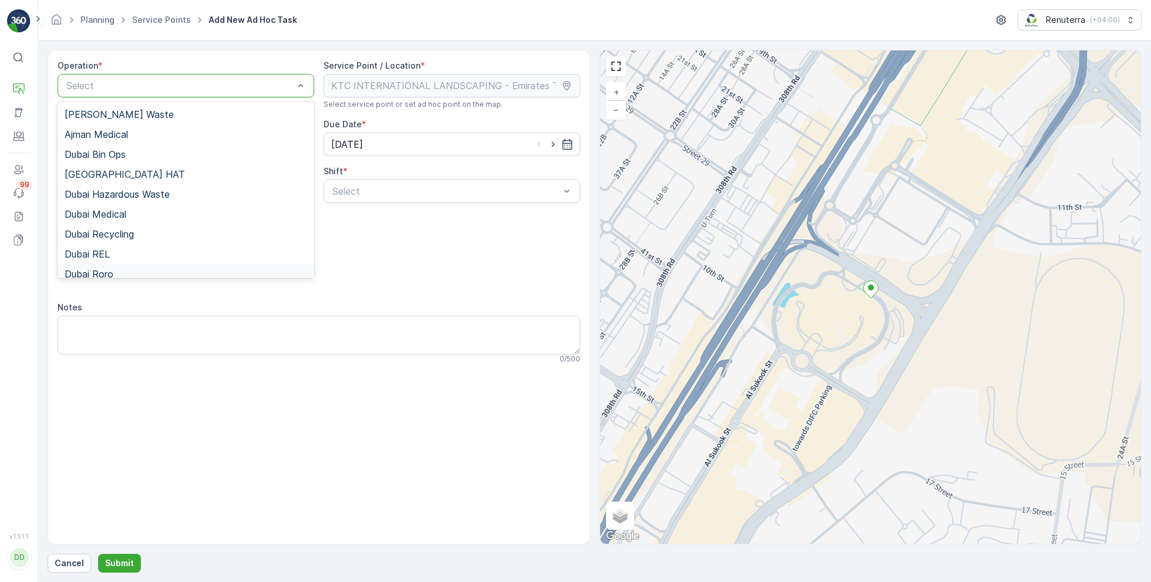
click at [120, 269] on div "Dubai Roro" at bounding box center [186, 274] width 242 height 11
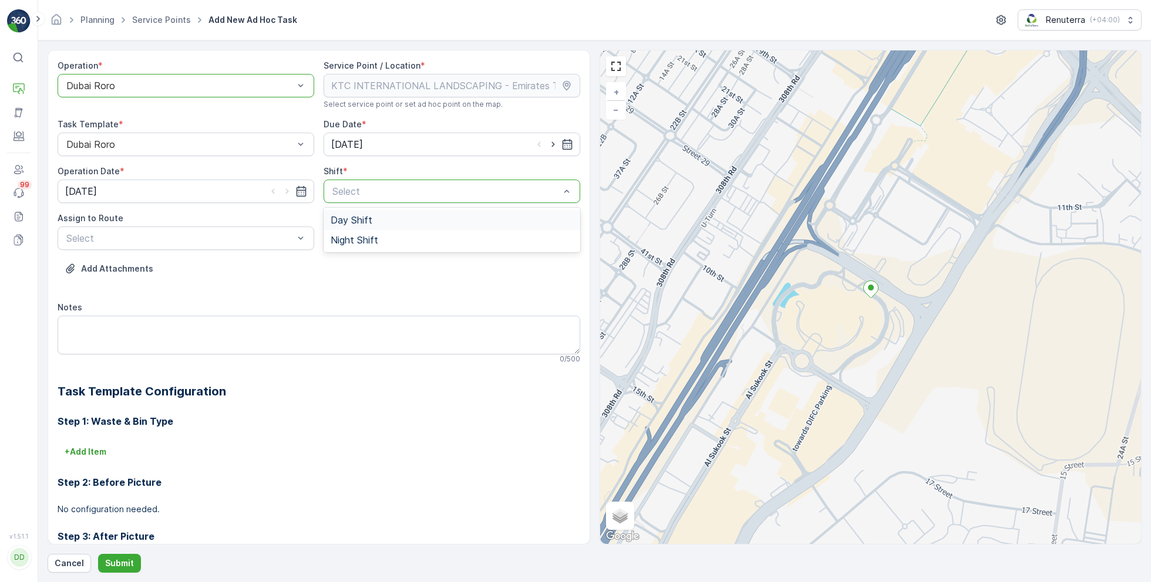
click at [372, 220] on div "Day Shift" at bounding box center [451, 220] width 242 height 11
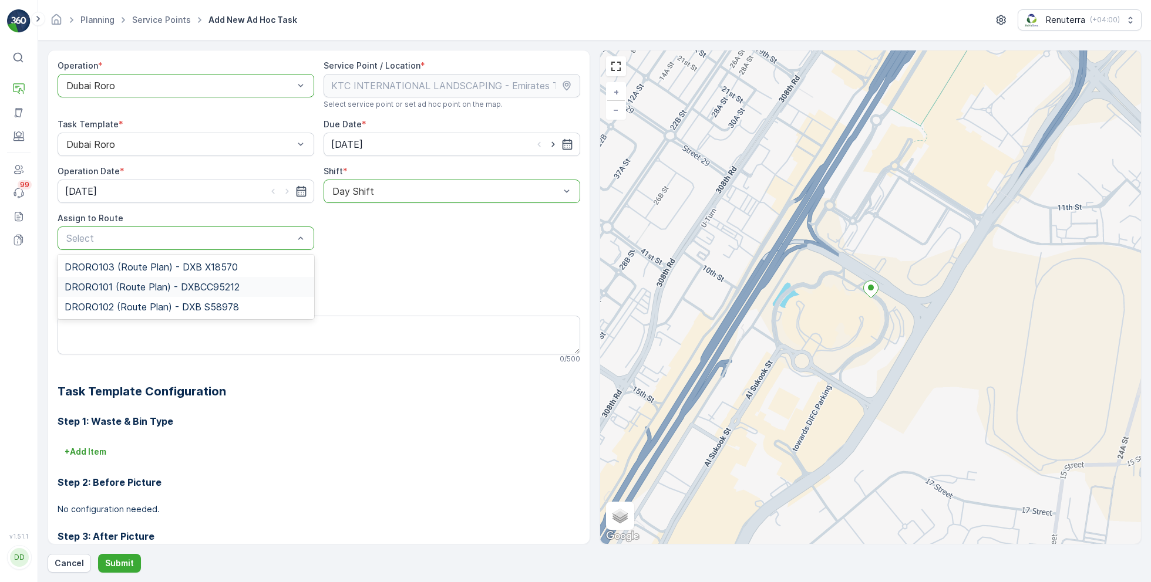
click at [153, 288] on span "DRORO101 (Route Plan) - DXBCC95212" at bounding box center [152, 287] width 175 height 11
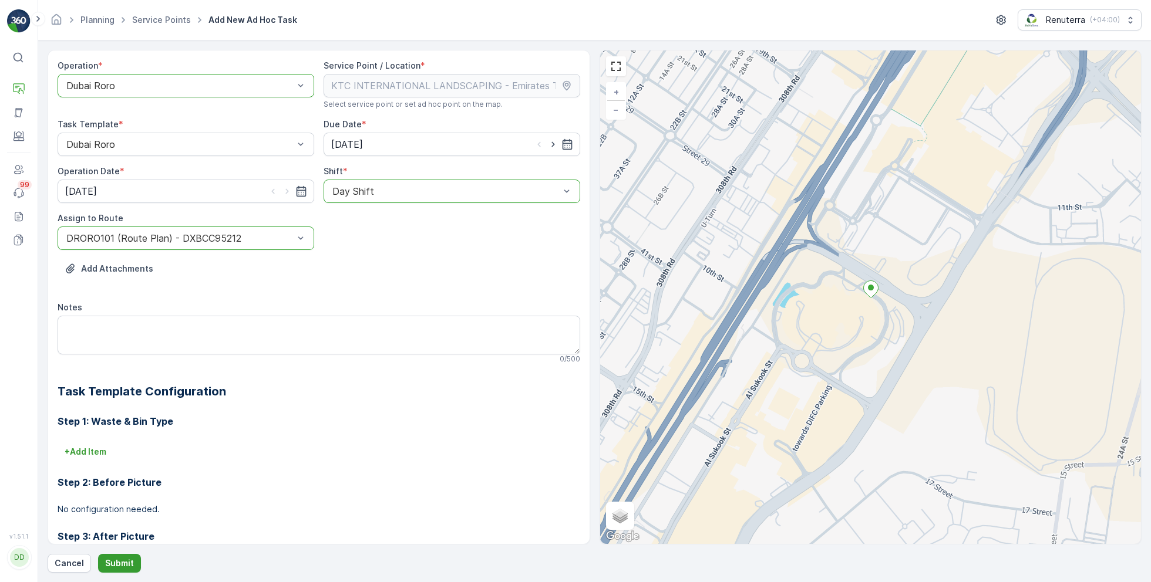
click at [123, 554] on button "Submit" at bounding box center [119, 563] width 43 height 19
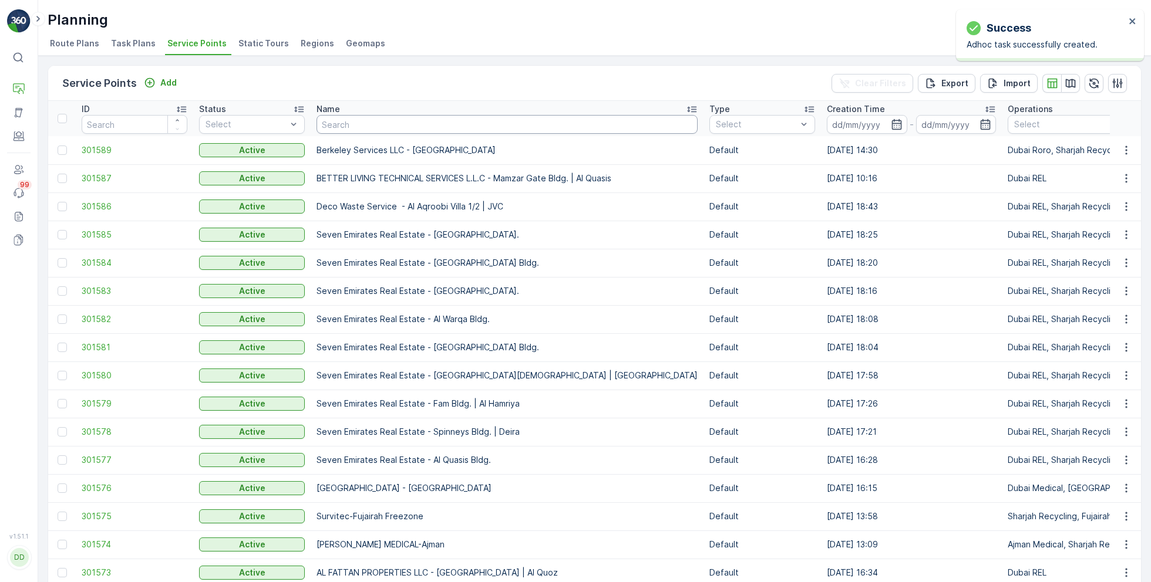
click at [357, 130] on input "text" at bounding box center [506, 124] width 381 height 19
paste input "Motor World Workshop LLC"
type input "Motor World Workshop LLC"
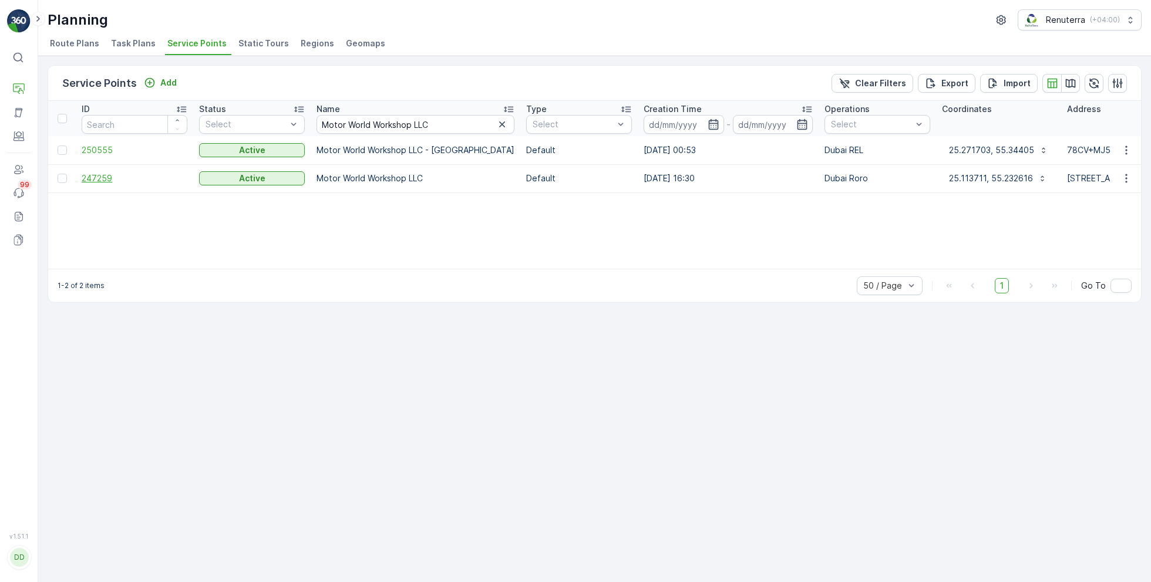
click at [91, 177] on span "247259" at bounding box center [135, 179] width 106 height 12
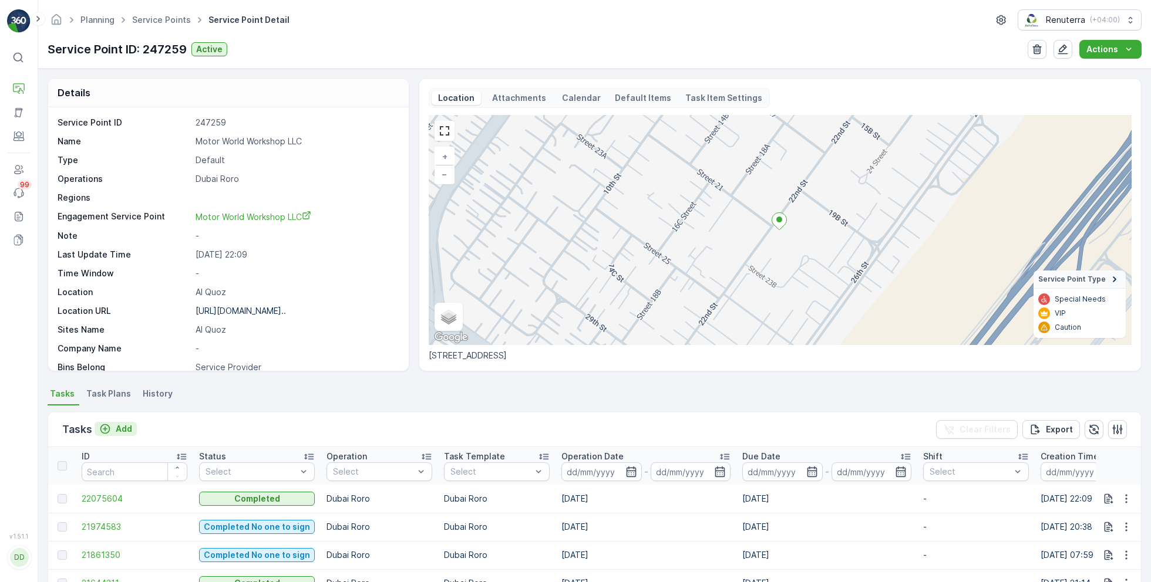
click at [122, 428] on p "Add" at bounding box center [124, 429] width 16 height 12
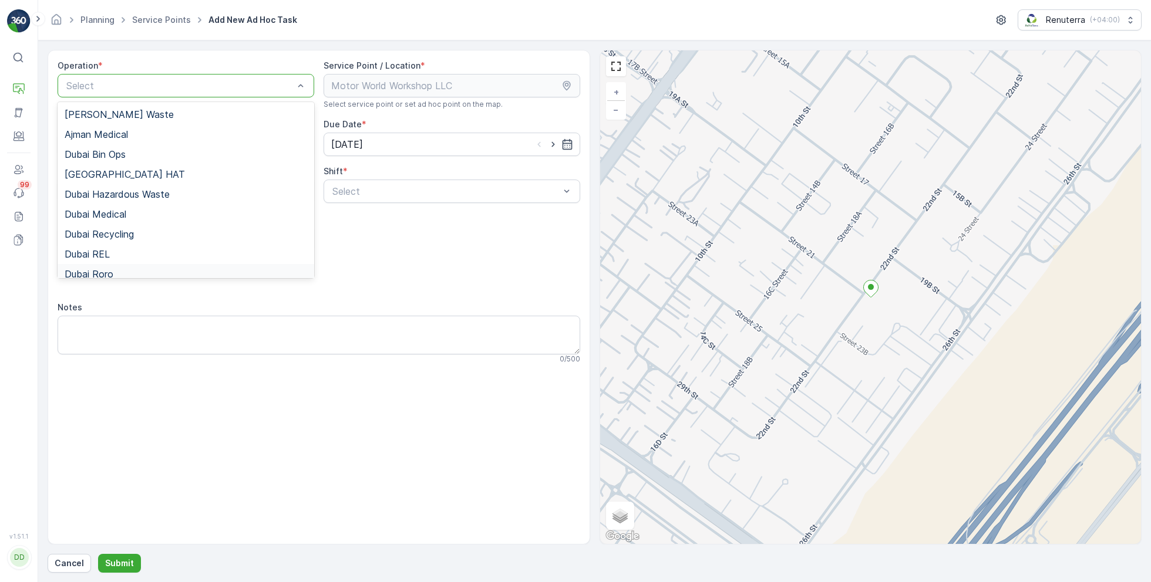
click at [120, 269] on div "Dubai Roro" at bounding box center [186, 274] width 242 height 11
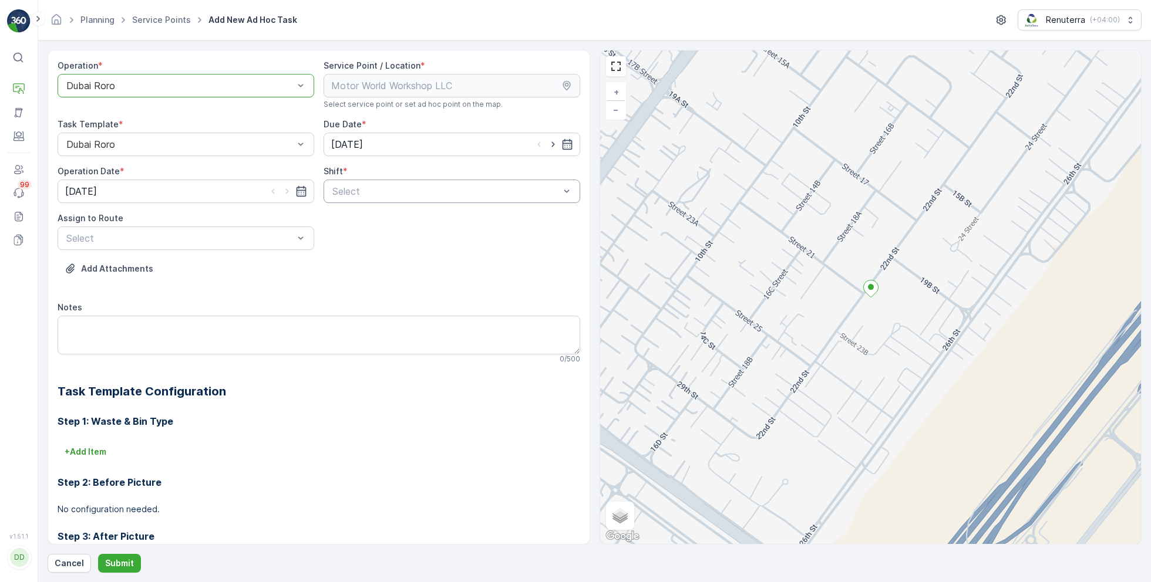
click at [384, 199] on div "Select" at bounding box center [451, 191] width 257 height 23
click at [342, 224] on span "Day Shift" at bounding box center [351, 220] width 42 height 11
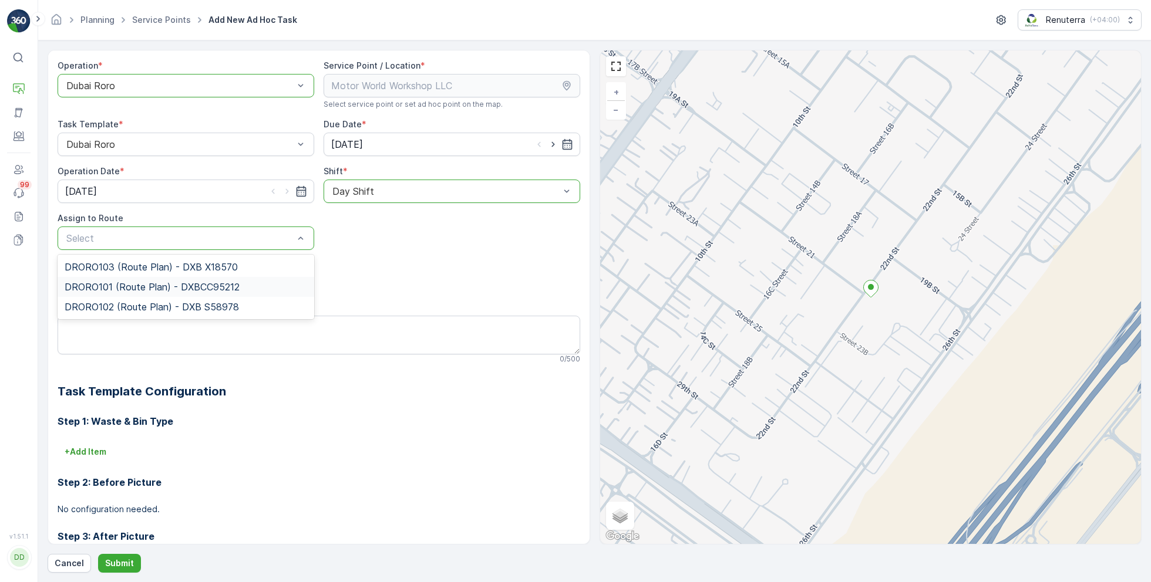
click at [119, 285] on span "DRORO101 (Route Plan) - DXBCC95212" at bounding box center [152, 287] width 175 height 11
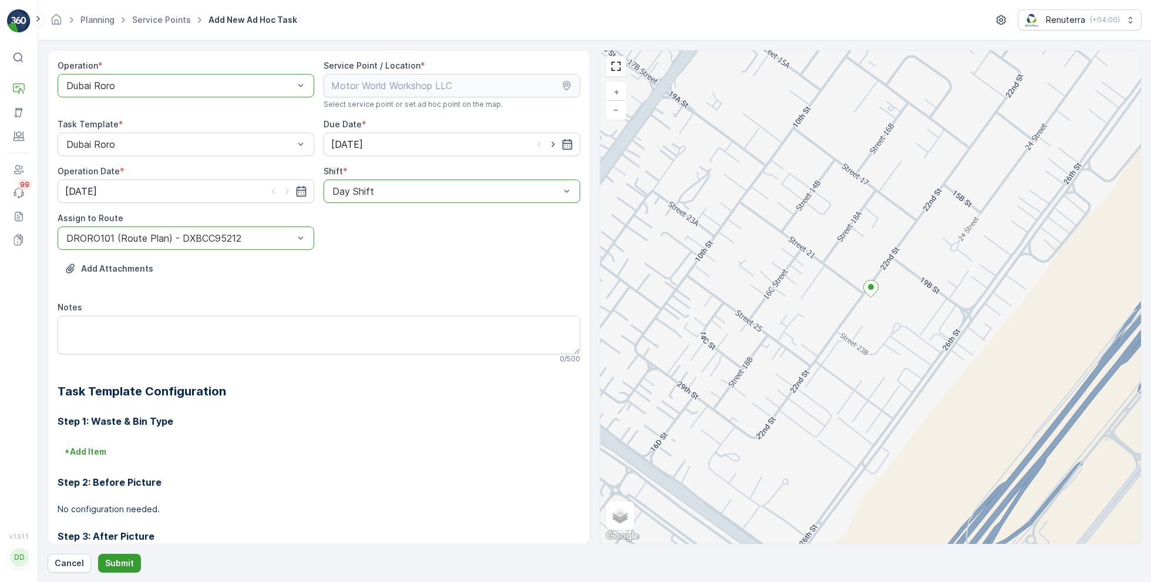
click at [119, 555] on button "Submit" at bounding box center [119, 563] width 43 height 19
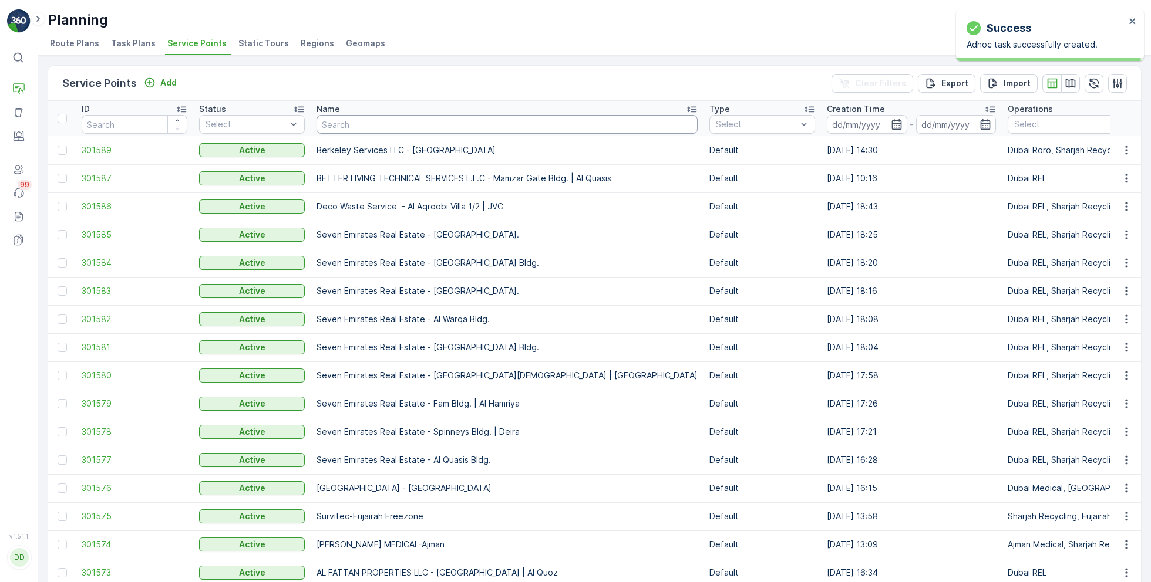
click at [373, 122] on input "text" at bounding box center [506, 124] width 381 height 19
paste input "KTC INTERNATIONAL LANDSCAPING - [GEOGRAPHIC_DATA] - SZR"
type input "KTC INTERNATIONAL LANDSCAPING - [GEOGRAPHIC_DATA] - SZR"
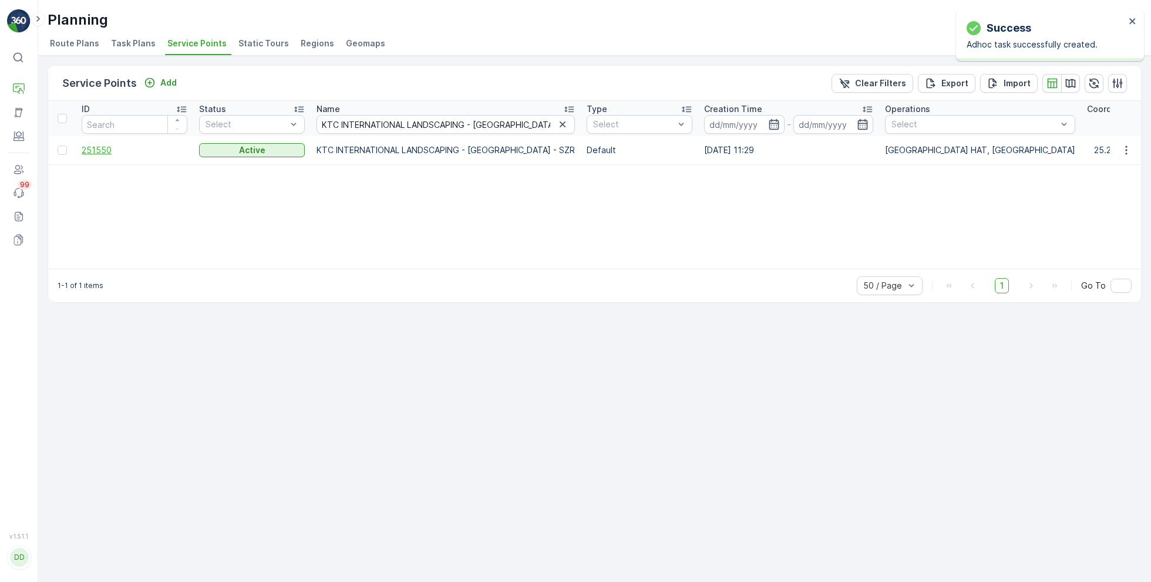
click at [102, 150] on span "251550" at bounding box center [135, 150] width 106 height 12
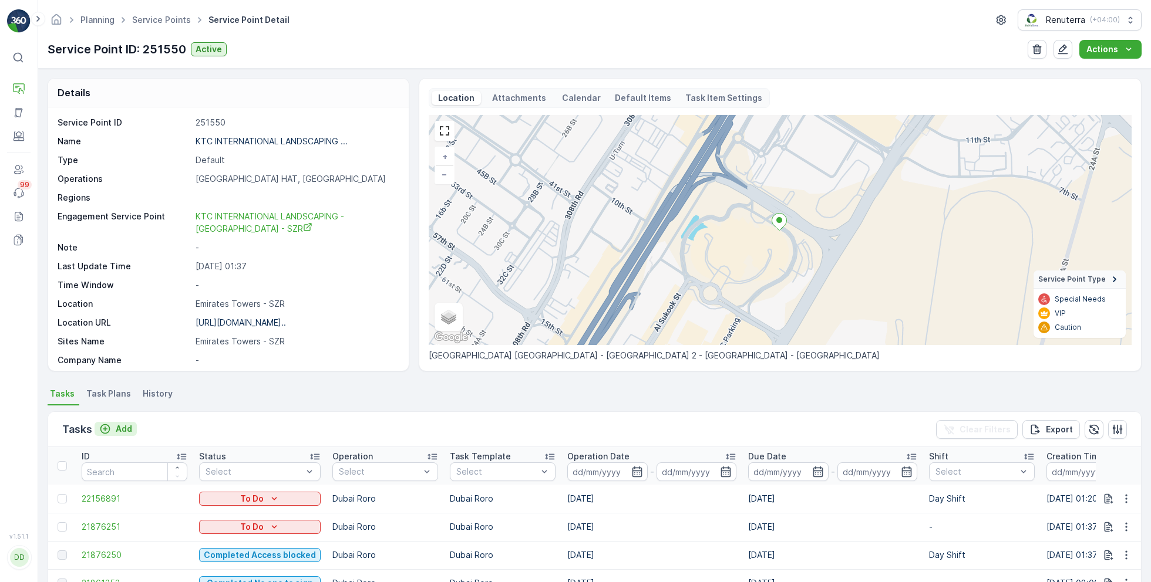
click at [120, 429] on p "Add" at bounding box center [124, 429] width 16 height 12
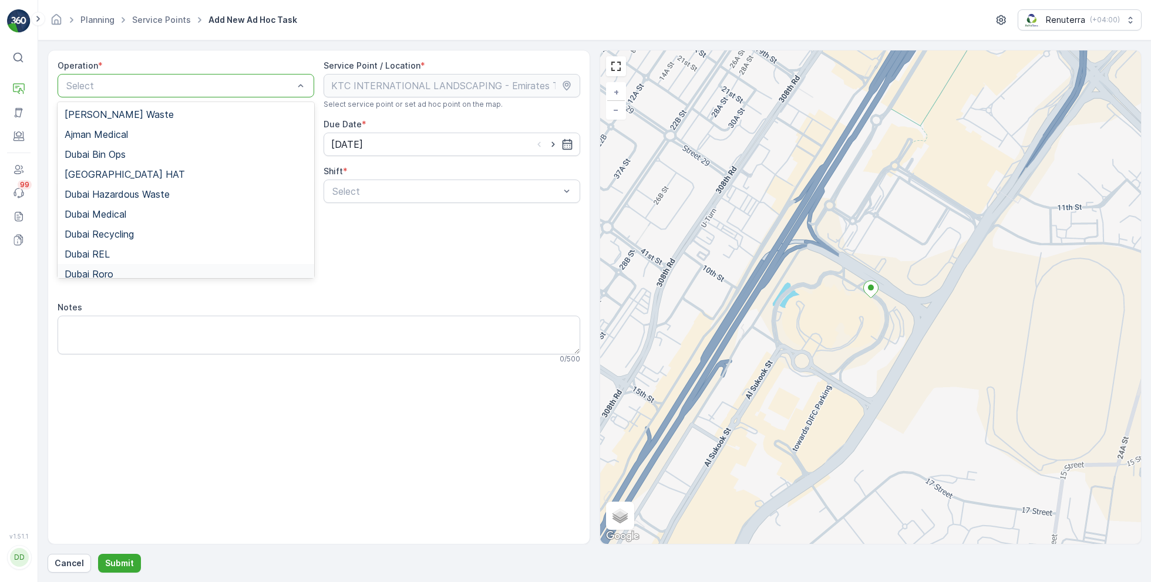
click at [118, 272] on div "Dubai Roro" at bounding box center [186, 274] width 242 height 11
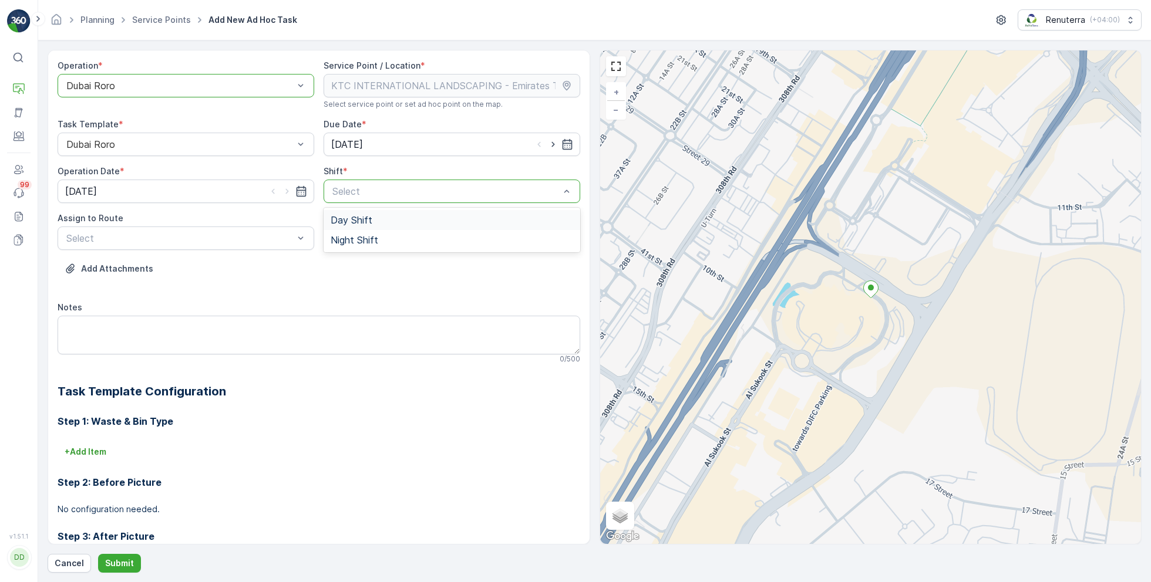
click at [340, 224] on span "Day Shift" at bounding box center [351, 220] width 42 height 11
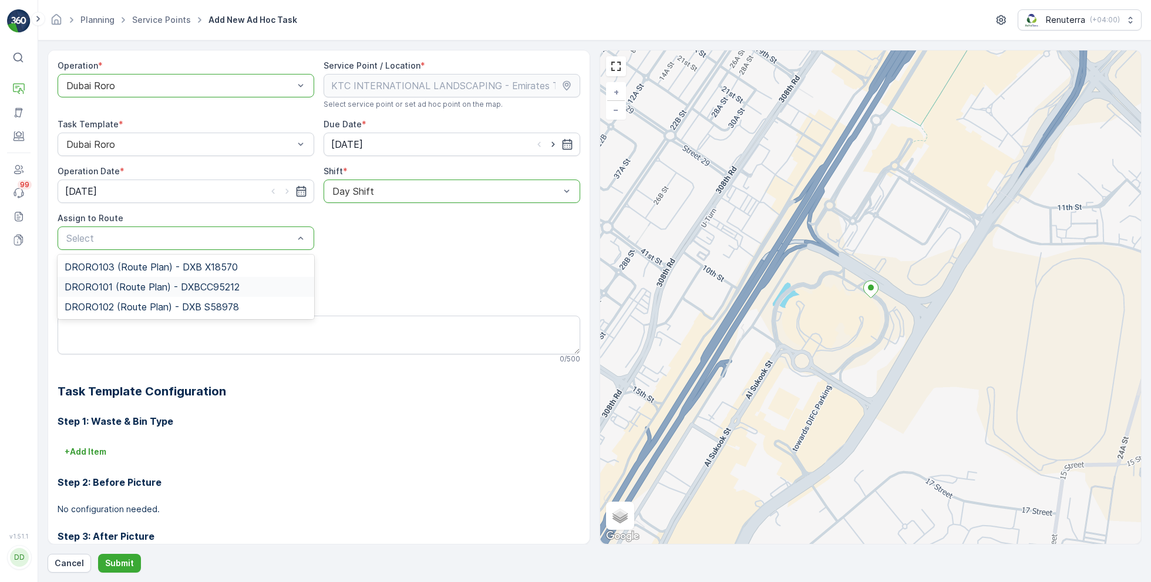
click at [130, 291] on span "DRORO101 (Route Plan) - DXBCC95212" at bounding box center [152, 287] width 175 height 11
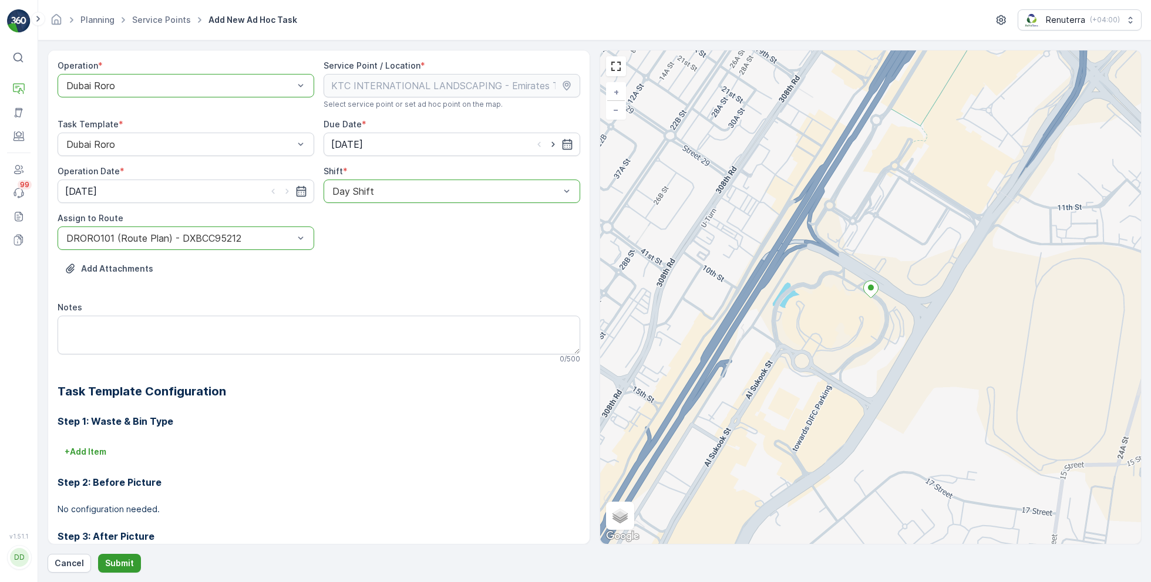
click at [110, 569] on button "Submit" at bounding box center [119, 563] width 43 height 19
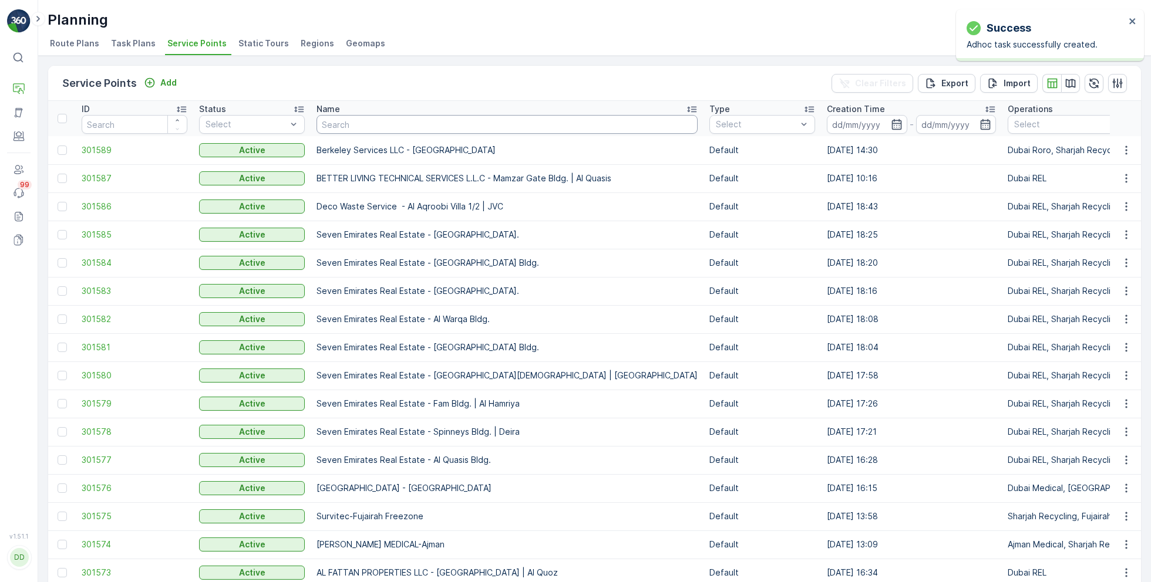
click at [375, 128] on input "text" at bounding box center [506, 124] width 381 height 19
paste input "[PERSON_NAME] Project (EM836) - [PERSON_NAME]"
type input "[PERSON_NAME] Project (EM836) - [PERSON_NAME]"
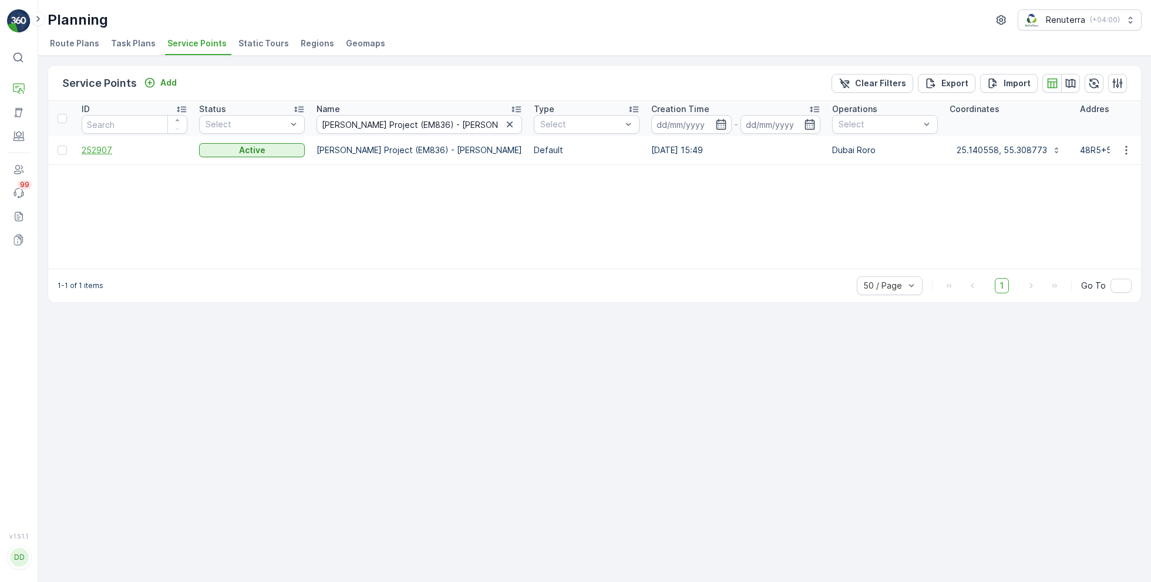
click at [87, 145] on span "252907" at bounding box center [135, 150] width 106 height 12
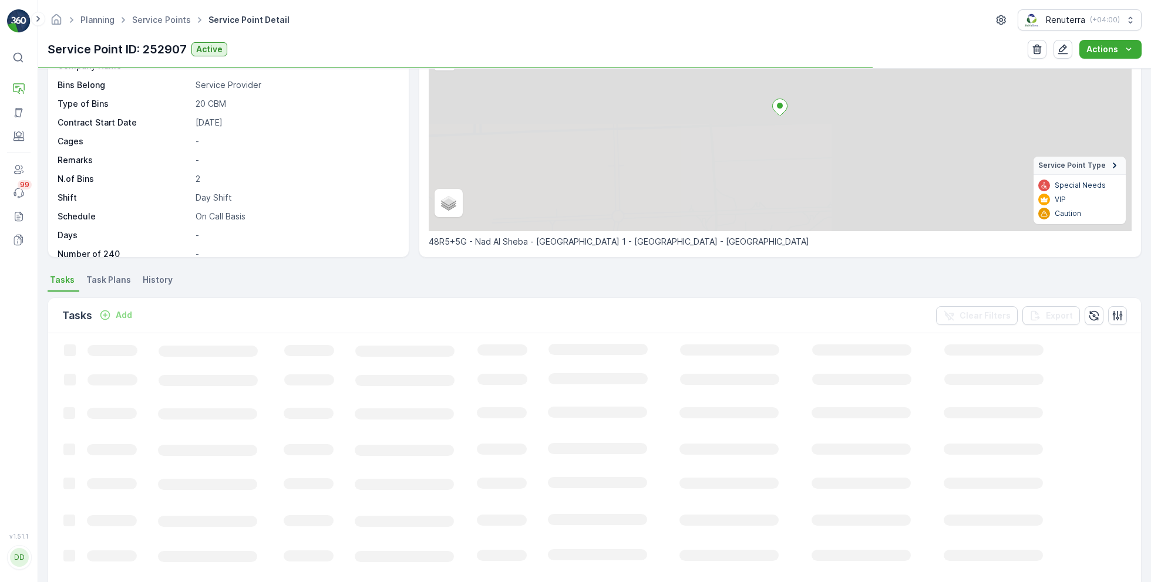
scroll to position [122, 0]
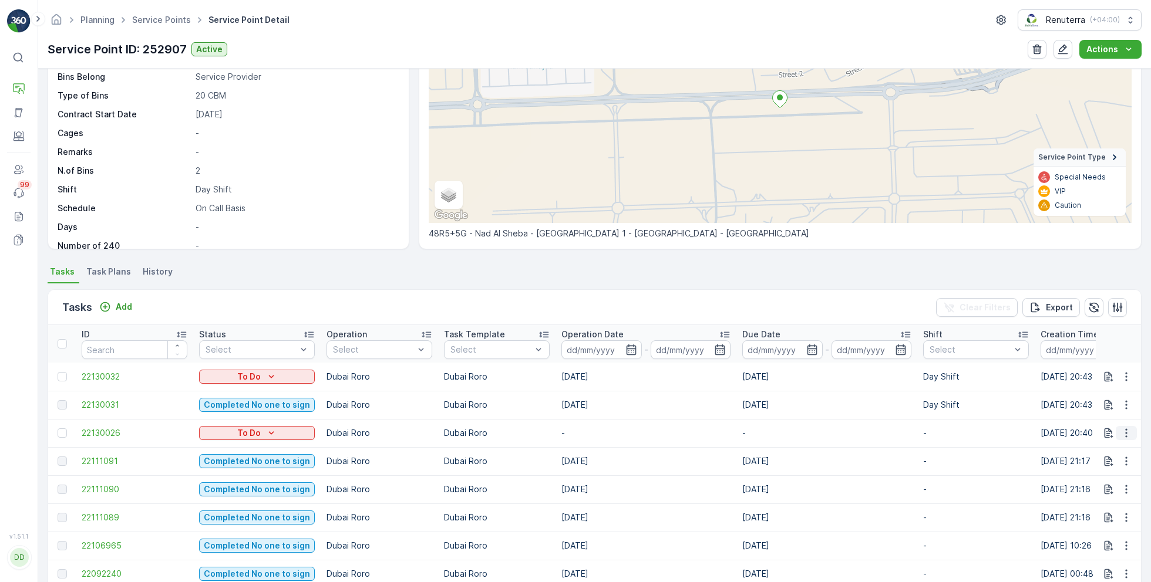
click at [1125, 429] on icon "button" at bounding box center [1126, 433] width 2 height 9
click at [1088, 477] on span "Change Route" at bounding box center [1095, 483] width 57 height 12
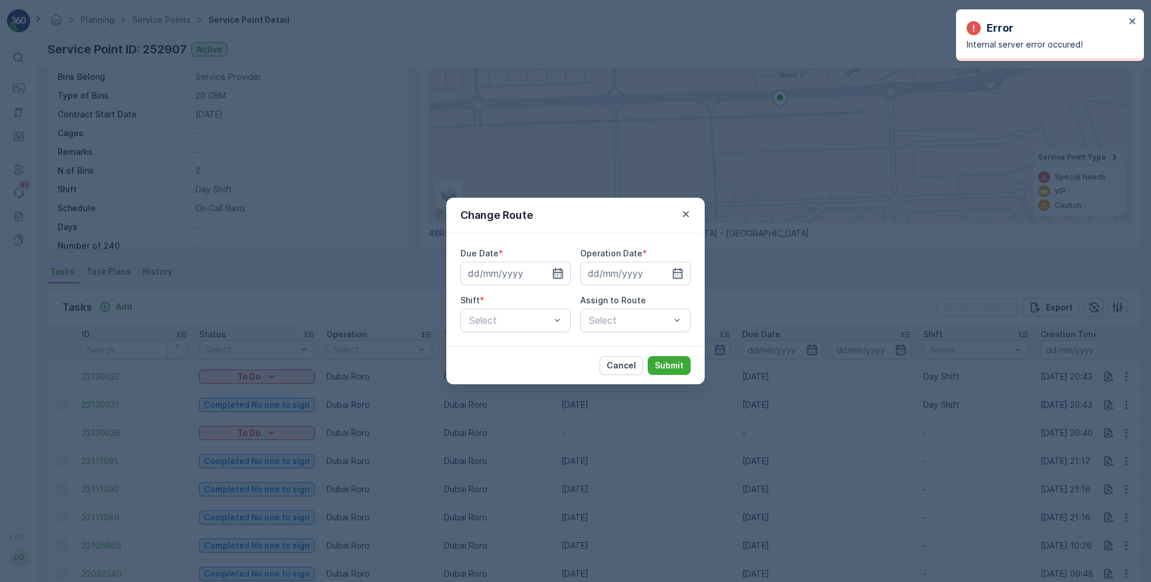
click at [557, 276] on icon "button" at bounding box center [558, 274] width 12 height 12
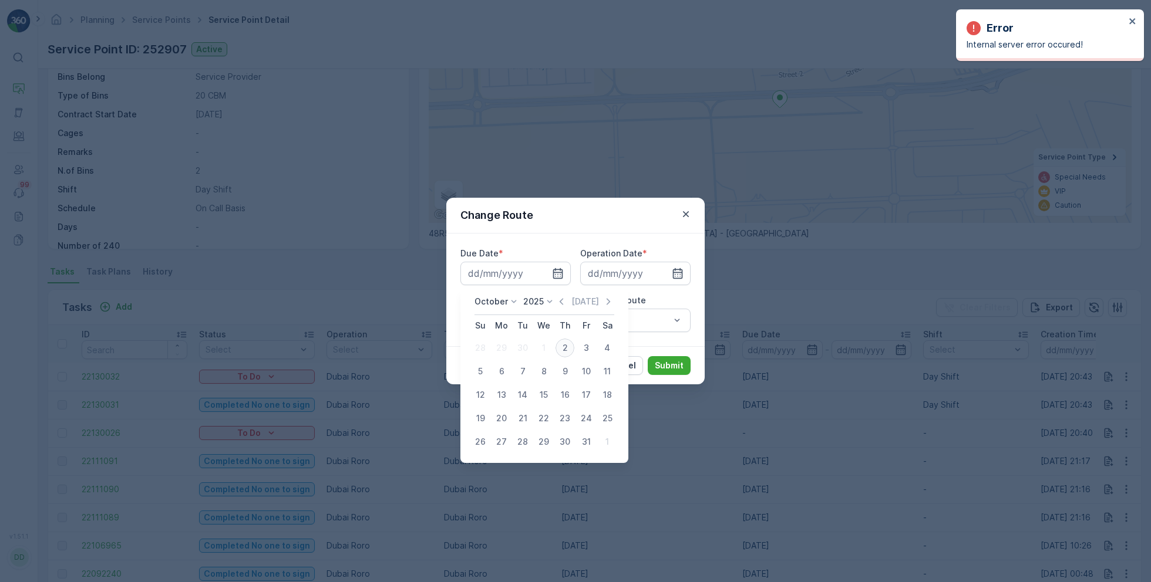
click at [564, 350] on div "2" at bounding box center [564, 348] width 19 height 19
type input "[DATE]"
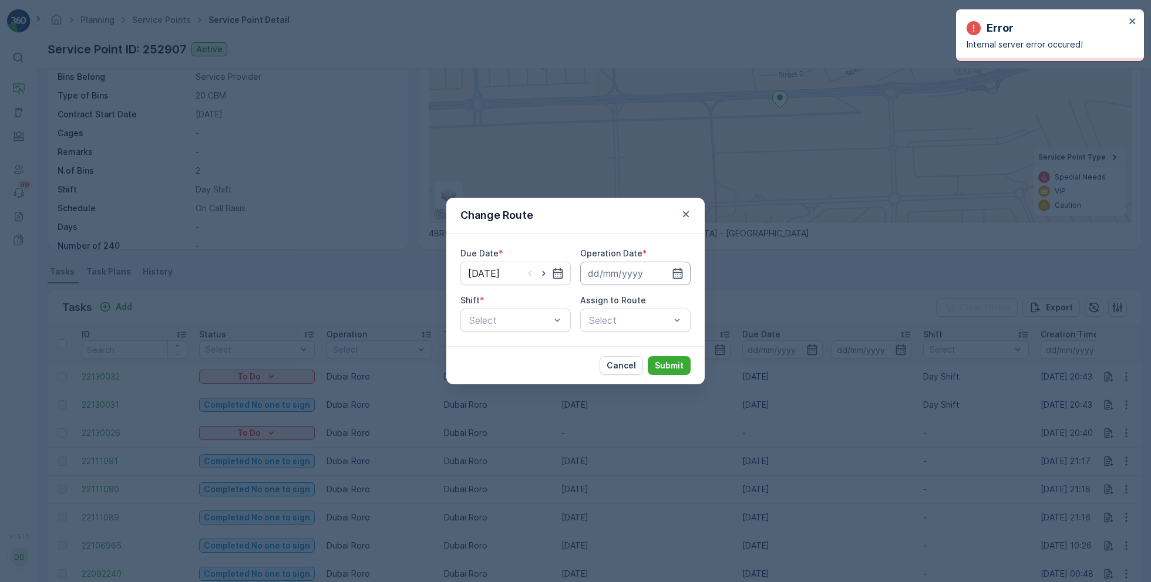
click at [631, 272] on input at bounding box center [635, 273] width 110 height 23
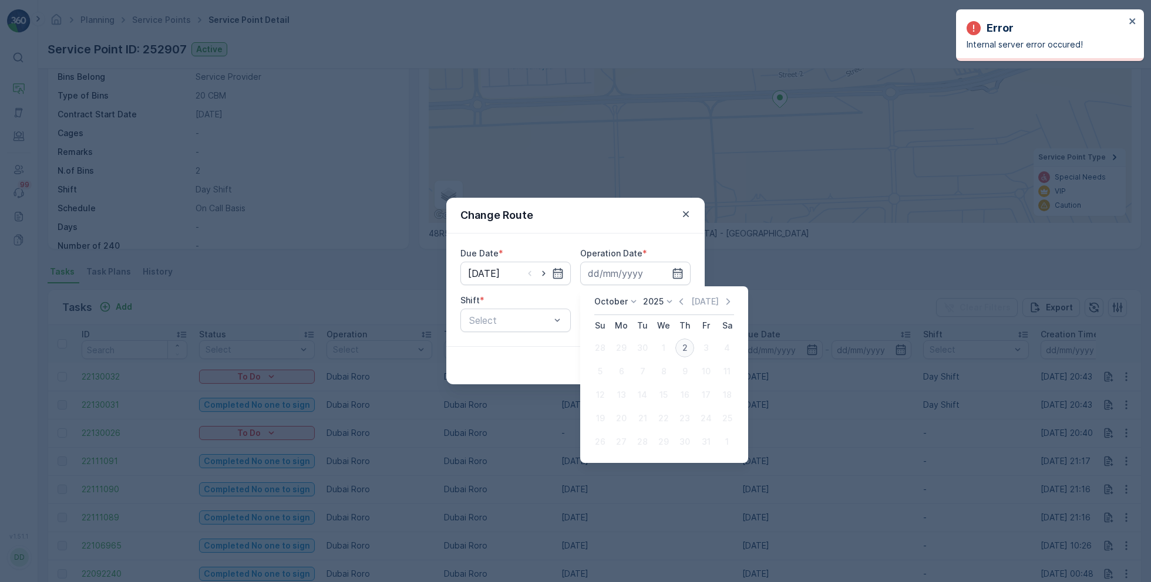
click at [681, 345] on div "2" at bounding box center [684, 348] width 19 height 19
type input "[DATE]"
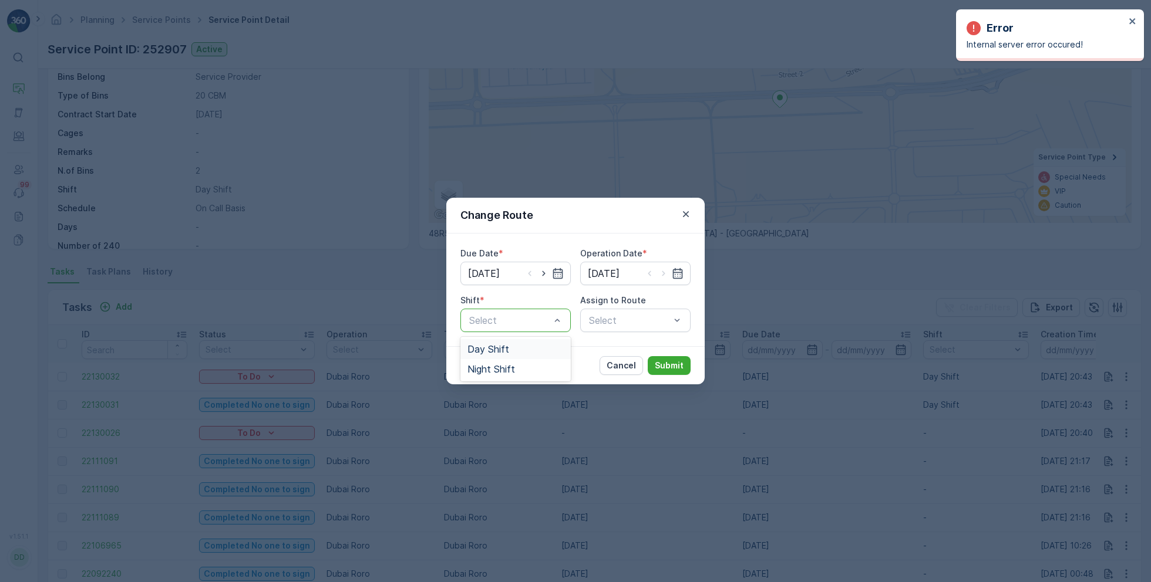
click at [505, 348] on span "Day Shift" at bounding box center [488, 349] width 42 height 11
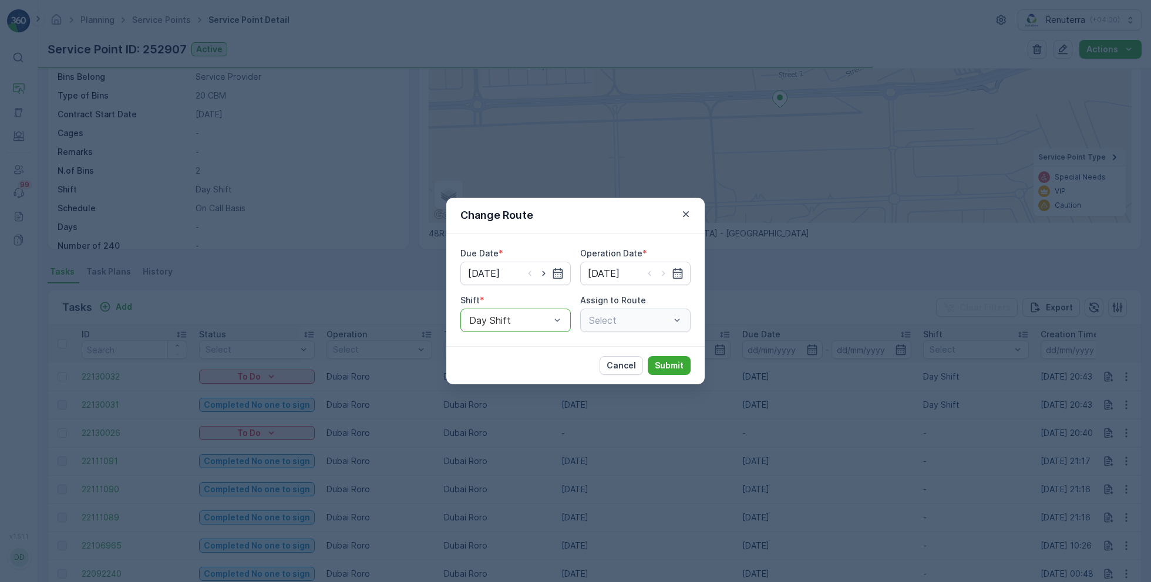
click at [596, 319] on div "Select" at bounding box center [635, 320] width 110 height 23
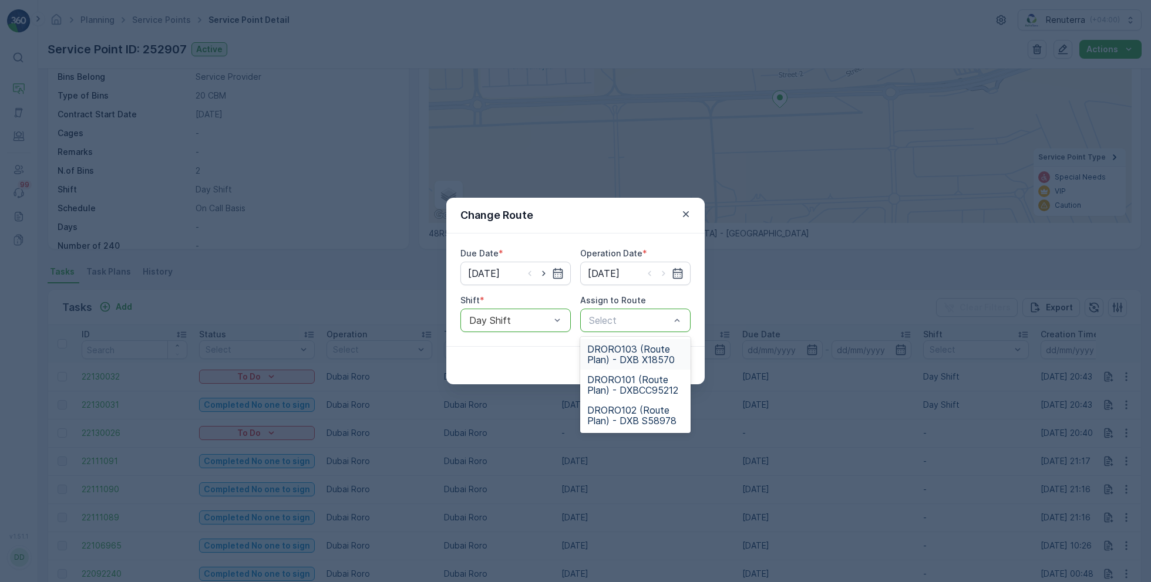
click at [606, 359] on span "DRORO103 (Route Plan) - DXB X18570" at bounding box center [635, 354] width 96 height 21
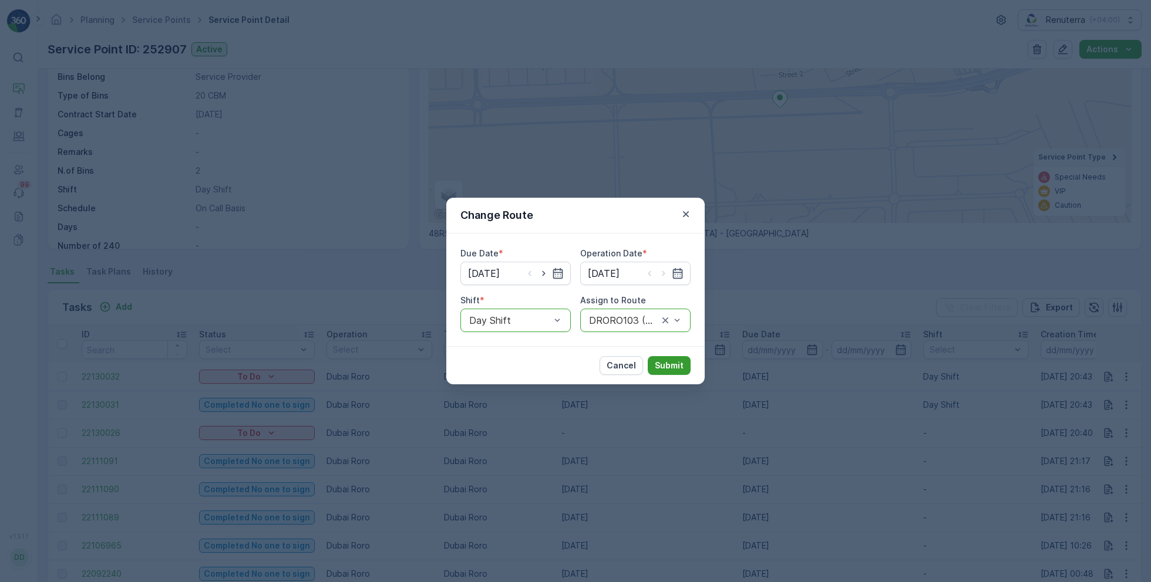
click at [659, 360] on p "Submit" at bounding box center [669, 366] width 29 height 12
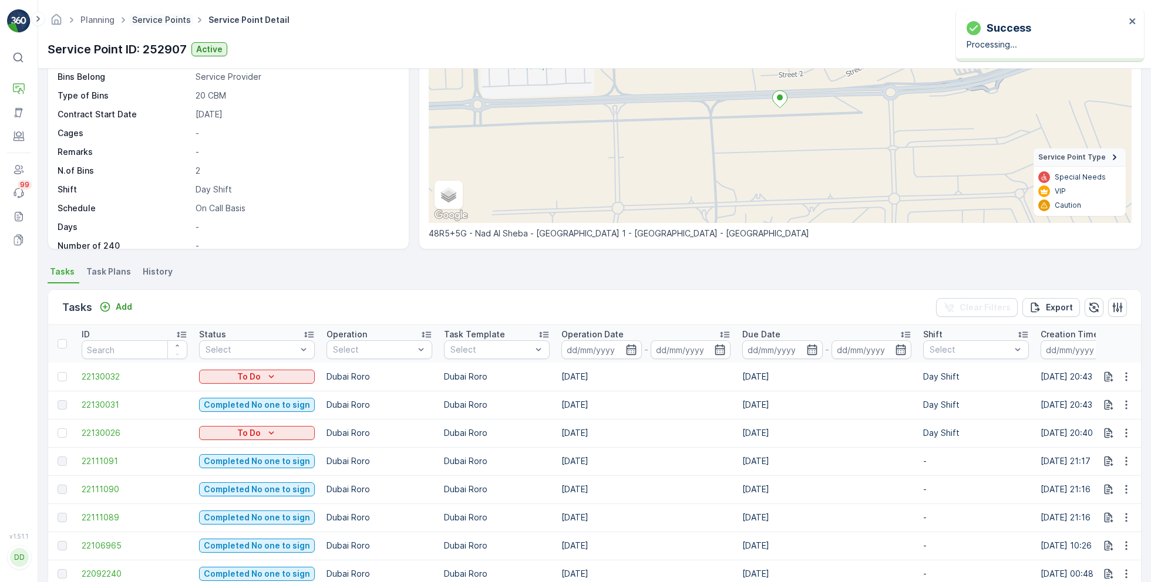
click at [164, 24] on link "Service Points" at bounding box center [161, 20] width 59 height 10
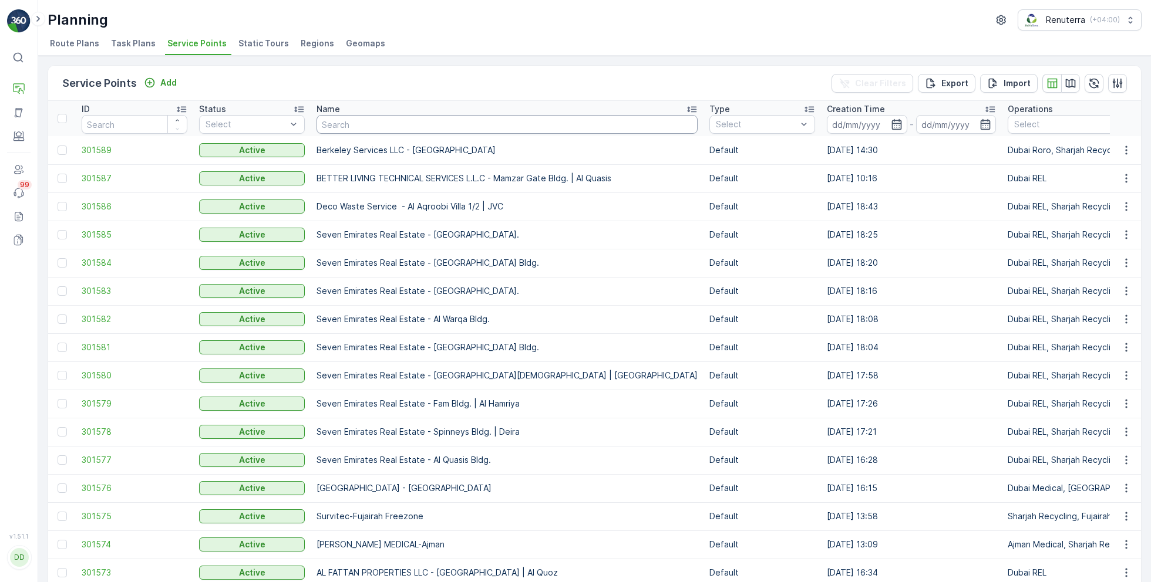
click at [379, 124] on input "text" at bounding box center [506, 124] width 381 height 19
paste input "ROTO PACKING METERIALS"
type input "ROTO PACKING METERIALS"
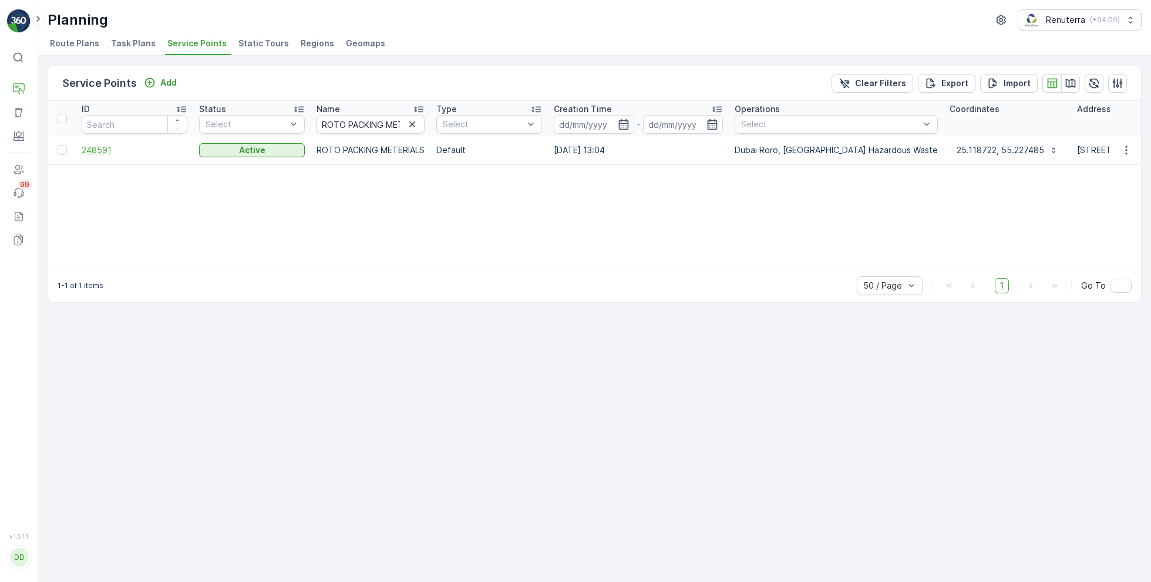
click at [105, 150] on span "248591" at bounding box center [135, 150] width 106 height 12
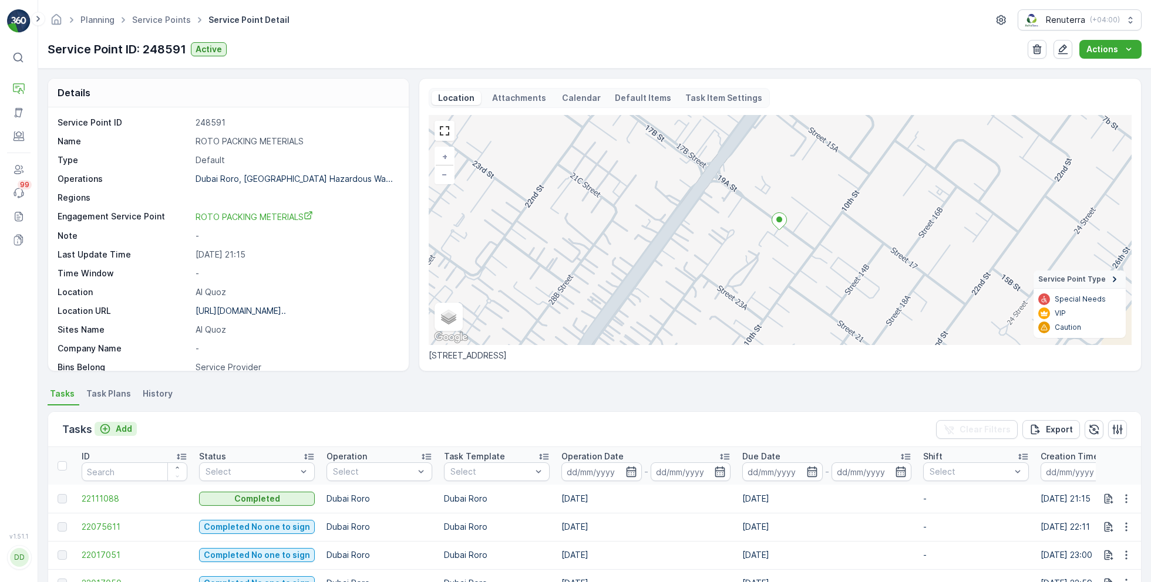
click at [124, 429] on p "Add" at bounding box center [124, 429] width 16 height 12
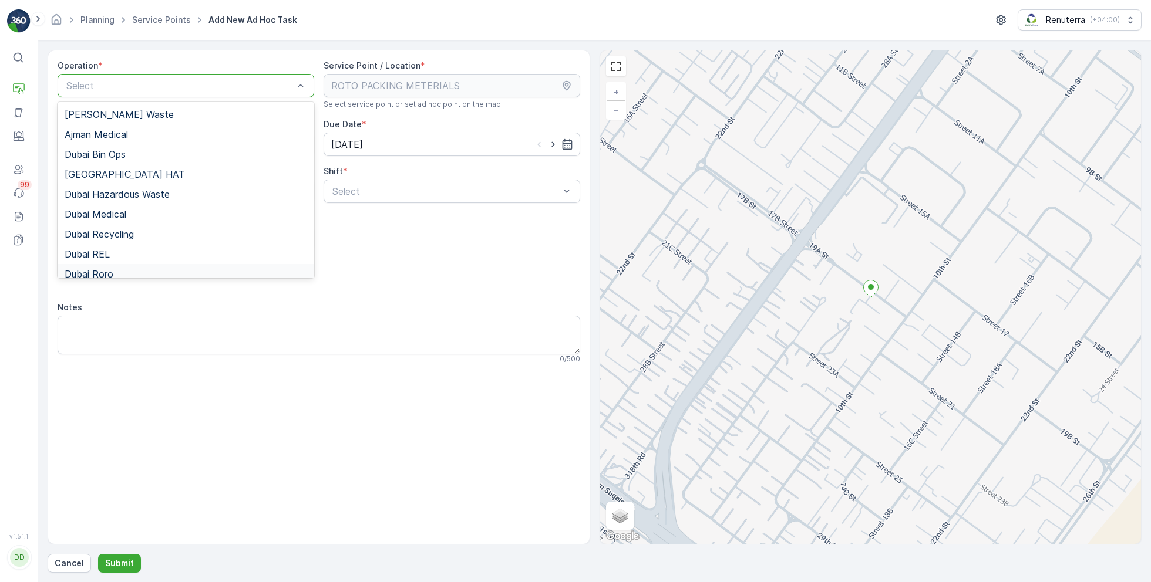
click at [122, 267] on div "Dubai Roro" at bounding box center [186, 274] width 257 height 20
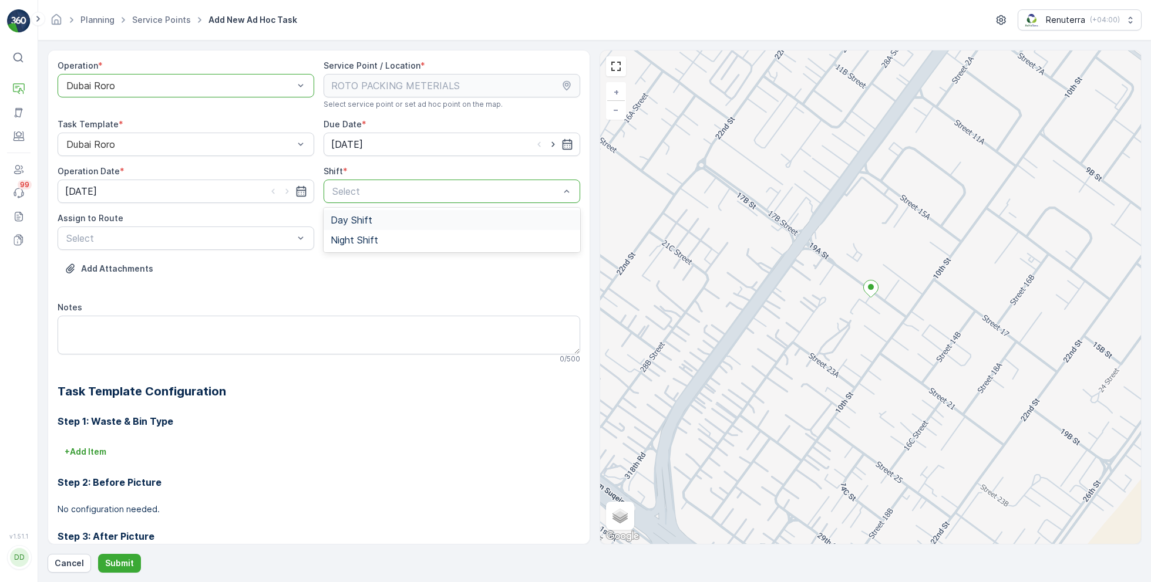
click at [357, 215] on span "Day Shift" at bounding box center [351, 220] width 42 height 11
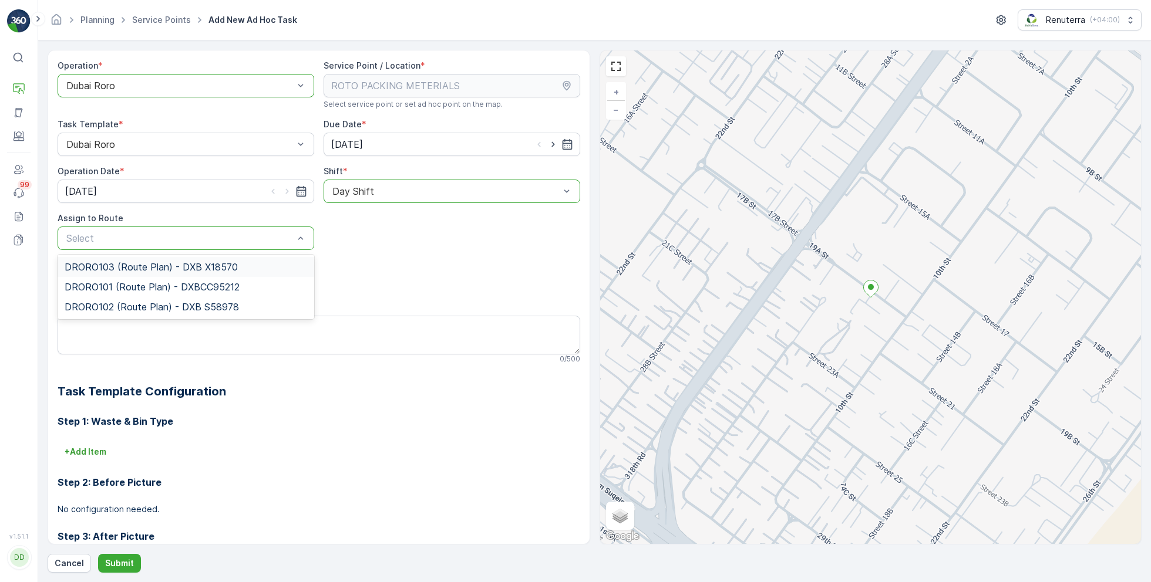
click at [141, 271] on span "DRORO103 (Route Plan) - DXB X18570" at bounding box center [151, 267] width 173 height 11
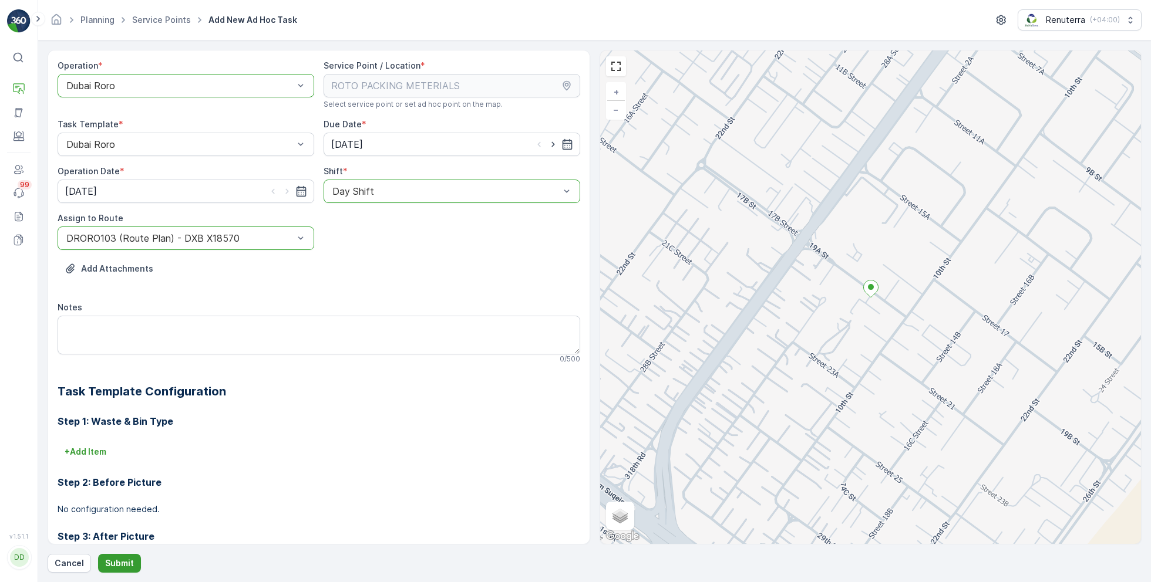
click at [131, 558] on p "Submit" at bounding box center [119, 564] width 29 height 12
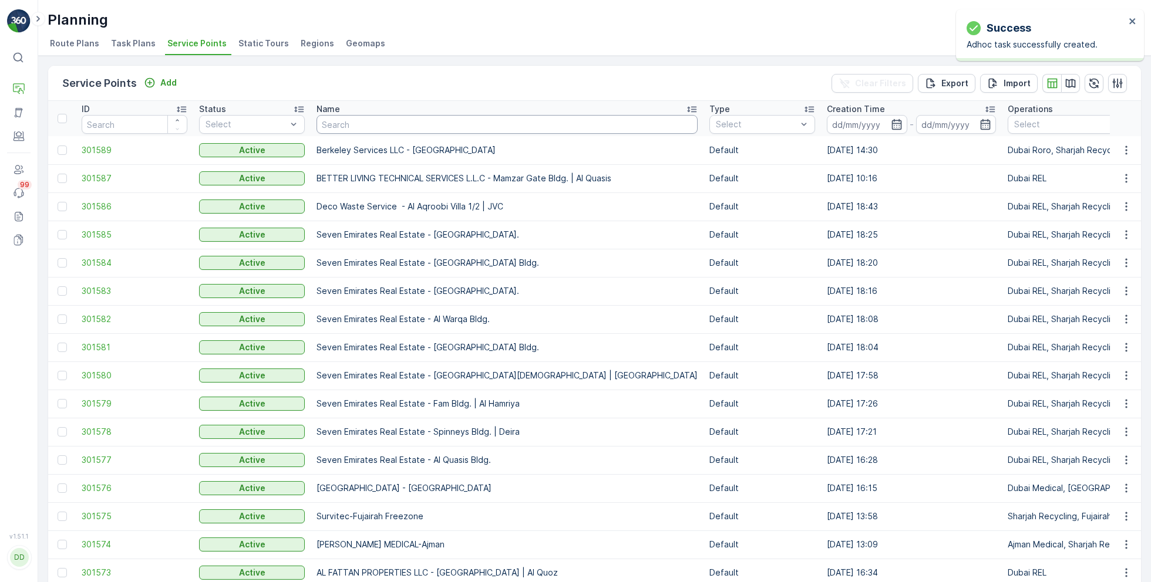
click at [364, 127] on input "text" at bounding box center [506, 124] width 381 height 19
paste input "KTC INTERNATIONAL LANDSCAPING - Emirates Towers - SZR"
type input "KTC INTERNATIONAL LANDSCAPING - Emirates Towers - SZR"
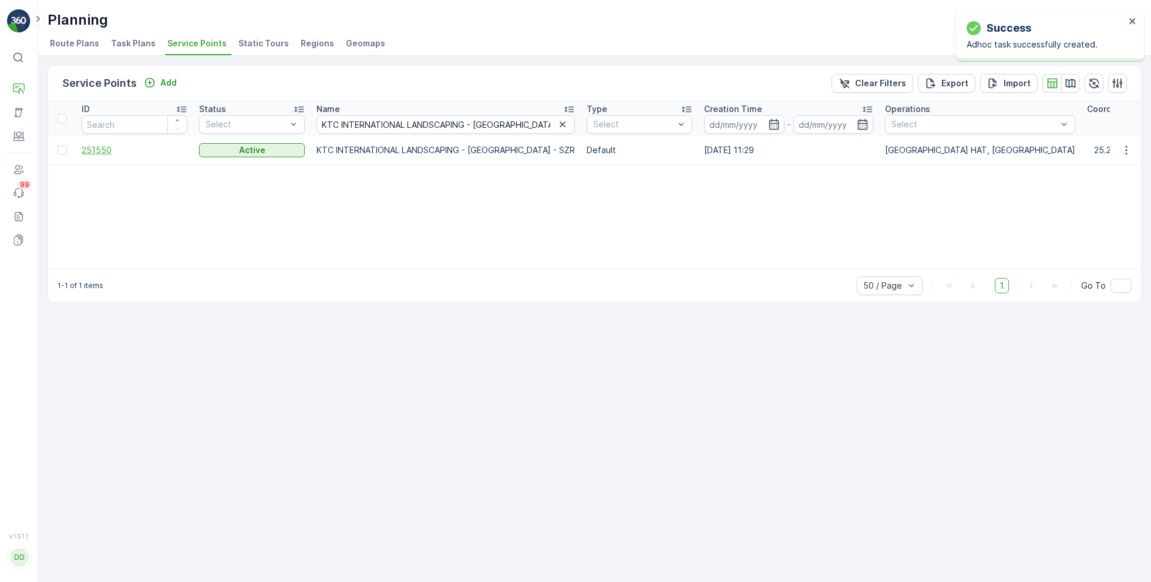
click at [112, 149] on span "251550" at bounding box center [135, 150] width 106 height 12
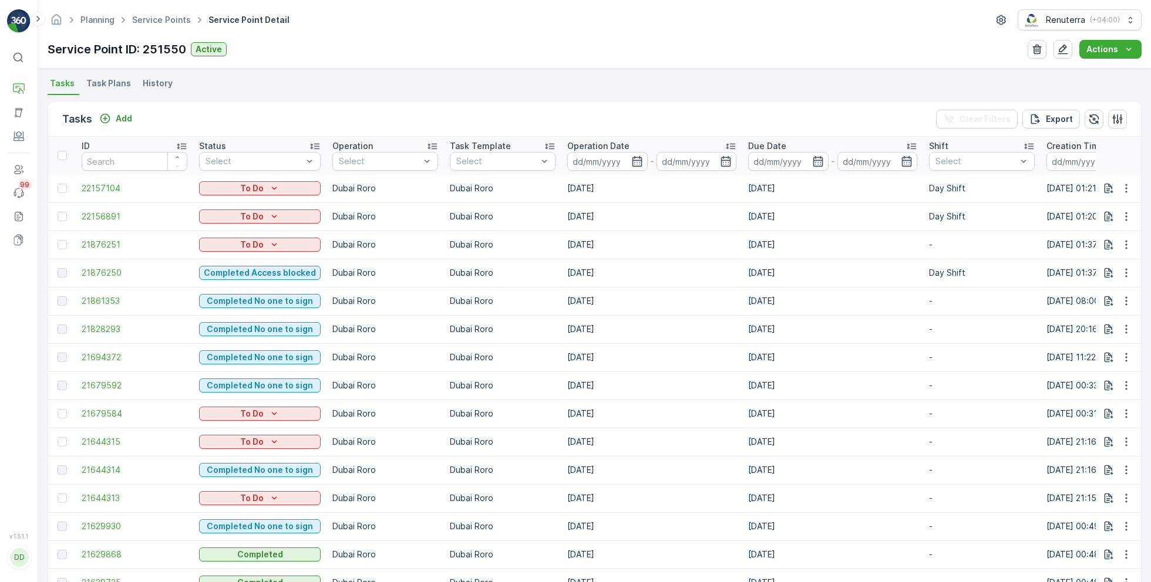
scroll to position [310, 0]
click at [130, 119] on p "Add" at bounding box center [124, 119] width 16 height 12
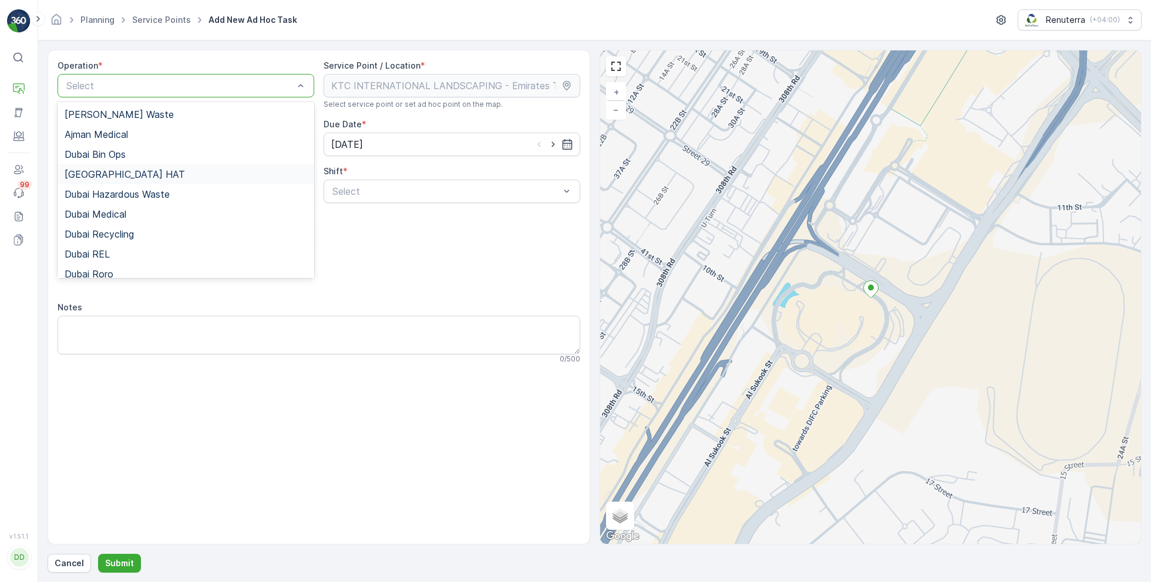
click at [108, 171] on span "[GEOGRAPHIC_DATA] HAT" at bounding box center [125, 174] width 120 height 11
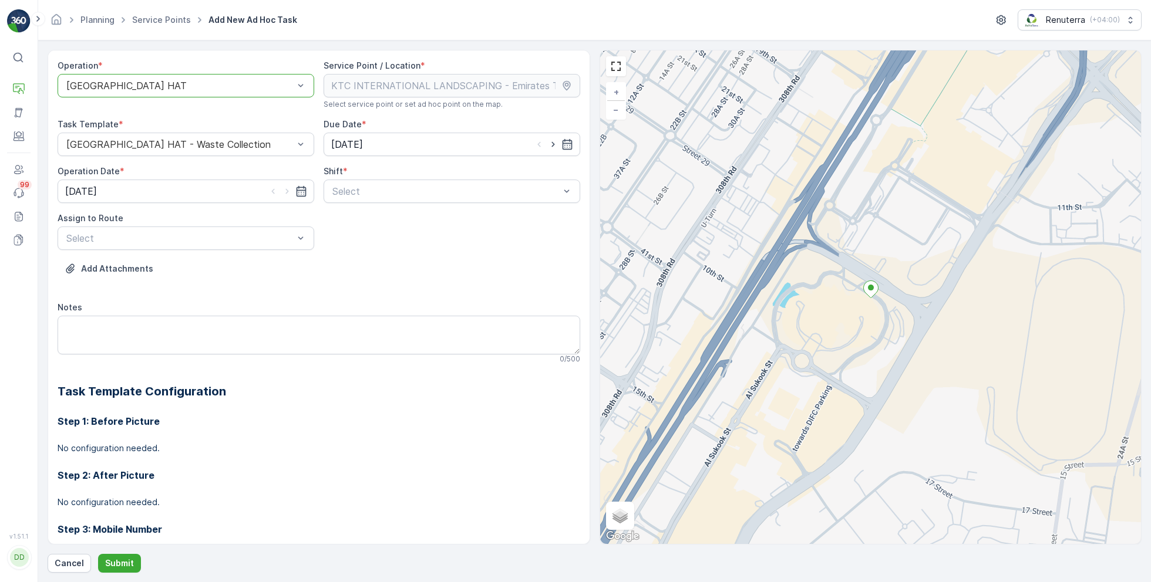
click at [209, 85] on div at bounding box center [180, 85] width 230 height 11
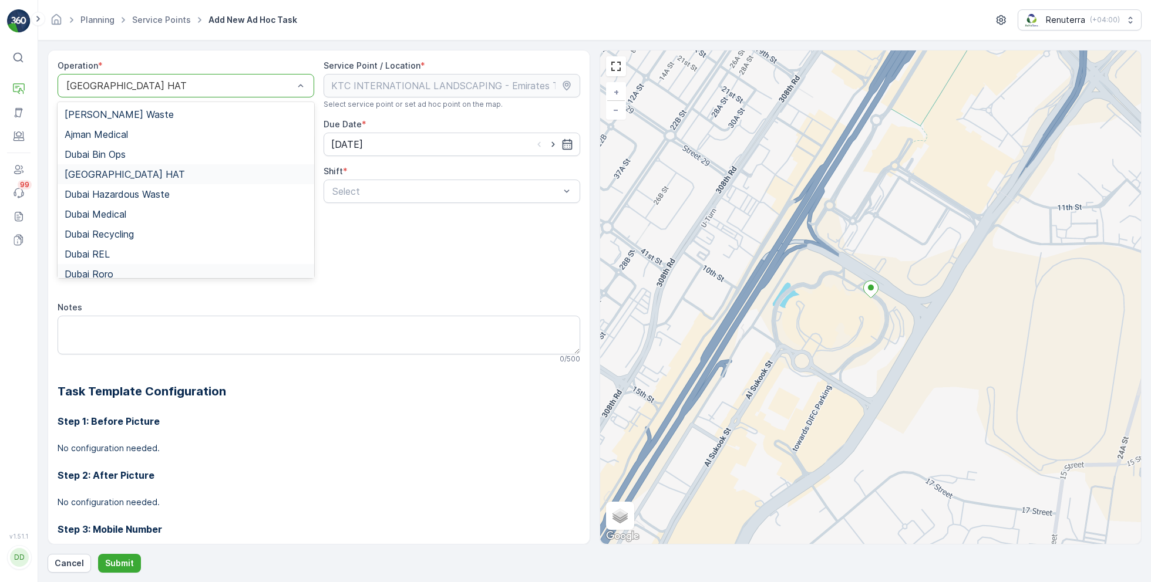
click at [114, 269] on div "Dubai Roro" at bounding box center [186, 274] width 242 height 11
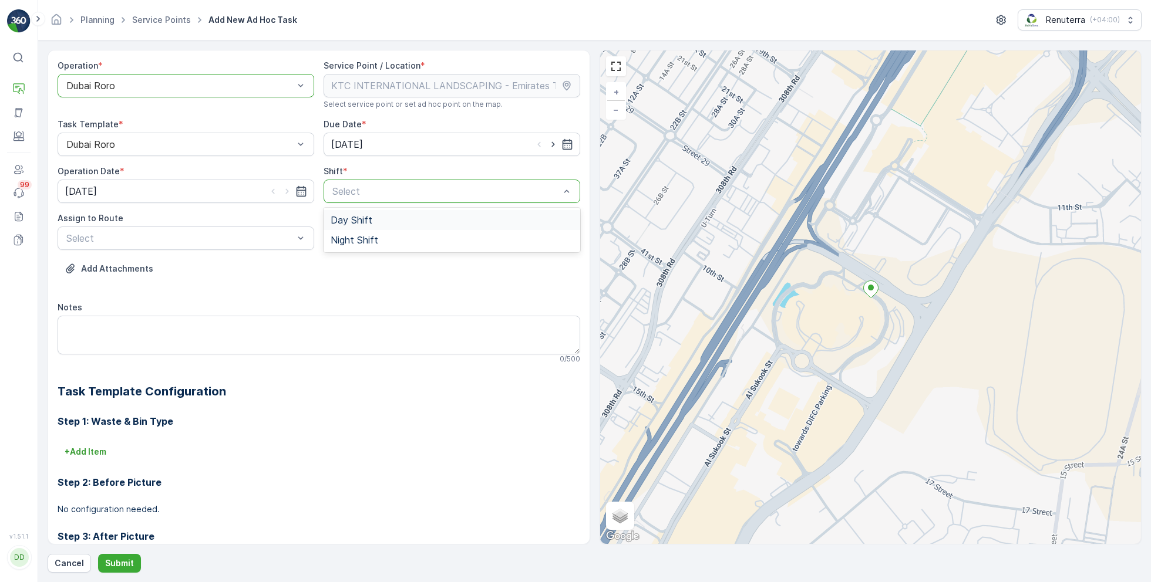
click at [357, 222] on span "Day Shift" at bounding box center [351, 220] width 42 height 11
click at [238, 247] on div "Select" at bounding box center [186, 238] width 257 height 23
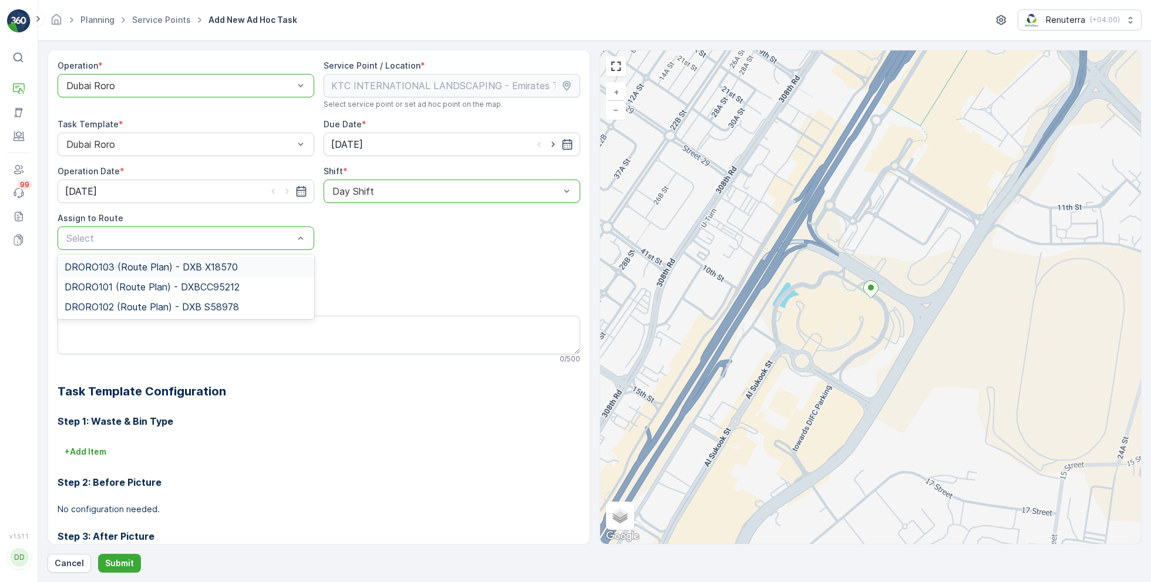
click at [144, 273] on div "DRORO103 (Route Plan) - DXB X18570" at bounding box center [186, 267] width 257 height 20
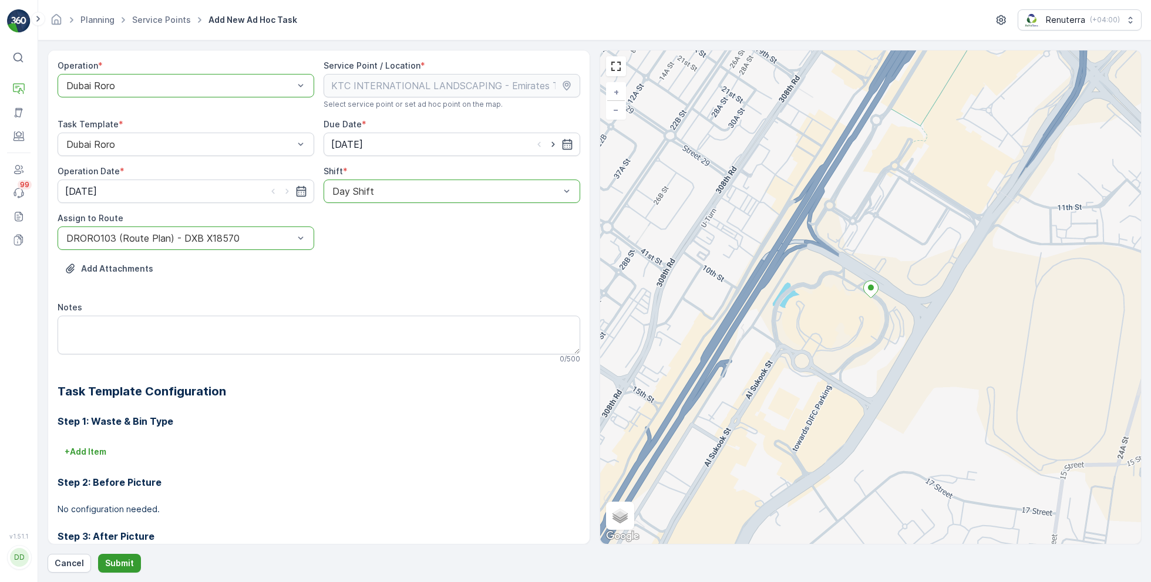
click at [115, 564] on p "Submit" at bounding box center [119, 564] width 29 height 12
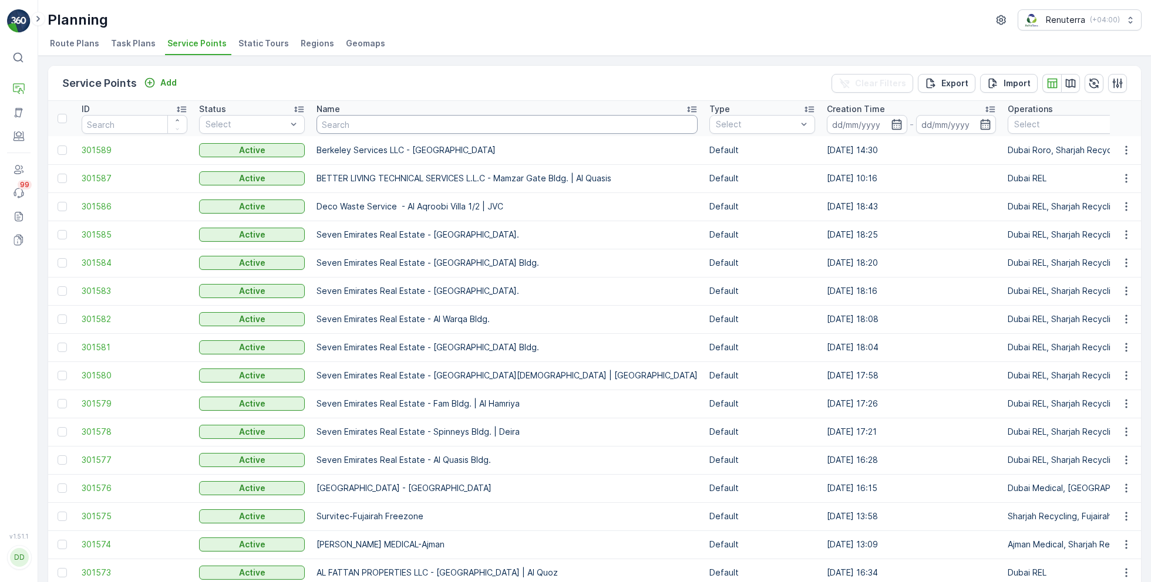
click at [384, 122] on input "text" at bounding box center [506, 124] width 381 height 19
paste input "Wade Adams Project (EM836) - Nad Al Sheba"
type input "Wade Adams Project (EM836) - Nad Al Sheba"
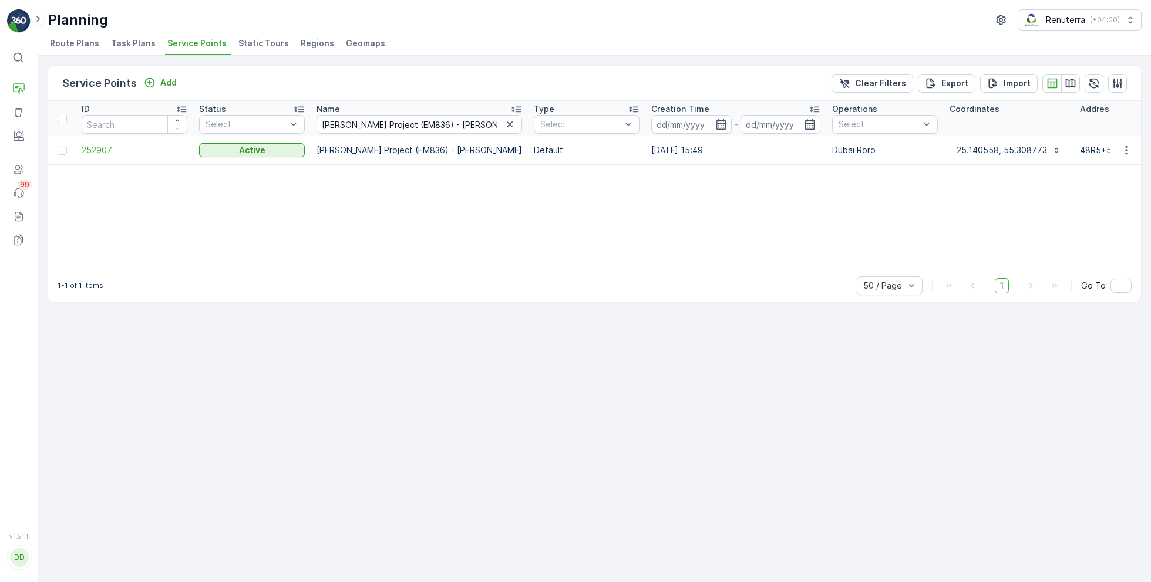
click at [97, 149] on span "252907" at bounding box center [135, 150] width 106 height 12
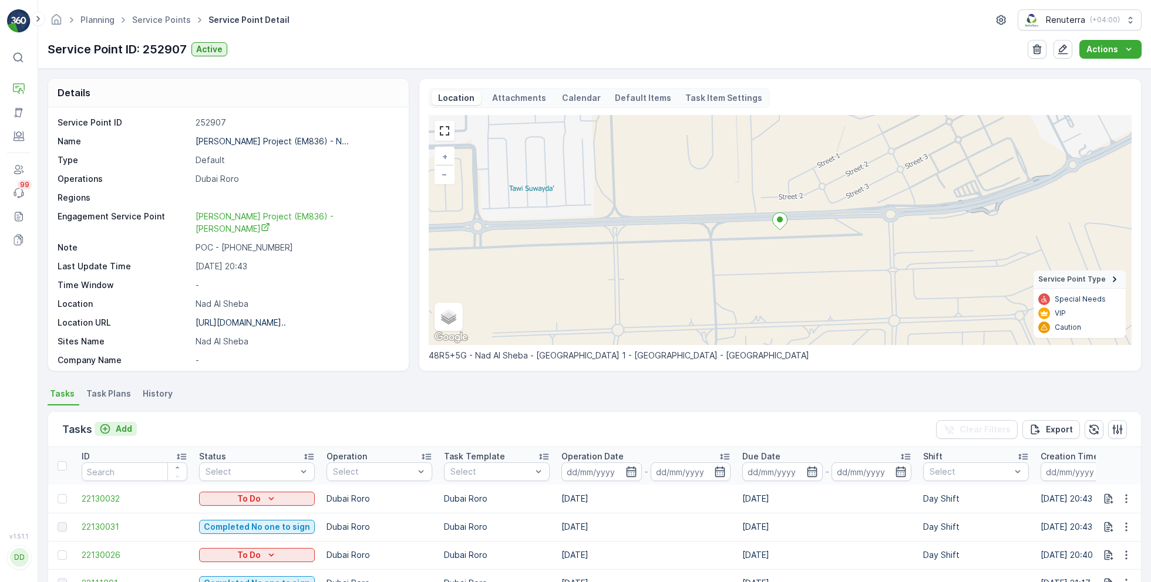
click at [119, 430] on p "Add" at bounding box center [124, 429] width 16 height 12
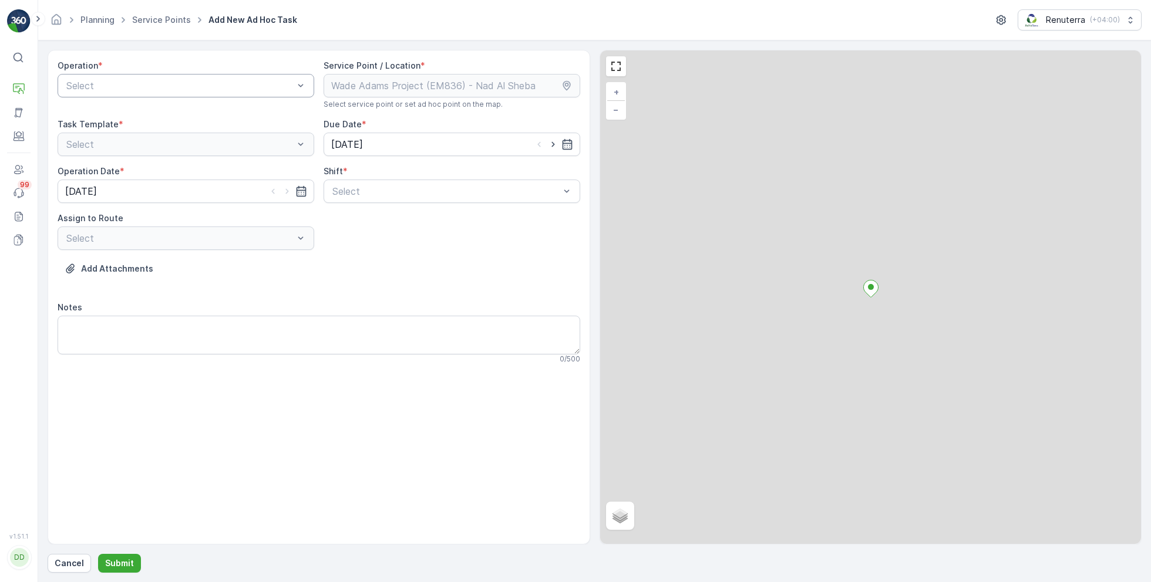
click at [185, 93] on div "Select" at bounding box center [186, 85] width 257 height 23
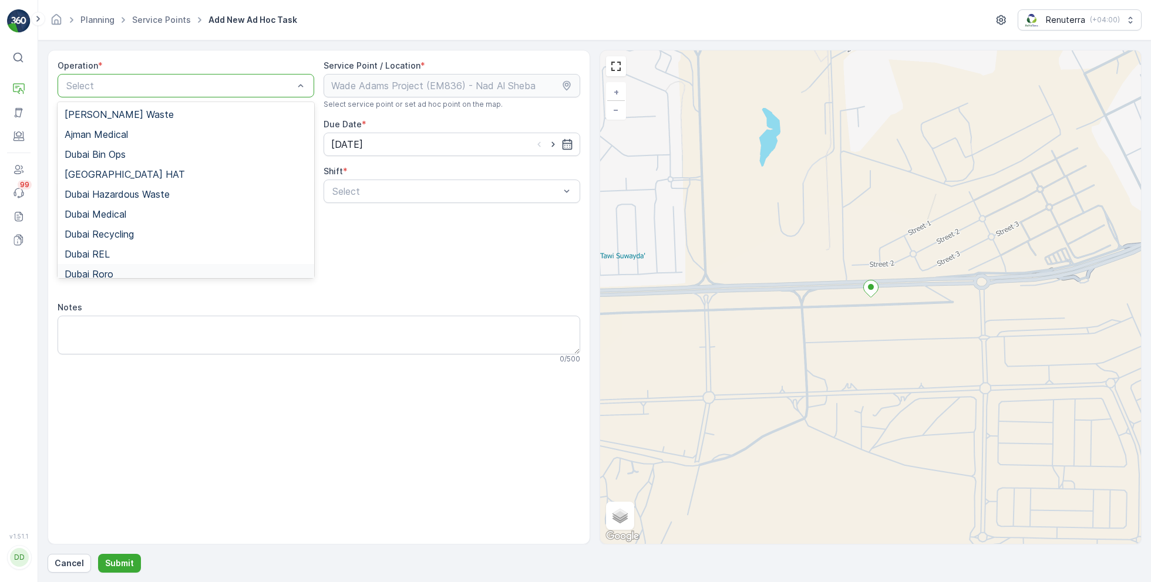
click at [127, 269] on div "Dubai Roro" at bounding box center [186, 274] width 242 height 11
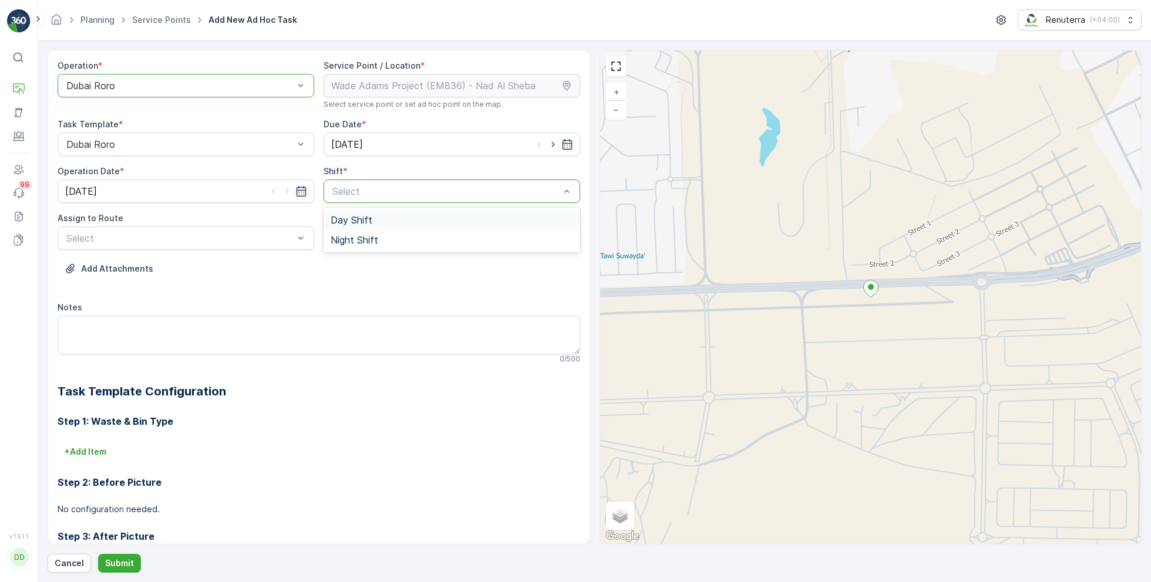
click at [374, 221] on div "Day Shift" at bounding box center [451, 220] width 242 height 11
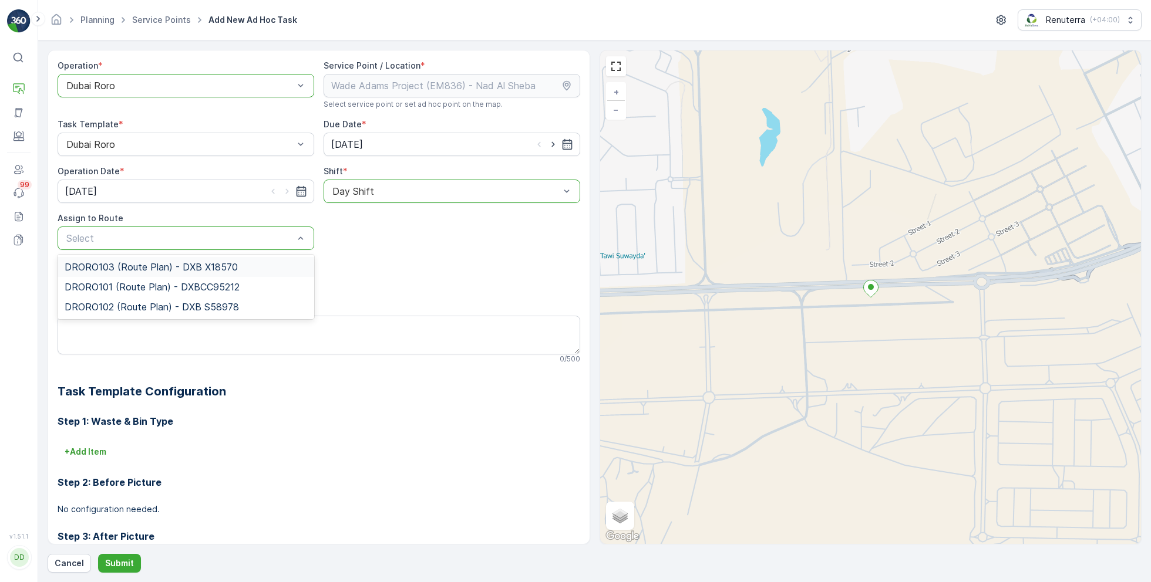
click at [134, 269] on span "DRORO103 (Route Plan) - DXB X18570" at bounding box center [151, 267] width 173 height 11
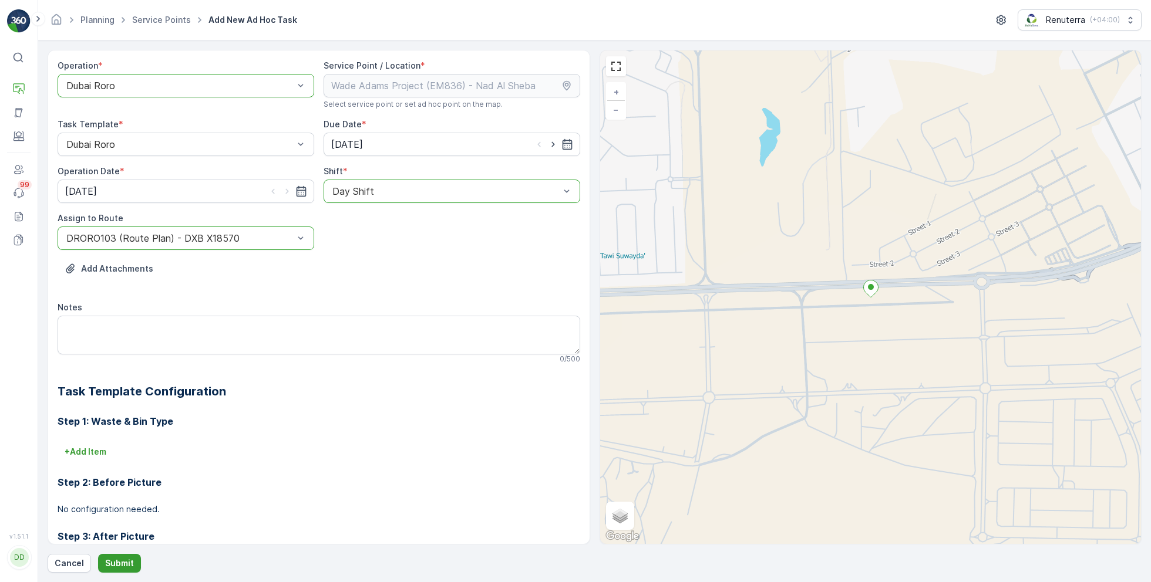
click at [124, 559] on p "Submit" at bounding box center [119, 564] width 29 height 12
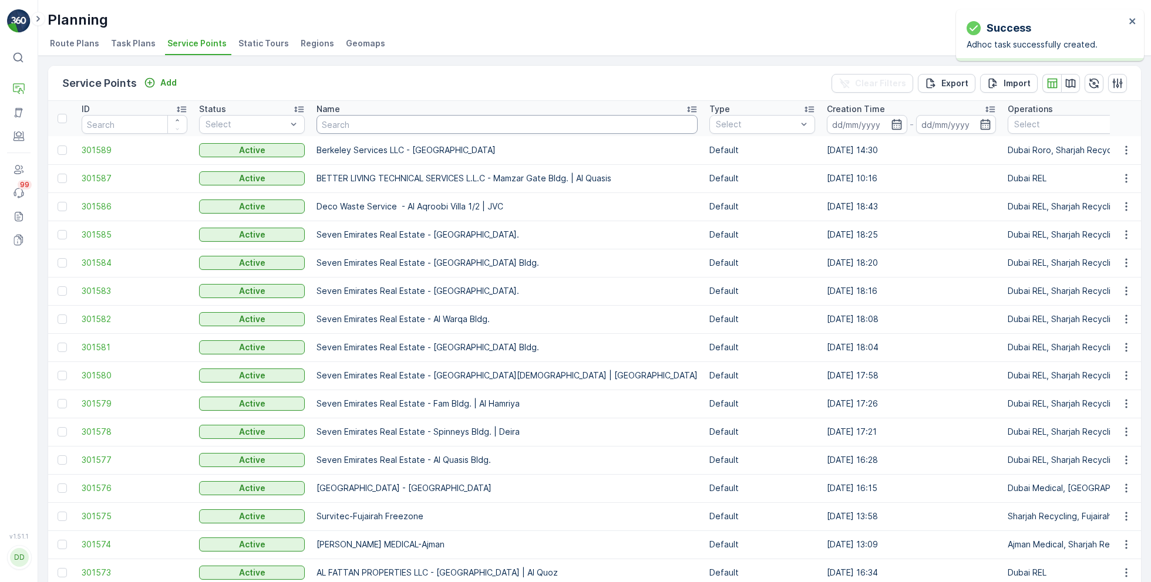
click at [434, 125] on input "text" at bounding box center [506, 124] width 381 height 19
type input "hms"
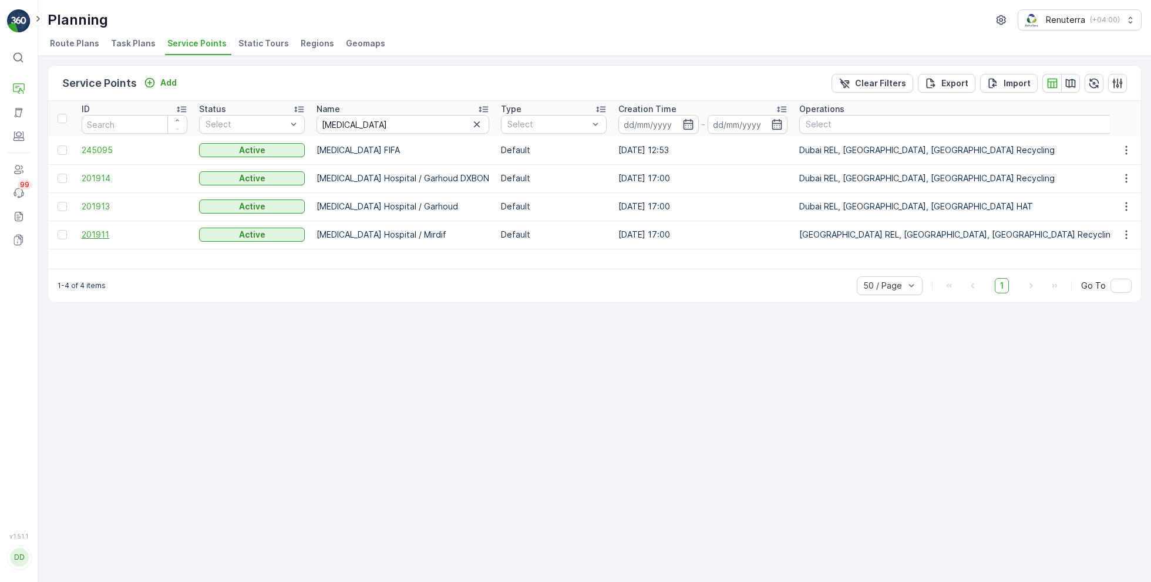
click at [110, 232] on span "201911" at bounding box center [135, 235] width 106 height 12
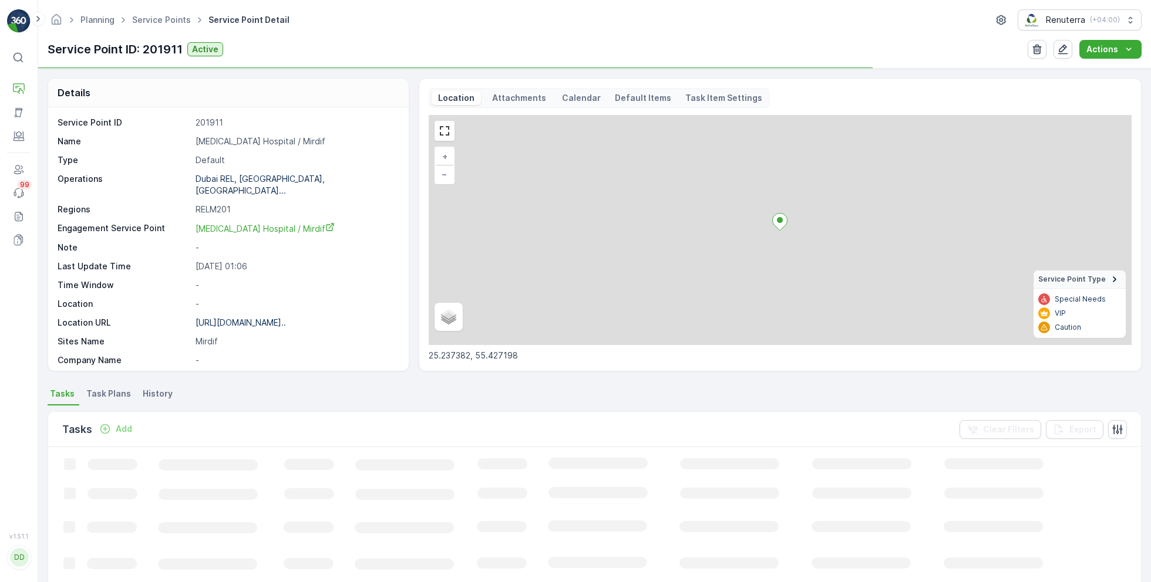
click at [257, 141] on p "HMS Hospital / Mirdif" at bounding box center [295, 142] width 200 height 12
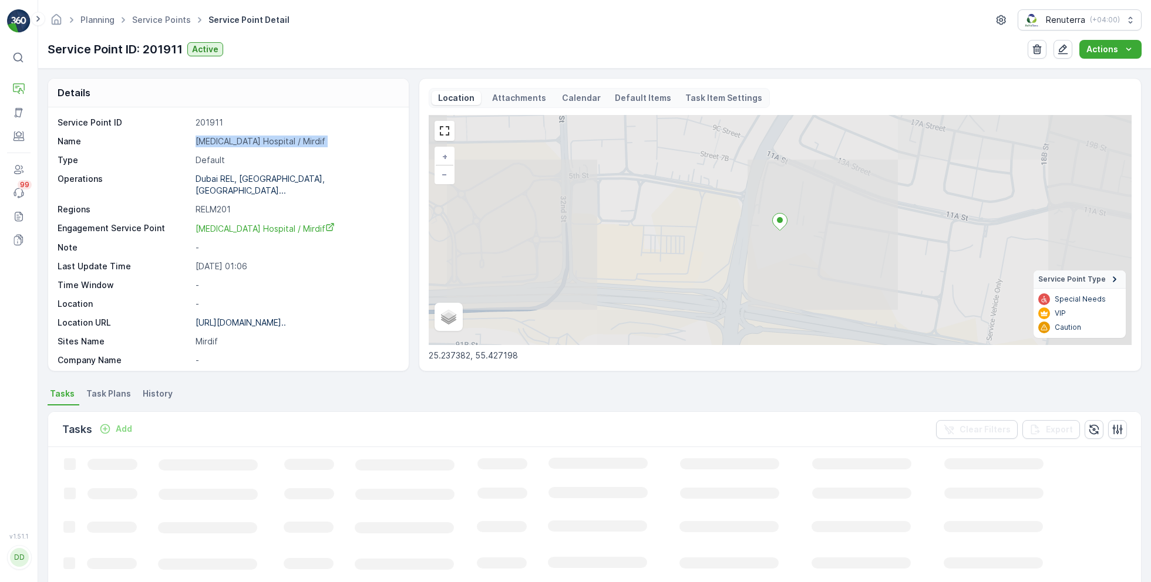
copy p "HMS Hospital / Mirdif"
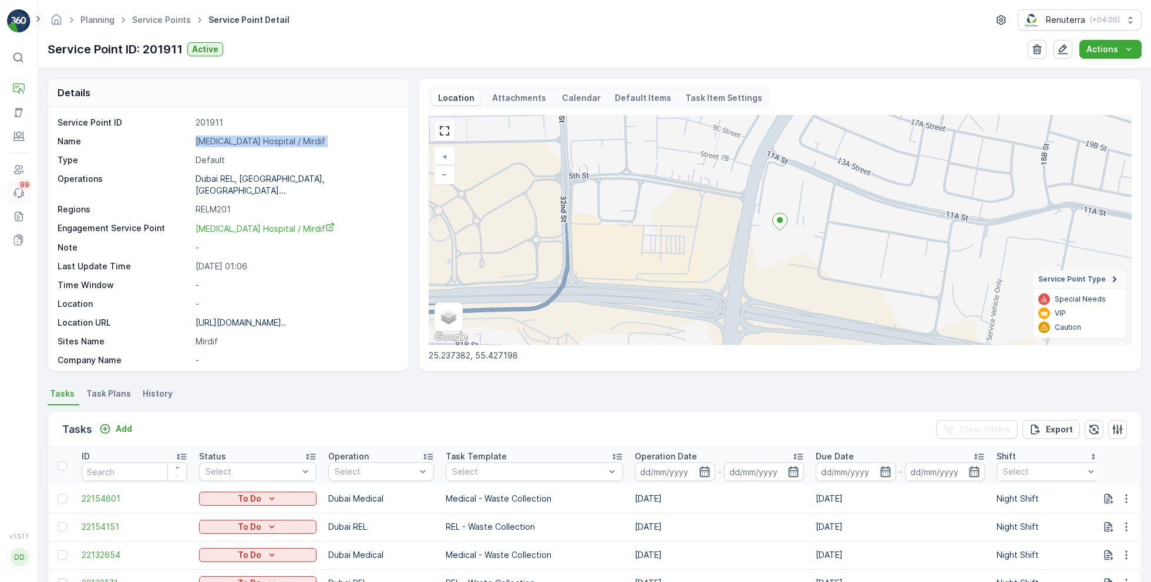
click at [18, 190] on icon at bounding box center [19, 190] width 8 height 4
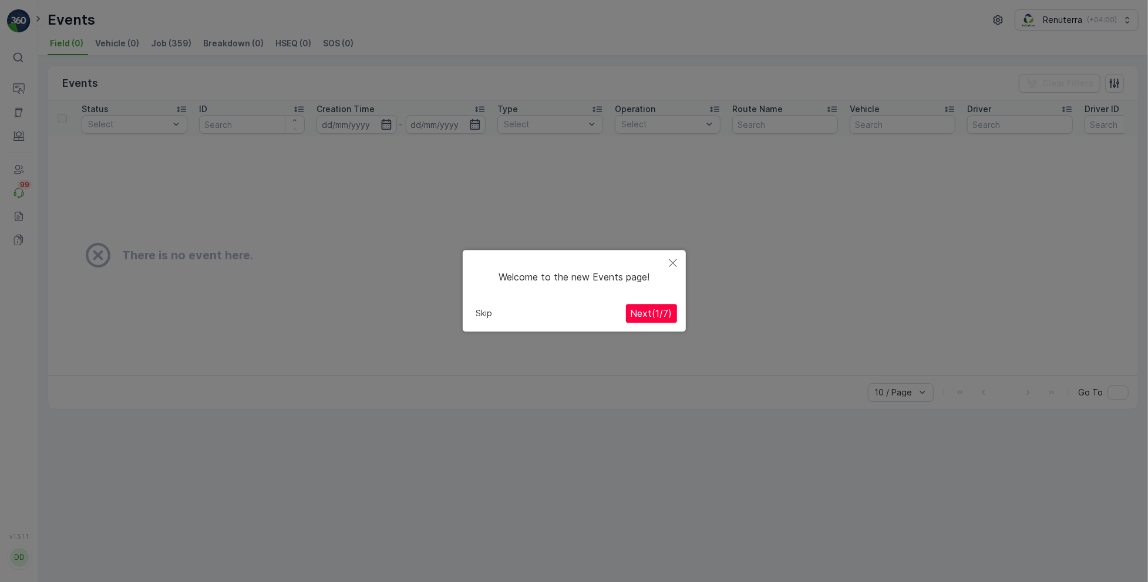
click at [639, 310] on span "Next ( 1 / 7 )" at bounding box center [651, 314] width 42 height 12
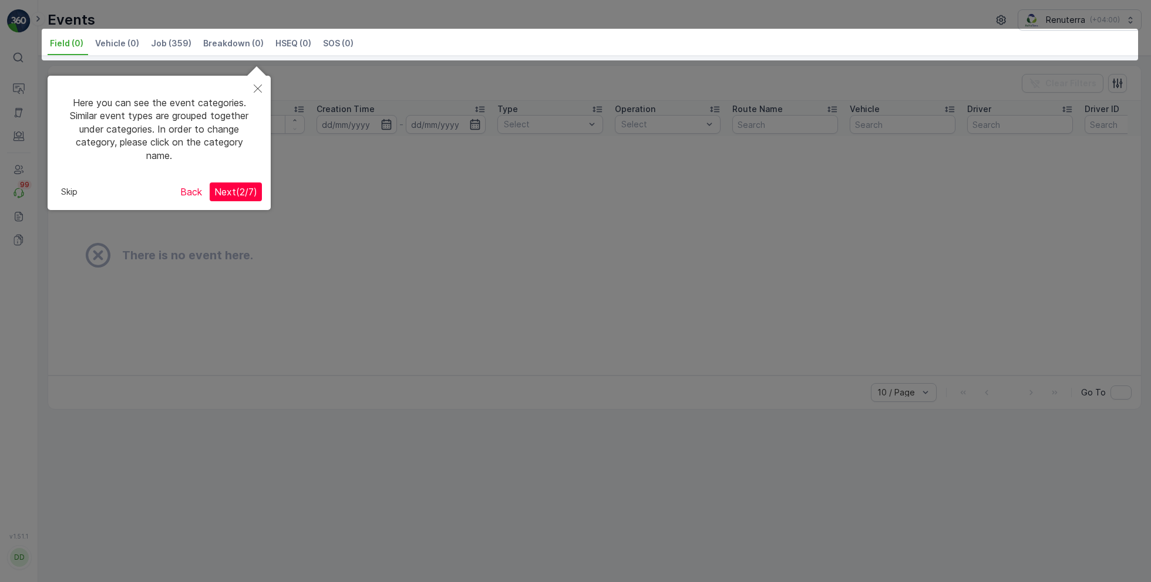
click at [240, 190] on span "Next ( 2 / 7 )" at bounding box center [235, 192] width 43 height 12
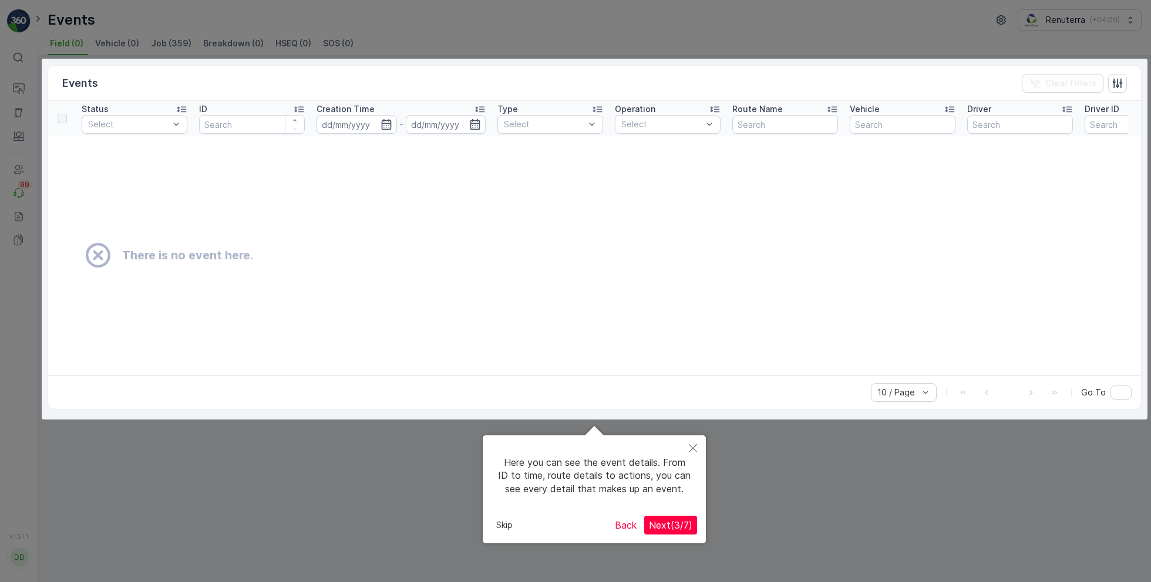
click at [662, 524] on span "Next ( 3 / 7 )" at bounding box center [670, 526] width 43 height 12
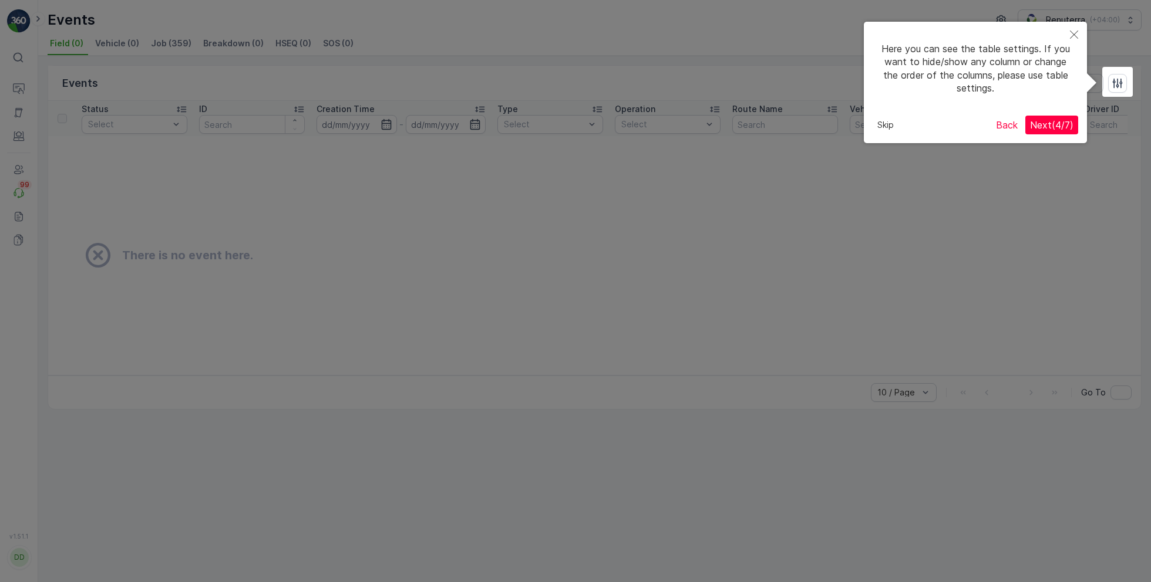
click at [1051, 123] on span "Next ( 4 / 7 )" at bounding box center [1051, 125] width 43 height 12
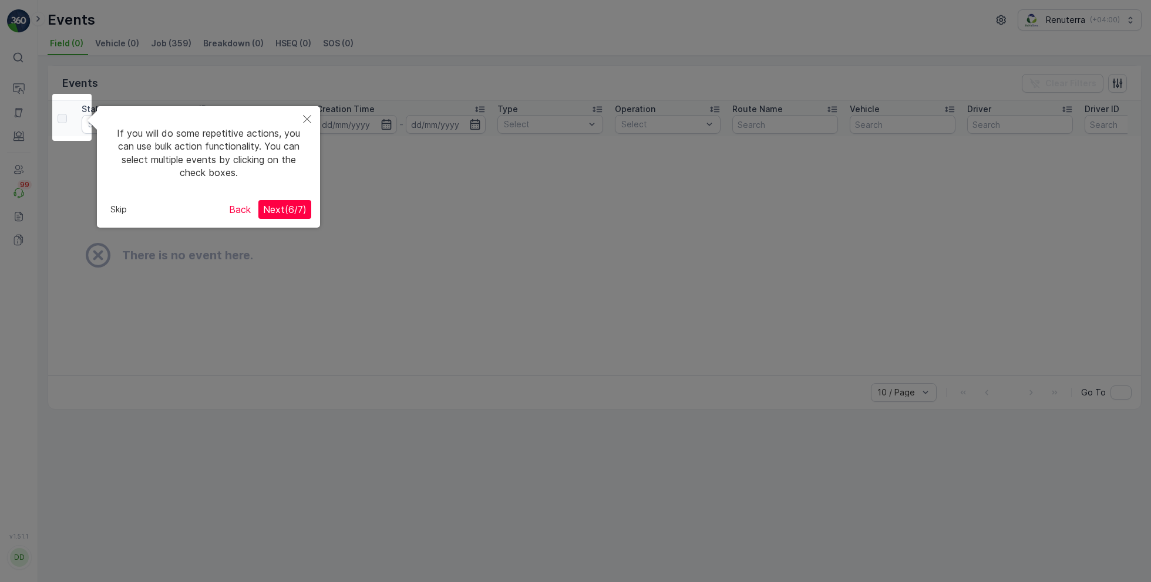
click at [292, 210] on span "Next ( 6 / 7 )" at bounding box center [284, 210] width 43 height 12
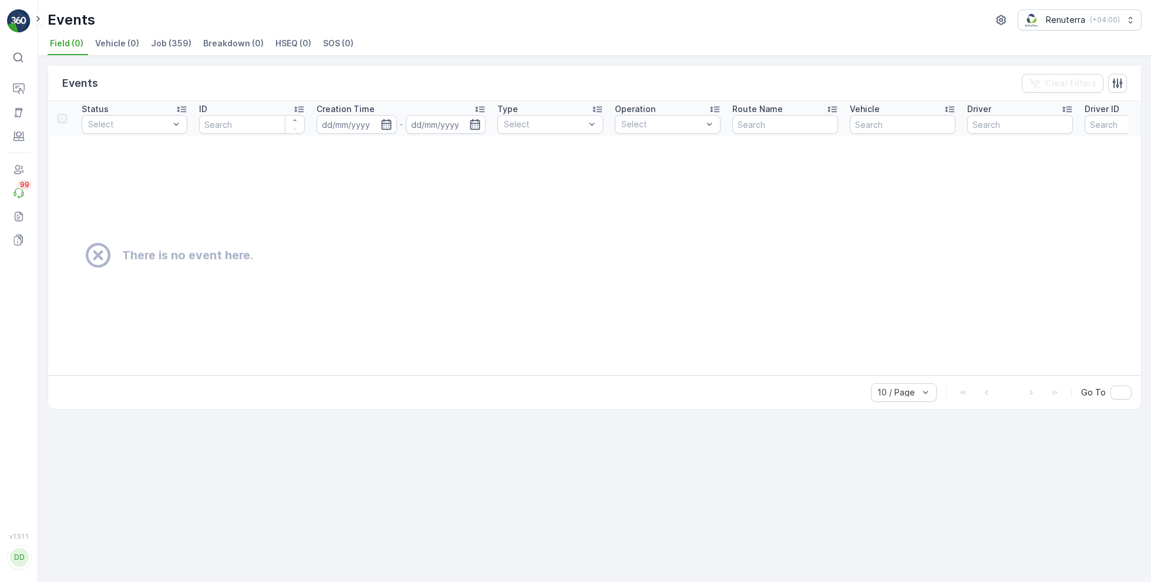
click at [119, 41] on span "Vehicle (0)" at bounding box center [117, 44] width 44 height 12
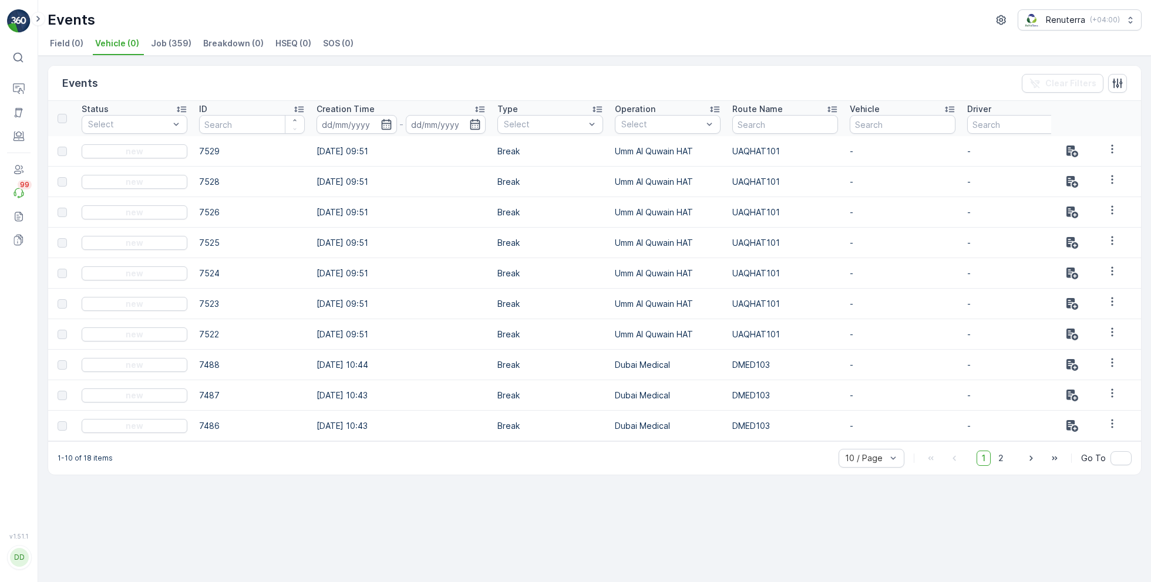
click at [158, 38] on span "Job (359)" at bounding box center [171, 44] width 41 height 12
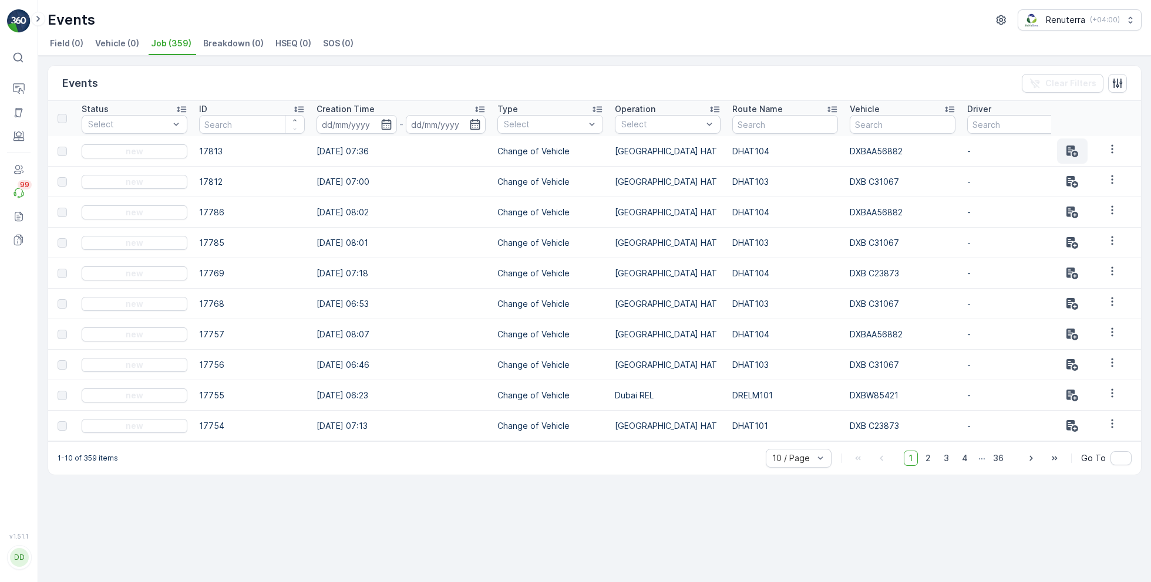
click at [1075, 149] on icon "button" at bounding box center [1072, 152] width 12 height 12
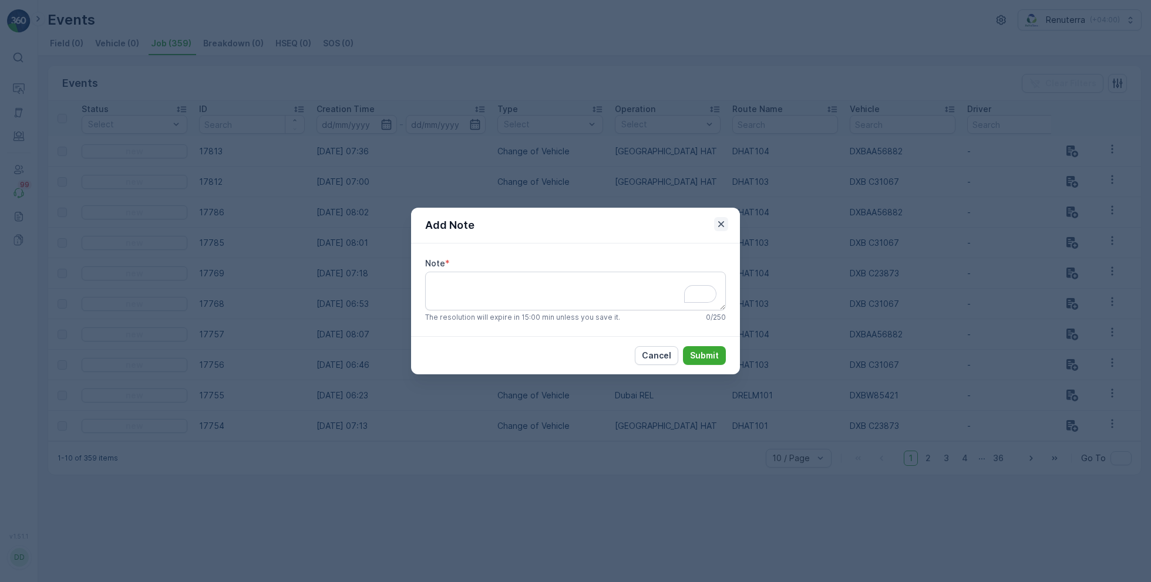
click at [720, 224] on icon "button" at bounding box center [721, 224] width 6 height 6
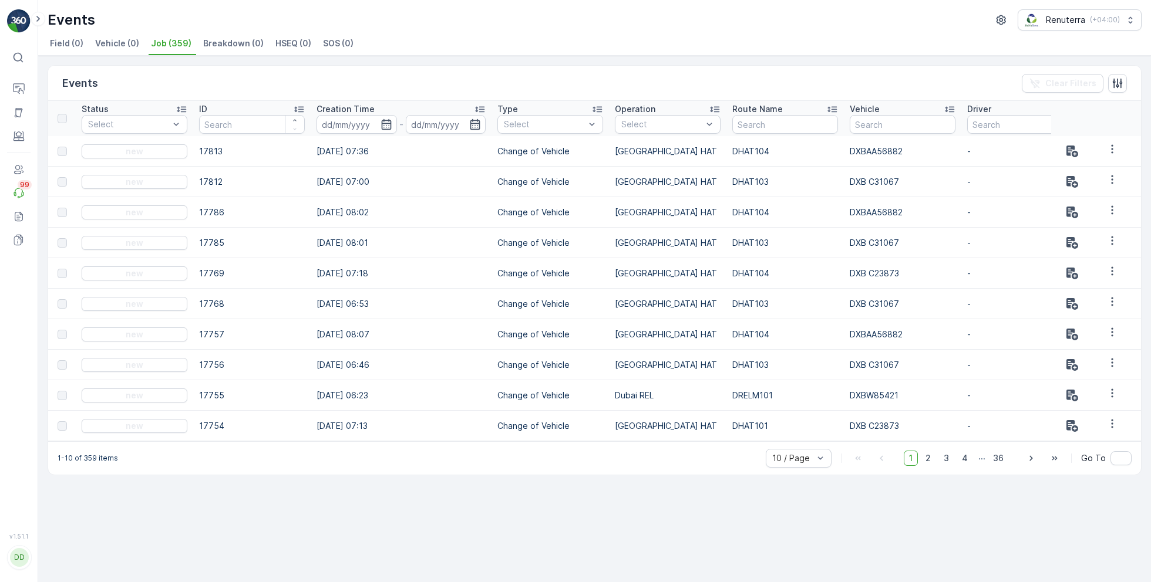
click at [240, 44] on span "Breakdown (0)" at bounding box center [233, 44] width 60 height 12
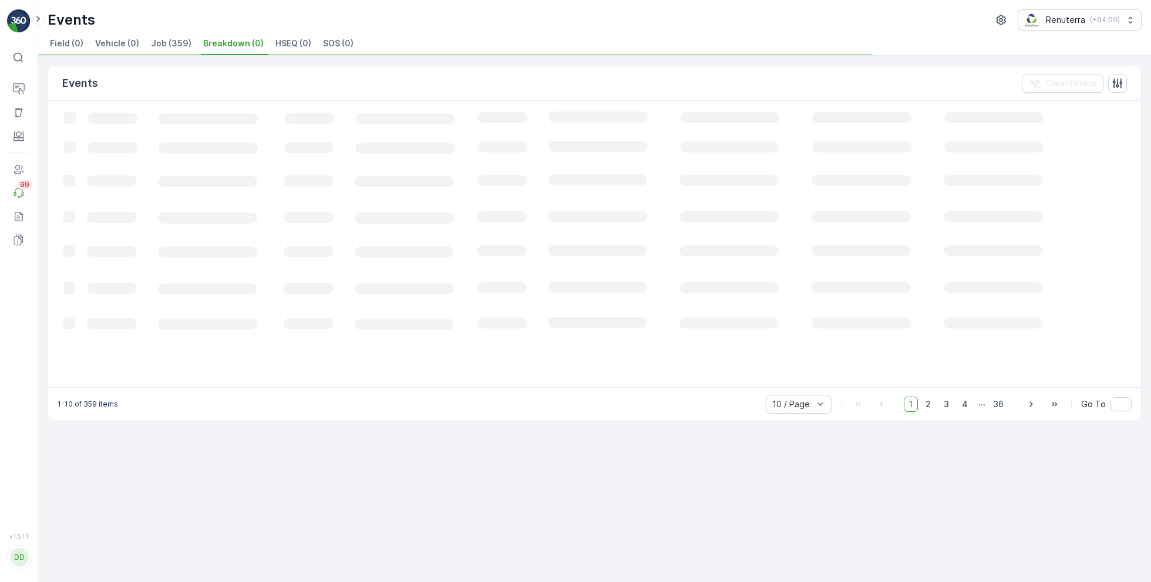
click at [302, 41] on span "HSEQ (0)" at bounding box center [293, 44] width 36 height 12
click at [22, 190] on icon at bounding box center [19, 190] width 8 height 4
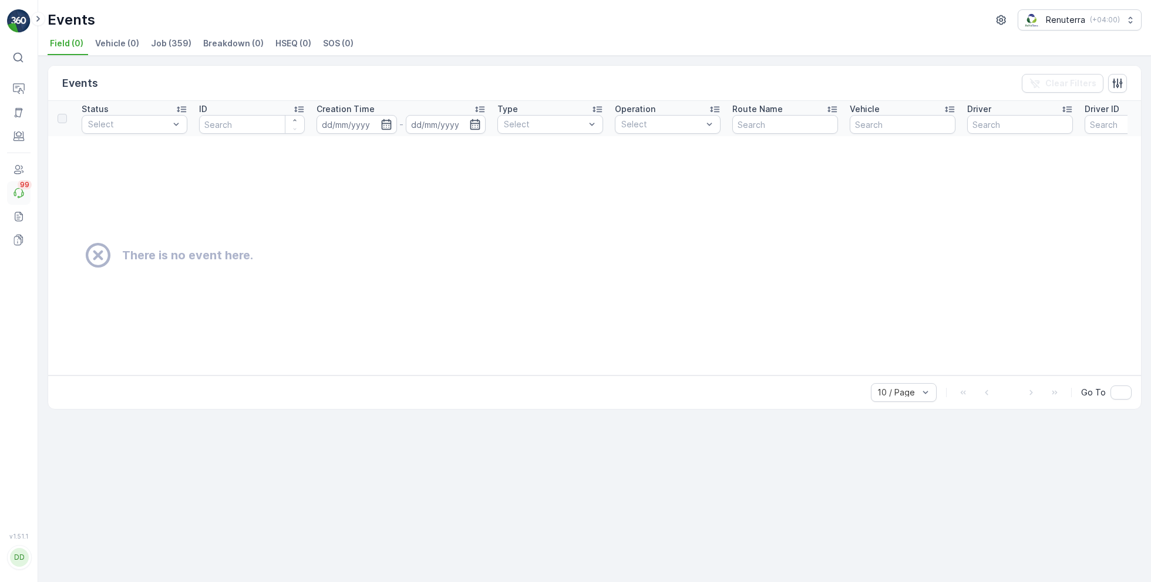
click at [22, 190] on icon at bounding box center [19, 190] width 8 height 4
click at [18, 166] on icon at bounding box center [19, 170] width 12 height 12
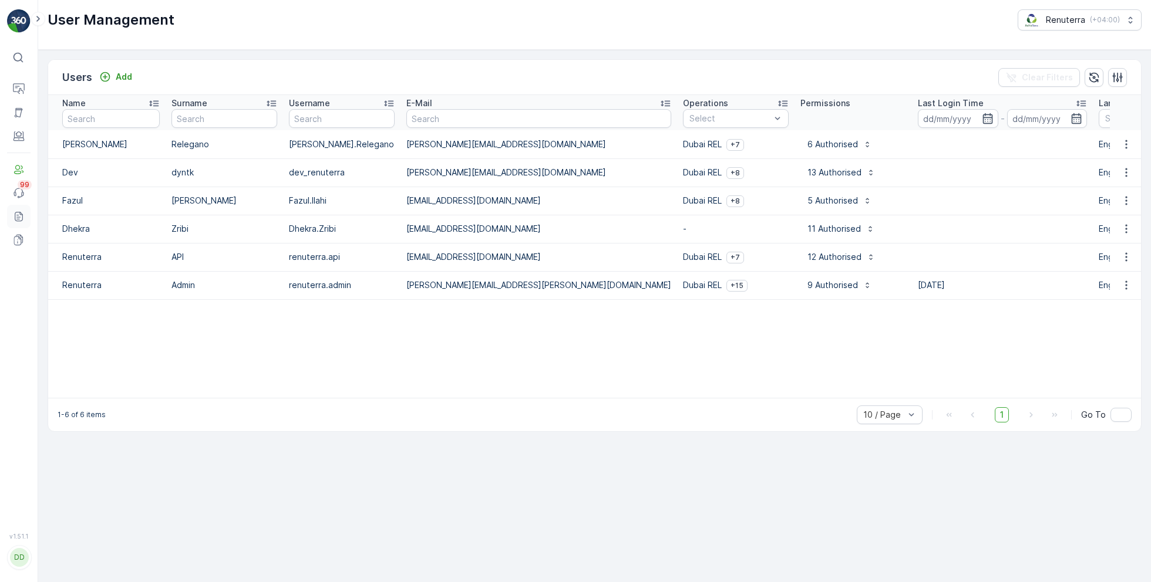
click at [19, 215] on icon at bounding box center [19, 217] width 12 height 12
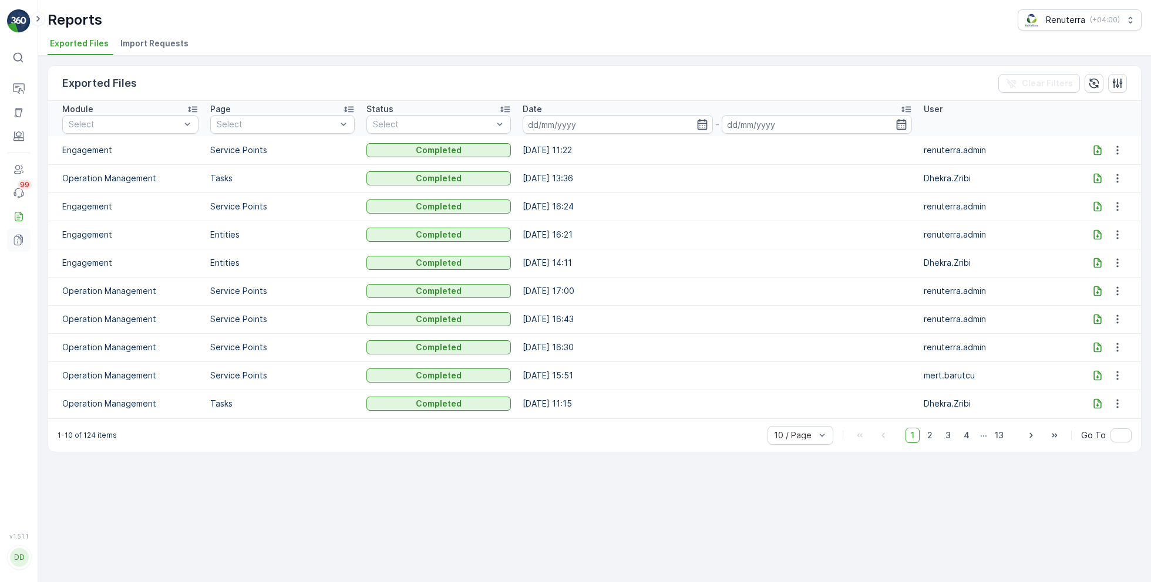
click at [16, 240] on icon at bounding box center [19, 240] width 12 height 12
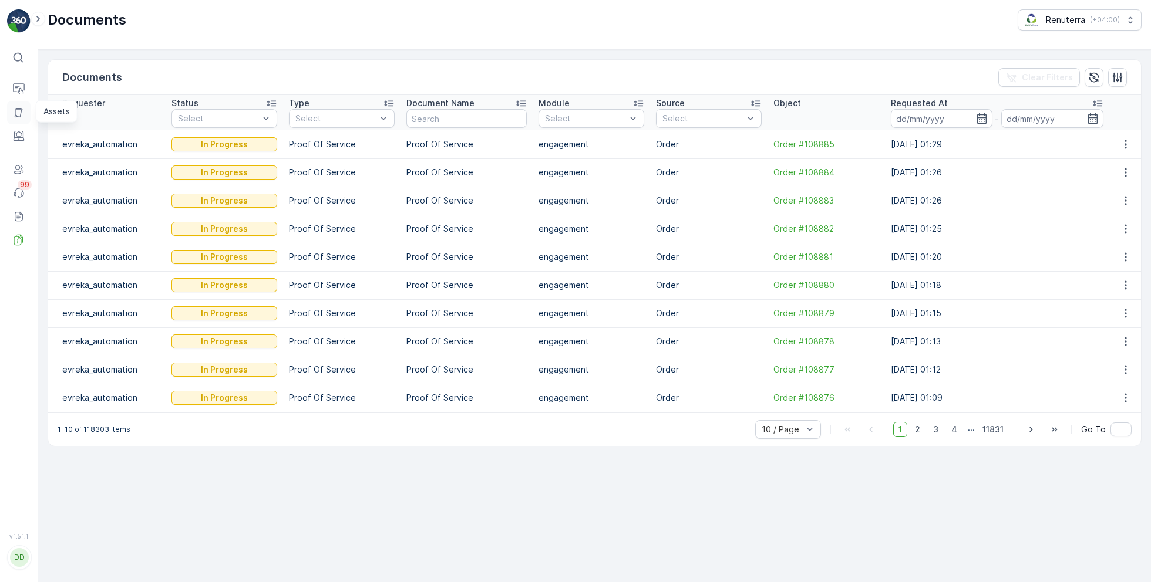
click at [18, 110] on icon at bounding box center [19, 113] width 12 height 12
click at [52, 113] on p "Assets" at bounding box center [56, 112] width 26 height 12
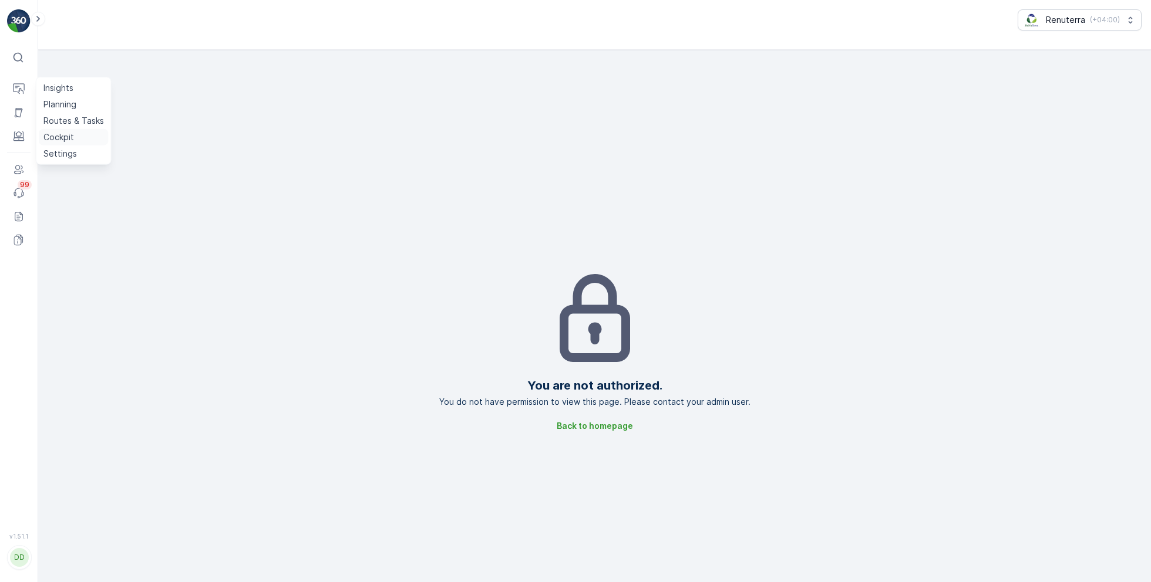
click at [70, 137] on p "Cockpit" at bounding box center [58, 137] width 31 height 12
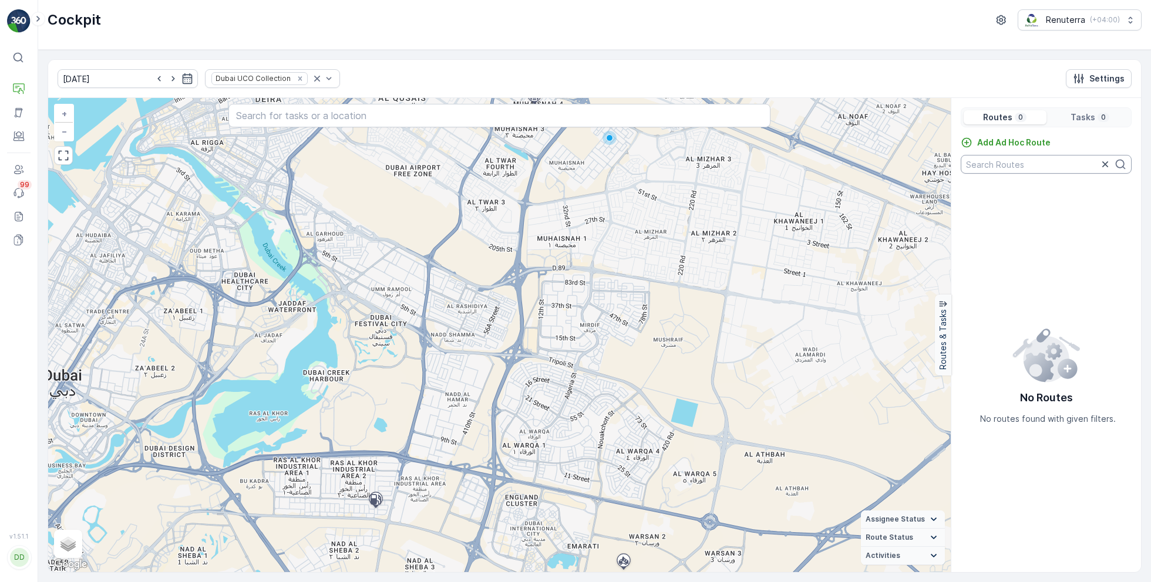
click at [1024, 164] on input "text" at bounding box center [1045, 164] width 171 height 19
type input "DRELM202"
click at [1105, 163] on icon "button" at bounding box center [1105, 164] width 6 height 6
click at [1087, 115] on p "Tasks" at bounding box center [1082, 118] width 25 height 12
click at [1017, 117] on p "0" at bounding box center [1020, 117] width 7 height 9
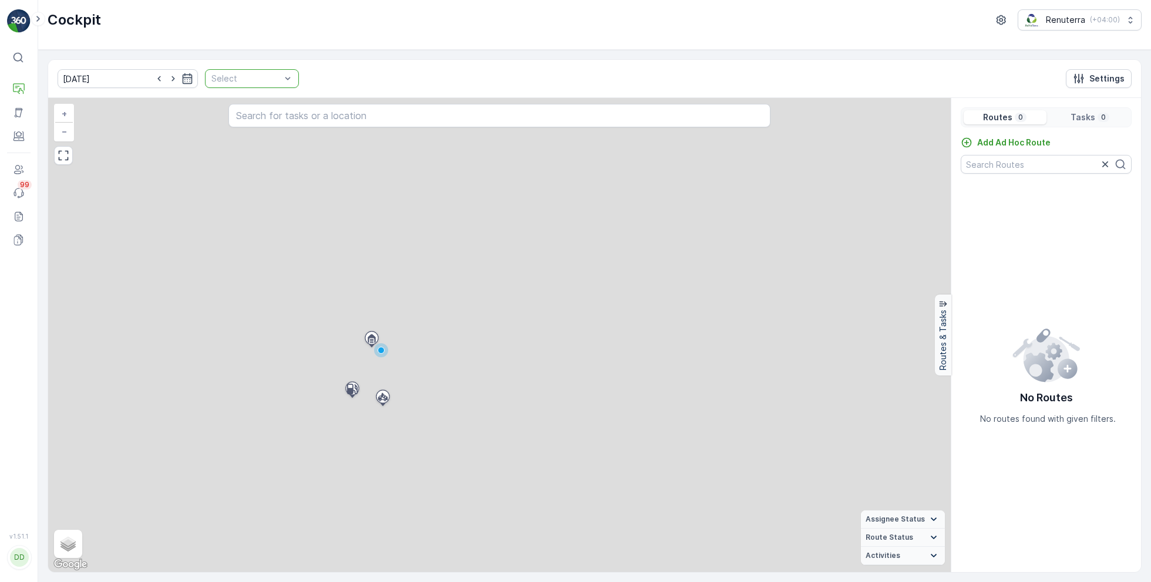
click at [219, 80] on div at bounding box center [246, 78] width 72 height 9
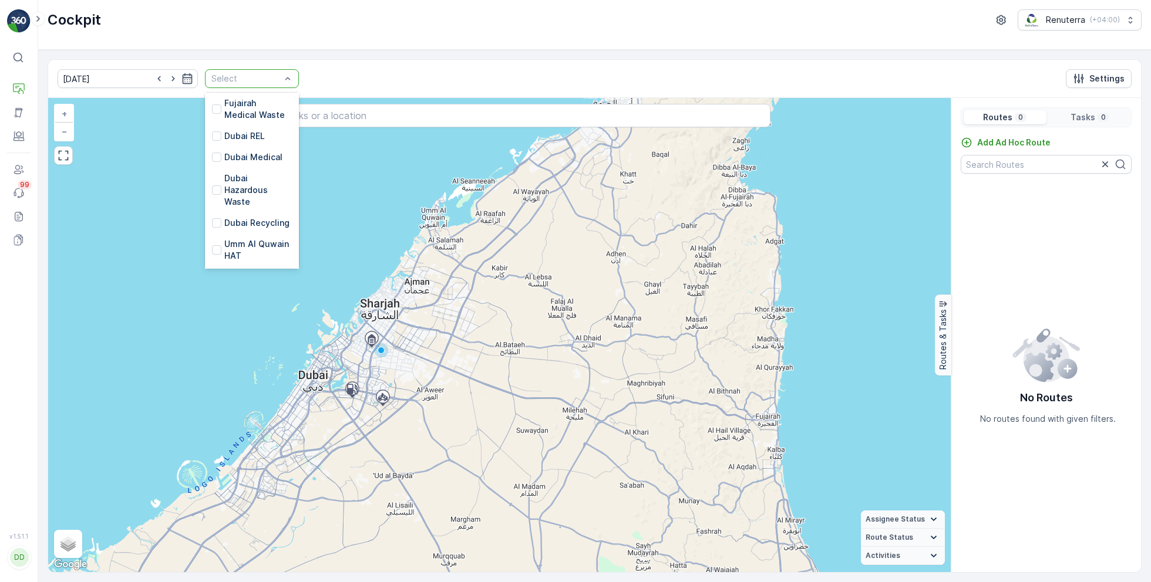
scroll to position [123, 0]
click at [220, 122] on div "Dubai REL" at bounding box center [252, 129] width 94 height 21
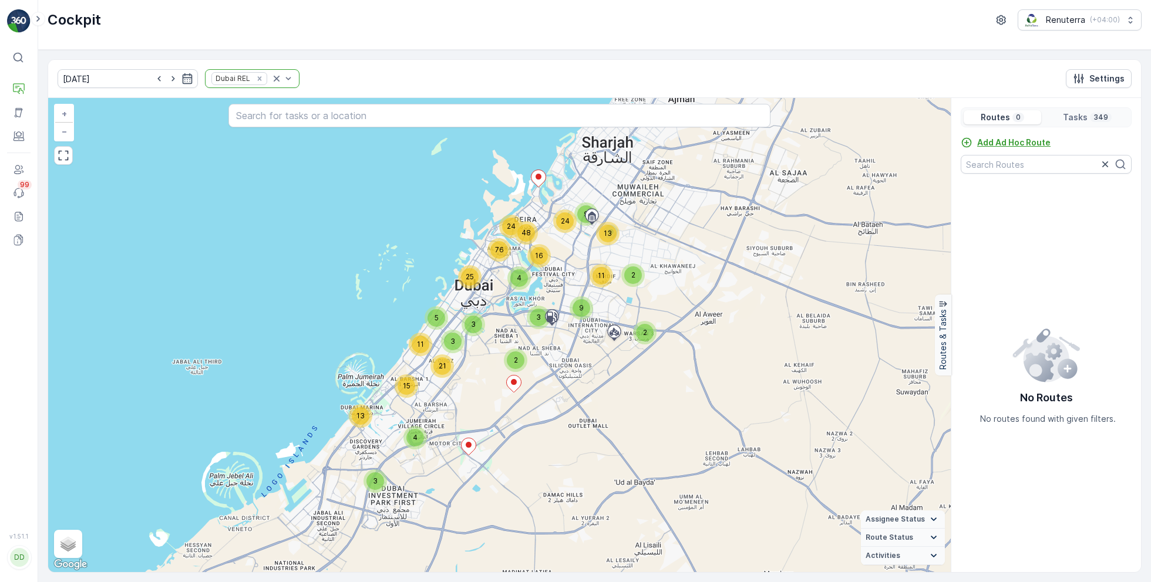
click at [969, 141] on icon "Add Ad Hoc Route" at bounding box center [966, 143] width 12 height 12
click at [1044, 164] on input "text" at bounding box center [1045, 164] width 171 height 19
click at [1084, 112] on p "Tasks" at bounding box center [1075, 118] width 25 height 12
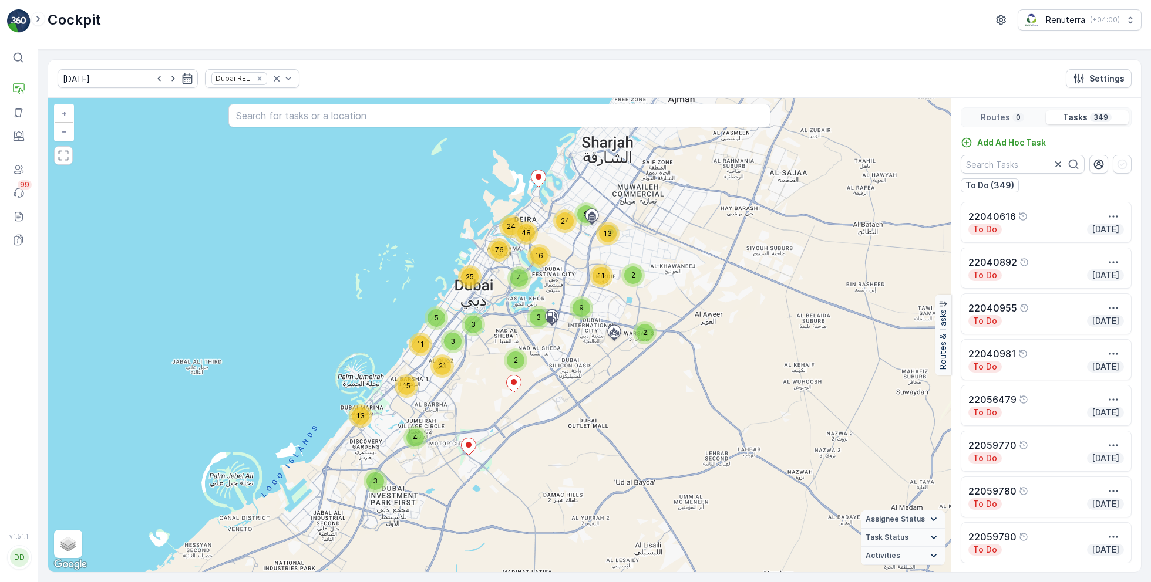
click at [1003, 123] on div "Routes 0" at bounding box center [1001, 117] width 77 height 14
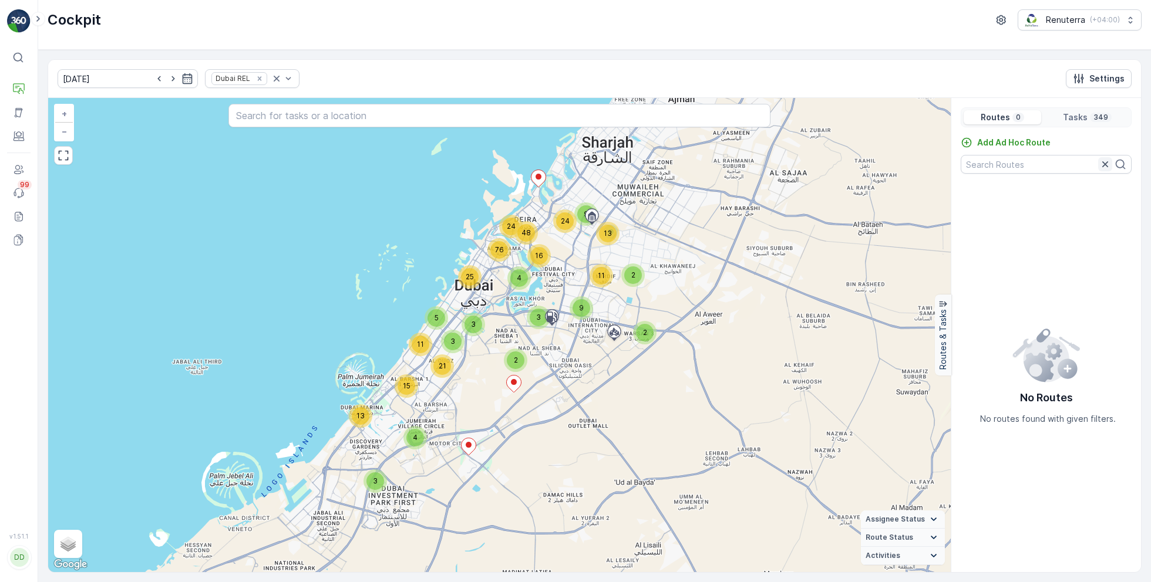
click at [1105, 165] on icon "button" at bounding box center [1105, 164] width 12 height 12
click at [1086, 113] on p "Tasks" at bounding box center [1075, 118] width 25 height 12
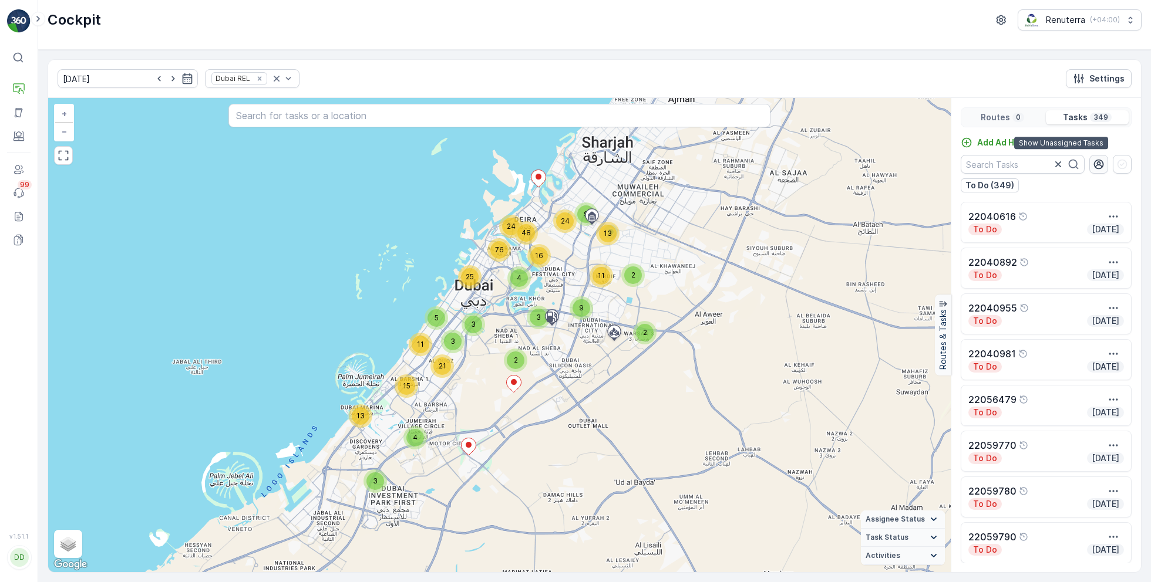
click at [1097, 163] on icon "button" at bounding box center [1099, 165] width 10 height 10
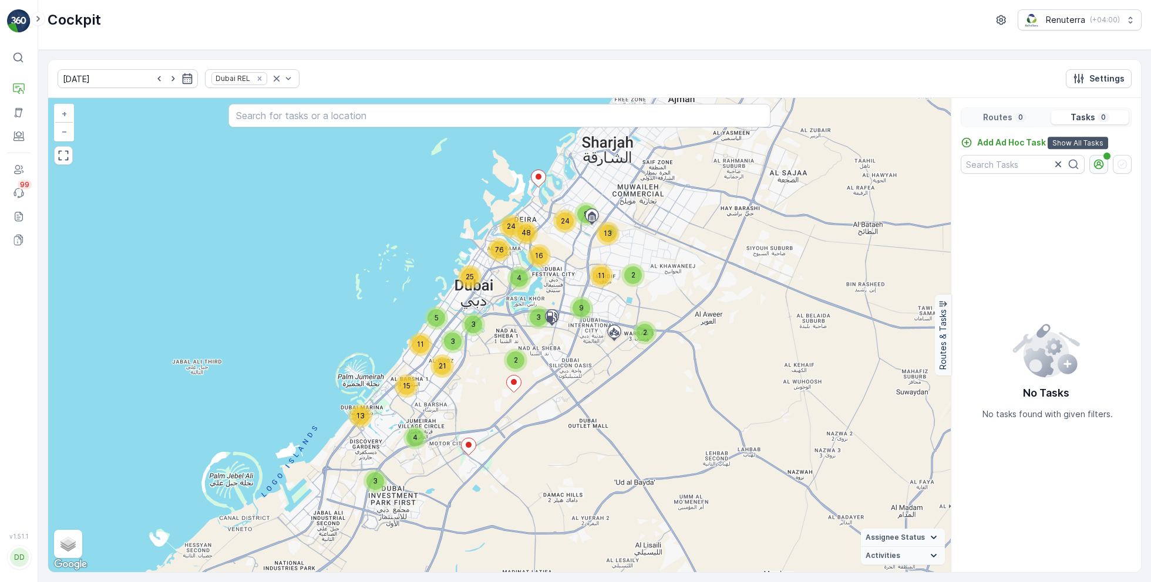
click at [1101, 161] on icon "button" at bounding box center [1098, 164] width 12 height 12
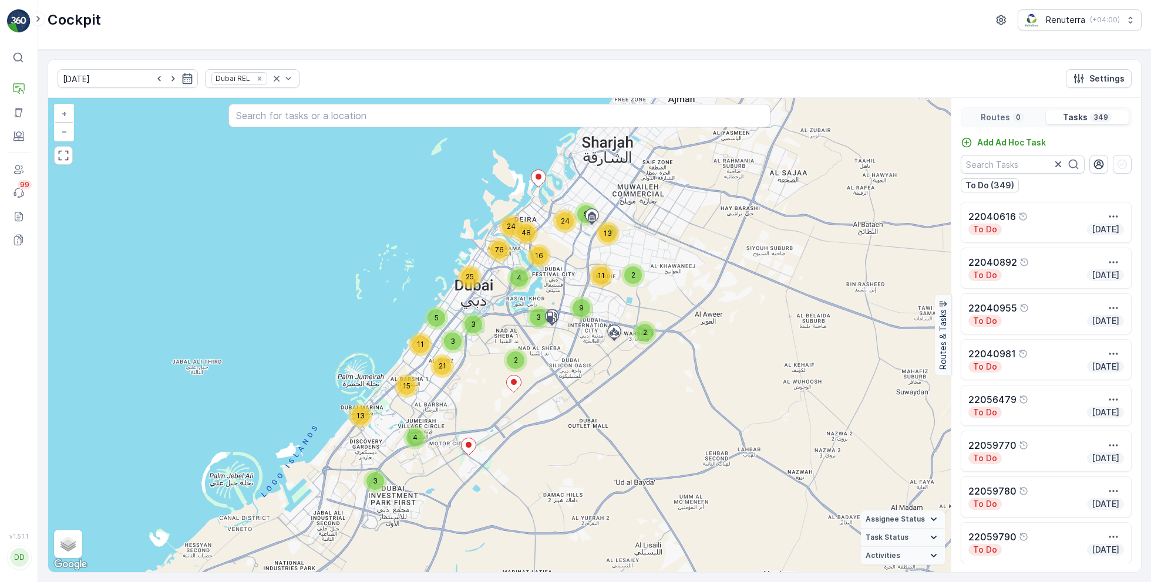
click at [1043, 221] on div "22040616" at bounding box center [1046, 217] width 156 height 14
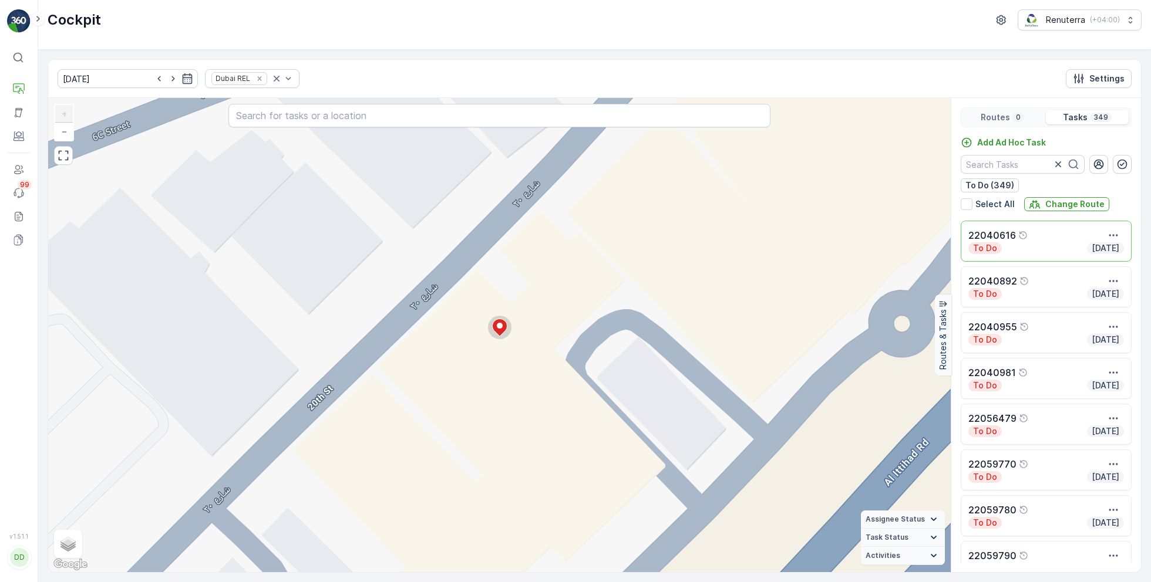
click at [1016, 352] on div "22040955 To Do Today" at bounding box center [1046, 335] width 190 height 46
click at [1004, 120] on p "Routes" at bounding box center [994, 118] width 29 height 12
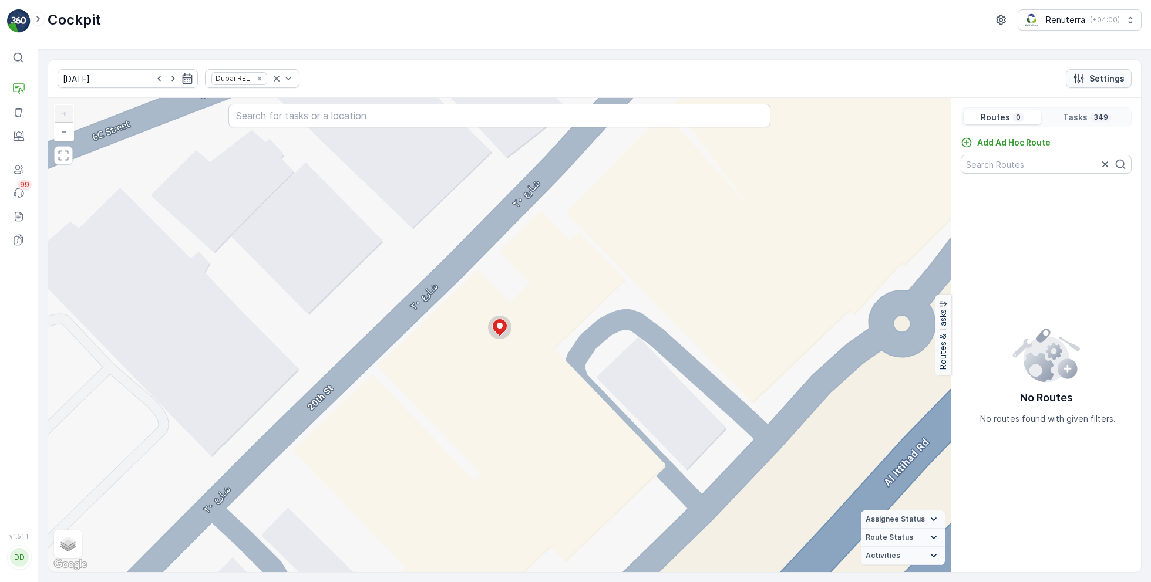
click at [1108, 71] on button "Settings" at bounding box center [1098, 78] width 66 height 19
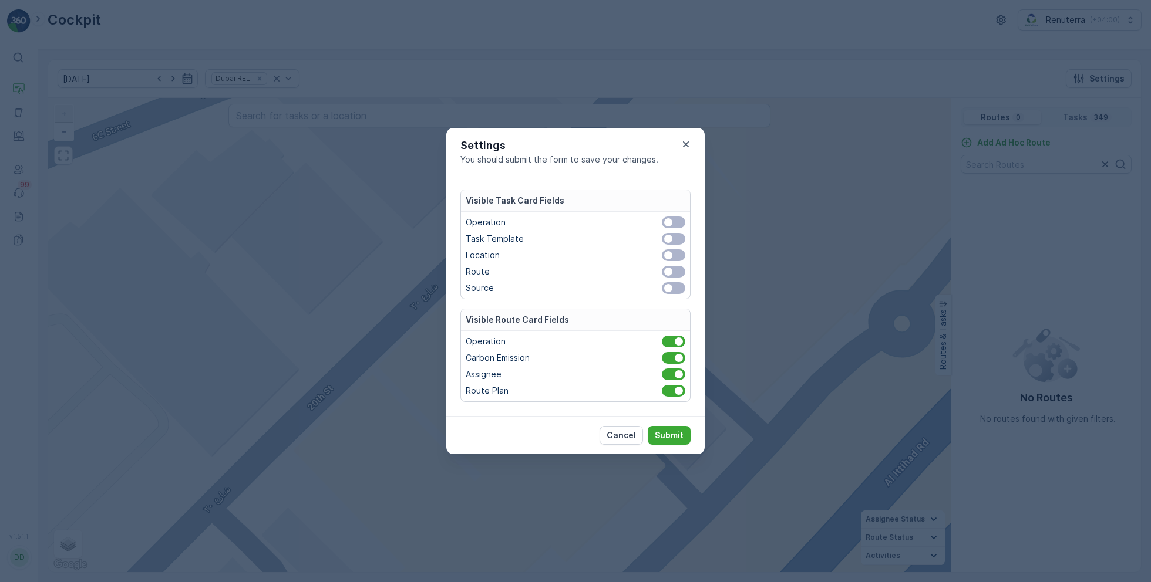
click at [675, 269] on span at bounding box center [673, 272] width 23 height 12
click at [655, 272] on input "checkbox" at bounding box center [655, 272] width 0 height 0
click at [666, 433] on p "Submit" at bounding box center [669, 436] width 29 height 12
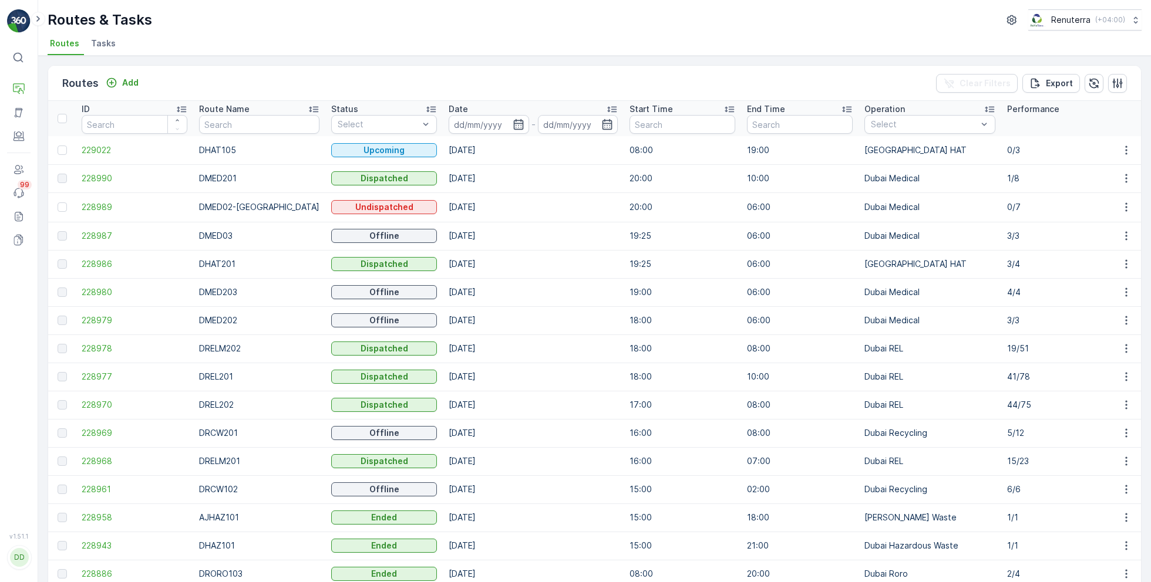
click at [119, 39] on ul "Routes Tasks" at bounding box center [590, 45] width 1084 height 20
click at [97, 45] on span "Tasks" at bounding box center [103, 44] width 25 height 12
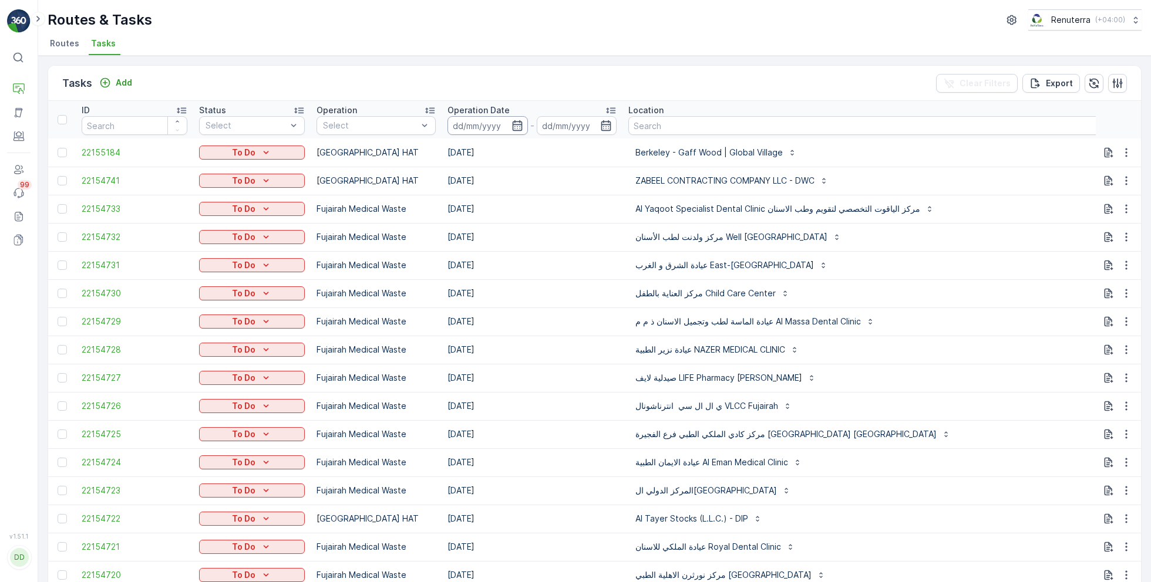
click at [498, 131] on input at bounding box center [487, 125] width 80 height 19
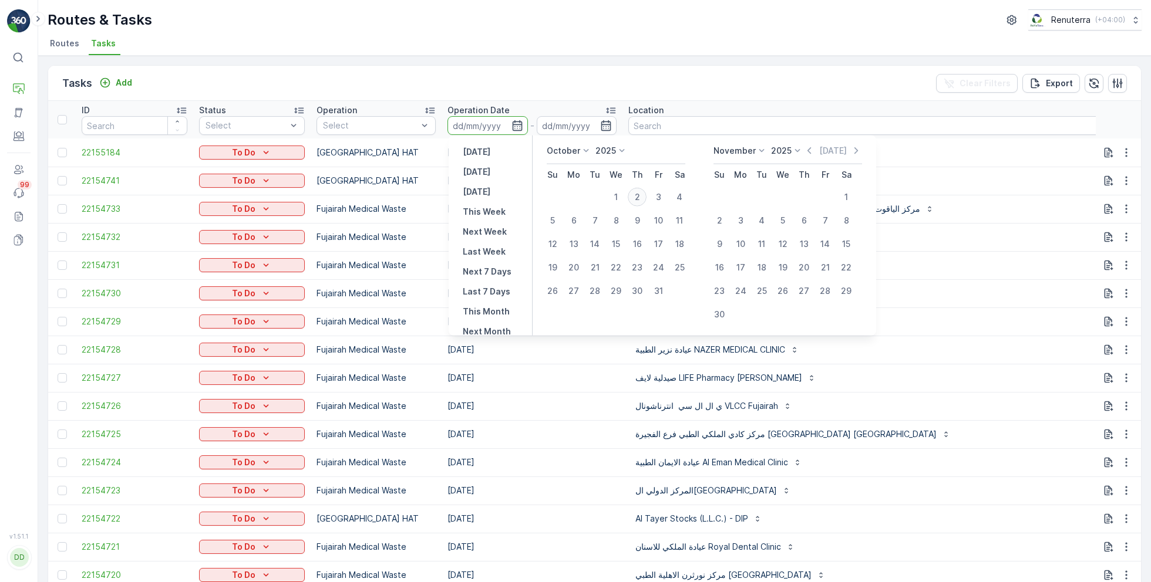
click at [639, 198] on div "2" at bounding box center [637, 197] width 19 height 19
type input "[DATE]"
click at [639, 198] on div "2" at bounding box center [637, 197] width 19 height 19
type input "[DATE]"
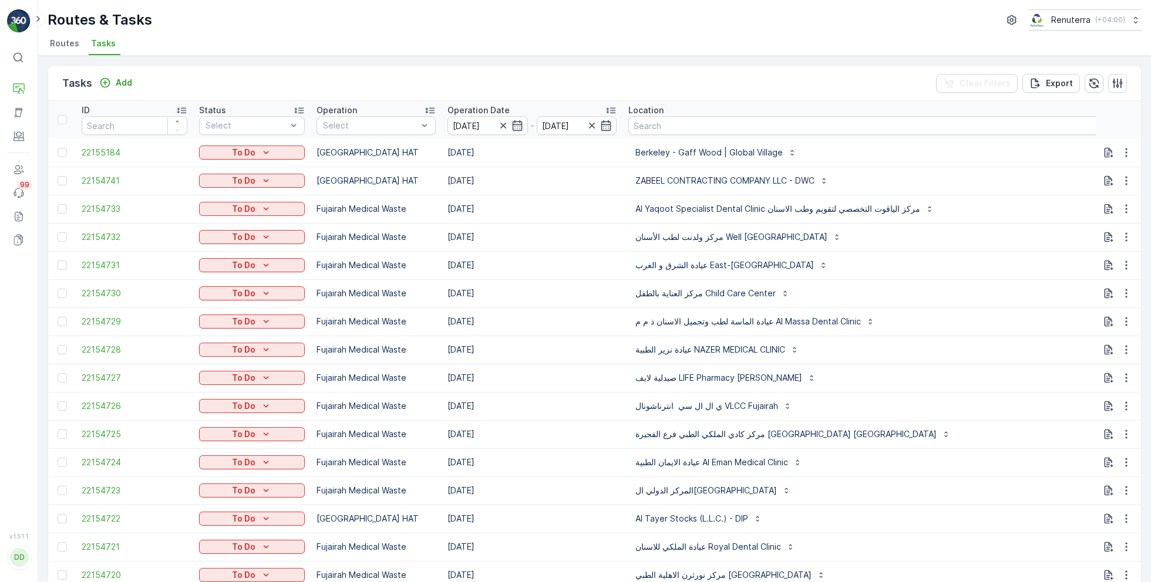
click at [545, 15] on div "Routes & Tasks Renuterra ( +04:00 )" at bounding box center [595, 19] width 1094 height 21
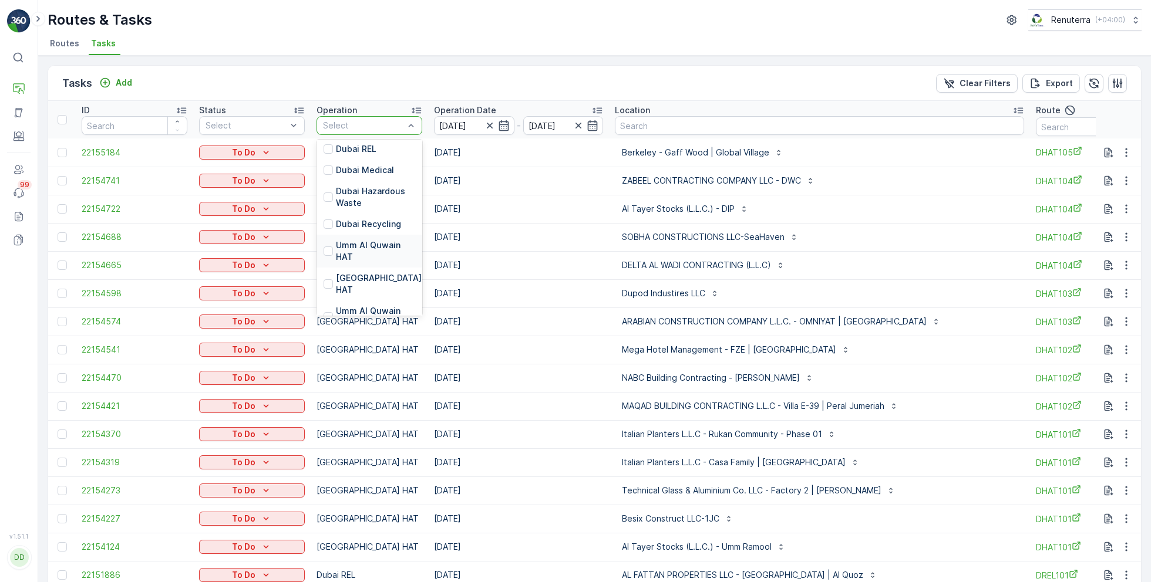
scroll to position [125, 0]
click at [366, 271] on p "[GEOGRAPHIC_DATA] HAT" at bounding box center [380, 282] width 88 height 23
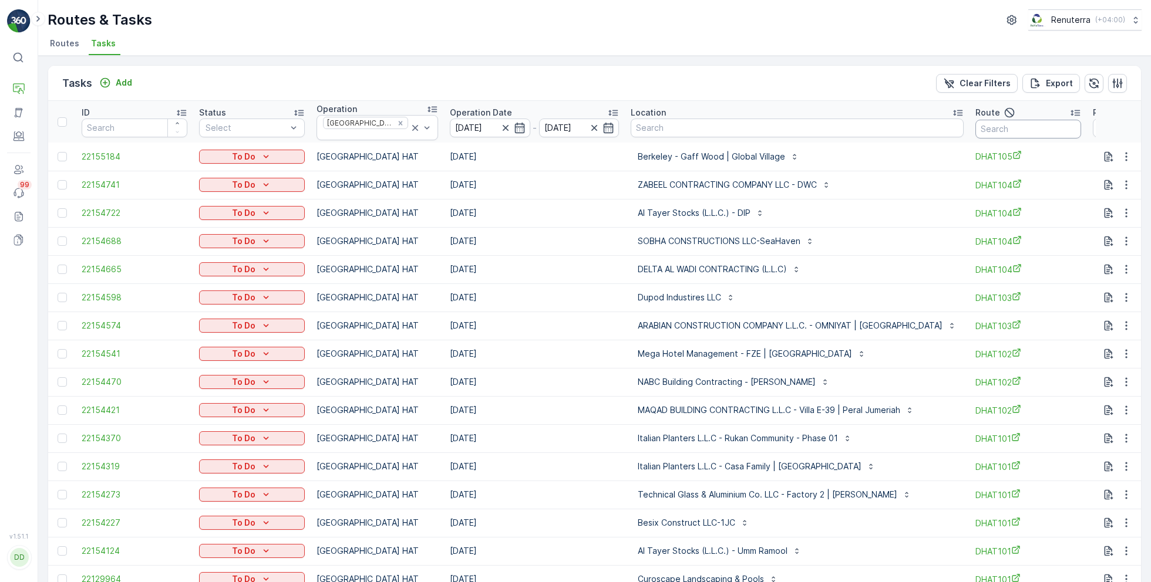
click at [975, 126] on input "text" at bounding box center [1028, 129] width 106 height 19
type input "101"
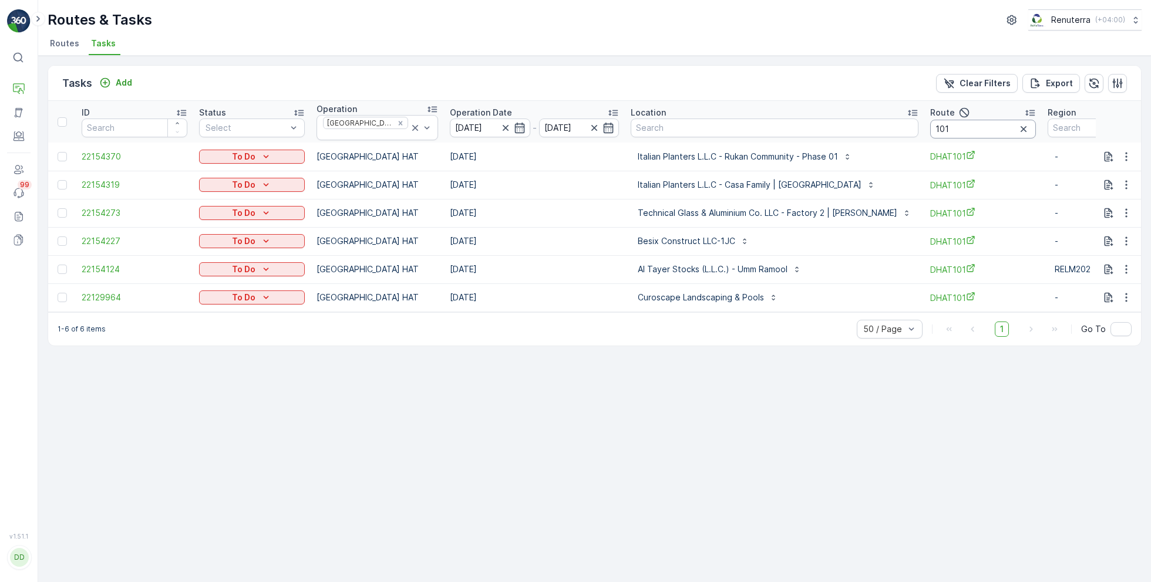
click at [930, 127] on input "101" at bounding box center [983, 129] width 106 height 19
type input "102"
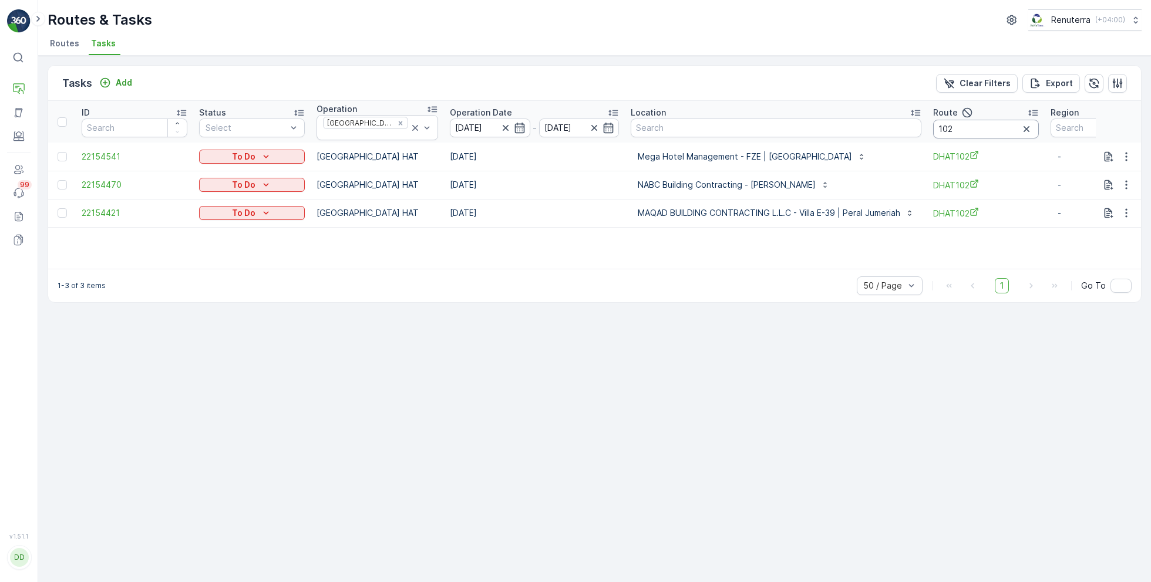
click at [959, 128] on input "102" at bounding box center [986, 129] width 106 height 19
type input "103"
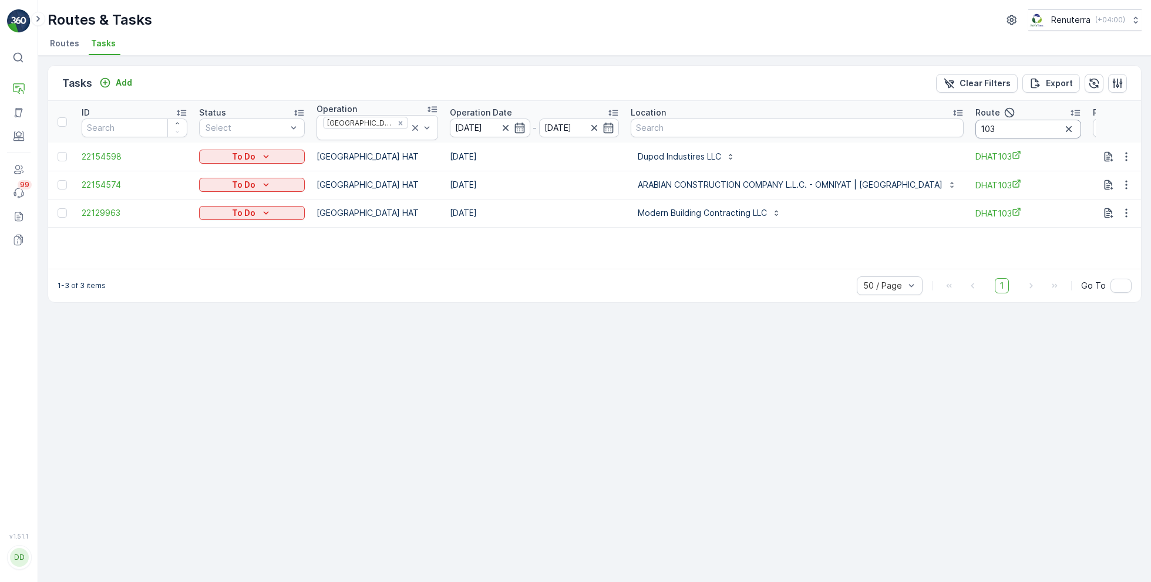
click at [975, 129] on input "103" at bounding box center [1028, 129] width 106 height 19
type input "104"
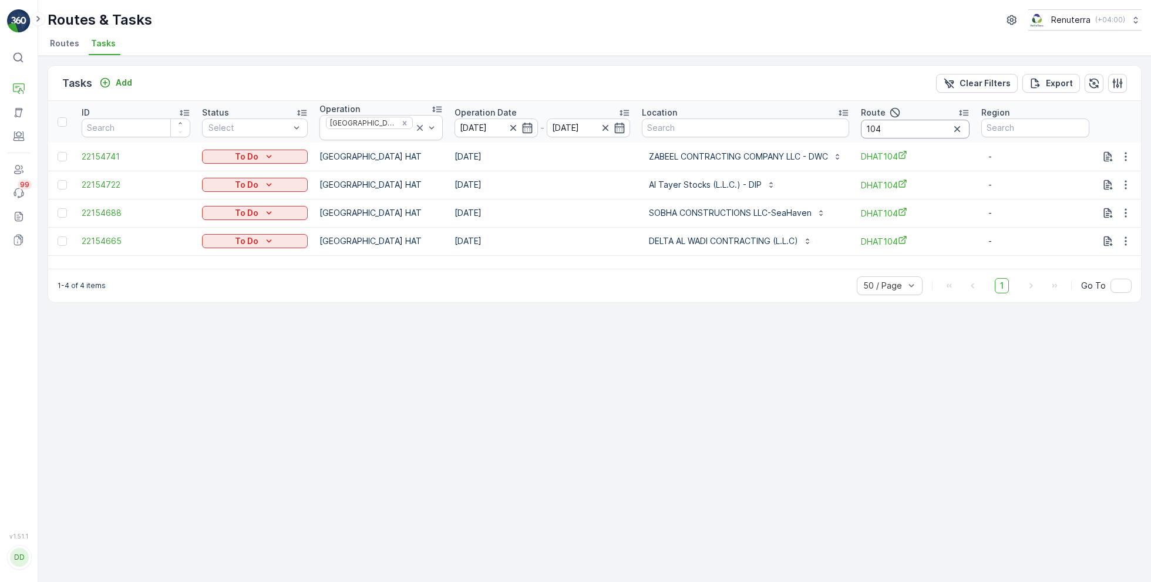
click at [904, 127] on input "104" at bounding box center [915, 129] width 109 height 19
type input "105"
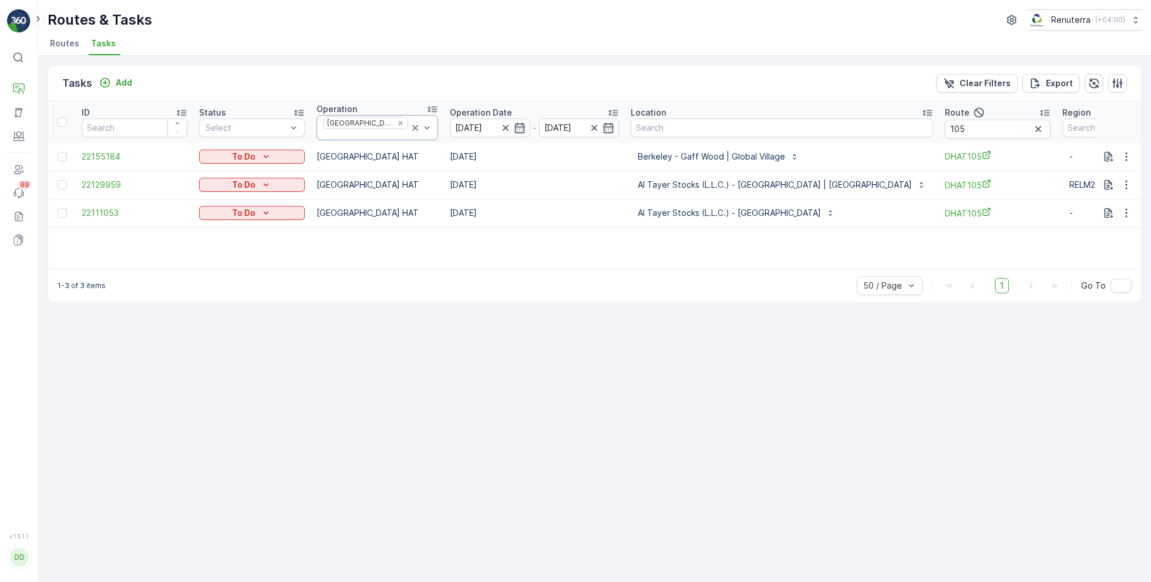
click at [412, 125] on icon at bounding box center [415, 128] width 6 height 6
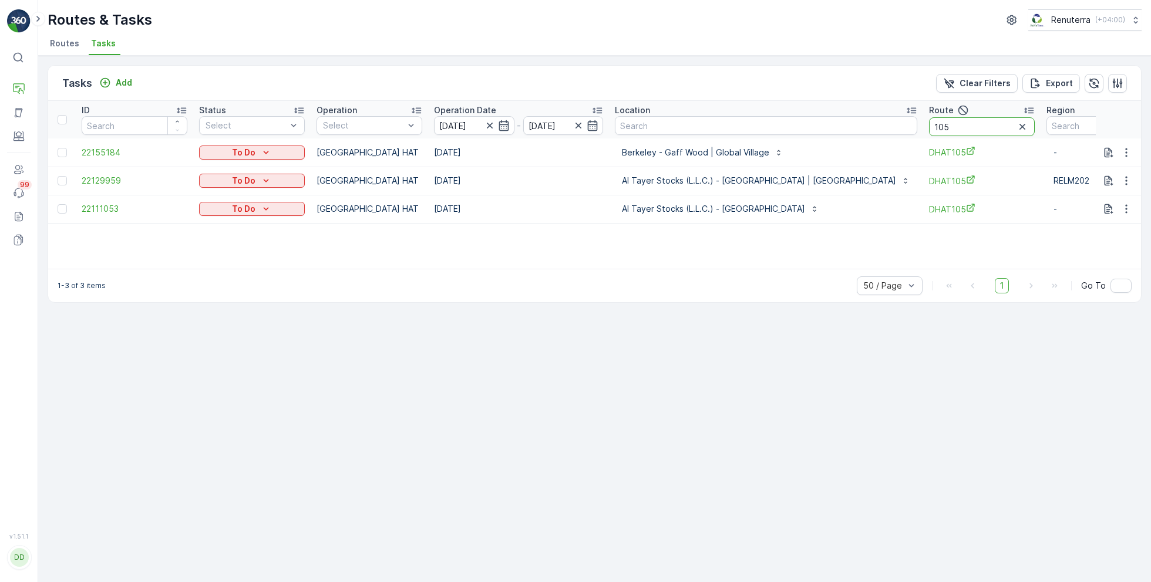
drag, startPoint x: 919, startPoint y: 129, endPoint x: 816, endPoint y: 129, distance: 102.7
click at [817, 129] on tr "ID Status Select Operation Select Operation Date 02.10.2025 - 02.10.2025 Locati…" at bounding box center [625, 120] width 1155 height 38
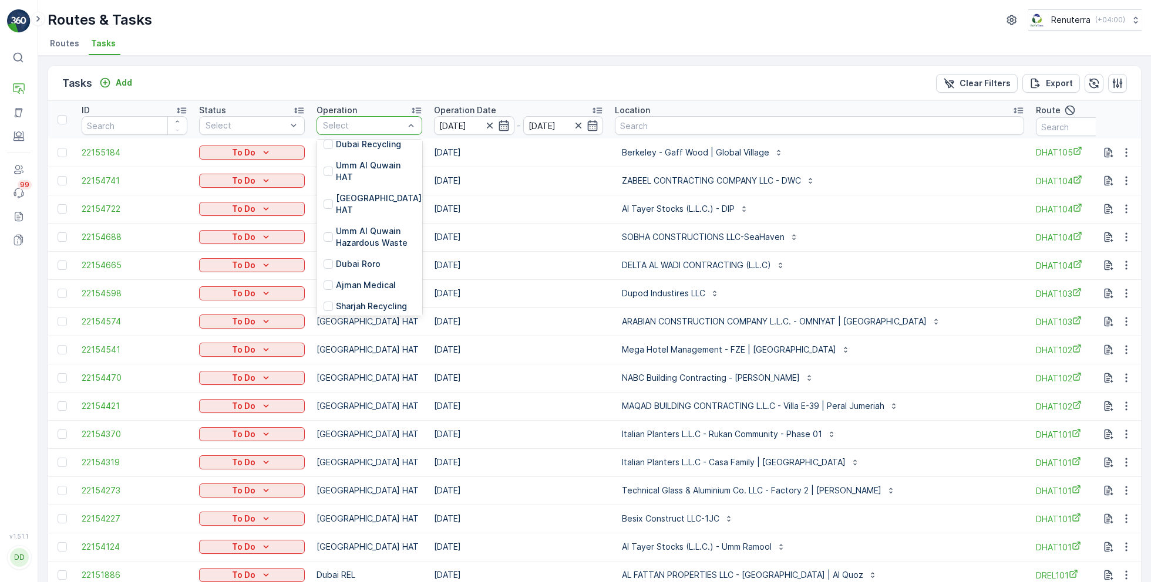
scroll to position [205, 0]
click at [362, 257] on p "Dubai Roro" at bounding box center [358, 263] width 45 height 12
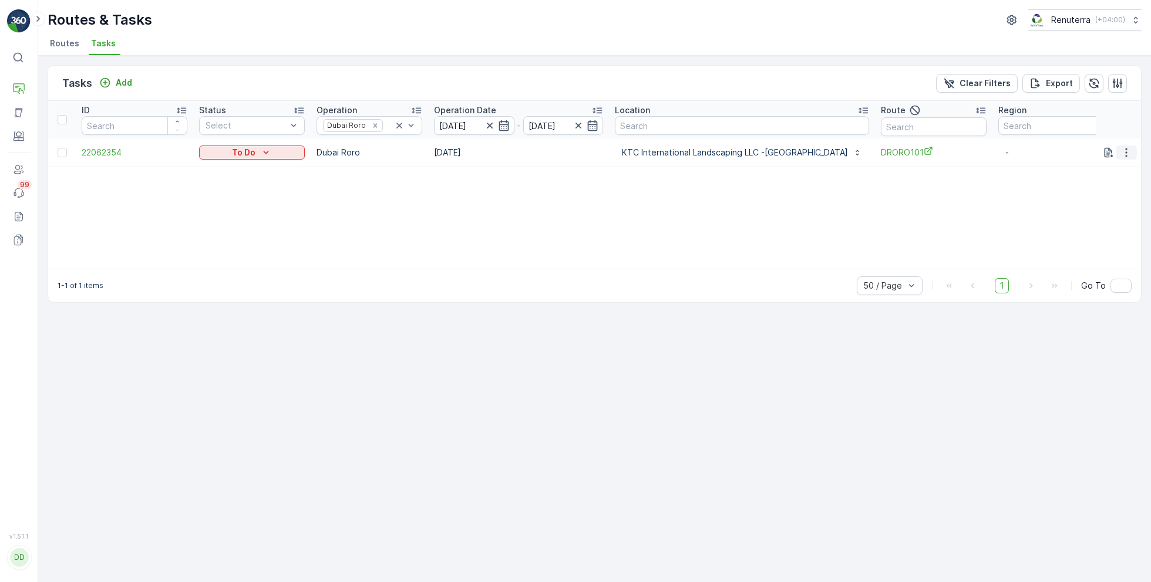
click at [1125, 150] on icon "button" at bounding box center [1126, 153] width 12 height 12
click at [1086, 218] on span "Remove from Route" at bounding box center [1106, 219] width 79 height 12
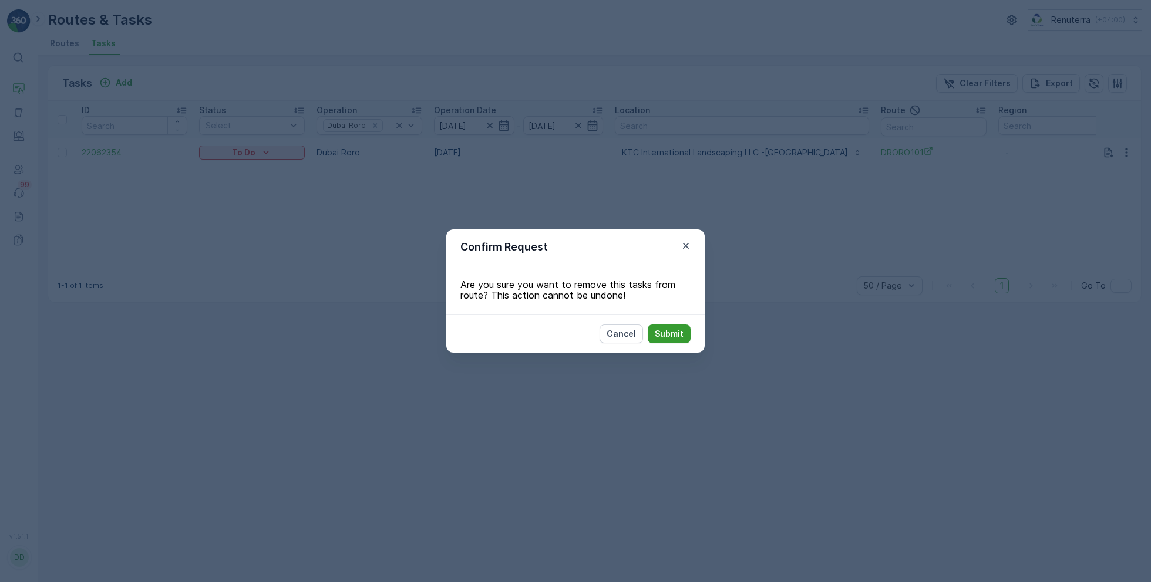
click at [677, 342] on button "Submit" at bounding box center [668, 334] width 43 height 19
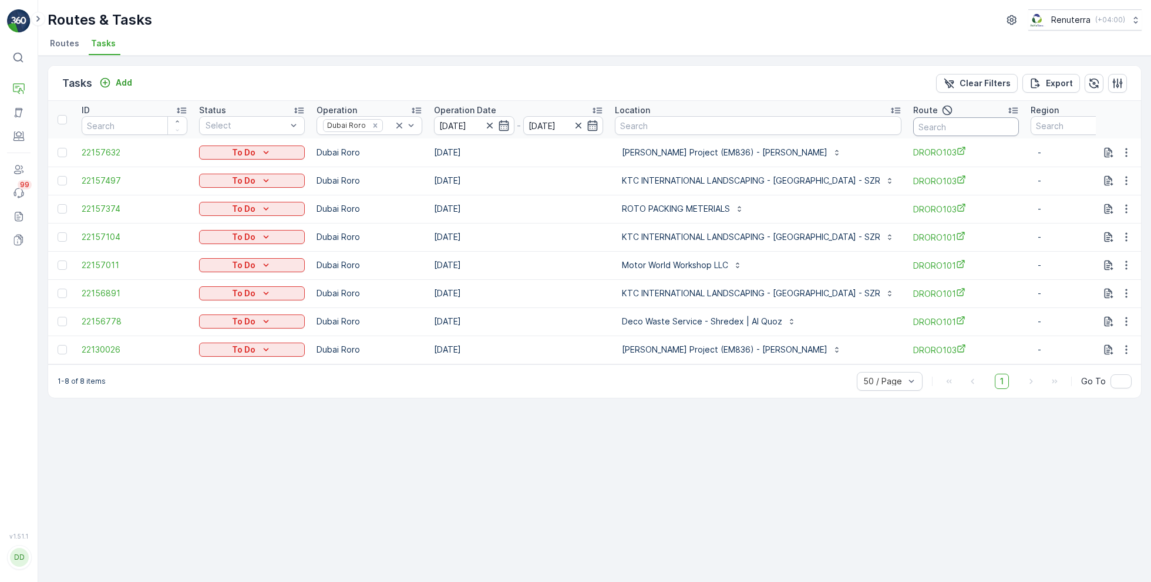
click at [949, 127] on input "text" at bounding box center [966, 126] width 106 height 19
type input "101"
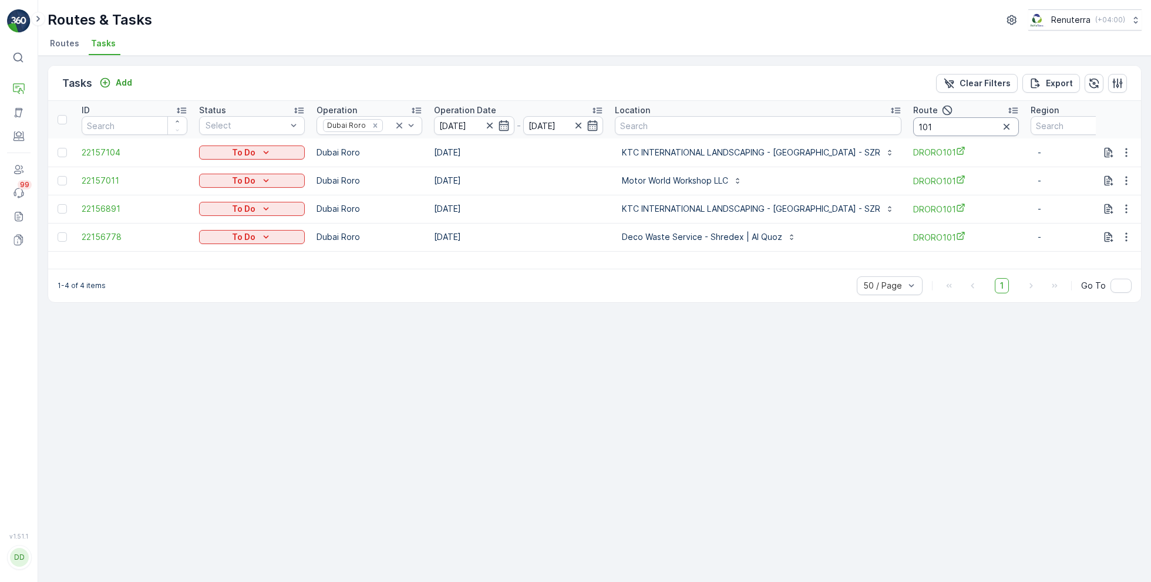
click at [943, 131] on input "101" at bounding box center [966, 126] width 106 height 19
type input "103"
click at [66, 45] on span "Routes" at bounding box center [64, 44] width 29 height 12
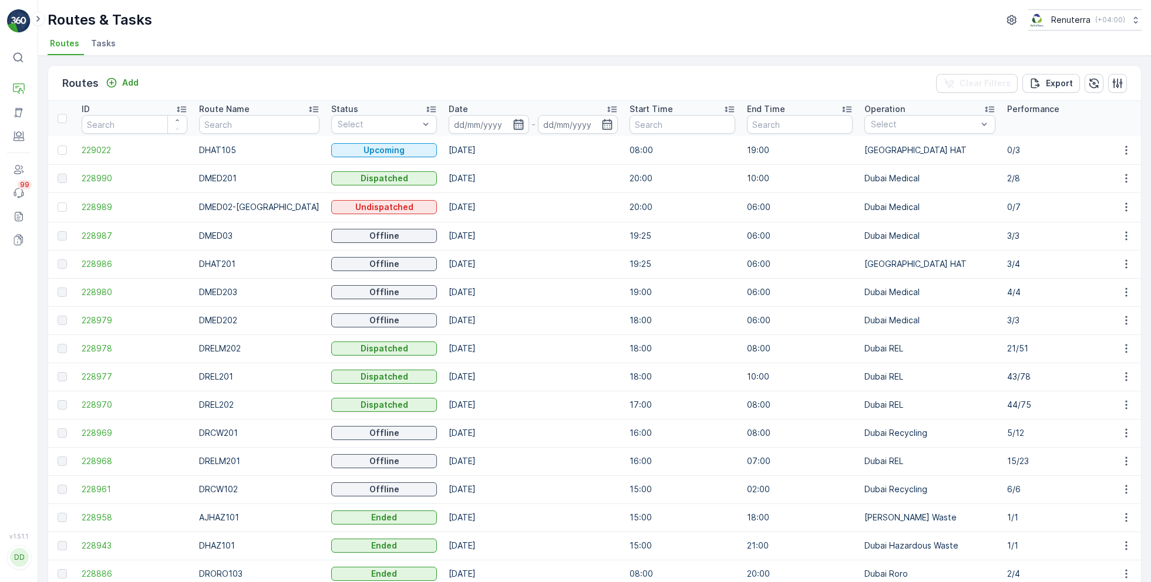
click at [513, 123] on icon "button" at bounding box center [518, 124] width 10 height 11
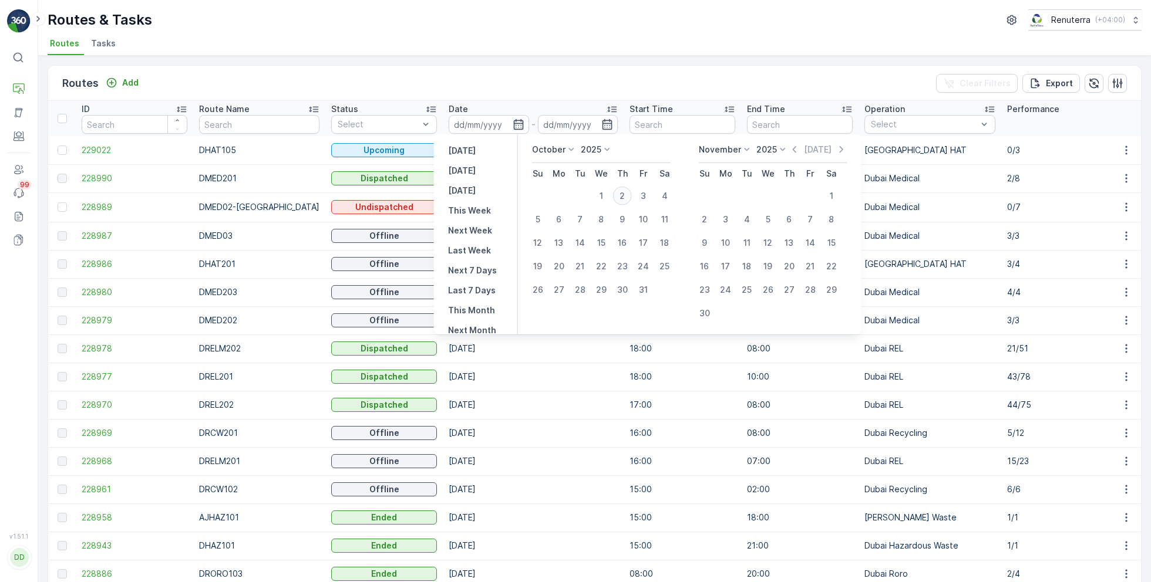
click at [619, 193] on div "2" at bounding box center [622, 196] width 19 height 19
type input "[DATE]"
click at [619, 193] on div "2" at bounding box center [622, 196] width 19 height 19
type input "[DATE]"
click at [571, 53] on ul "Routes Tasks" at bounding box center [590, 45] width 1084 height 20
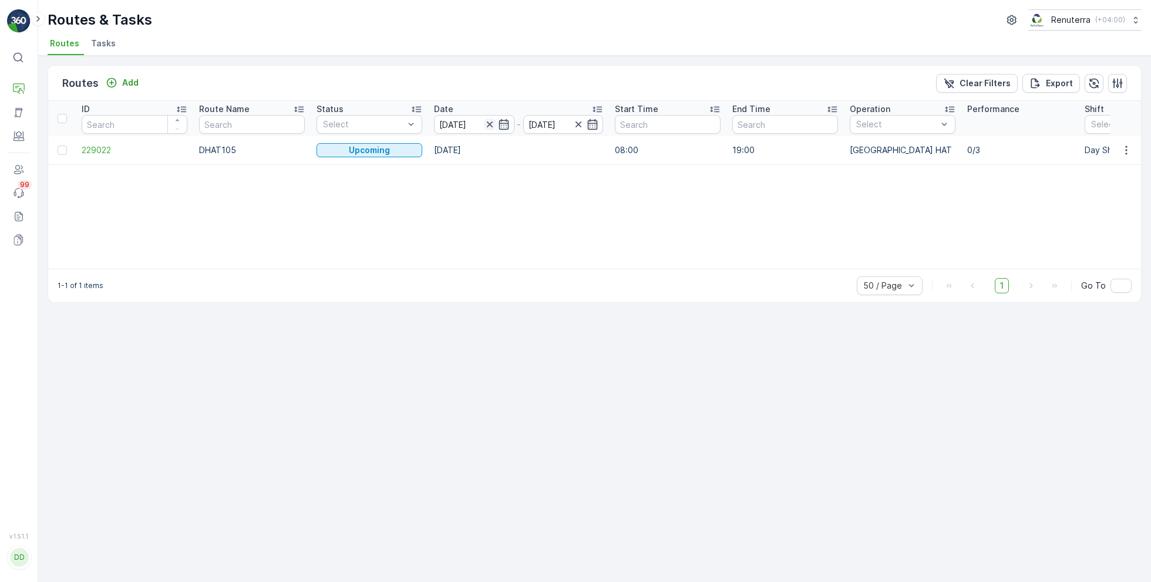
click at [488, 123] on icon "button" at bounding box center [489, 125] width 6 height 6
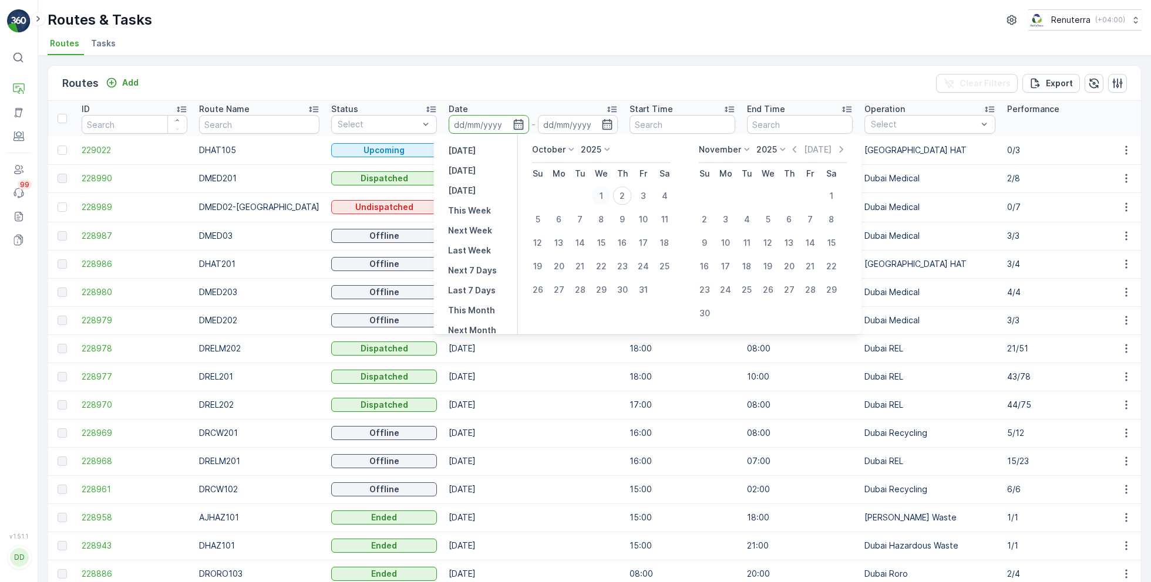
click at [599, 194] on div "1" at bounding box center [601, 196] width 19 height 19
type input "[DATE]"
click at [599, 194] on div "1" at bounding box center [601, 196] width 19 height 19
type input "[DATE]"
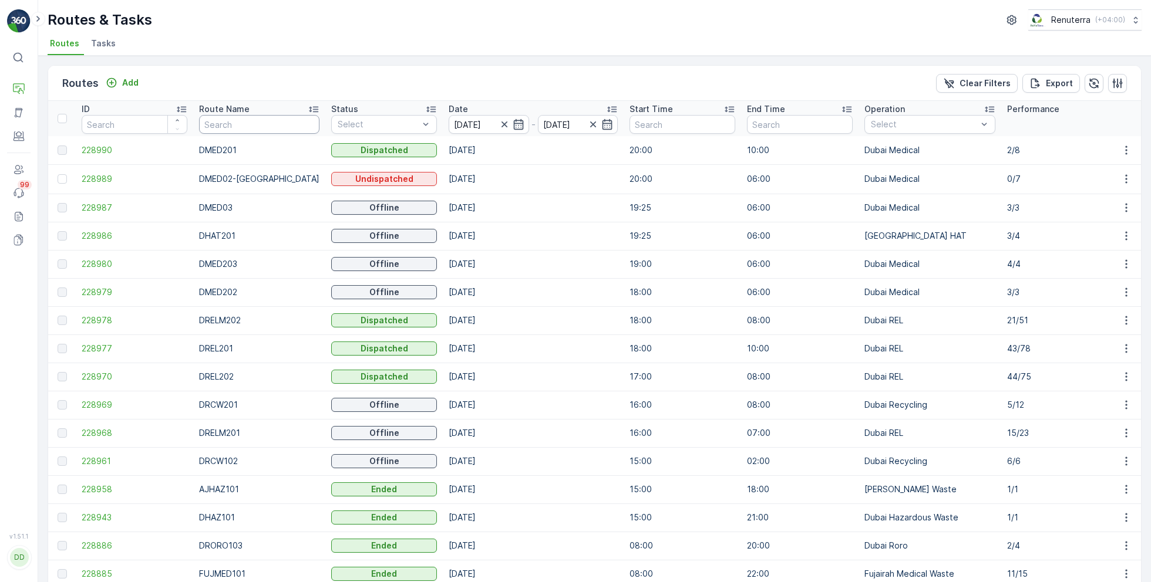
click at [269, 118] on input "text" at bounding box center [259, 124] width 120 height 19
type input "hat"
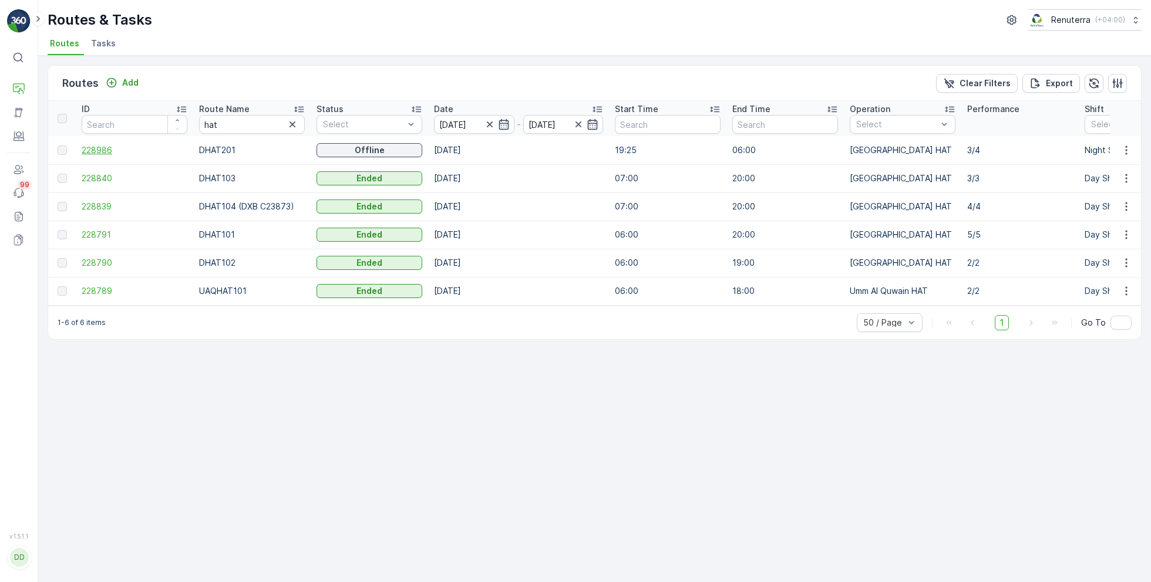
click at [103, 150] on span "228986" at bounding box center [135, 150] width 106 height 12
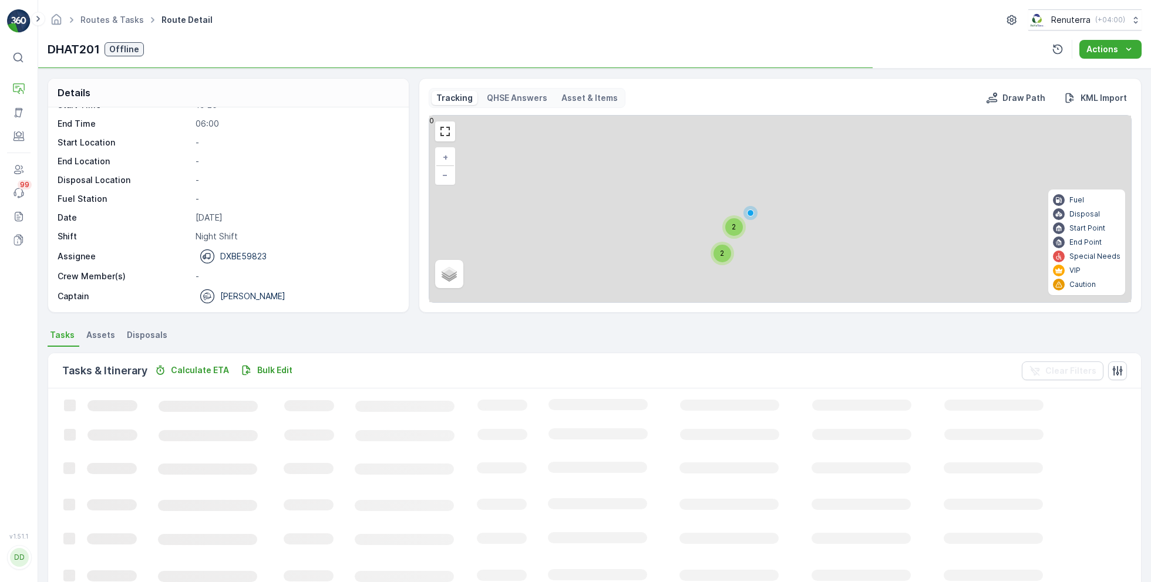
scroll to position [22, 0]
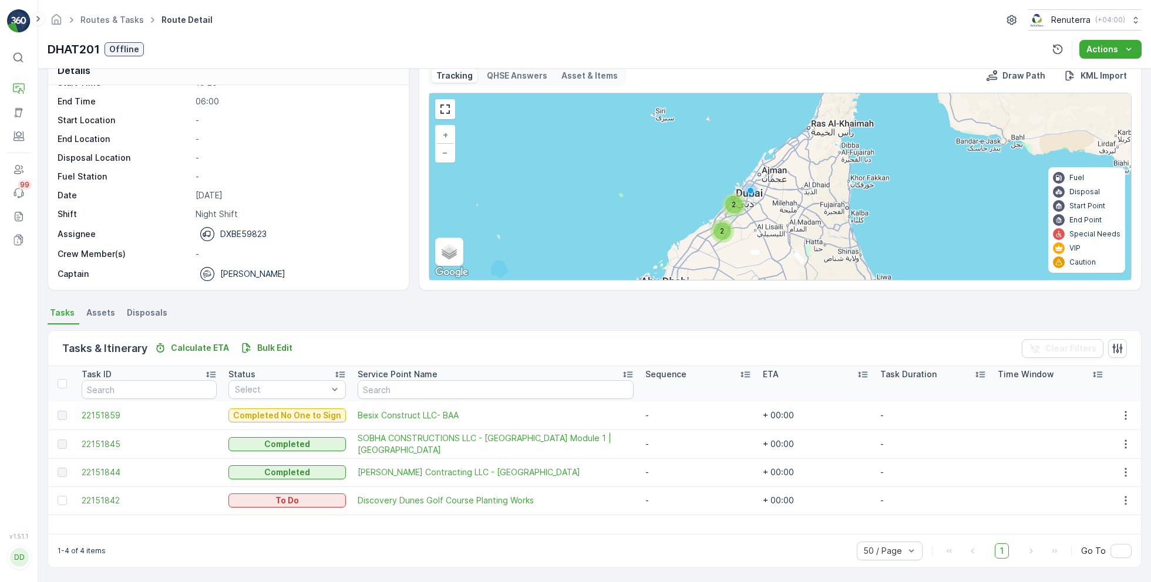
click at [106, 478] on td "22151844" at bounding box center [149, 472] width 147 height 28
click at [104, 472] on span "22151844" at bounding box center [149, 473] width 135 height 12
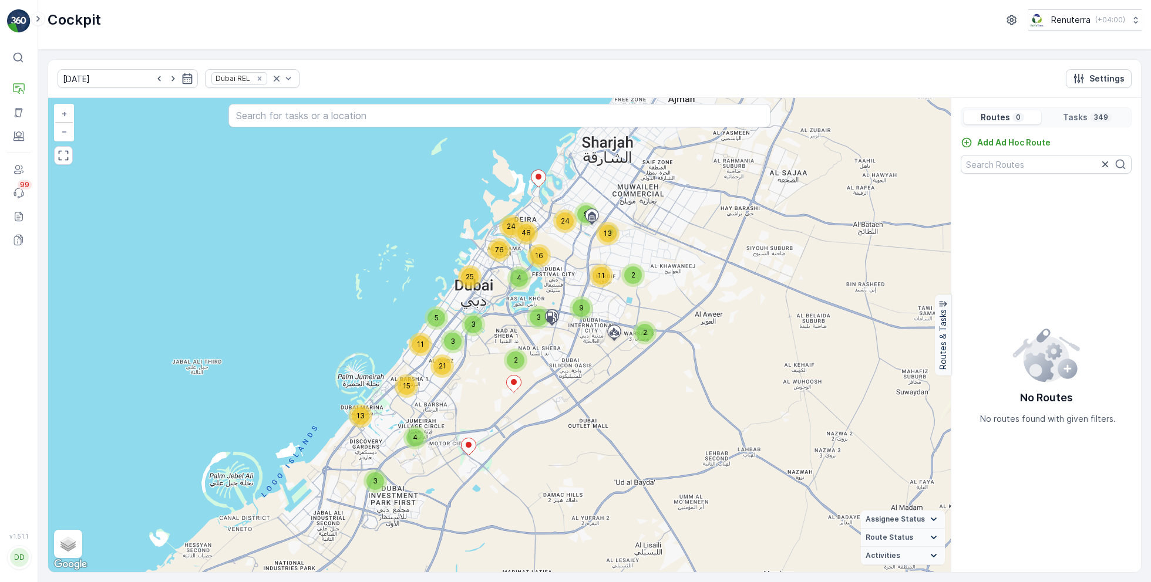
click at [1023, 119] on div "Routes 0" at bounding box center [1001, 117] width 77 height 14
click at [1096, 79] on p "Settings" at bounding box center [1106, 79] width 35 height 12
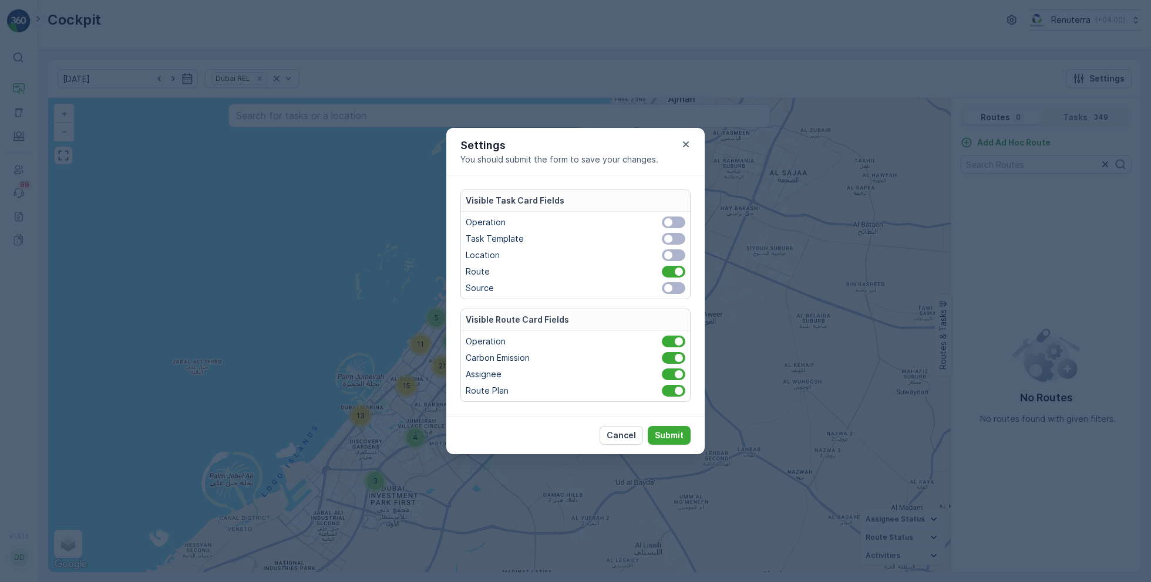
click at [677, 288] on span at bounding box center [673, 288] width 23 height 12
click at [655, 288] on input "checkbox" at bounding box center [655, 288] width 0 height 0
click at [670, 438] on p "Submit" at bounding box center [669, 436] width 29 height 12
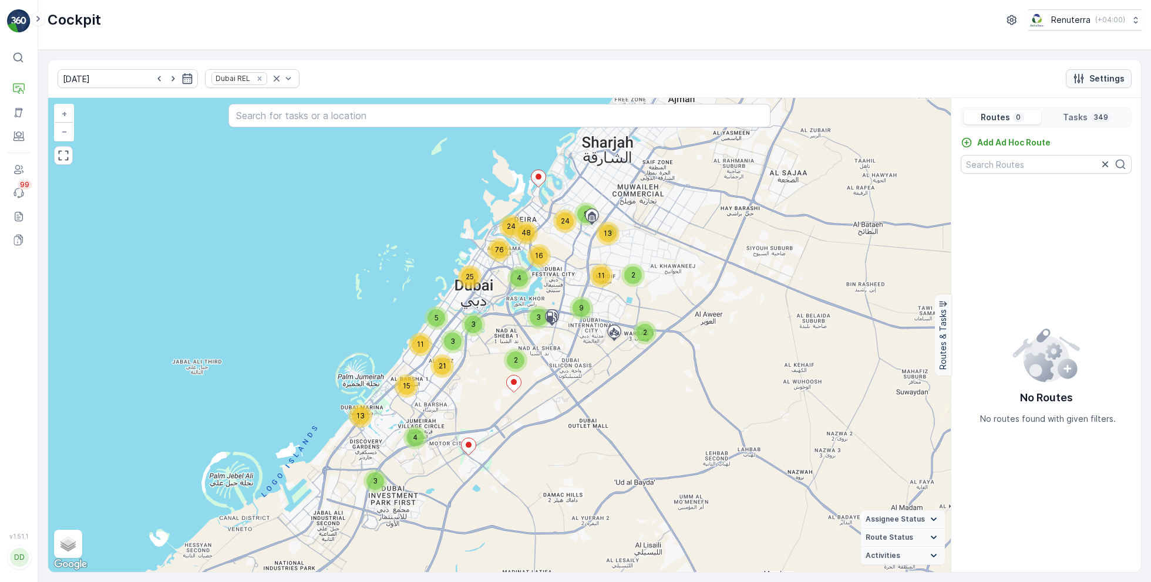
click at [1081, 78] on icon "Settings" at bounding box center [1079, 79] width 10 height 10
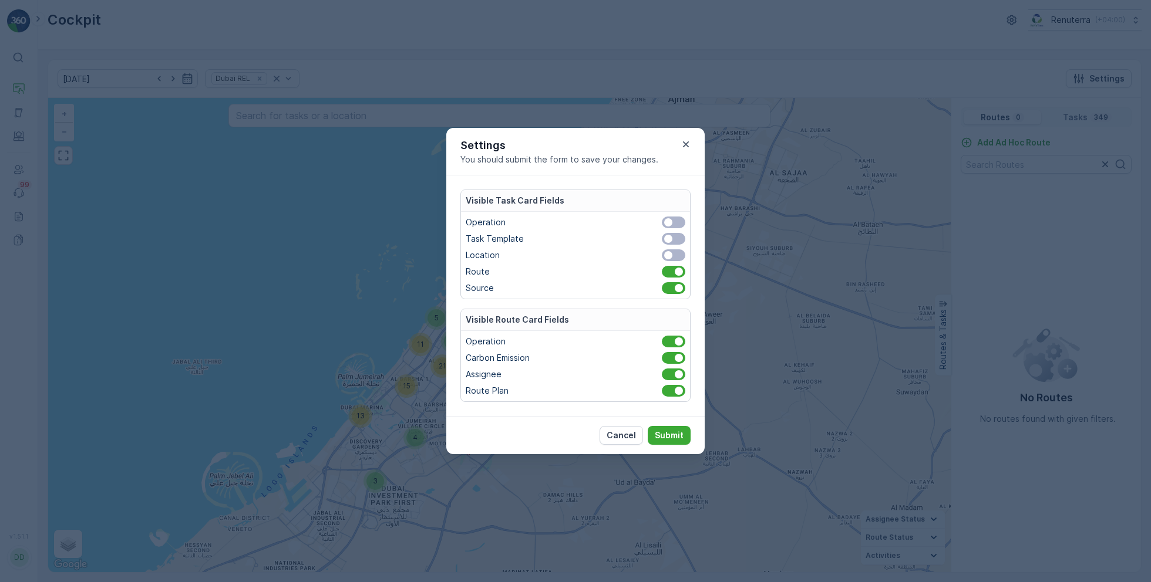
click at [673, 216] on div "Operation Task Template Location Route Source" at bounding box center [575, 255] width 229 height 87
click at [672, 224] on div at bounding box center [668, 222] width 8 height 8
click at [655, 222] on input "checkbox" at bounding box center [655, 222] width 0 height 0
click at [673, 239] on span at bounding box center [673, 239] width 23 height 12
click at [655, 239] on input "checkbox" at bounding box center [655, 239] width 0 height 0
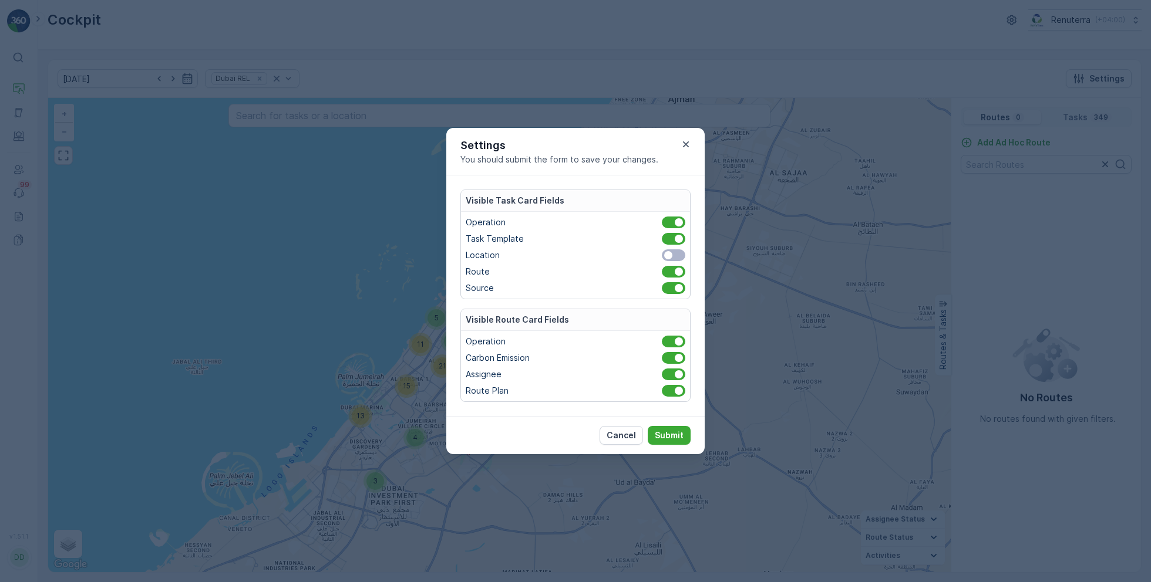
click at [674, 258] on span at bounding box center [673, 255] width 23 height 12
click at [655, 255] on input "checkbox" at bounding box center [655, 255] width 0 height 0
click at [673, 430] on p "Submit" at bounding box center [669, 436] width 29 height 12
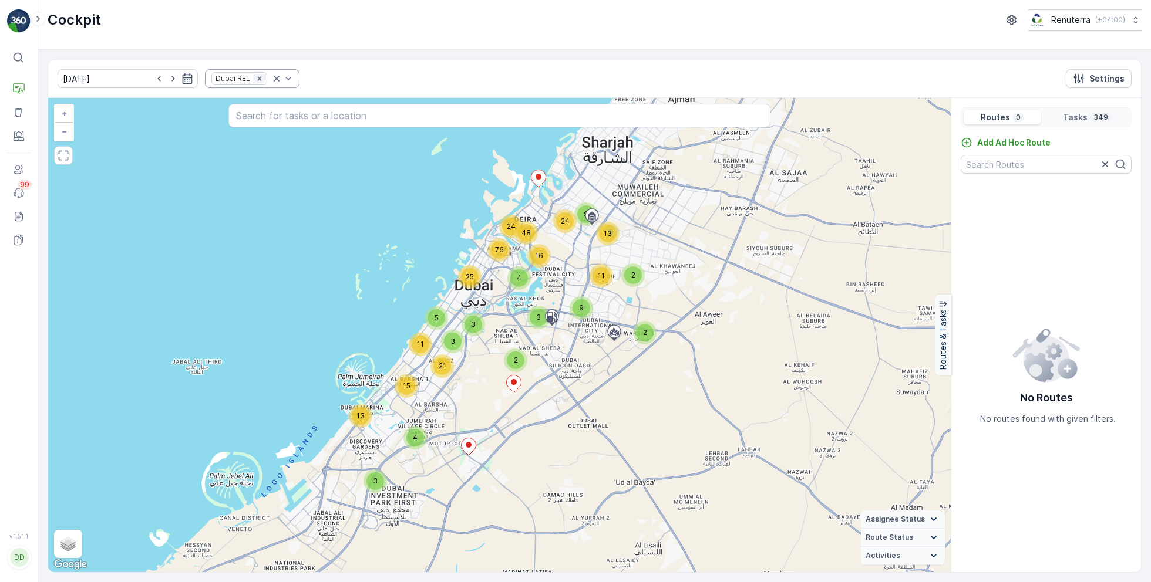
click at [255, 80] on icon "Remove Dubai REL" at bounding box center [259, 79] width 8 height 8
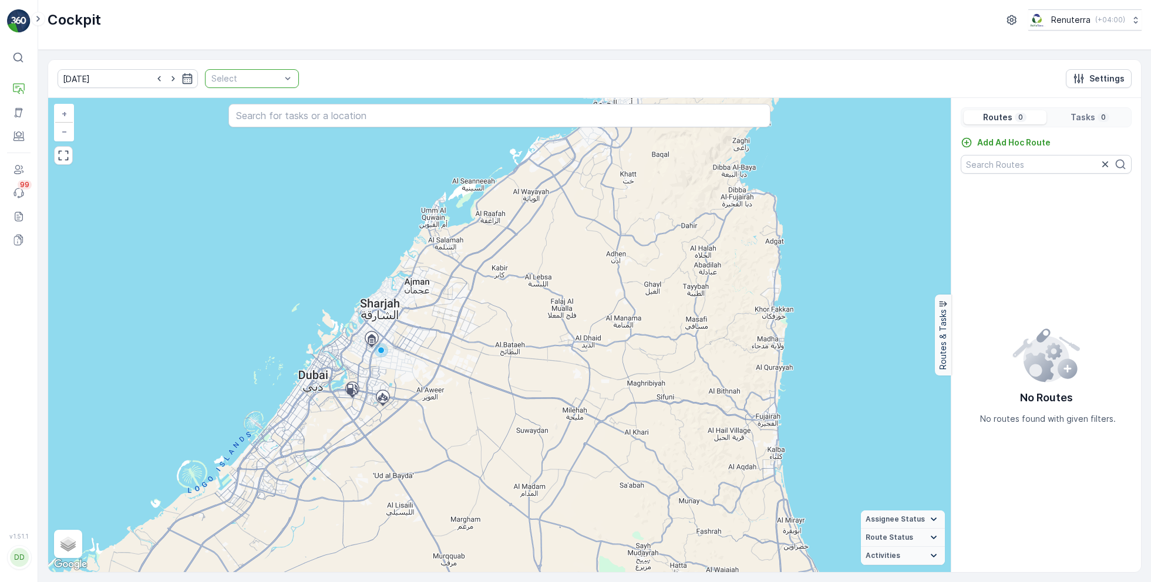
click at [227, 79] on div at bounding box center [246, 78] width 72 height 9
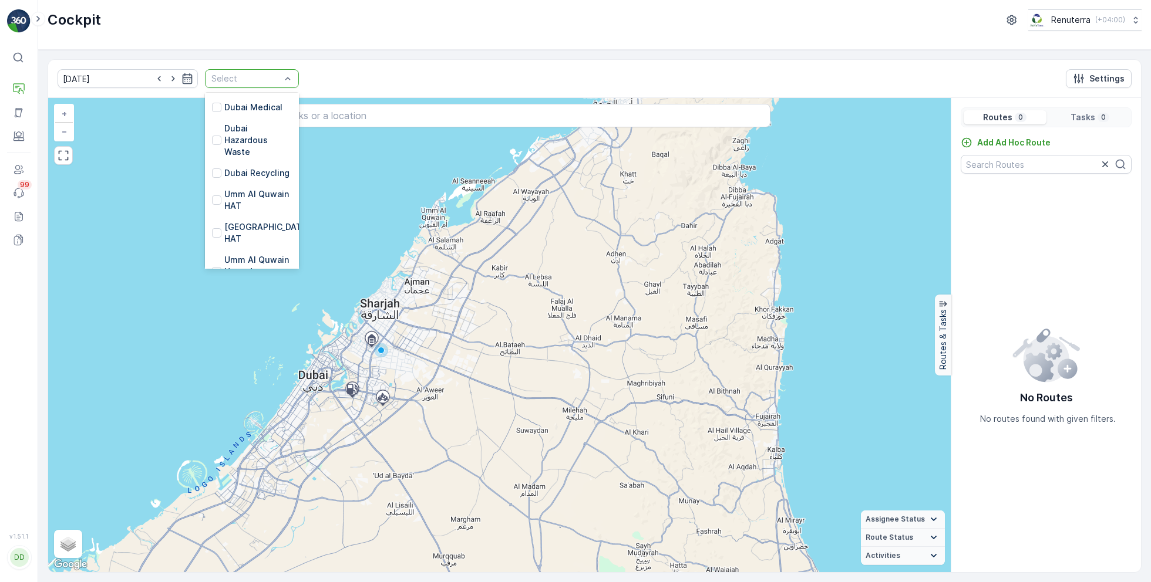
scroll to position [167, 0]
click at [224, 220] on p "[GEOGRAPHIC_DATA] HAT" at bounding box center [268, 231] width 88 height 23
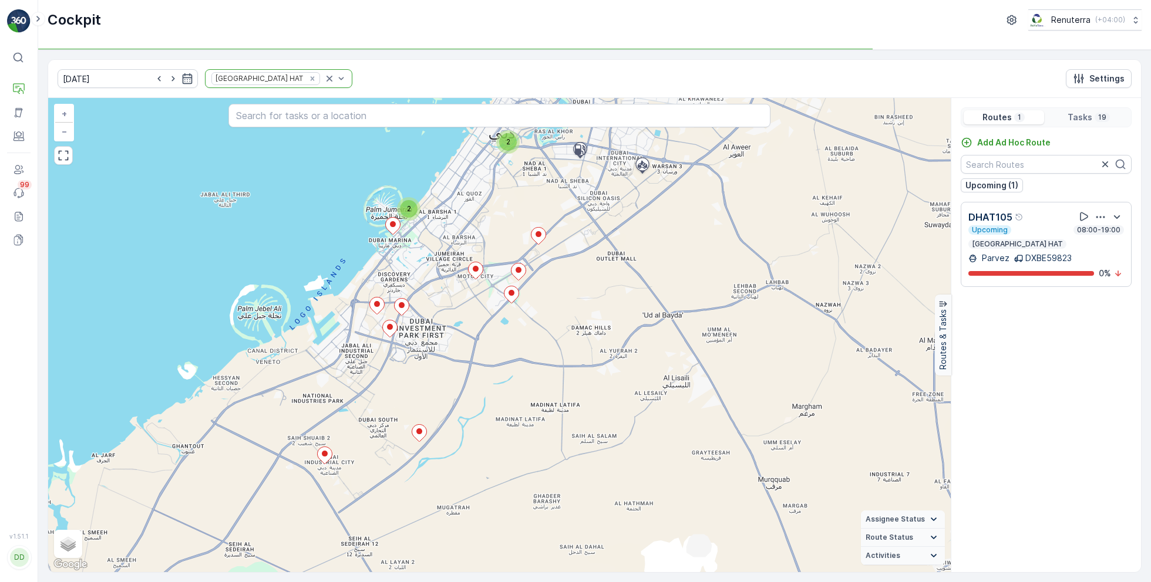
drag, startPoint x: 448, startPoint y: 434, endPoint x: 456, endPoint y: 346, distance: 88.4
click at [456, 346] on div "2 2 + − Satellite Roadmap Terrain Hybrid Leaflet Keyboard shortcuts Map Data Ma…" at bounding box center [499, 335] width 902 height 474
click at [403, 311] on icon at bounding box center [401, 305] width 15 height 18
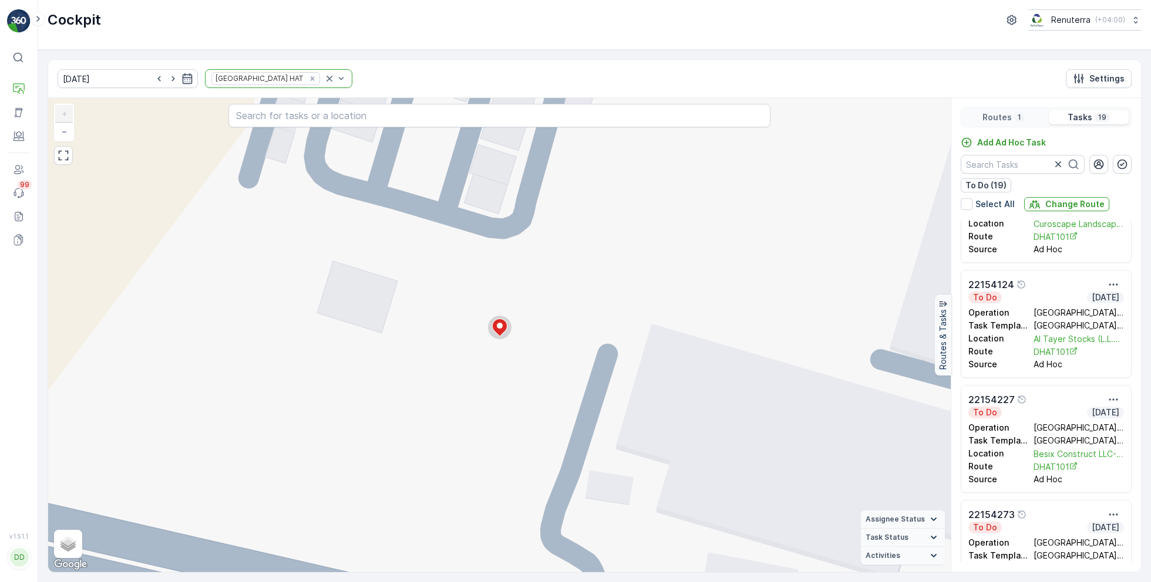
scroll to position [407, 0]
click at [972, 204] on div at bounding box center [966, 204] width 12 height 12
click at [960, 198] on input "Select All" at bounding box center [960, 198] width 0 height 0
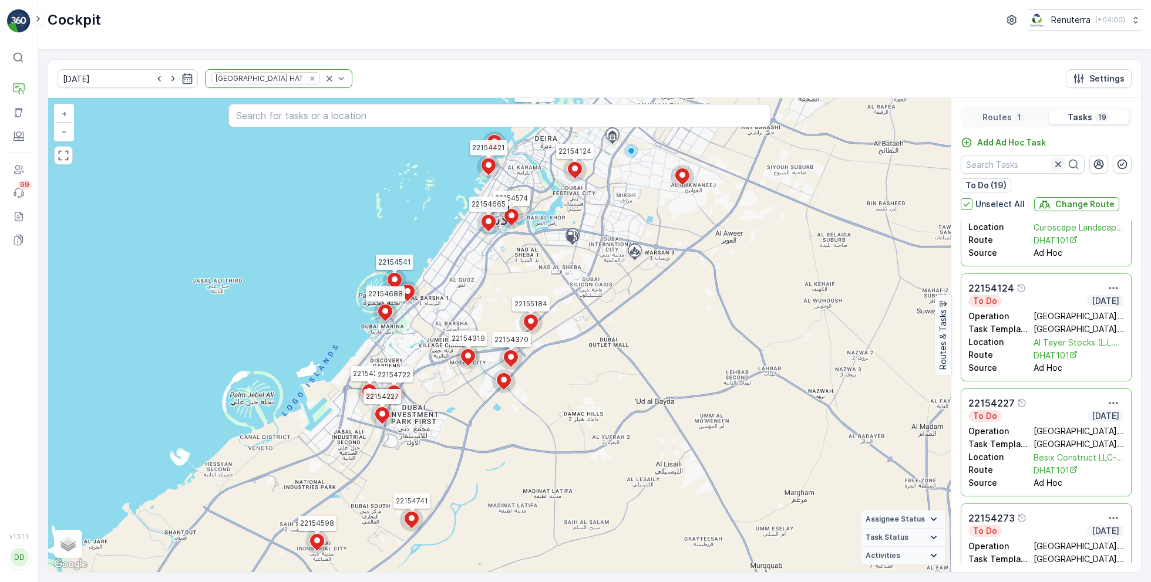
click at [1063, 163] on icon "button" at bounding box center [1058, 164] width 12 height 12
click at [1021, 163] on input "text" at bounding box center [1022, 164] width 124 height 19
click at [970, 201] on icon at bounding box center [966, 204] width 11 height 11
click at [960, 198] on input "Unselect All" at bounding box center [960, 198] width 0 height 0
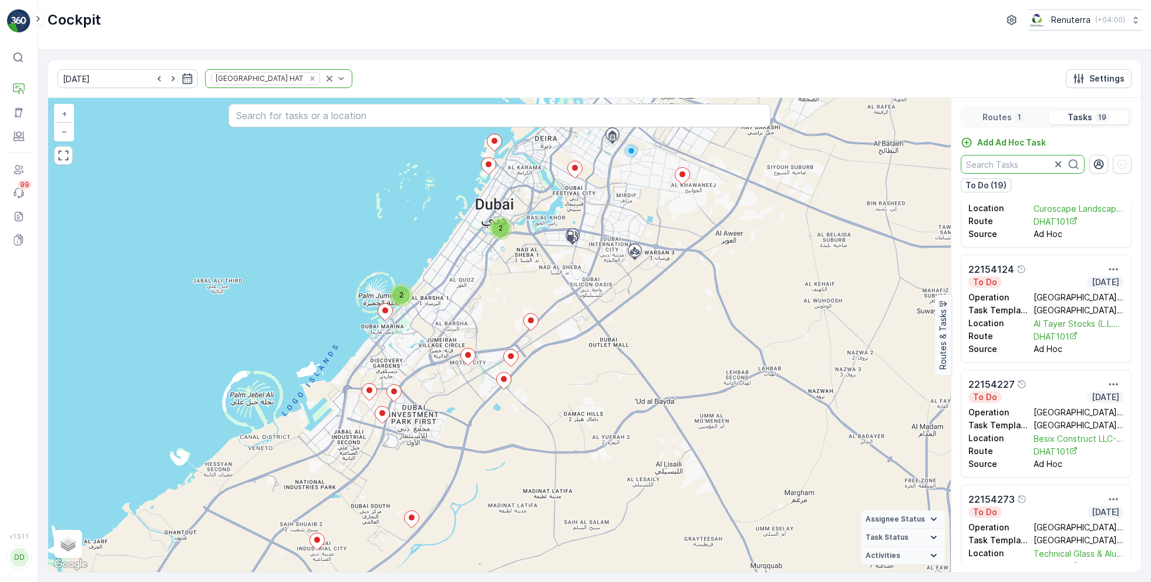
click at [1006, 164] on input "text" at bounding box center [1022, 164] width 124 height 19
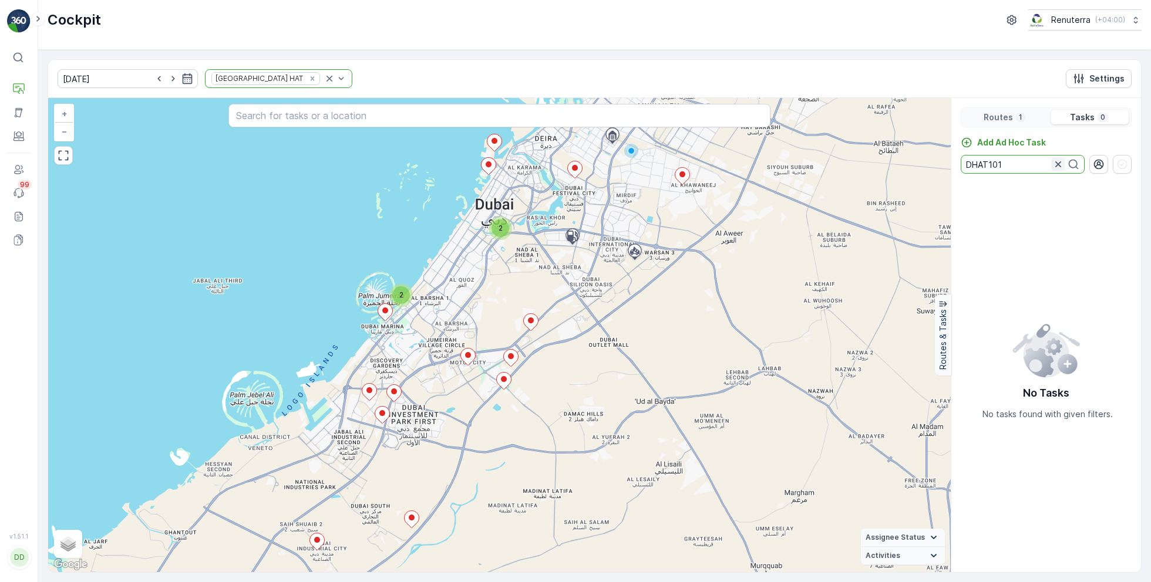
type input "DHAT101"
click at [1057, 164] on icon "button" at bounding box center [1058, 164] width 6 height 6
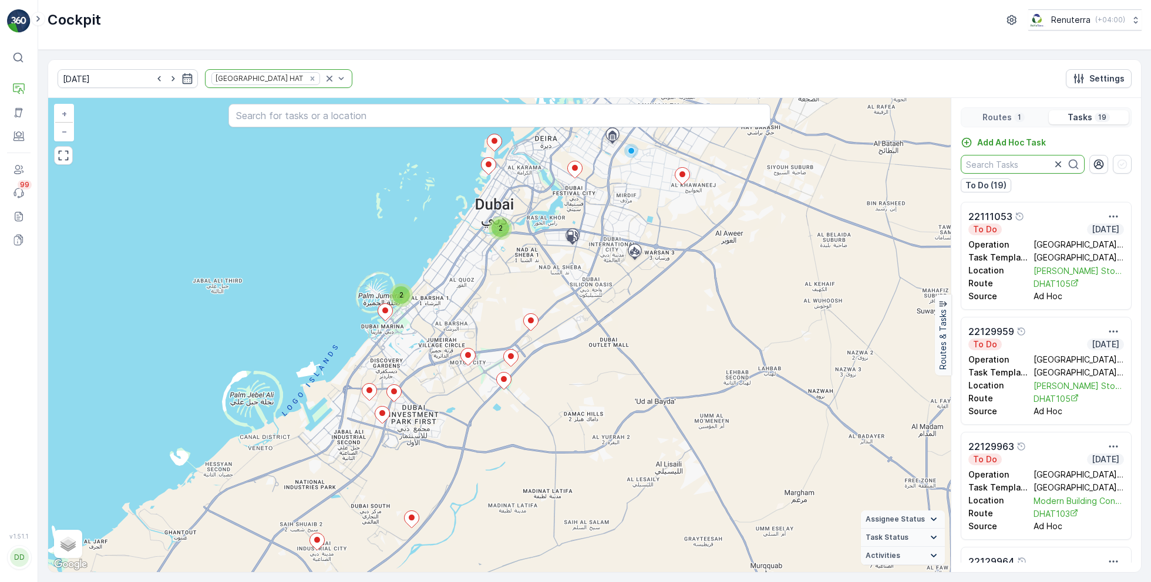
click at [1007, 119] on p "Routes" at bounding box center [996, 118] width 29 height 12
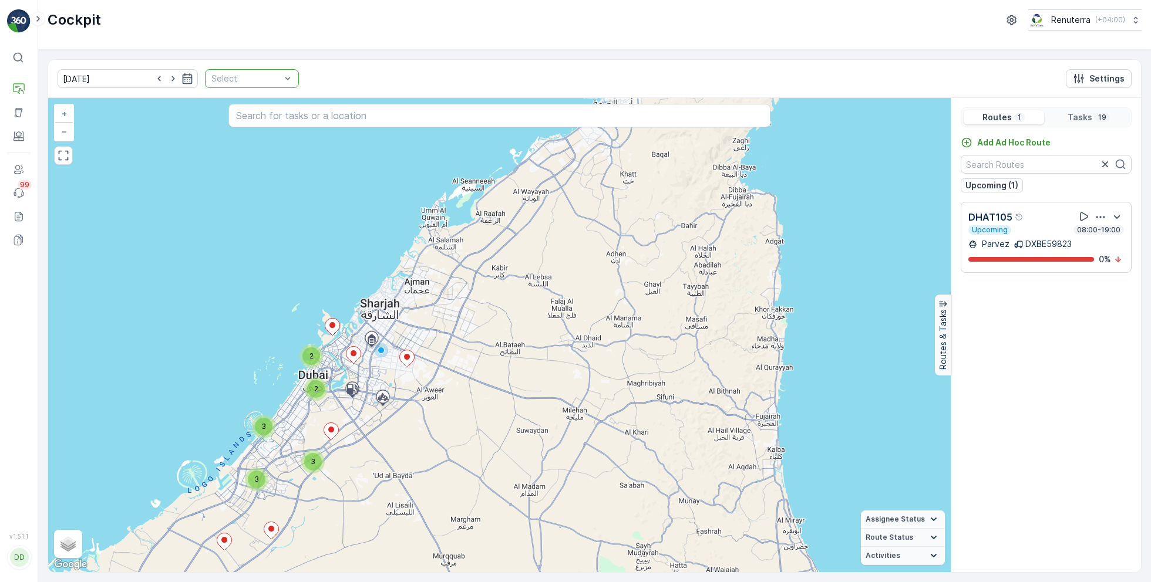
click at [237, 80] on div at bounding box center [246, 78] width 72 height 9
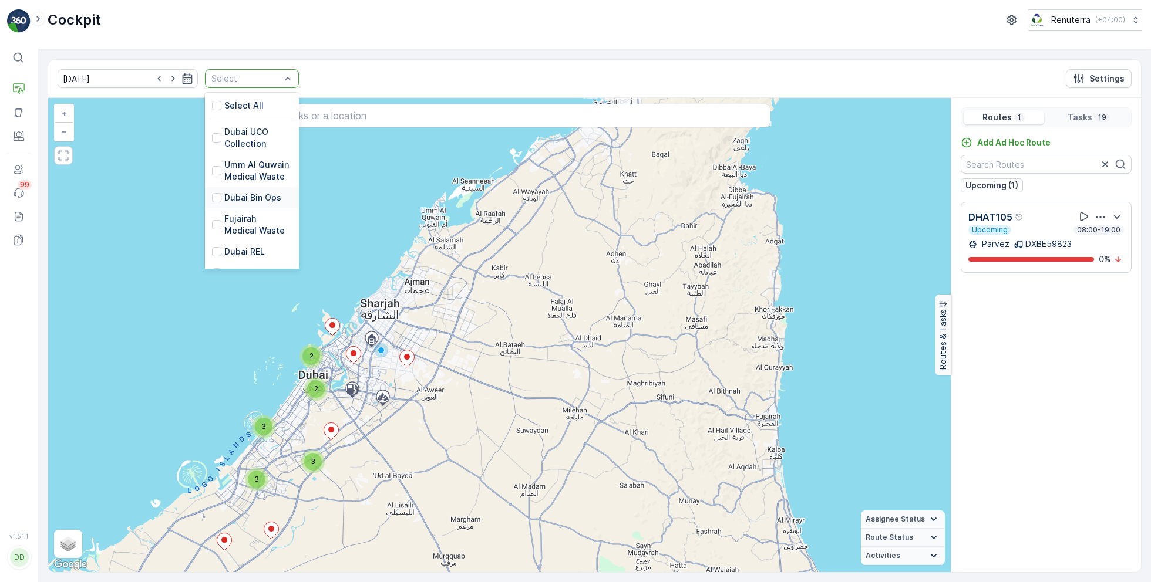
scroll to position [35, 0]
click at [224, 218] on p "Dubai REL" at bounding box center [244, 217] width 41 height 12
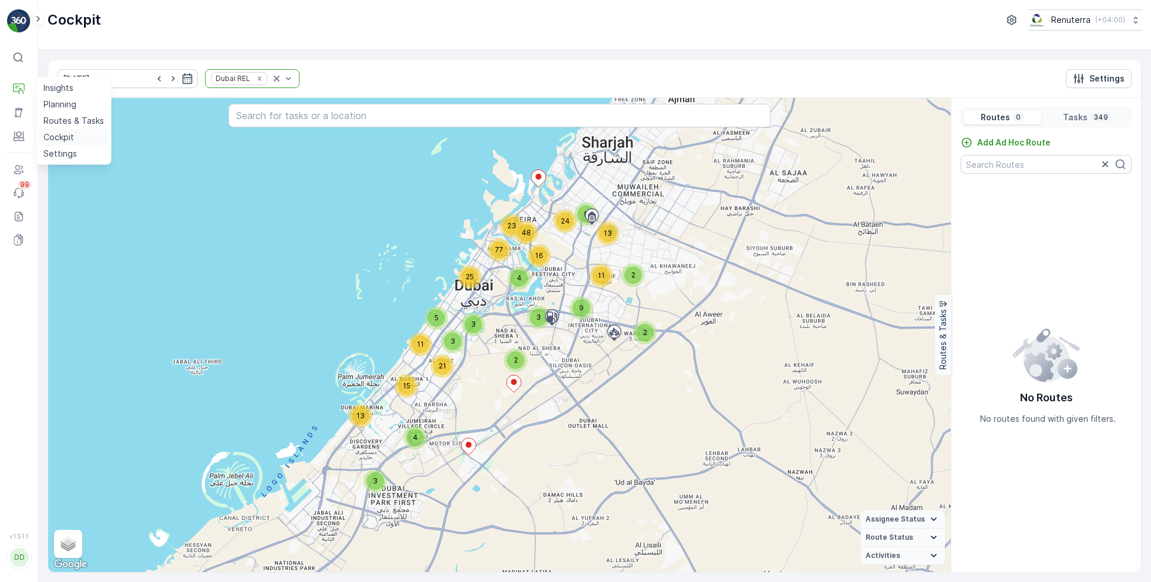
click at [71, 135] on p "Cockpit" at bounding box center [58, 137] width 31 height 12
click at [73, 121] on p "Routes & Tasks" at bounding box center [73, 121] width 60 height 12
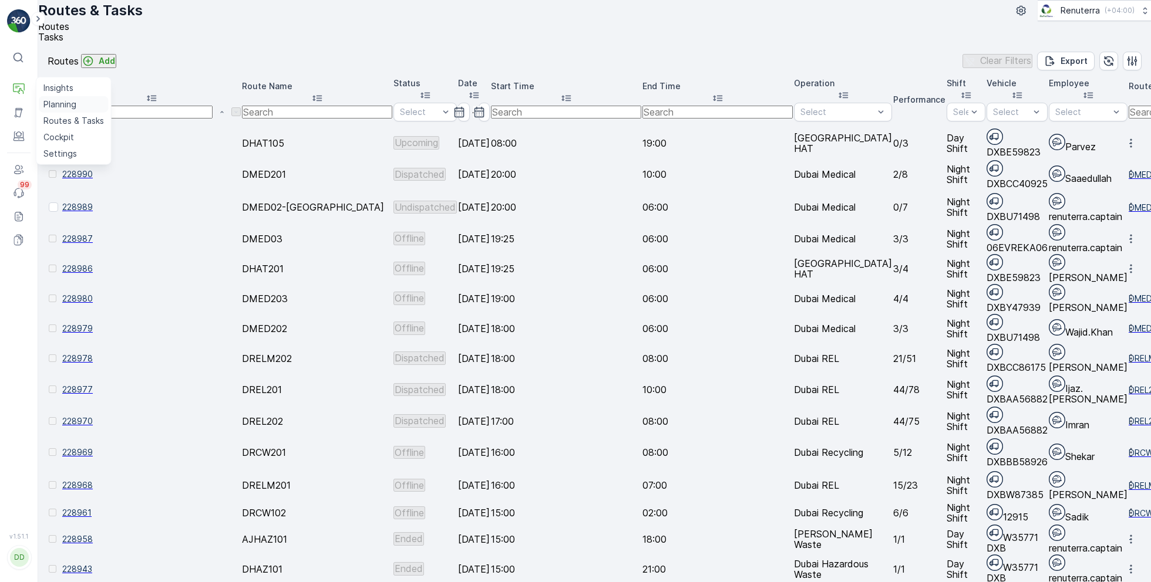
click at [69, 103] on p "Planning" at bounding box center [59, 105] width 33 height 12
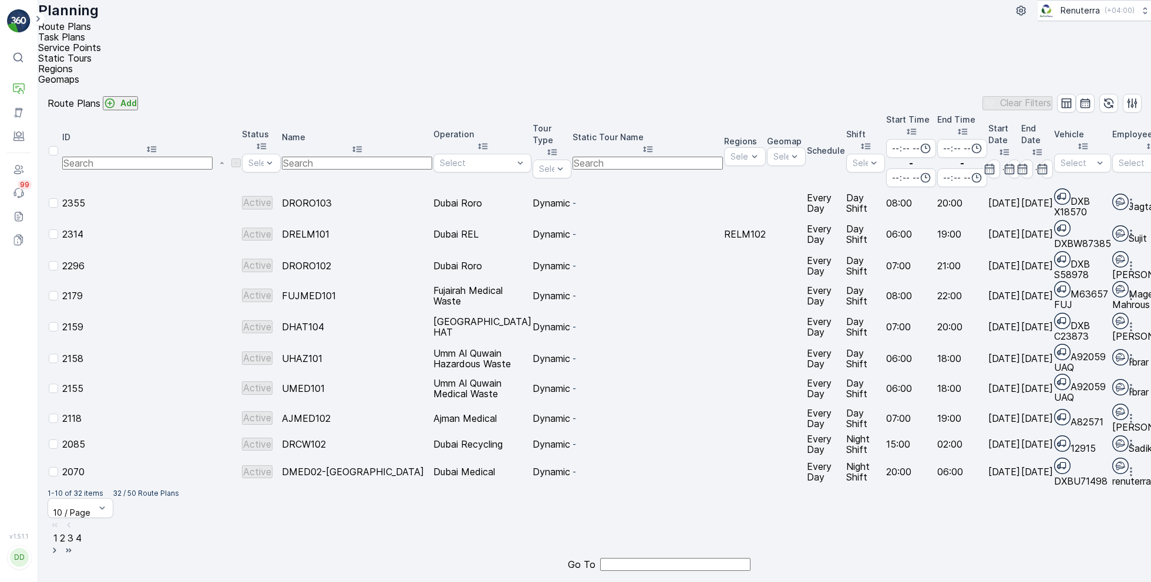
click at [156, 44] on ul "Route Plans Task Plans Service Points Static Tours Regions Geomaps" at bounding box center [589, 52] width 1103 height 63
click at [92, 52] on span "Static Tours" at bounding box center [64, 58] width 53 height 12
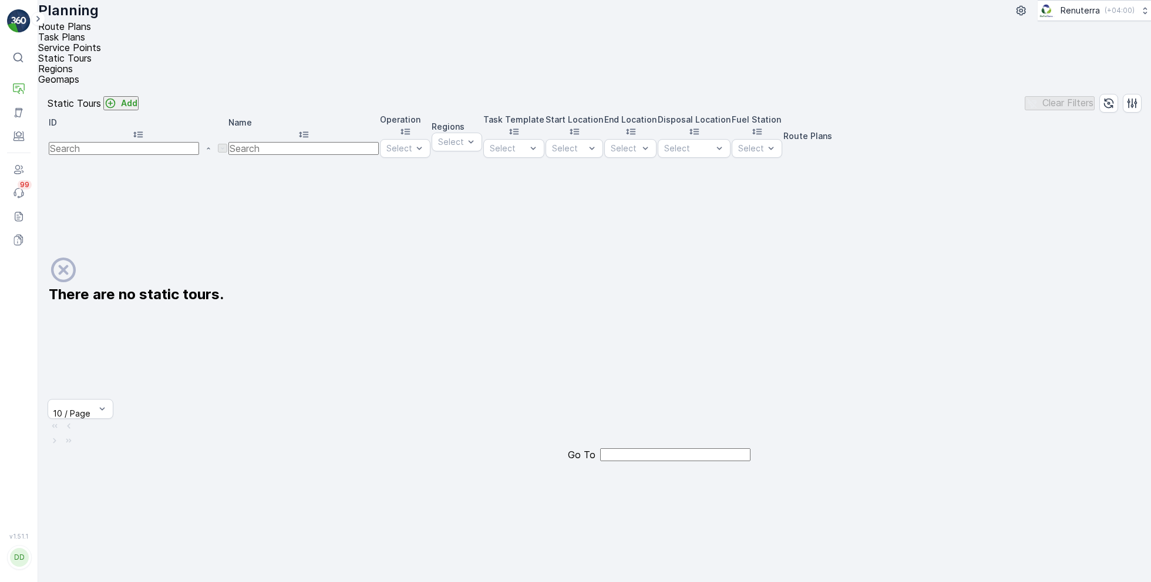
click at [73, 63] on span "Regions" at bounding box center [55, 69] width 35 height 12
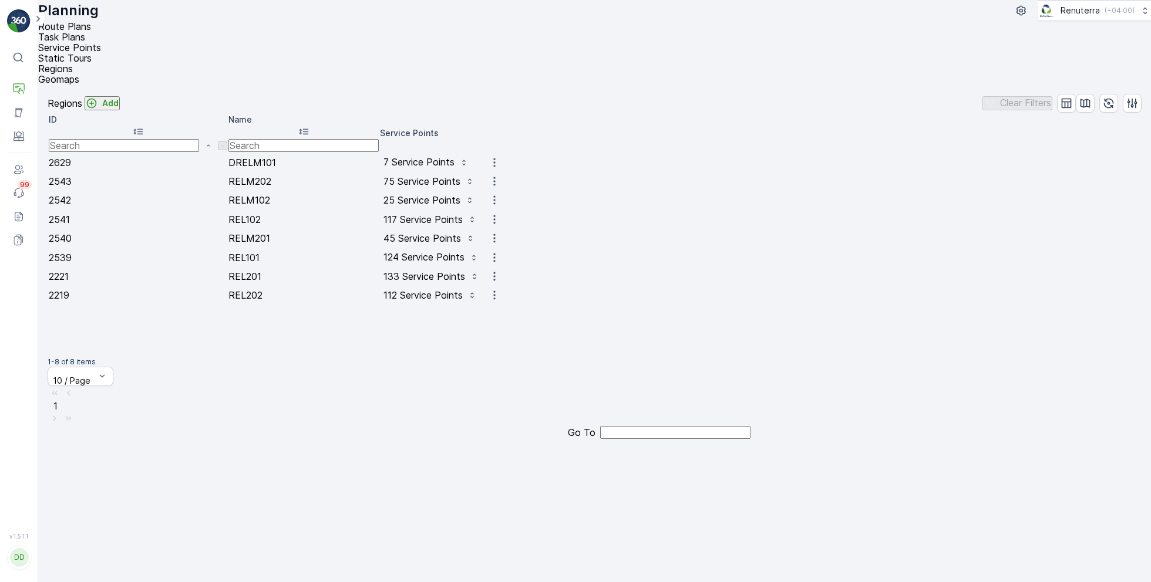
click at [1107, 94] on div "Clear Filters" at bounding box center [1061, 103] width 159 height 19
click at [1126, 97] on icon "button" at bounding box center [1132, 103] width 12 height 12
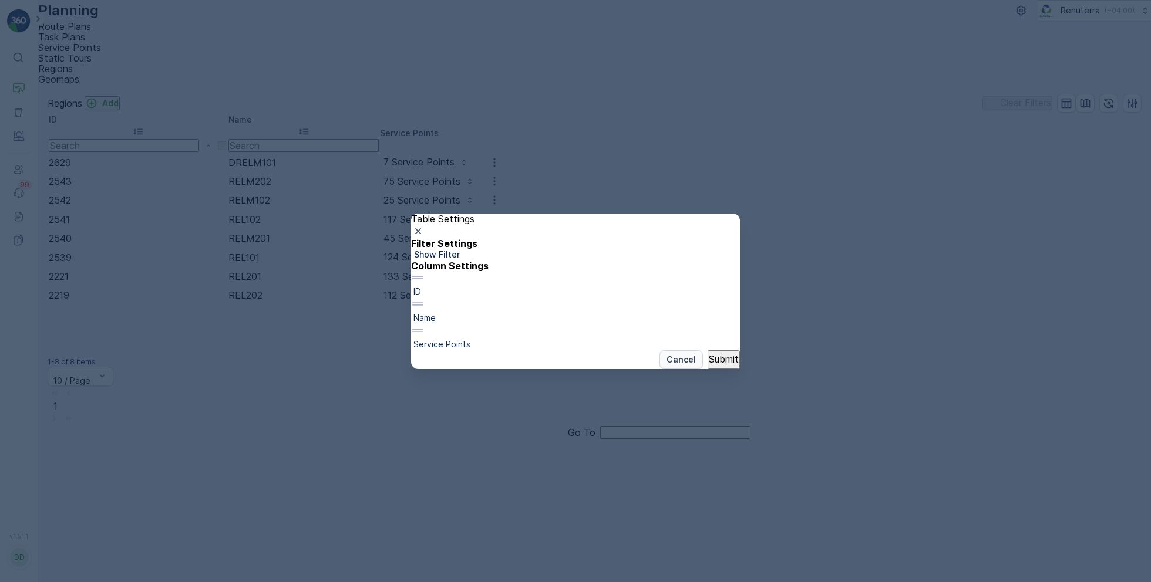
click at [666, 366] on p "Cancel" at bounding box center [680, 360] width 29 height 12
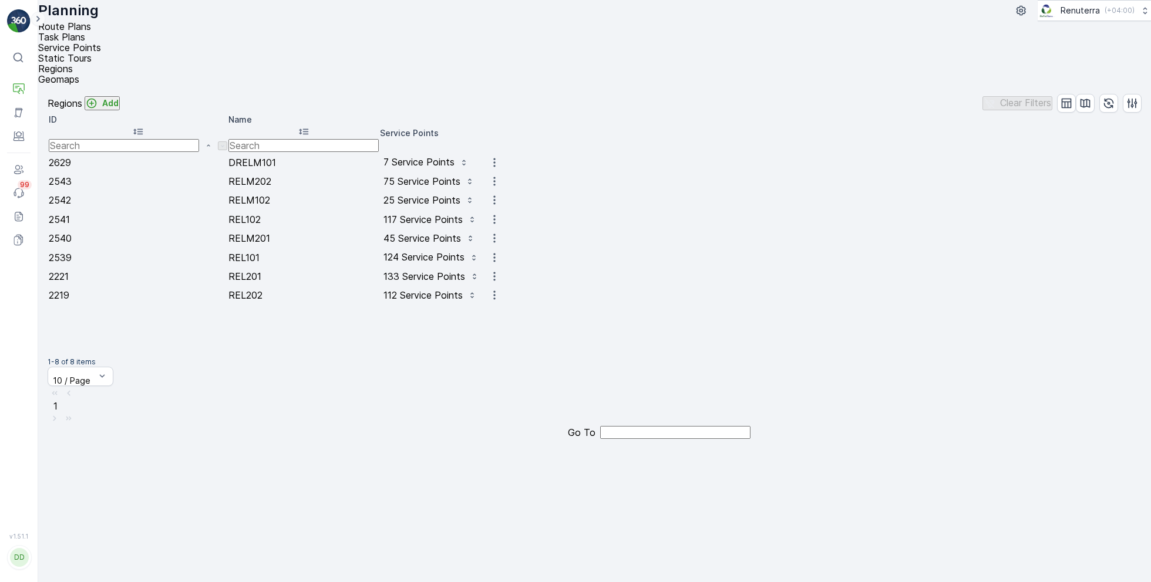
click at [34, 23] on icon at bounding box center [38, 19] width 13 height 14
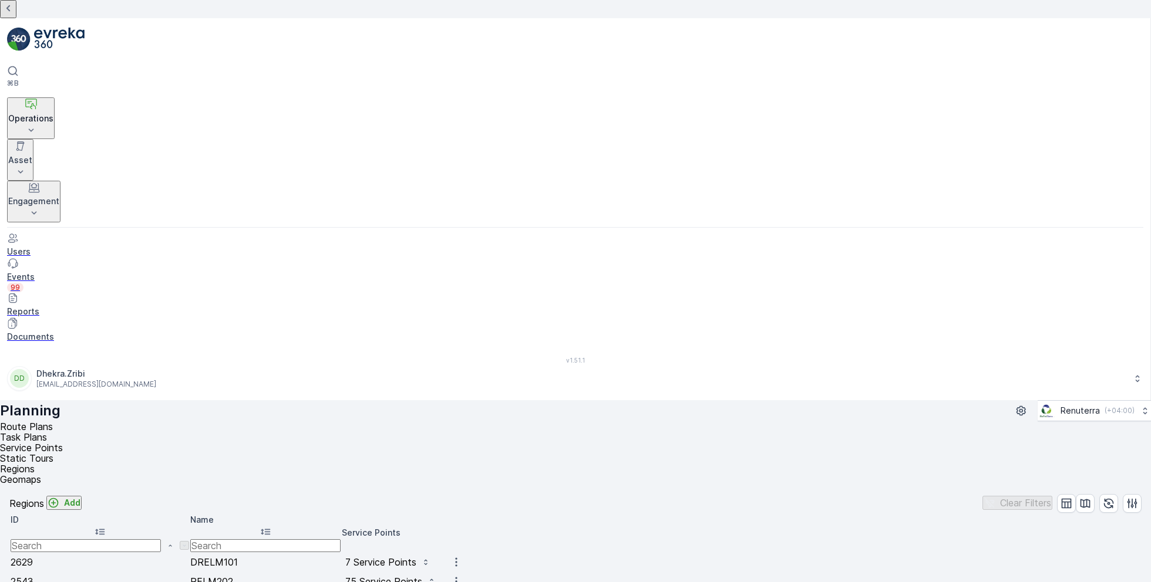
click at [73, 65] on div "⌘B" at bounding box center [575, 76] width 1136 height 23
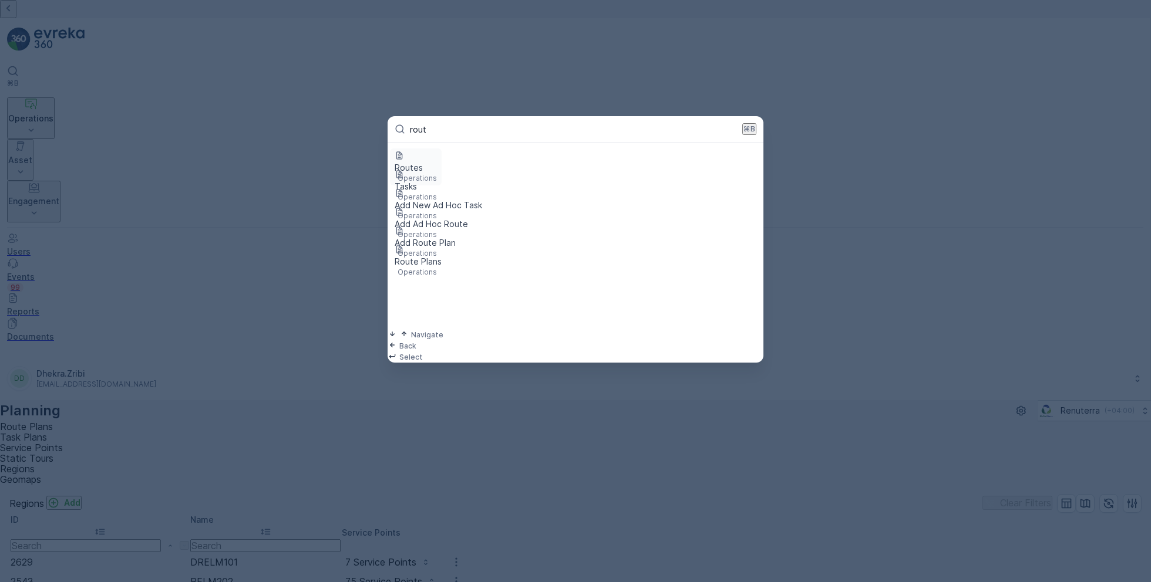
type input "route"
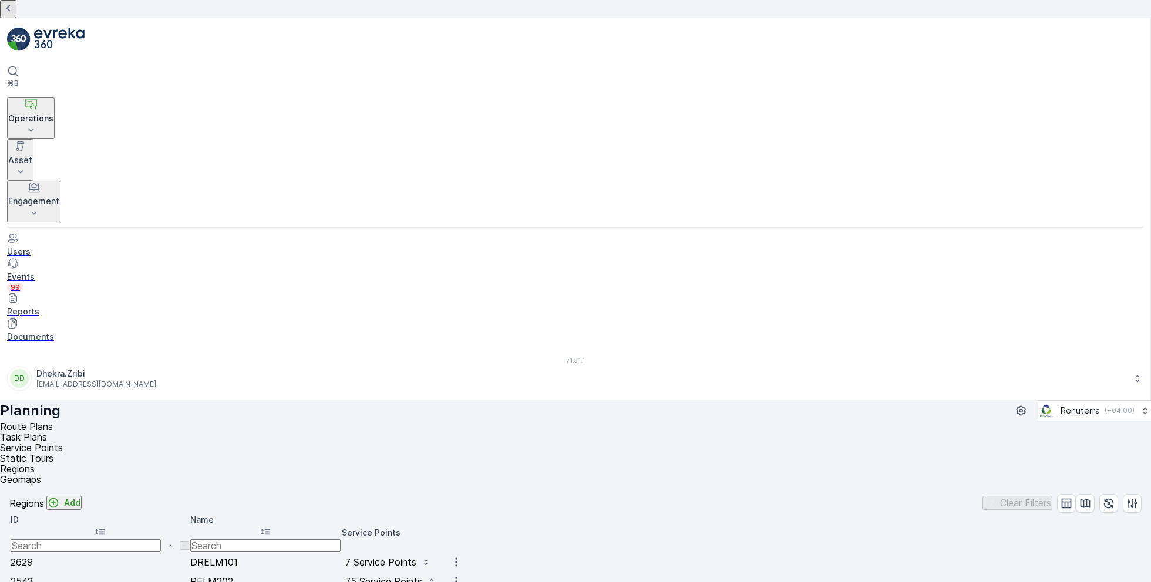
click at [228, 432] on li "Task Plans" at bounding box center [570, 437] width 1141 height 11
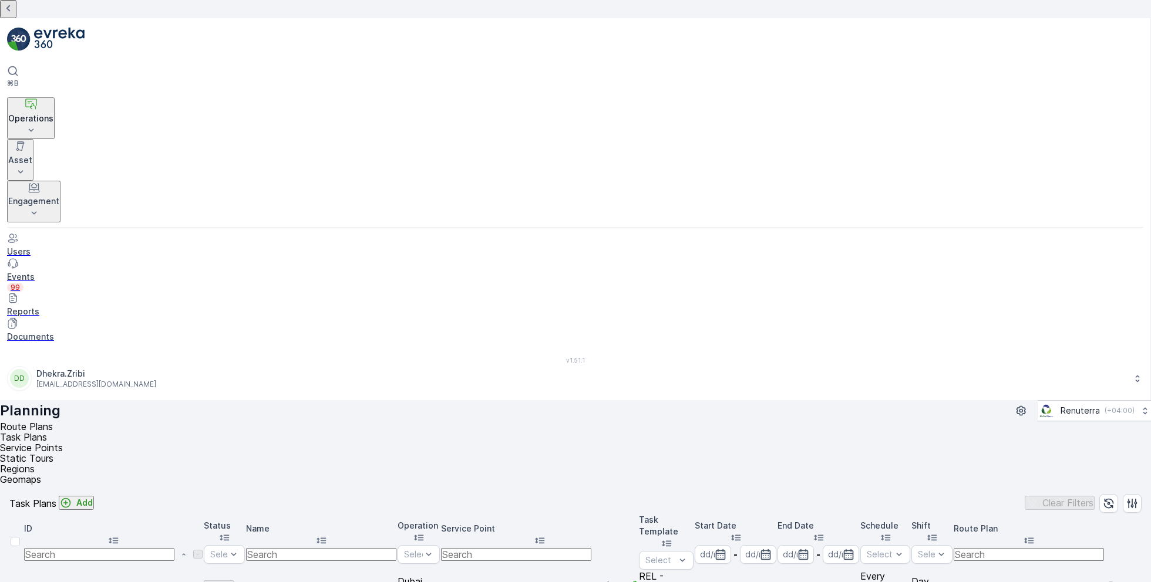
click at [295, 443] on li "Service Points" at bounding box center [570, 448] width 1141 height 11
